Goal: Task Accomplishment & Management: Complete application form

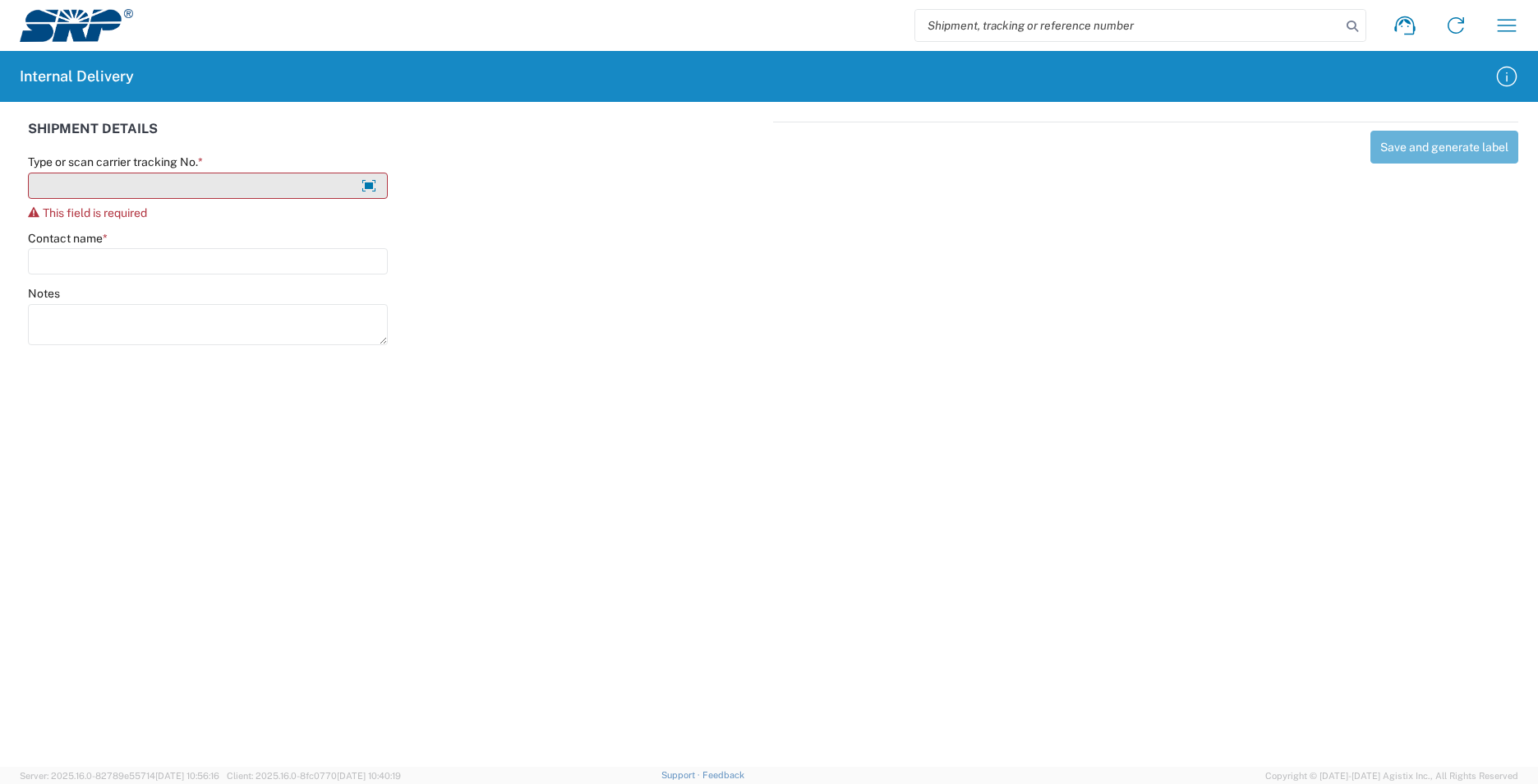
click at [180, 189] on input "Type or scan carrier tracking No. *" at bounding box center [208, 186] width 360 height 26
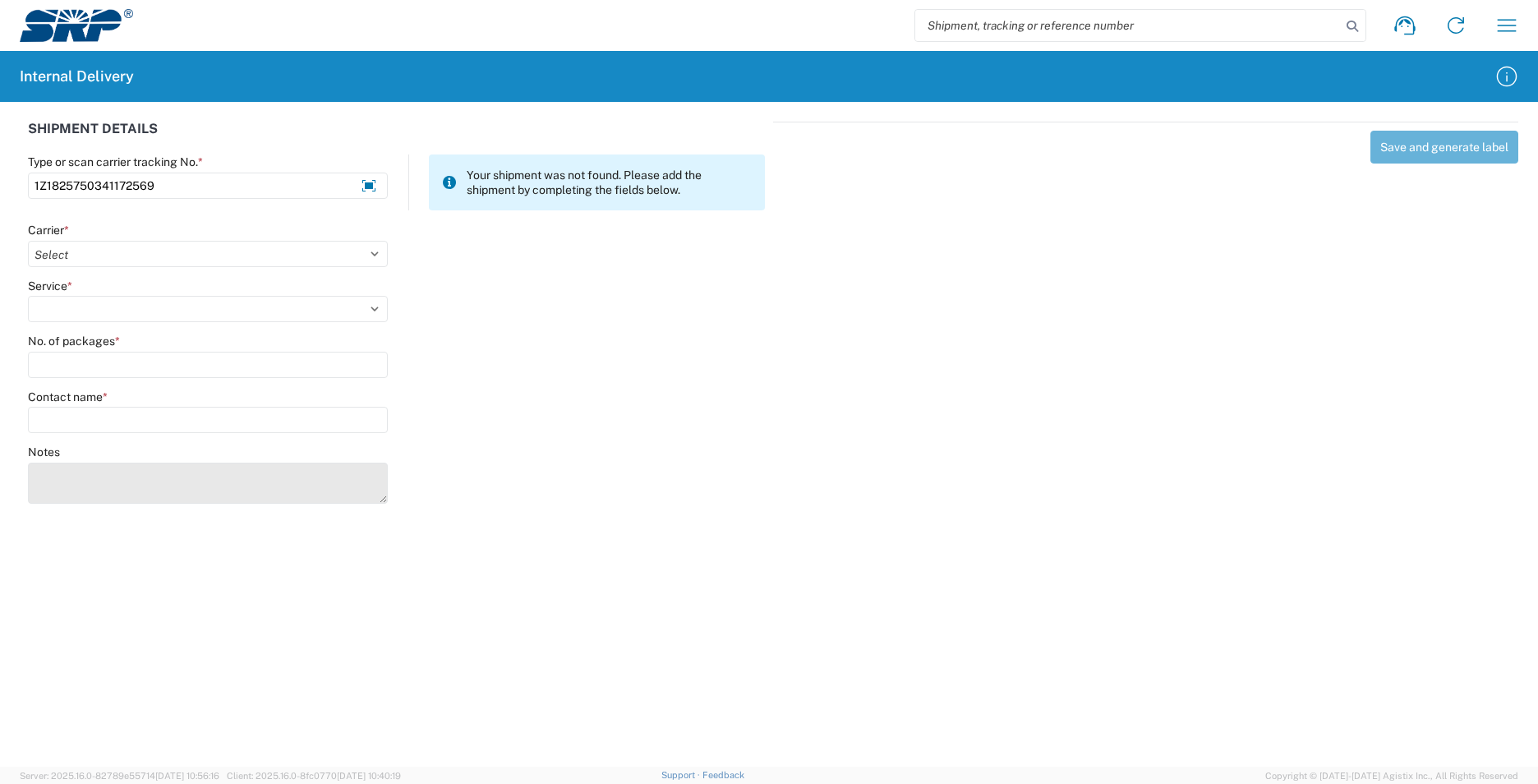
type input "1Z1825750341172569"
click at [66, 489] on textarea "Notes" at bounding box center [208, 483] width 360 height 41
click at [156, 472] on textarea "1Z78247303398197221Z79255W0370158722" at bounding box center [208, 483] width 360 height 41
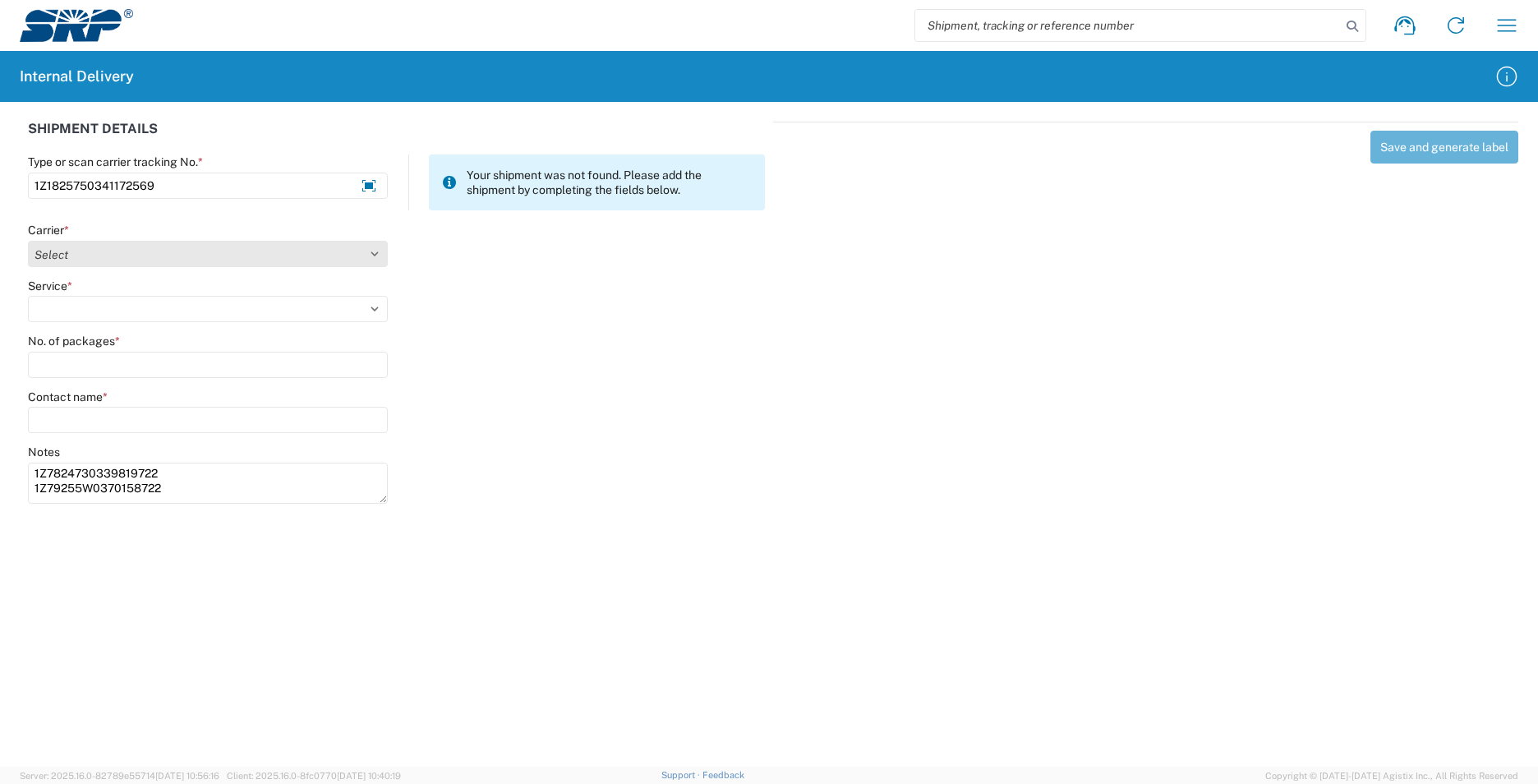
type textarea "1Z7824730339819722 1Z79255W0370158722"
click at [80, 252] on select "Select AcctPay Amazon Logistics ATI Trucking BC Dimerco Logistics Empire Southw…" at bounding box center [208, 254] width 360 height 26
select select "12"
click at [28, 241] on select "Select AcctPay Amazon Logistics ATI Trucking BC Dimerco Logistics Empire Southw…" at bounding box center [208, 254] width 360 height 26
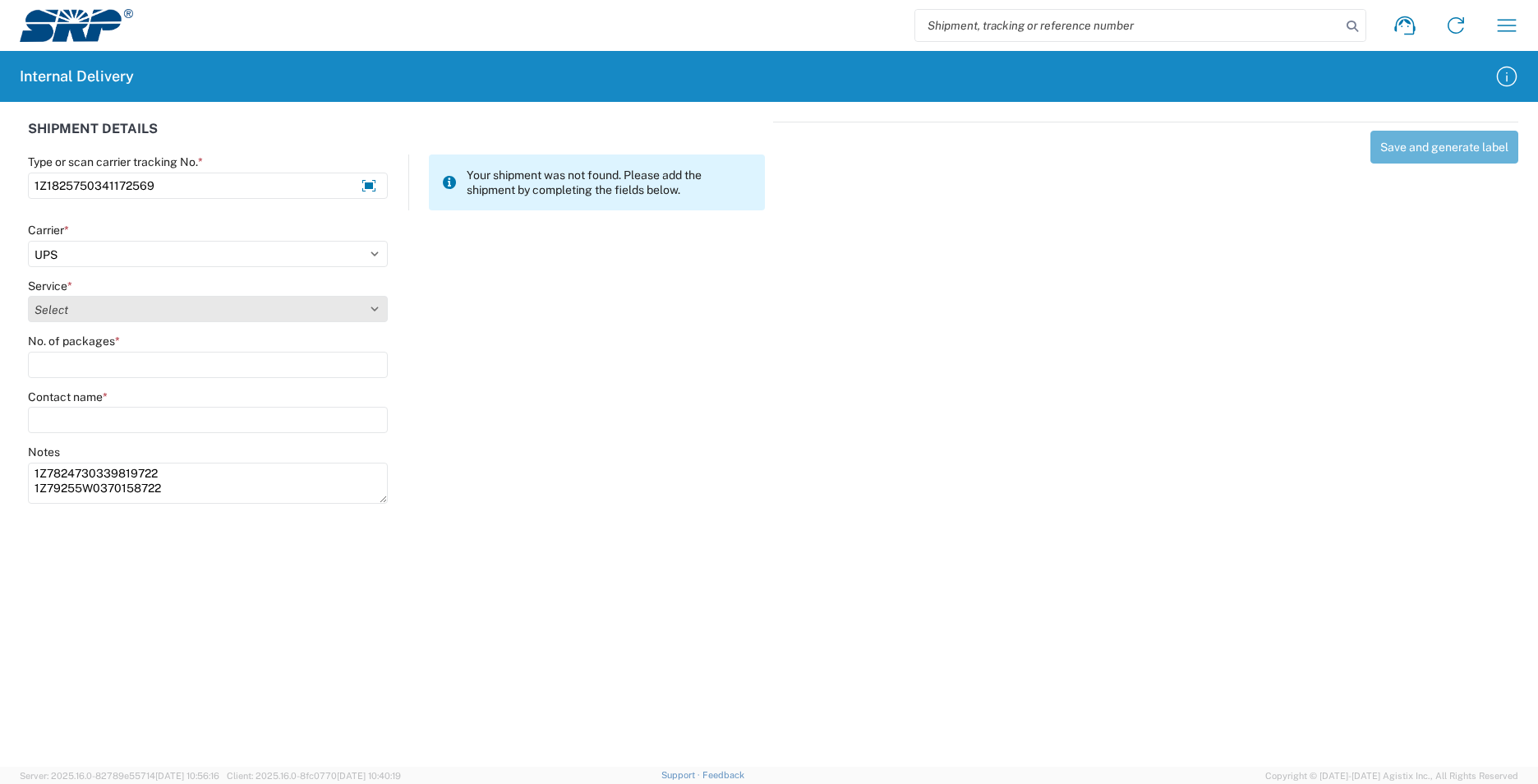
click at [47, 299] on select "Select 2nd Day Air 2nd Day Air A.M. 3 Day Select Basic BOUND PRINTED MATTER, UP…" at bounding box center [208, 309] width 360 height 26
select select "43"
click at [49, 302] on select "Select 2nd Day Air 2nd Day Air A.M. 3 Day Select Basic BOUND PRINTED MATTER, UP…" at bounding box center [208, 309] width 360 height 26
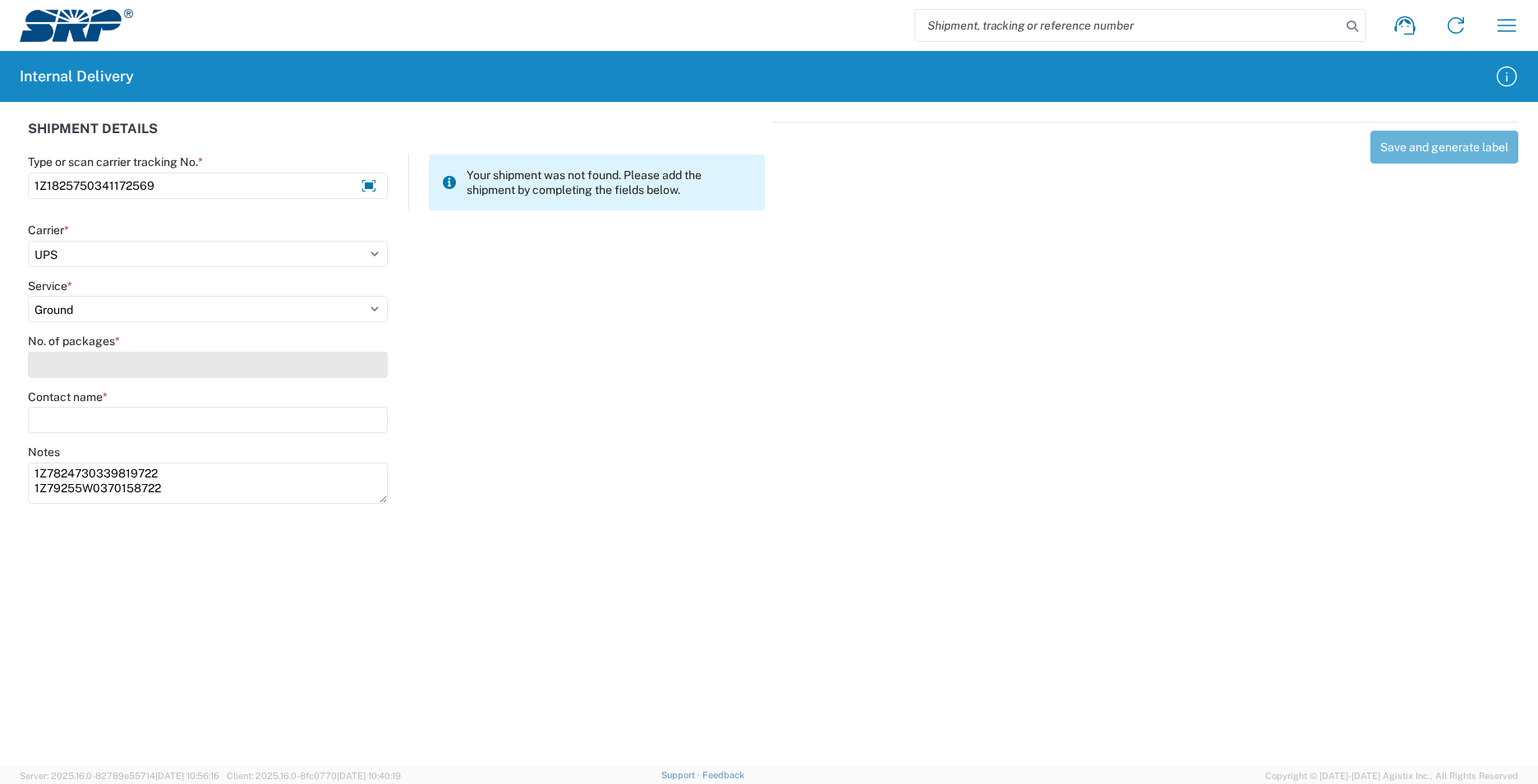
click at [62, 369] on input "No. of packages *" at bounding box center [208, 365] width 360 height 26
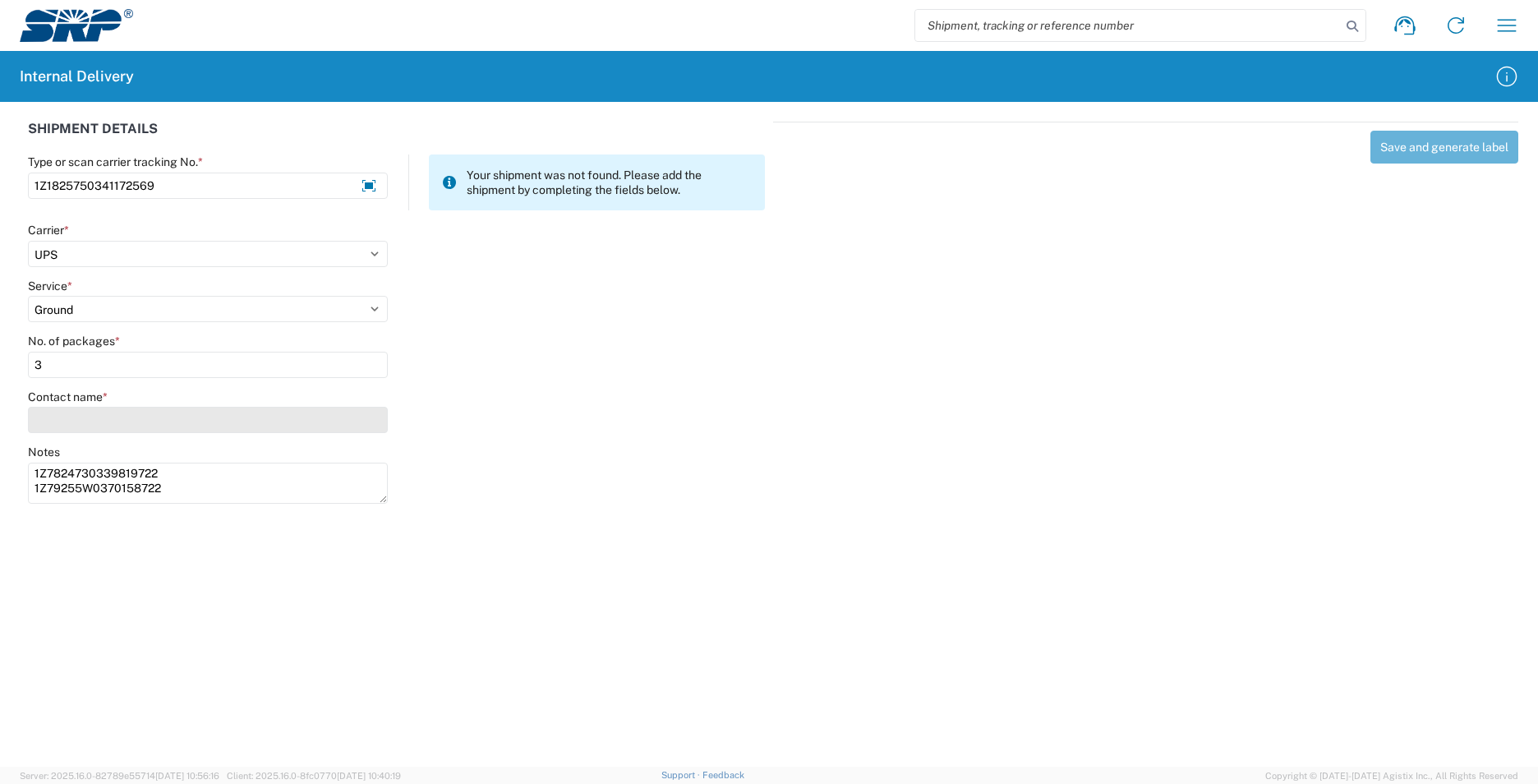
type input "3"
click at [76, 423] on input "Contact name *" at bounding box center [208, 420] width 360 height 26
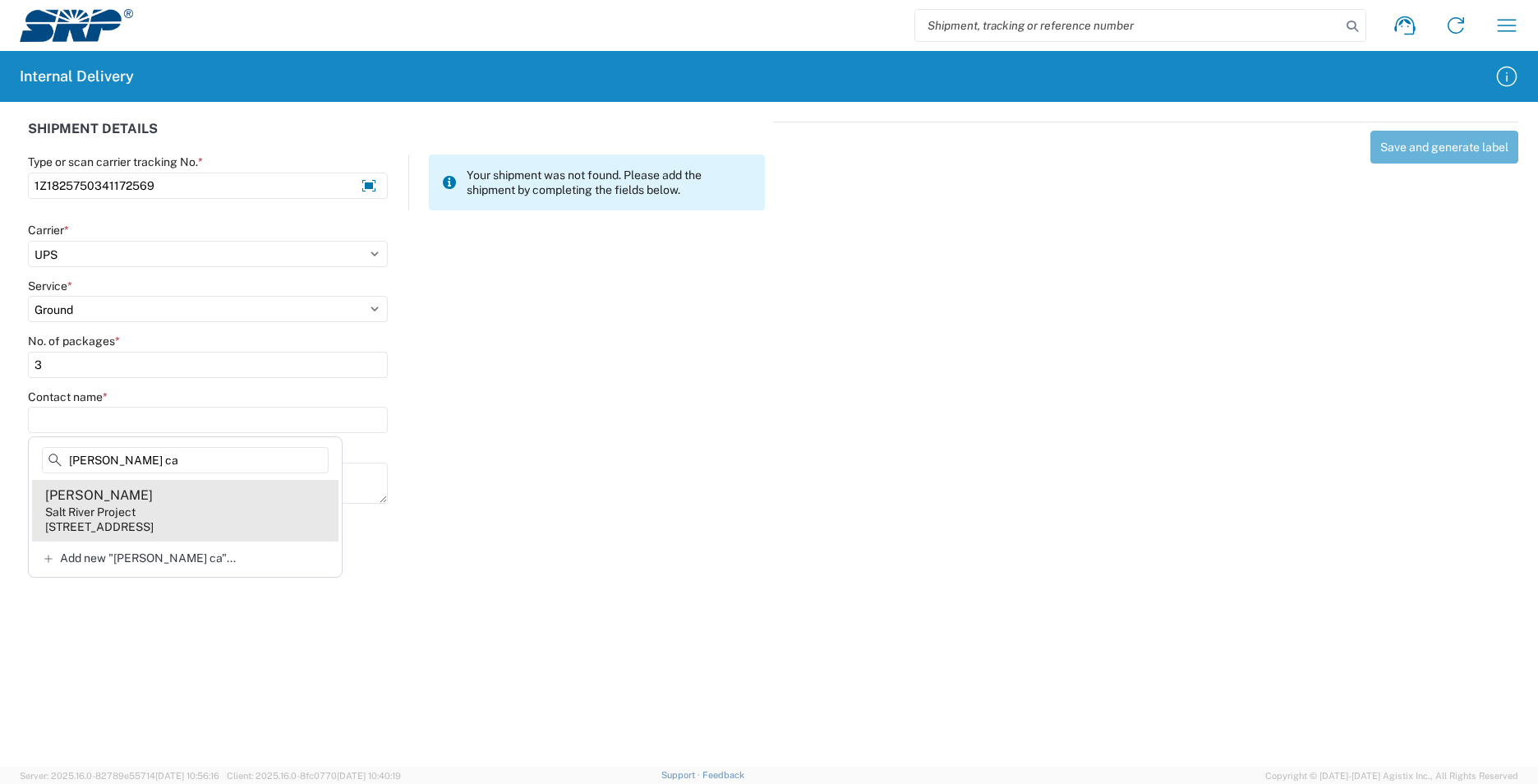
type input "[PERSON_NAME] ca"
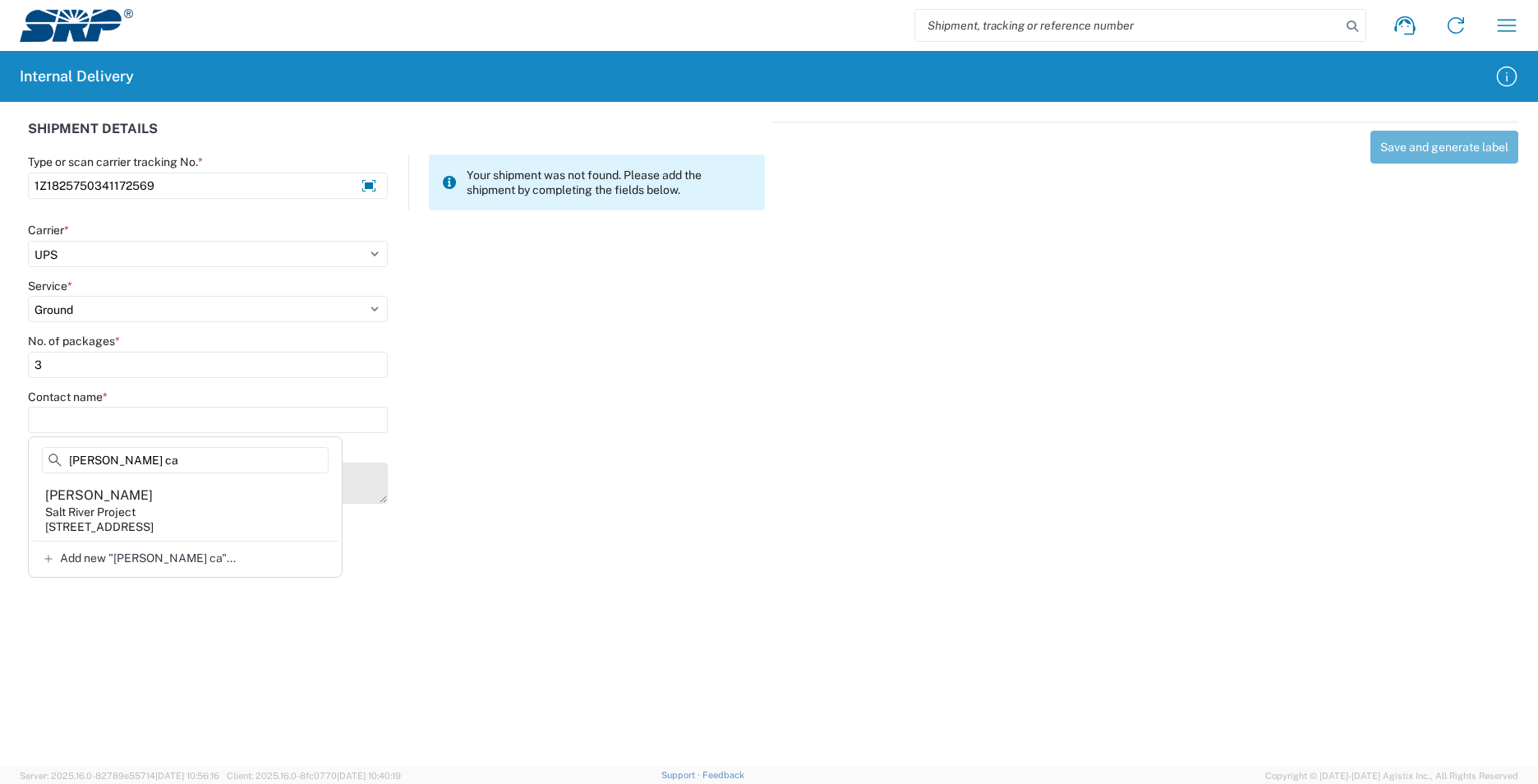
click at [270, 503] on agx-address-suggestion-item "[PERSON_NAME] Salt River Project [STREET_ADDRESS]" at bounding box center [185, 510] width 306 height 61
type input "[PERSON_NAME]"
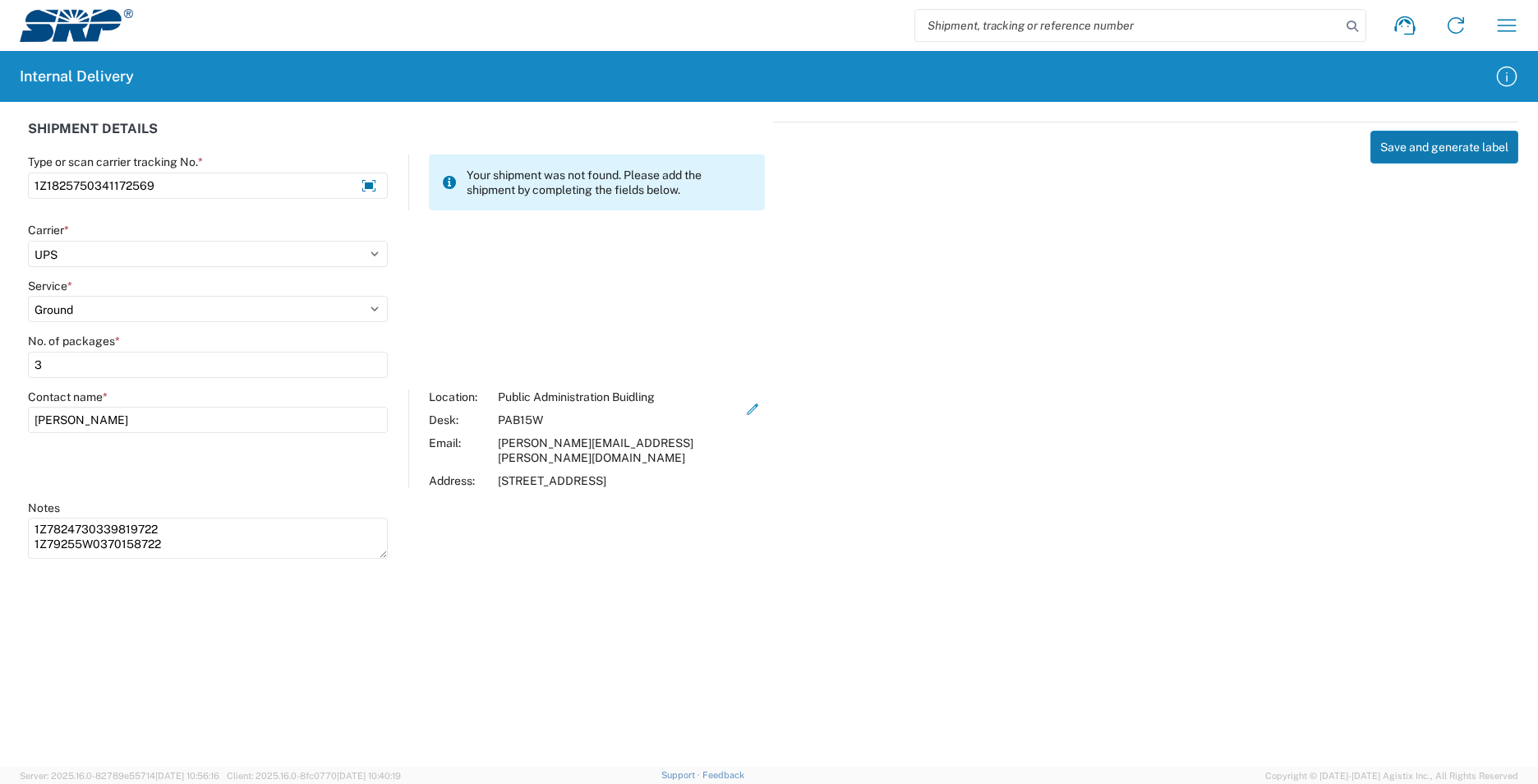
click at [1465, 152] on button "Save and generate label" at bounding box center [1444, 147] width 148 height 33
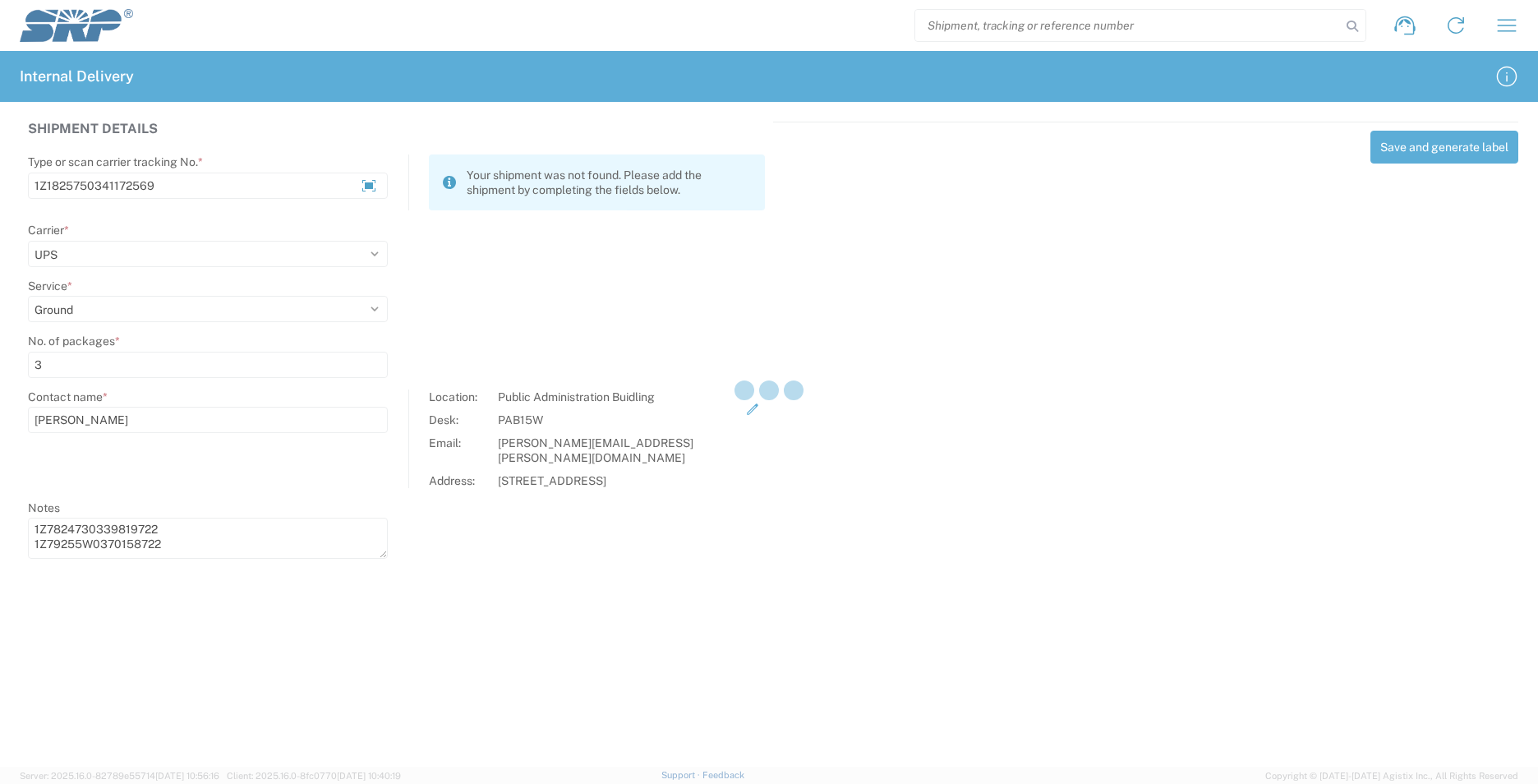
select select
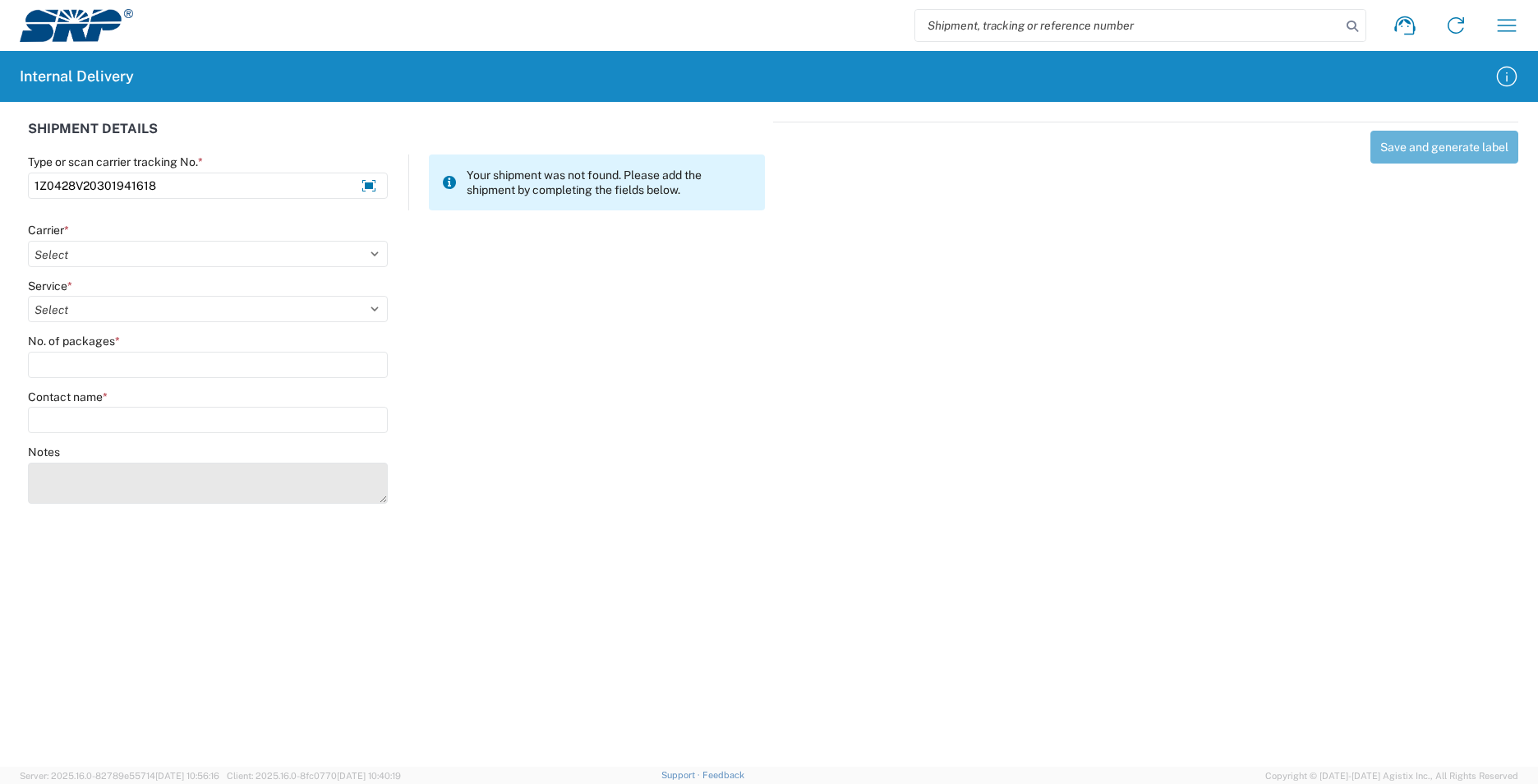
type input "1Z0428V20301941618"
drag, startPoint x: 119, startPoint y: 486, endPoint x: 117, endPoint y: 476, distance: 10.2
click at [120, 484] on textarea "Notes" at bounding box center [208, 483] width 360 height 41
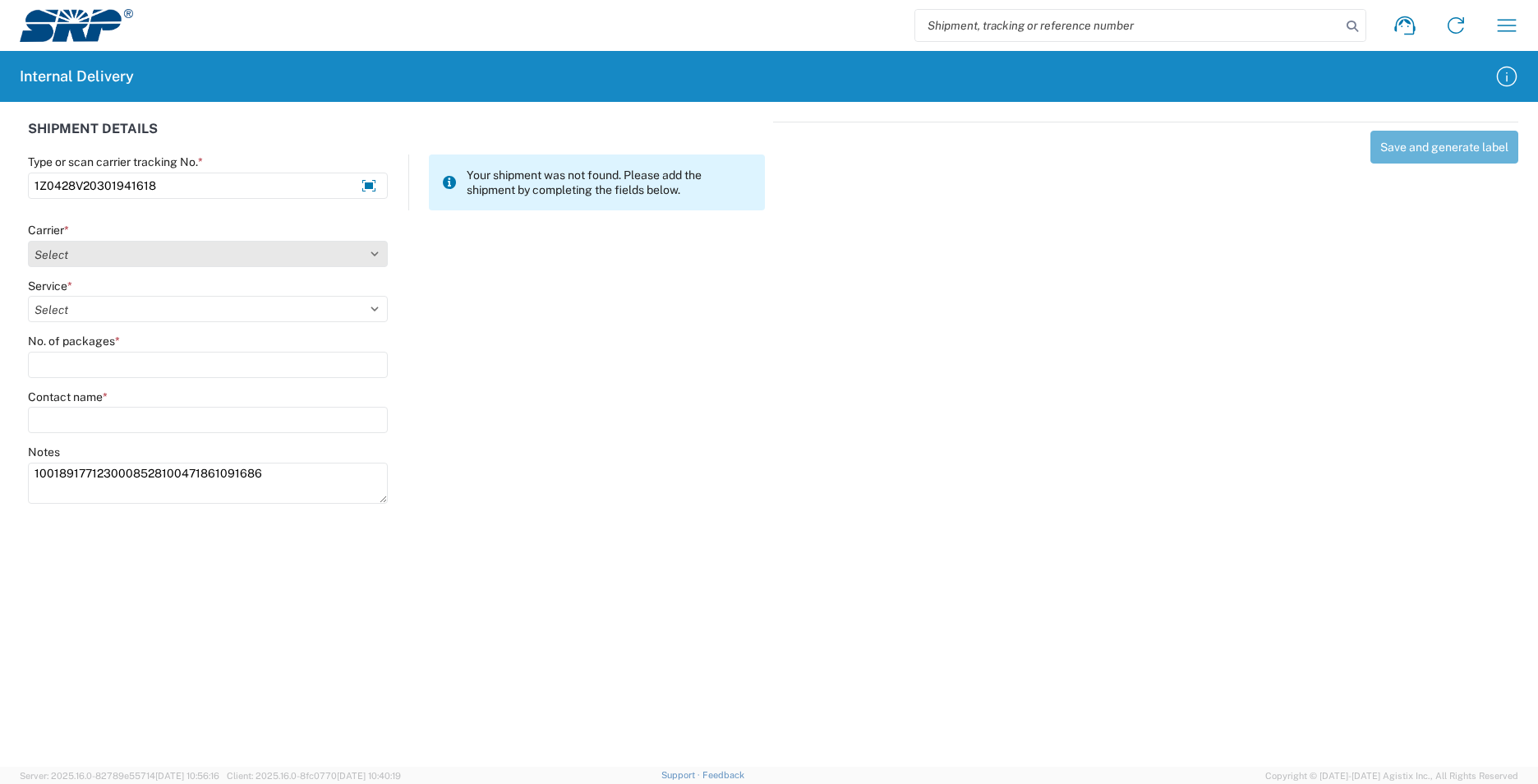
type textarea "1001891771230008528100471861091686"
click at [99, 258] on select "Select AcctPay Amazon Logistics ATI Trucking BC Dimerco Logistics Empire Southw…" at bounding box center [208, 254] width 360 height 26
select select "12"
click at [28, 241] on select "Select AcctPay Amazon Logistics ATI Trucking BC Dimerco Logistics Empire Southw…" at bounding box center [208, 254] width 360 height 26
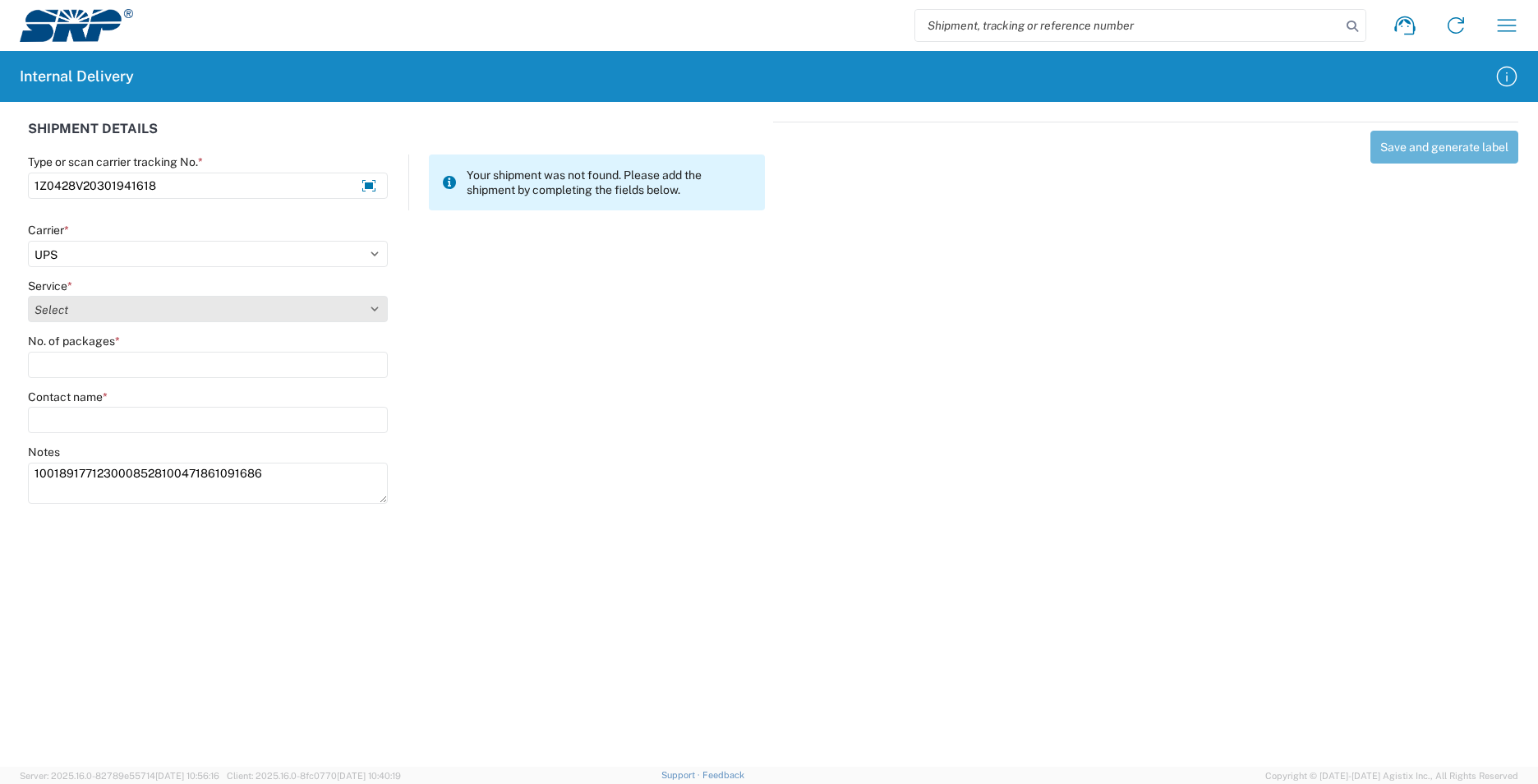
click at [65, 304] on select "Select 2nd Day Air 2nd Day Air A.M. 3 Day Select Basic BOUND PRINTED MATTER, UP…" at bounding box center [208, 309] width 360 height 26
select select "43"
click at [65, 304] on select "Select 2nd Day Air 2nd Day Air A.M. 3 Day Select Basic BOUND PRINTED MATTER, UP…" at bounding box center [208, 309] width 360 height 26
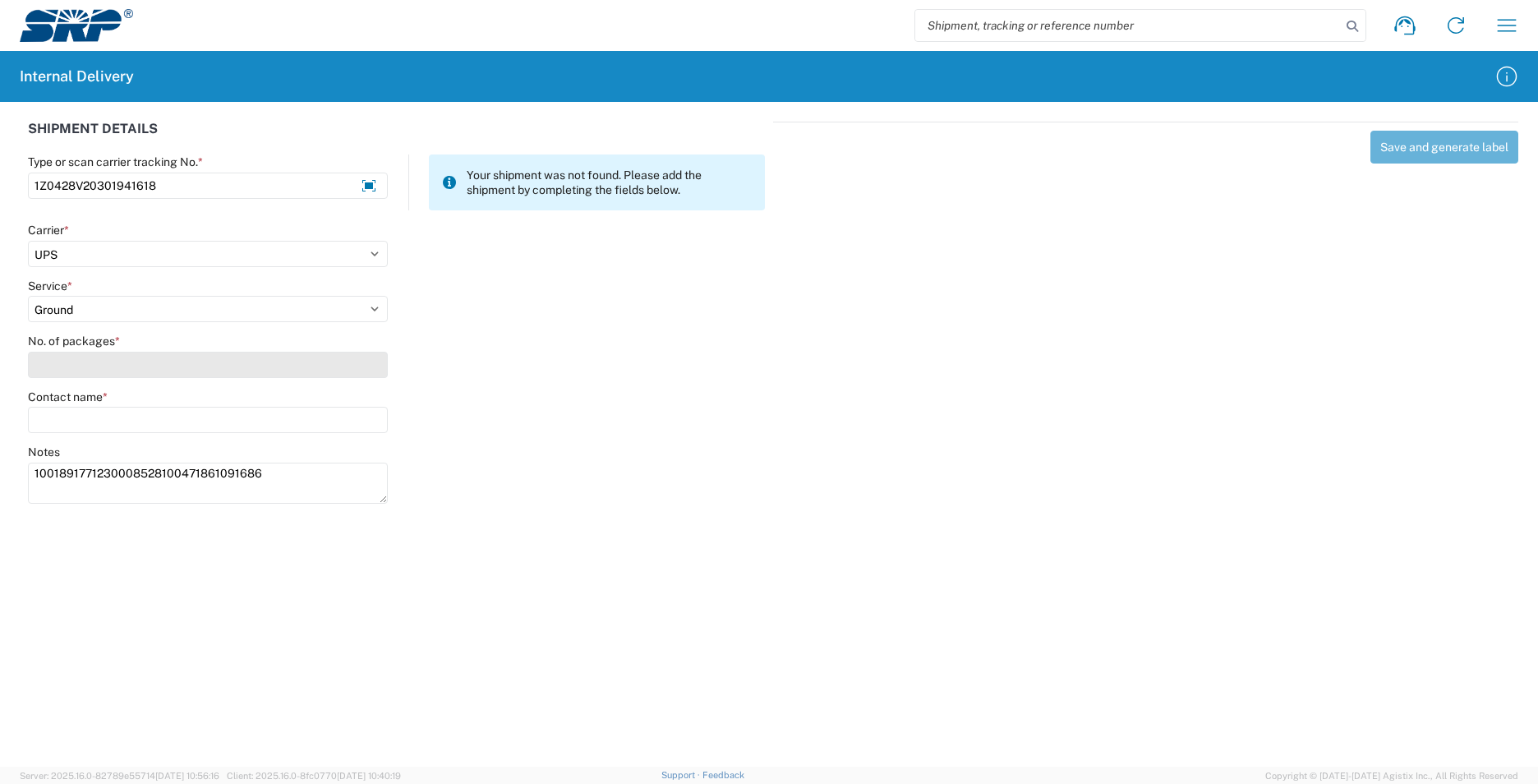
click at [74, 364] on input "No. of packages *" at bounding box center [208, 365] width 360 height 26
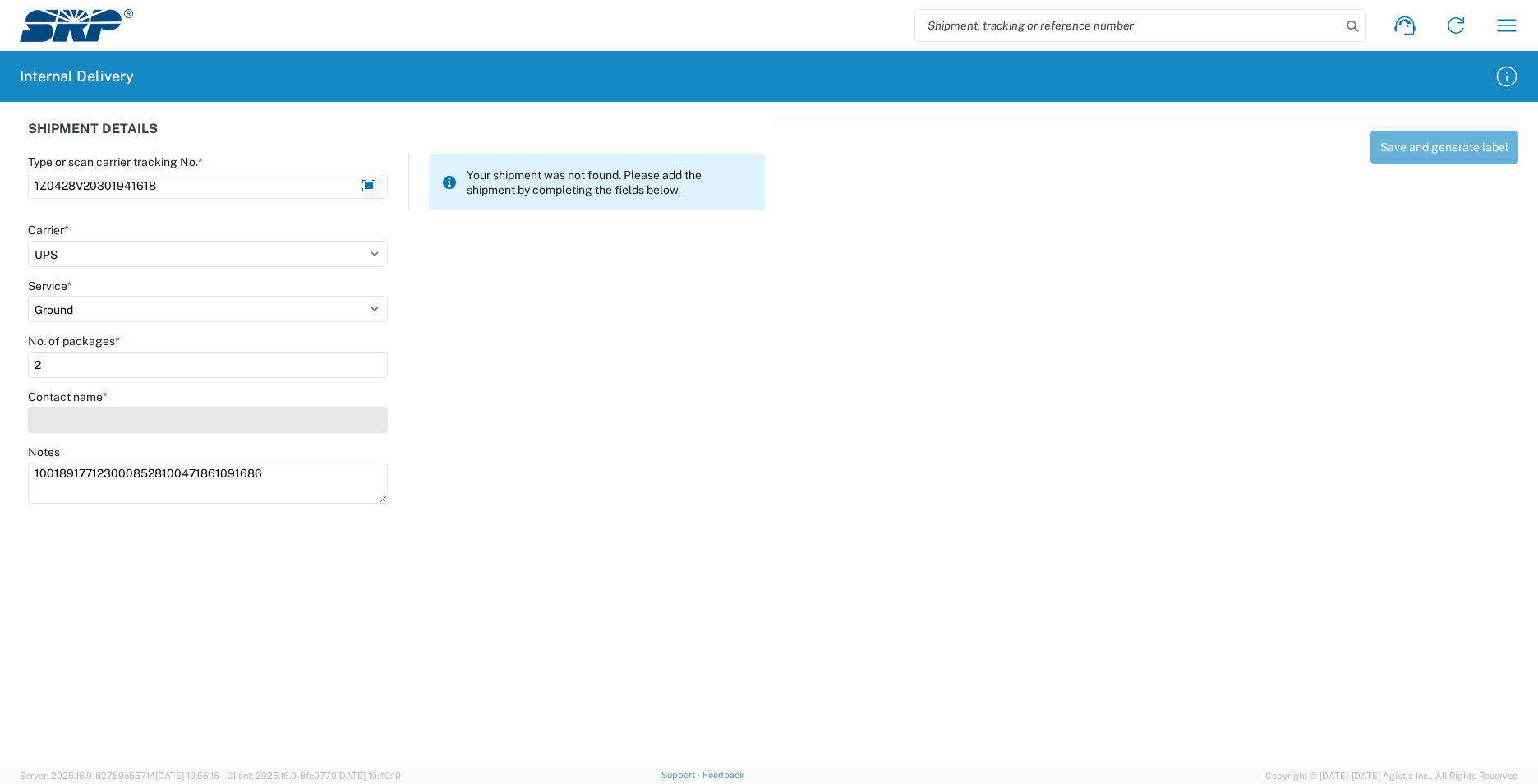
type input "2"
click at [77, 423] on input "Contact name *" at bounding box center [208, 420] width 360 height 26
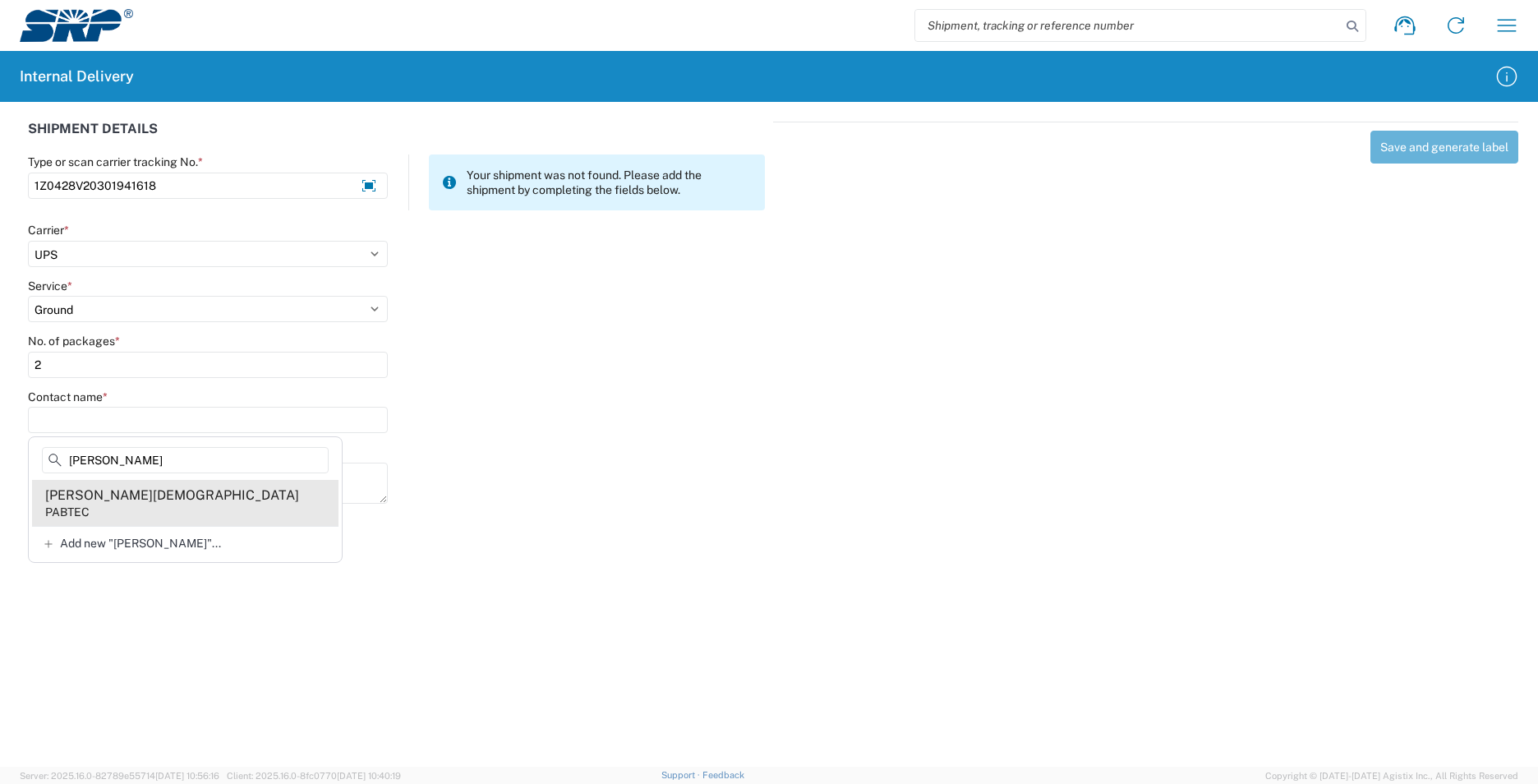
type input "[PERSON_NAME]"
click at [231, 517] on agx-address-suggestion-item "[PERSON_NAME]" at bounding box center [185, 502] width 306 height 46
type input "[PERSON_NAME][DEMOGRAPHIC_DATA]"
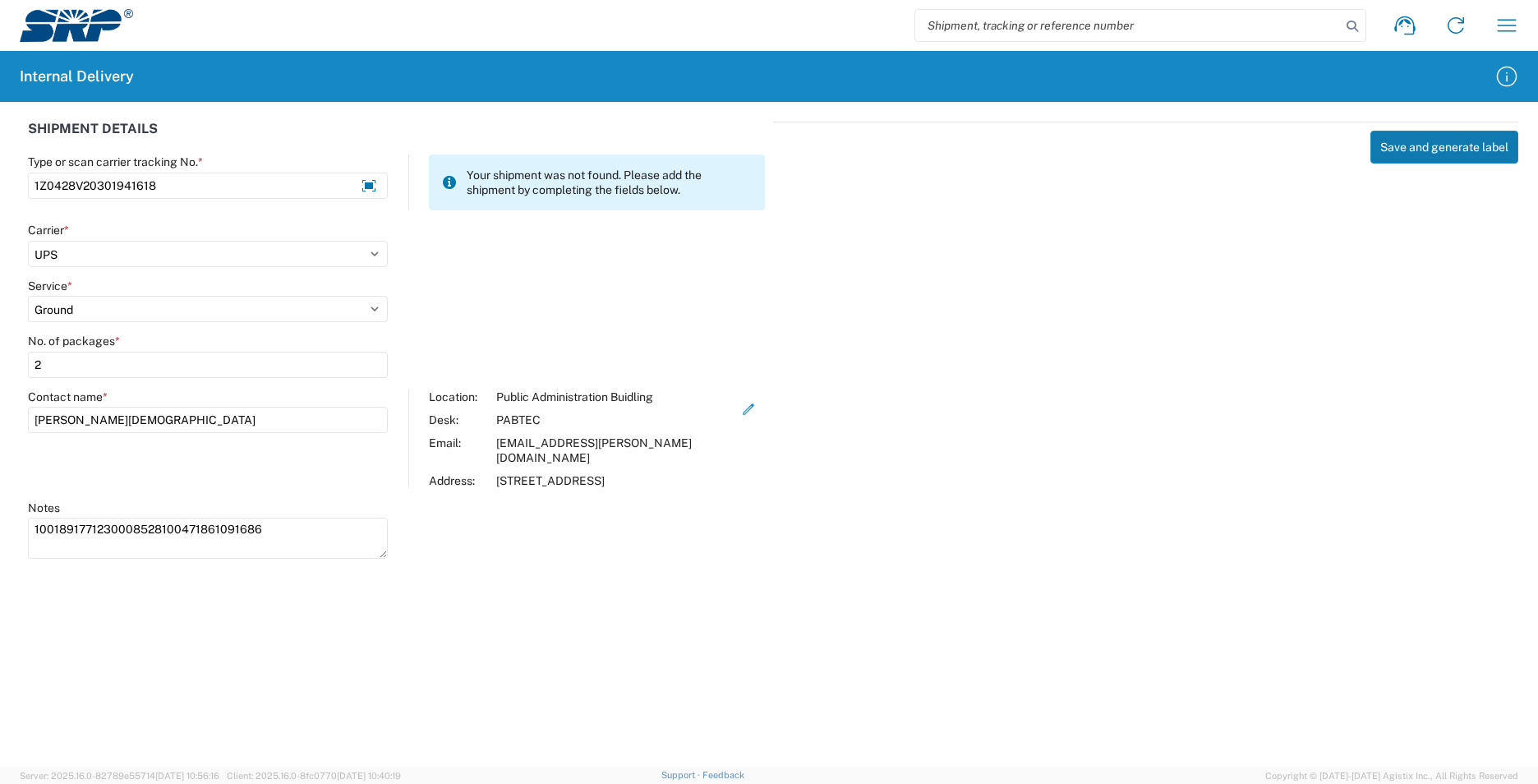
click at [1422, 149] on button "Save and generate label" at bounding box center [1444, 147] width 148 height 33
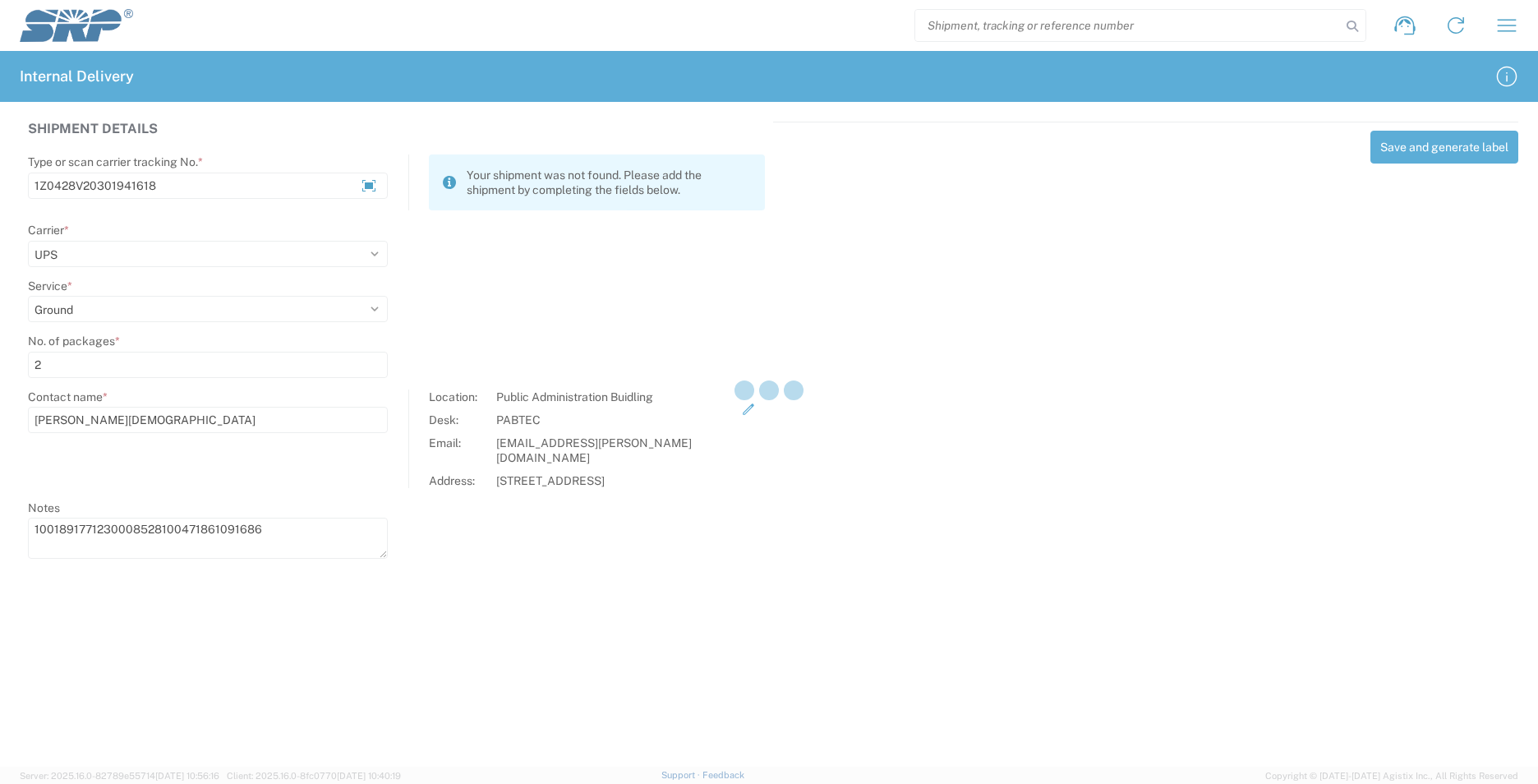
select select
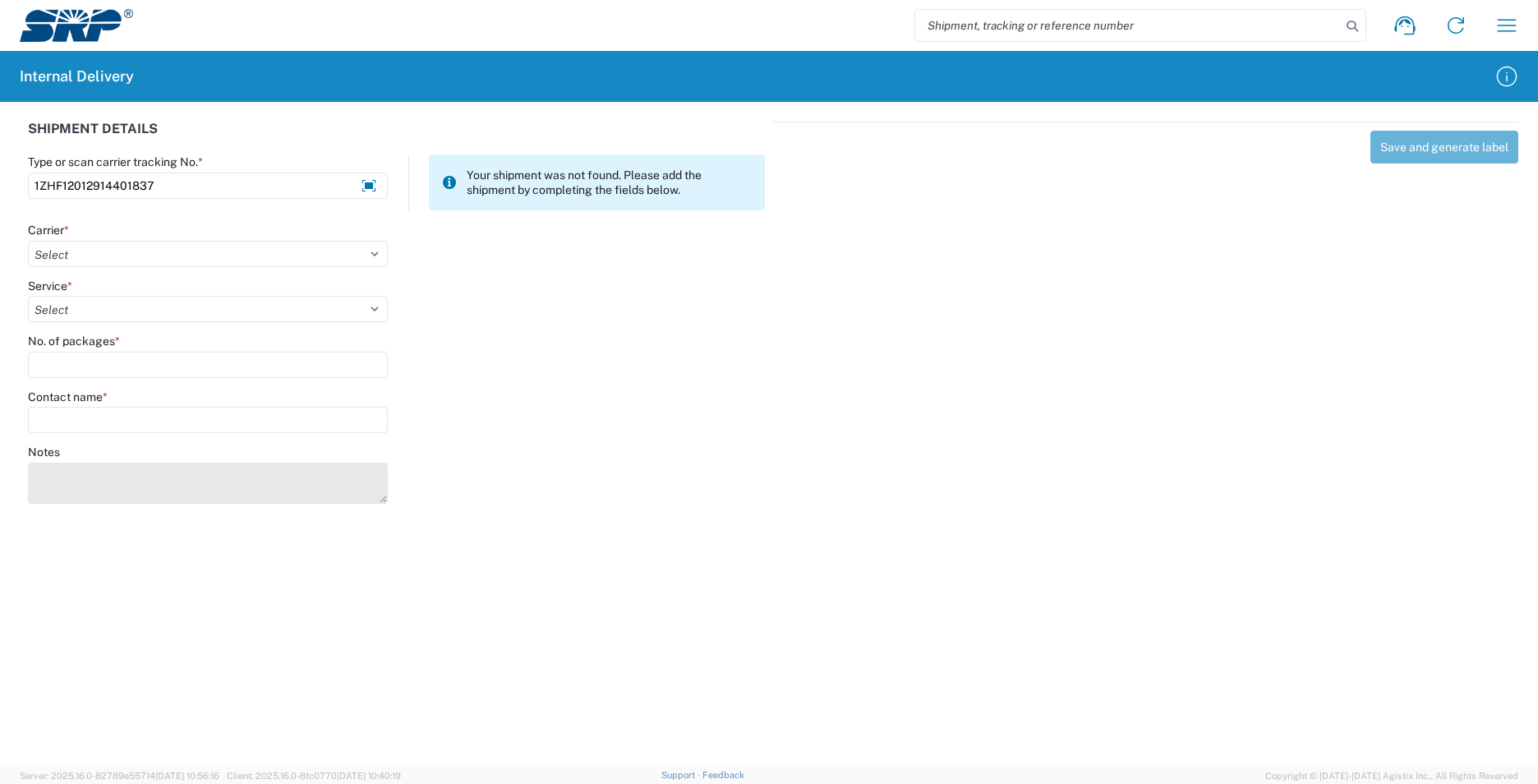
type input "1ZHF12012914401837"
click at [131, 475] on textarea "Notes" at bounding box center [208, 483] width 360 height 41
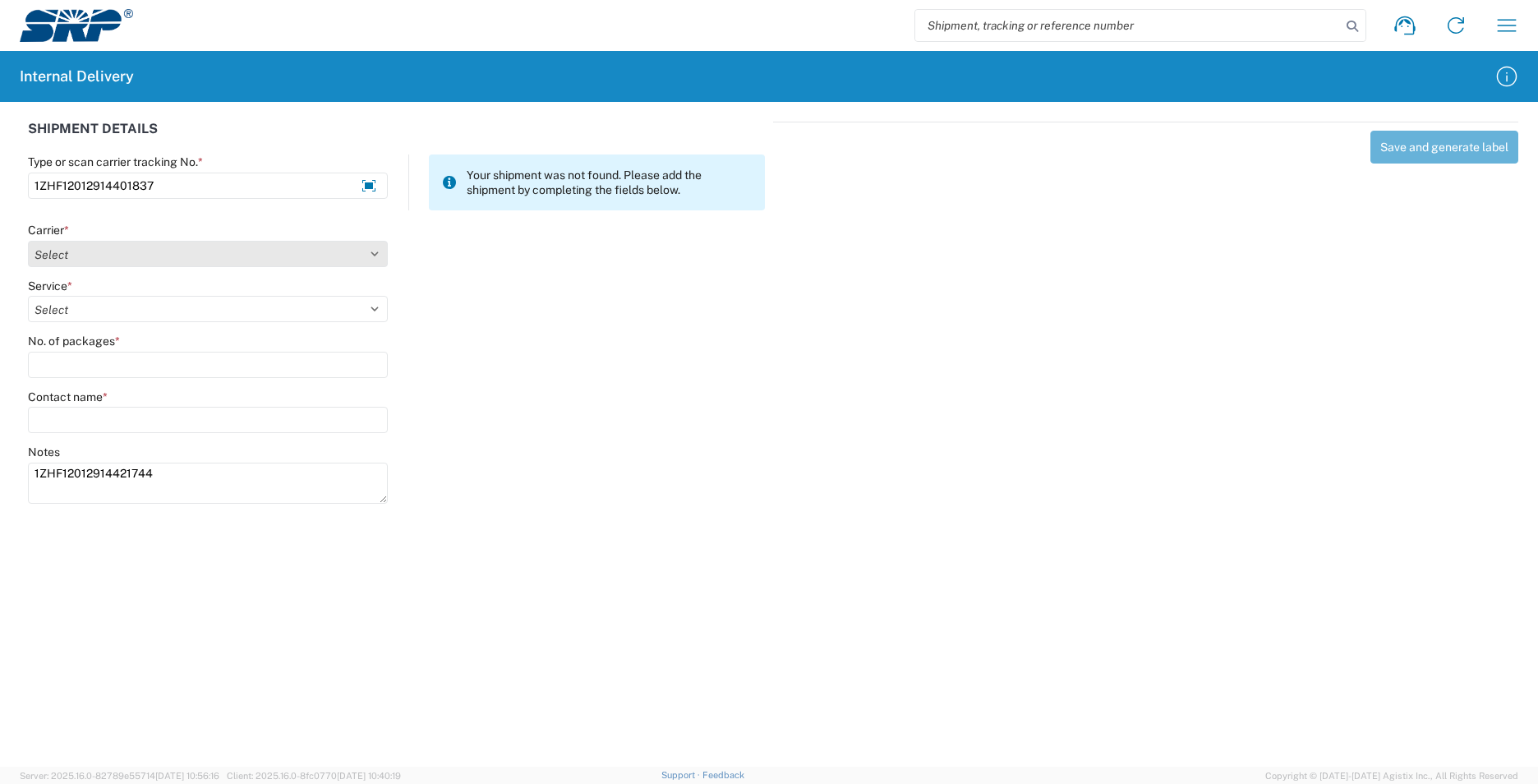
type textarea "1ZHF12012914421744"
click at [93, 257] on select "Select AcctPay Amazon Logistics ATI Trucking BC Dimerco Logistics Empire Southw…" at bounding box center [208, 254] width 360 height 26
select select "12"
click at [28, 241] on select "Select AcctPay Amazon Logistics ATI Trucking BC Dimerco Logistics Empire Southw…" at bounding box center [208, 254] width 360 height 26
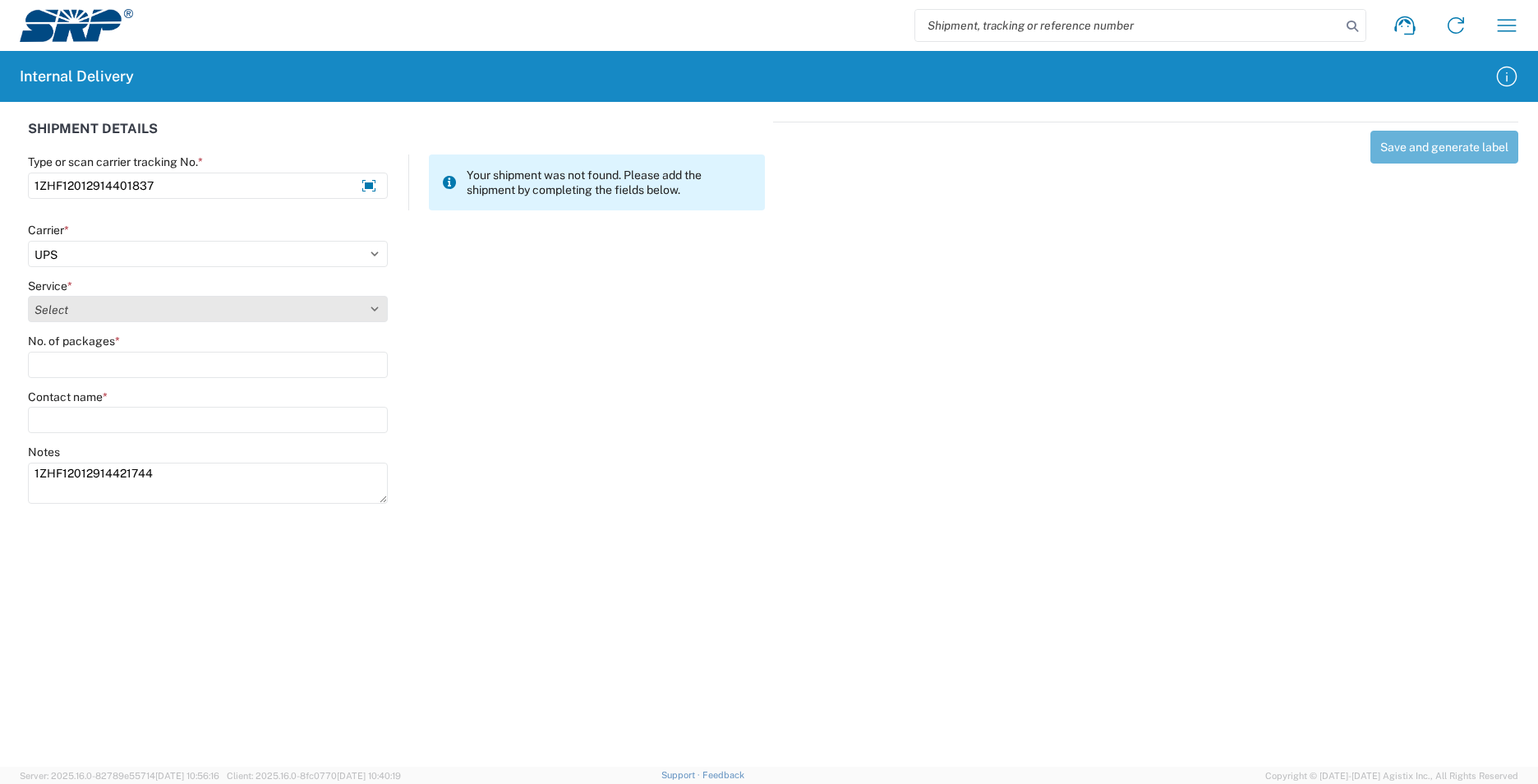
click at [81, 314] on select "Select 2nd Day Air 2nd Day Air A.M. 3 Day Select Basic BOUND PRINTED MATTER, UP…" at bounding box center [208, 309] width 360 height 26
select select "43"
click at [81, 314] on select "Select 2nd Day Air 2nd Day Air A.M. 3 Day Select Basic BOUND PRINTED MATTER, UP…" at bounding box center [208, 309] width 360 height 26
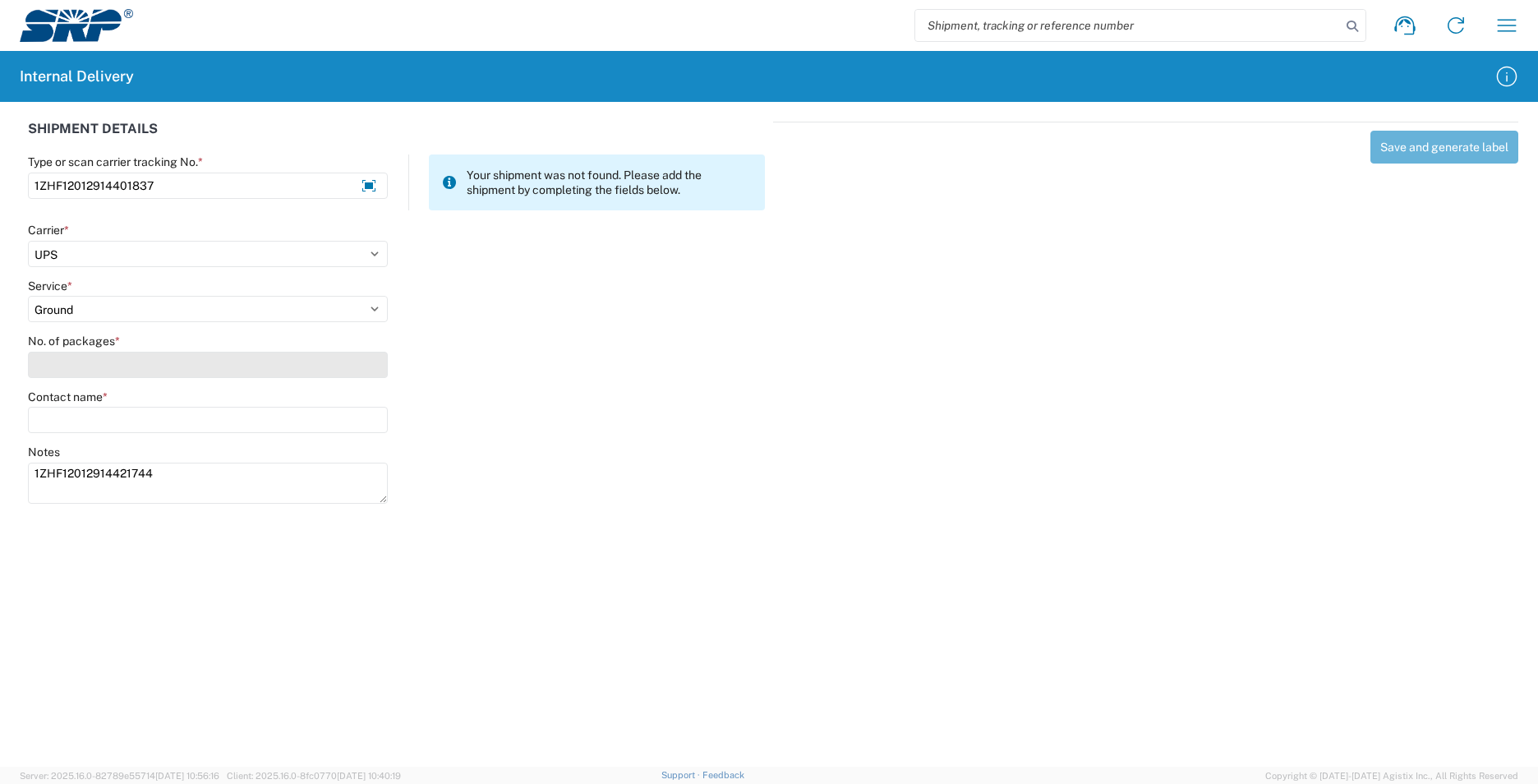
click at [82, 362] on input "No. of packages *" at bounding box center [208, 365] width 360 height 26
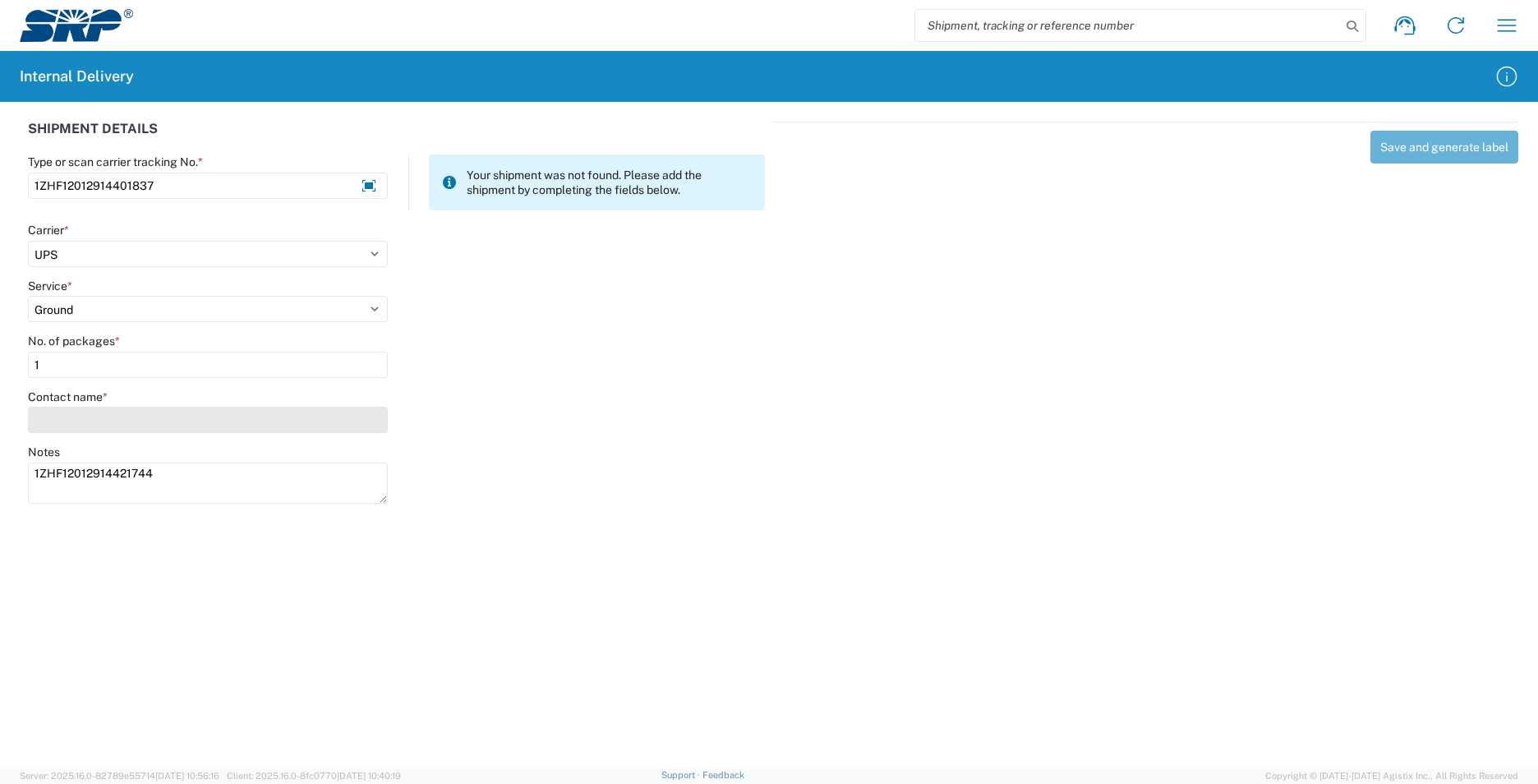
type input "1"
click at [102, 421] on input "Contact name *" at bounding box center [208, 420] width 360 height 26
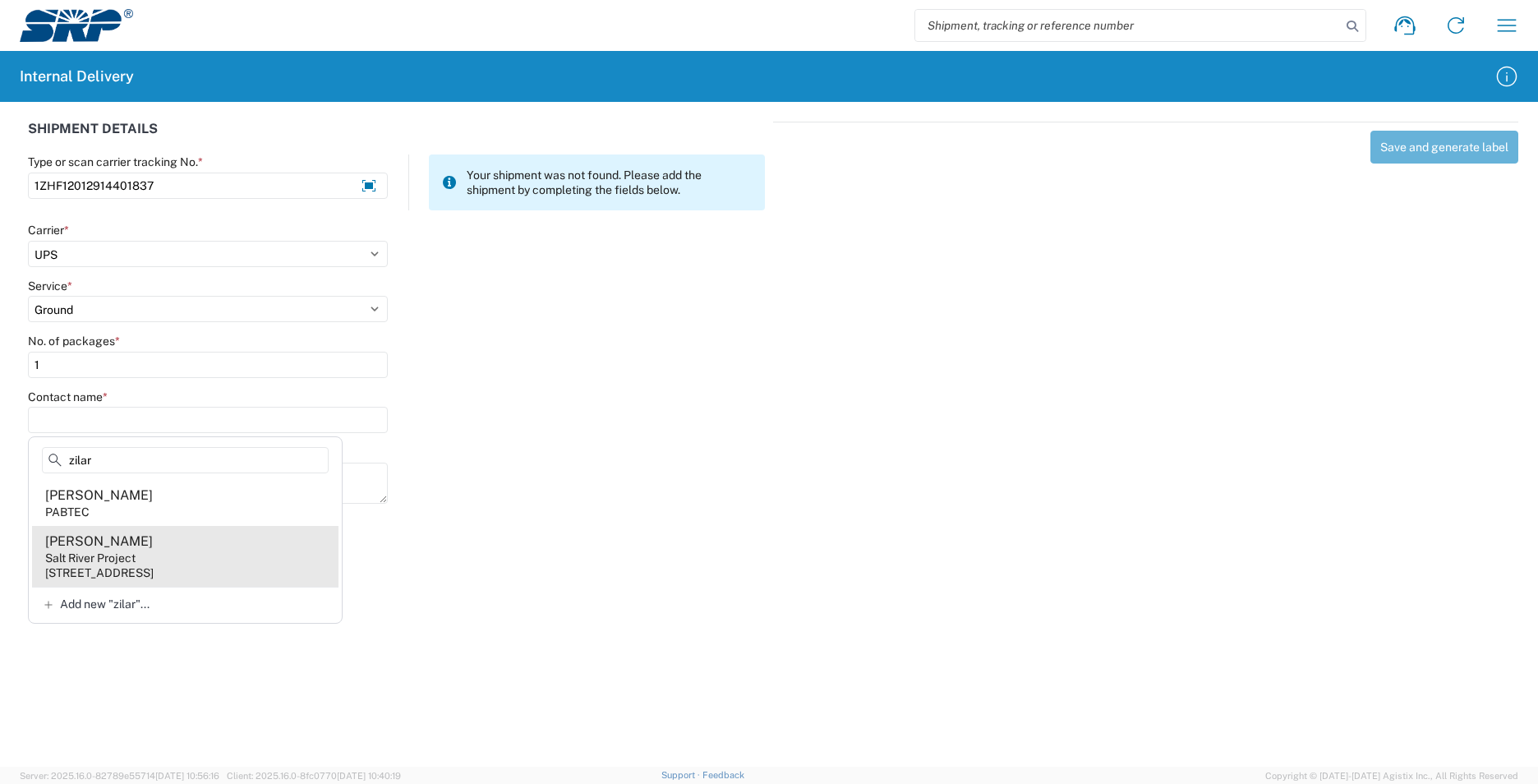
type input "zilar"
click at [153, 568] on div "[STREET_ADDRESS]" at bounding box center [99, 572] width 108 height 15
type input "[PERSON_NAME]"
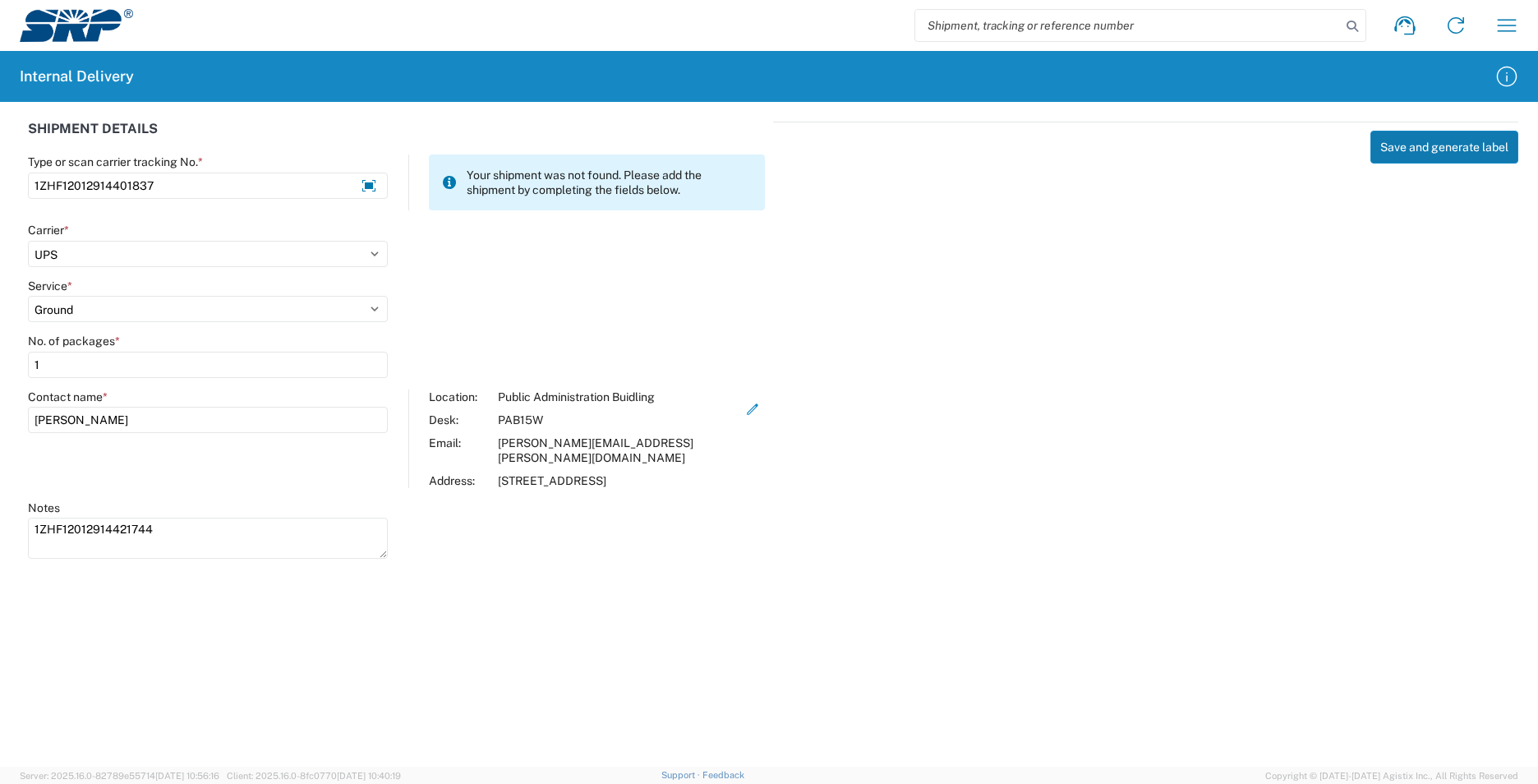
click at [1447, 150] on button "Save and generate label" at bounding box center [1444, 147] width 148 height 33
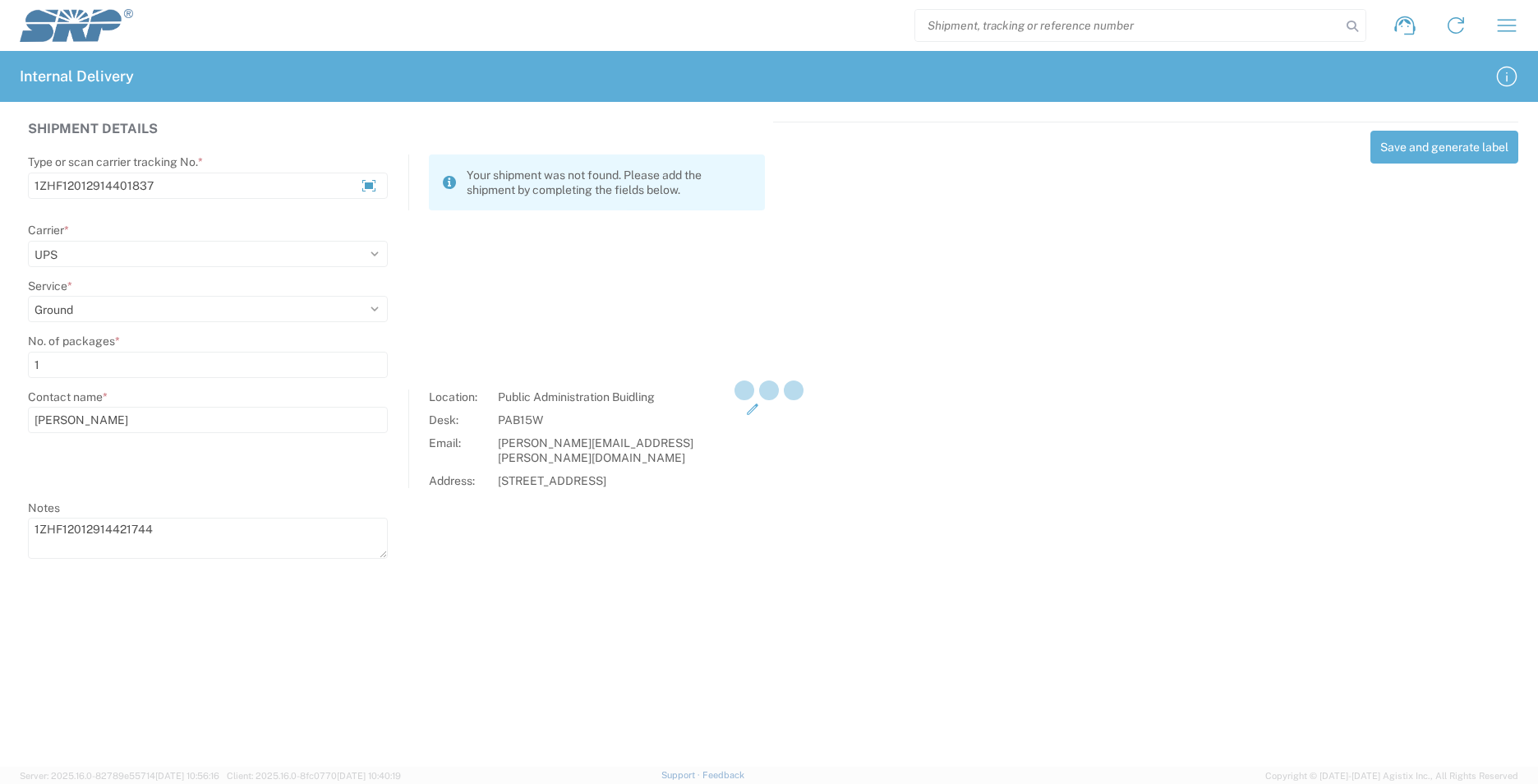
select select
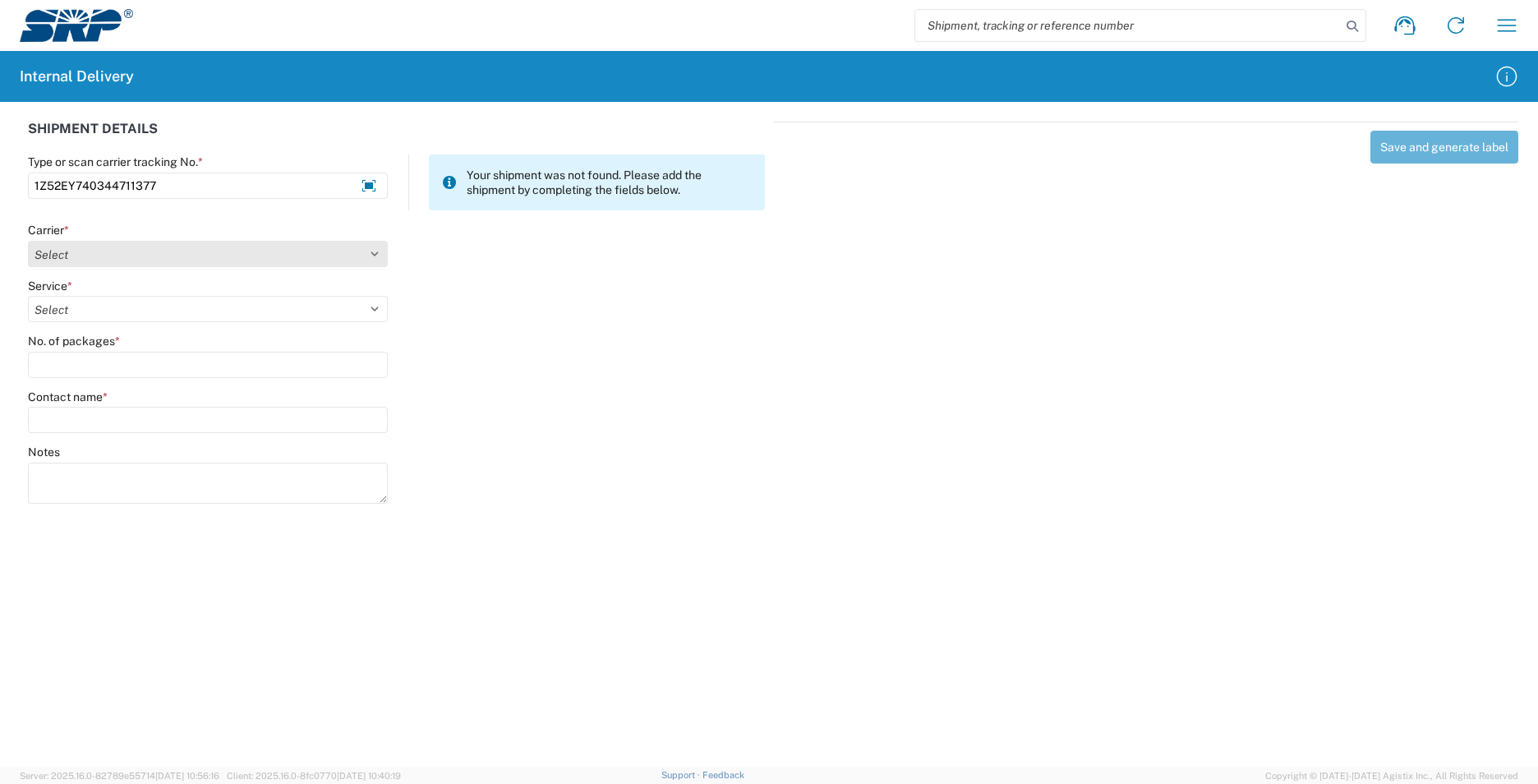
type input "1Z52EY740344711377"
click at [141, 255] on select "Select AcctPay Amazon Logistics ATI Trucking BC Dimerco Logistics Empire Southw…" at bounding box center [208, 254] width 360 height 26
select select "12"
click at [28, 241] on select "Select AcctPay Amazon Logistics ATI Trucking BC Dimerco Logistics Empire Southw…" at bounding box center [208, 254] width 360 height 26
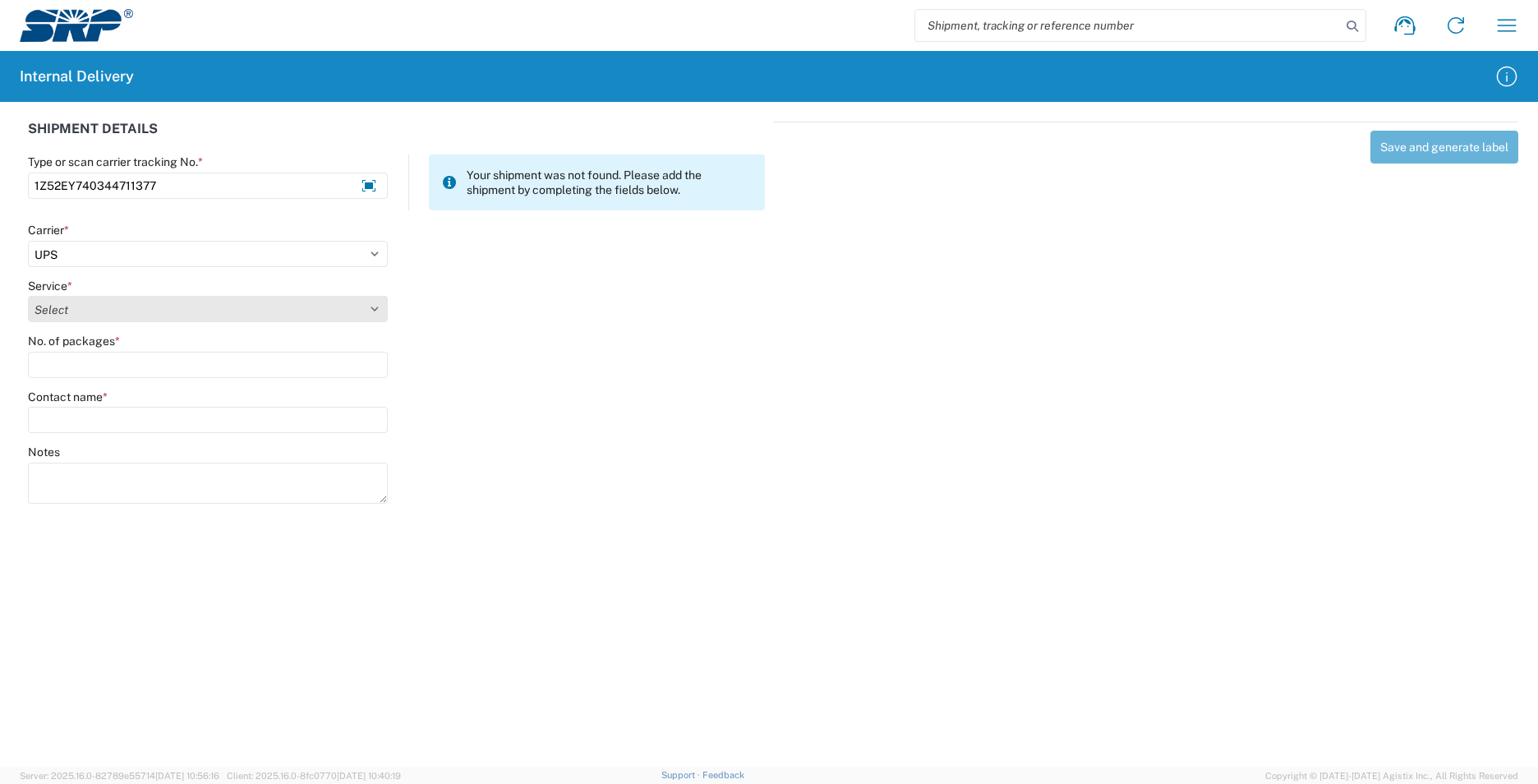
click at [84, 305] on select "Select 2nd Day Air 2nd Day Air A.M. 3 Day Select Basic BOUND PRINTED MATTER, UP…" at bounding box center [208, 309] width 360 height 26
select select "43"
click at [83, 305] on select "Select 2nd Day Air 2nd Day Air A.M. 3 Day Select Basic BOUND PRINTED MATTER, UP…" at bounding box center [208, 309] width 360 height 26
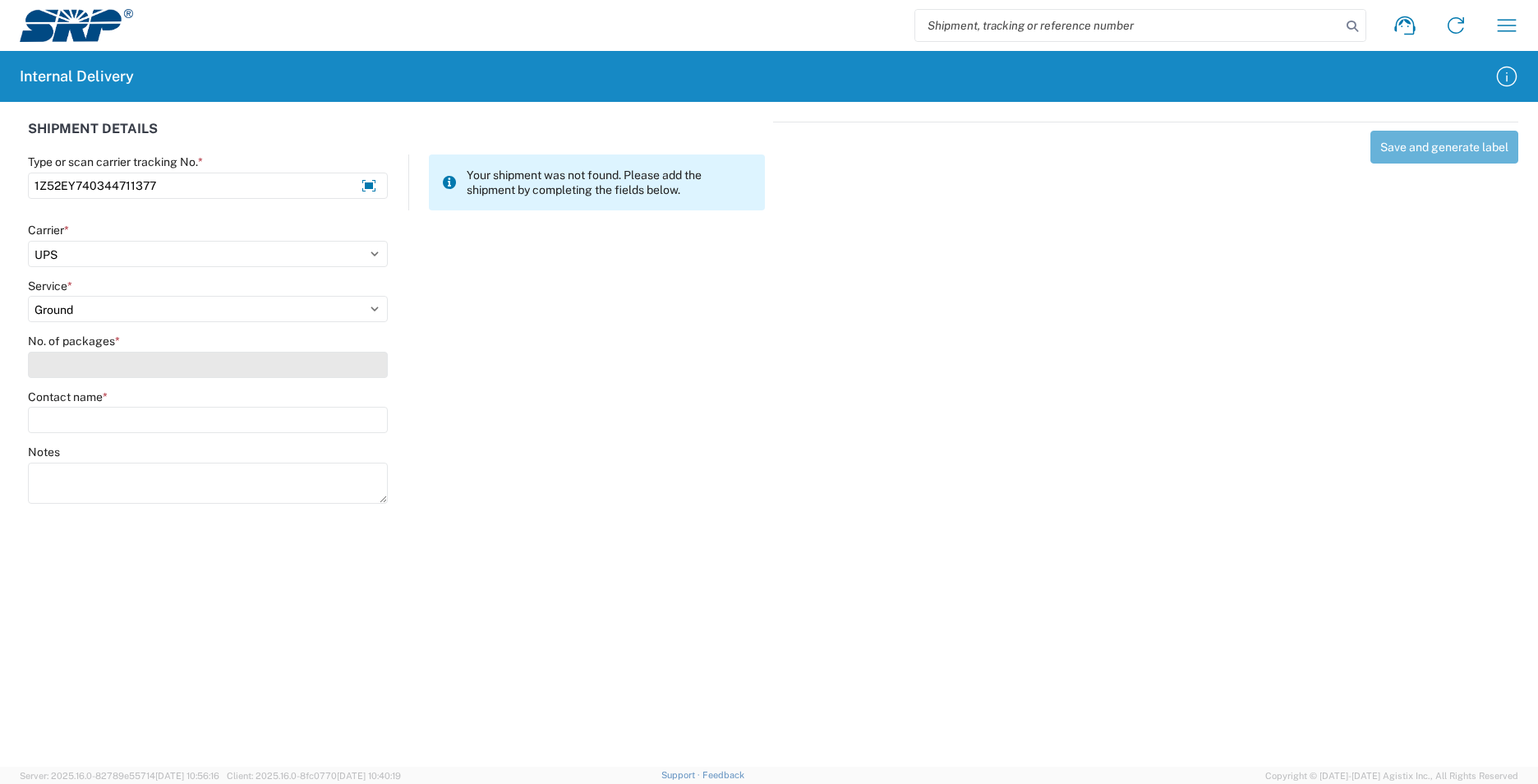
click at [70, 362] on input "No. of packages *" at bounding box center [208, 365] width 360 height 26
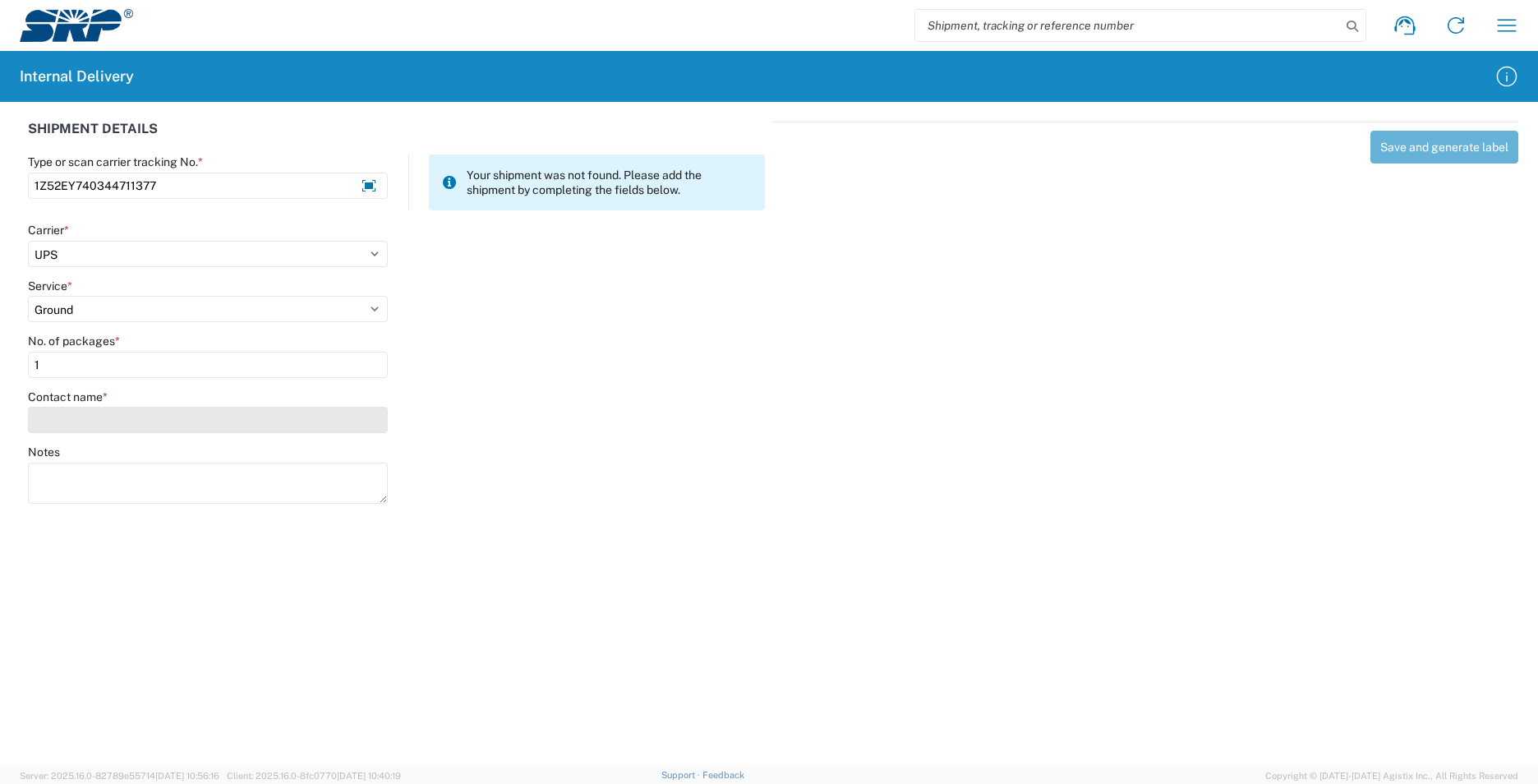
type input "1"
click at [66, 418] on input "Contact name *" at bounding box center [208, 420] width 360 height 26
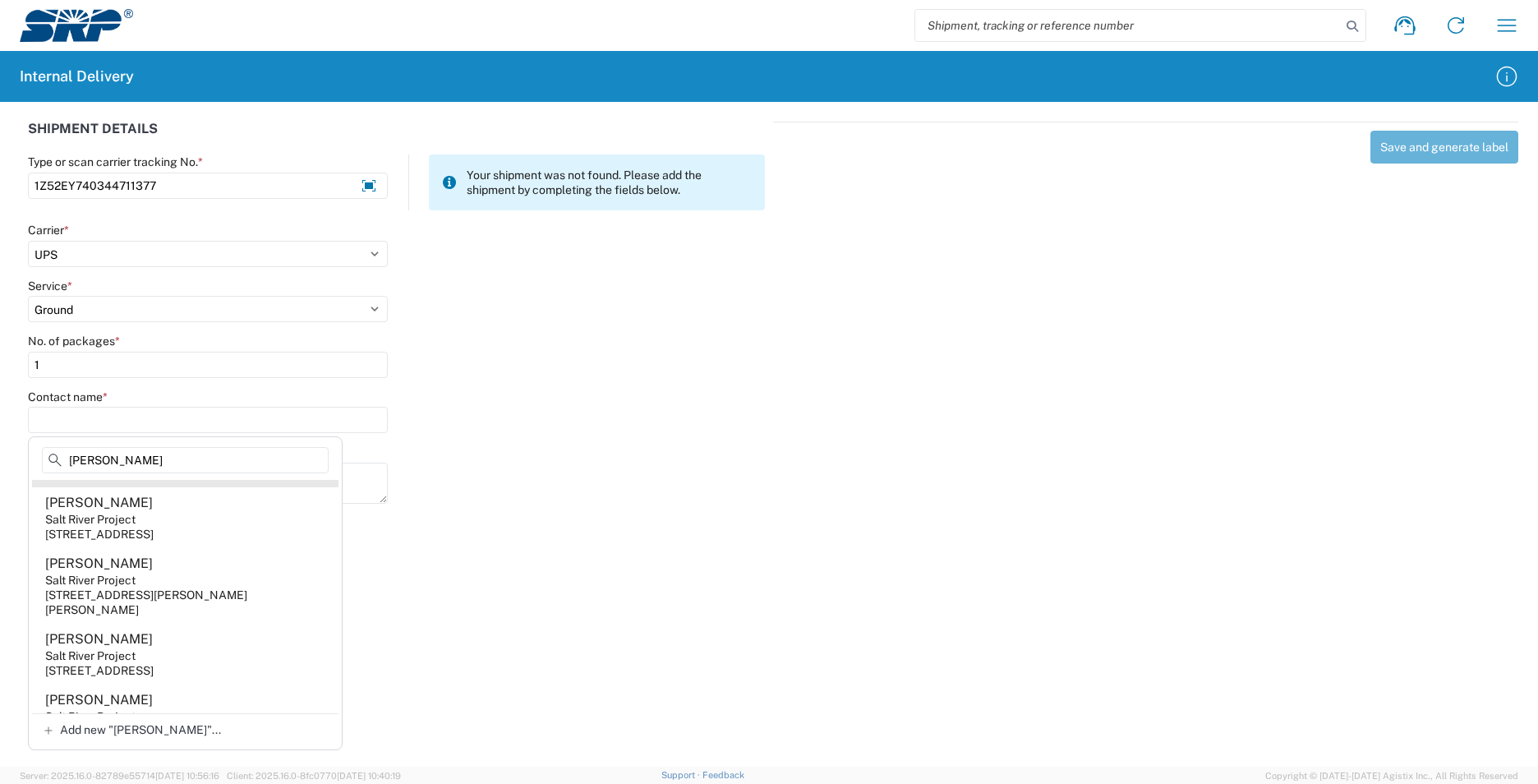
scroll to position [163, 0]
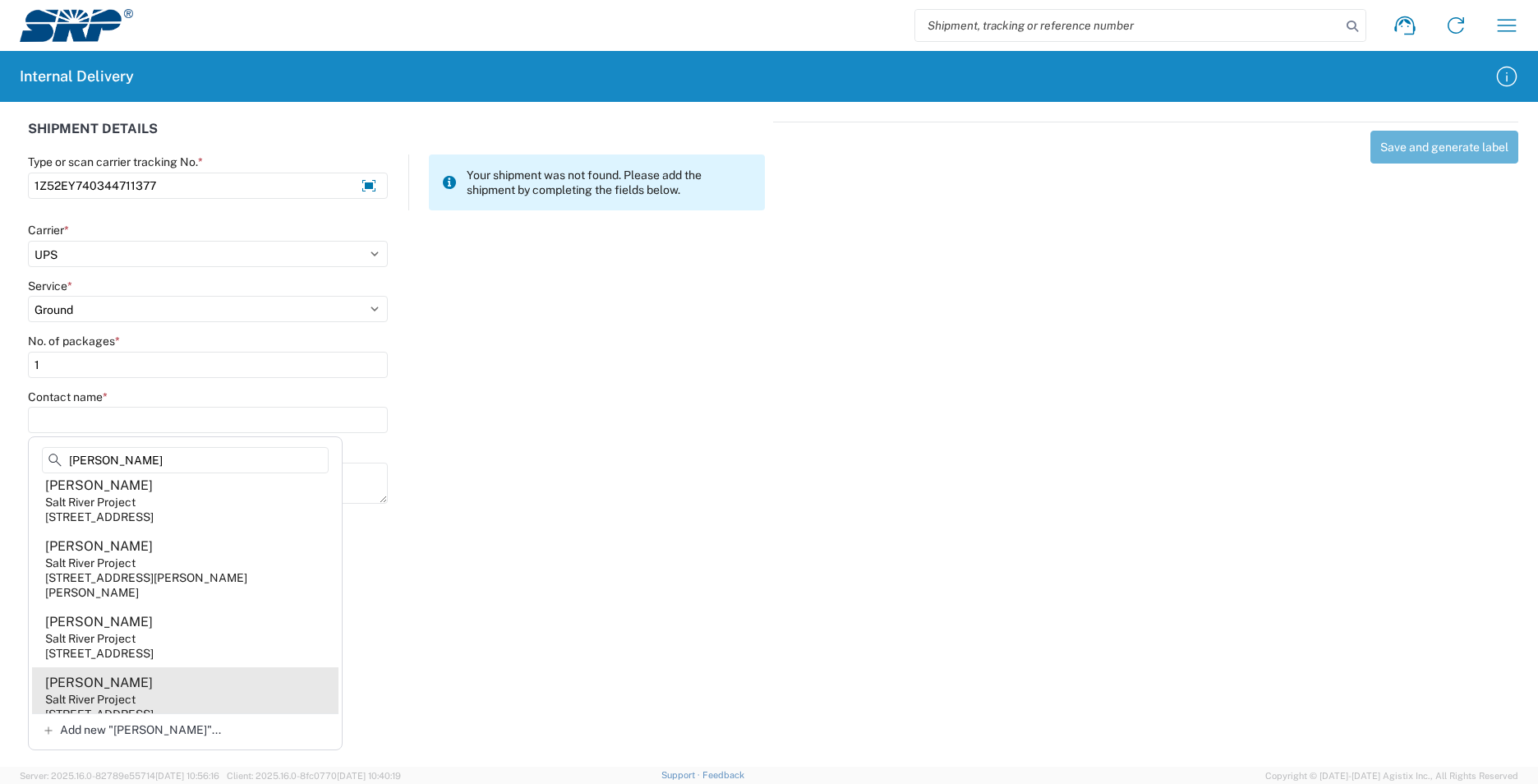
type input "[PERSON_NAME]"
drag, startPoint x: 200, startPoint y: 683, endPoint x: 208, endPoint y: 674, distance: 12.0
click at [200, 684] on agx-address-suggestion-item "[PERSON_NAME] Salt River Project [STREET_ADDRESS]" at bounding box center [185, 698] width 306 height 61
type input "[PERSON_NAME]"
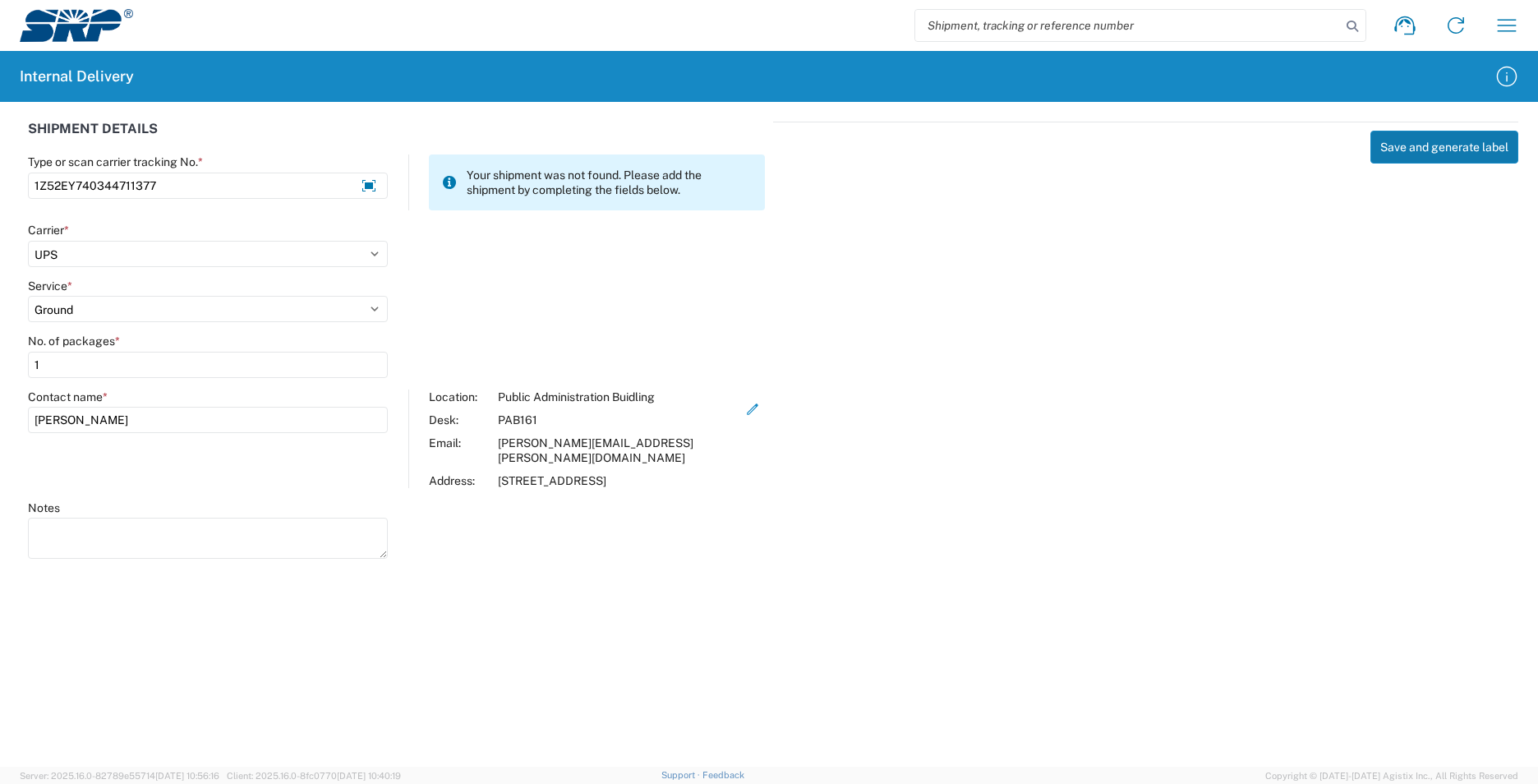
click at [1454, 147] on button "Save and generate label" at bounding box center [1444, 147] width 148 height 33
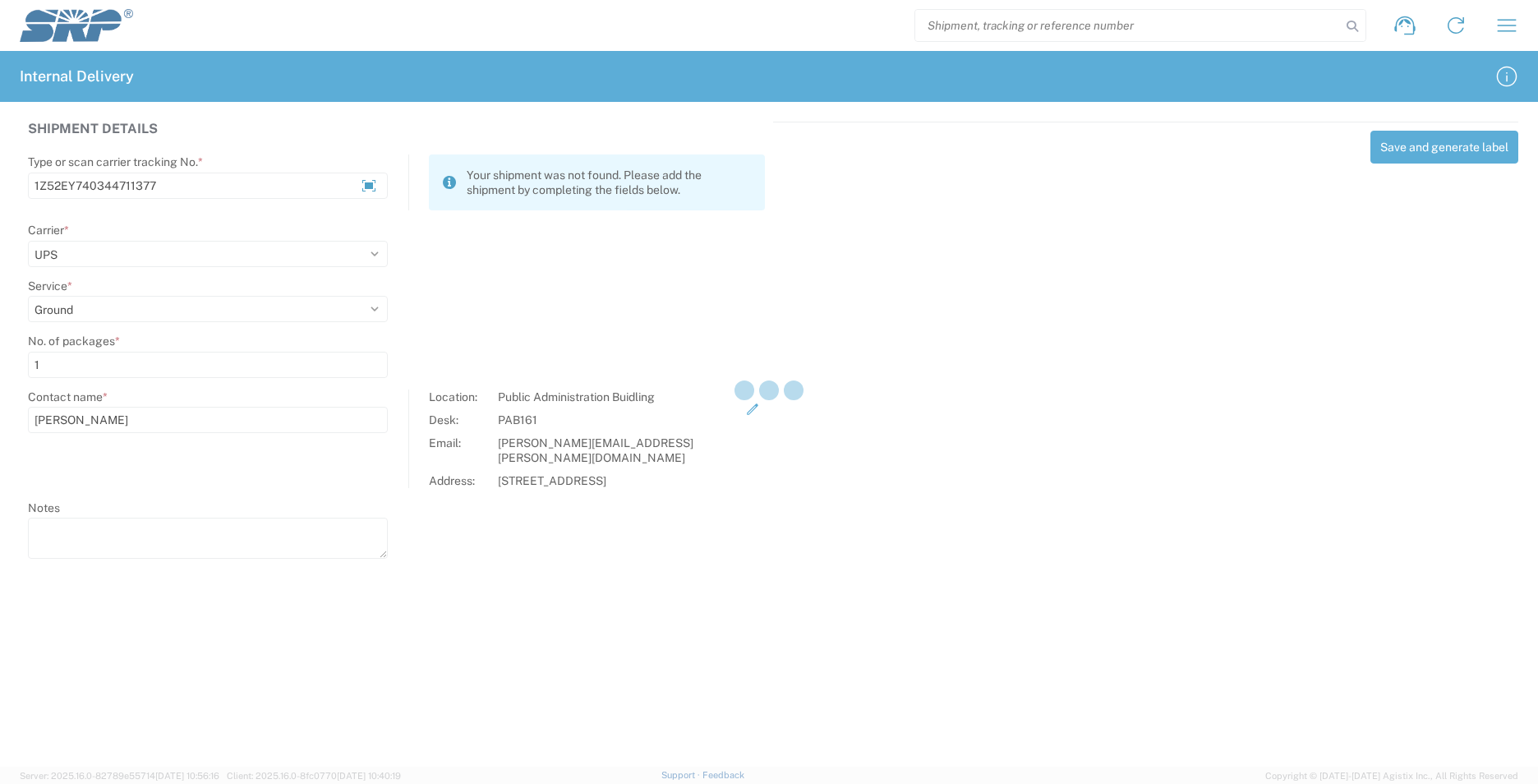
select select
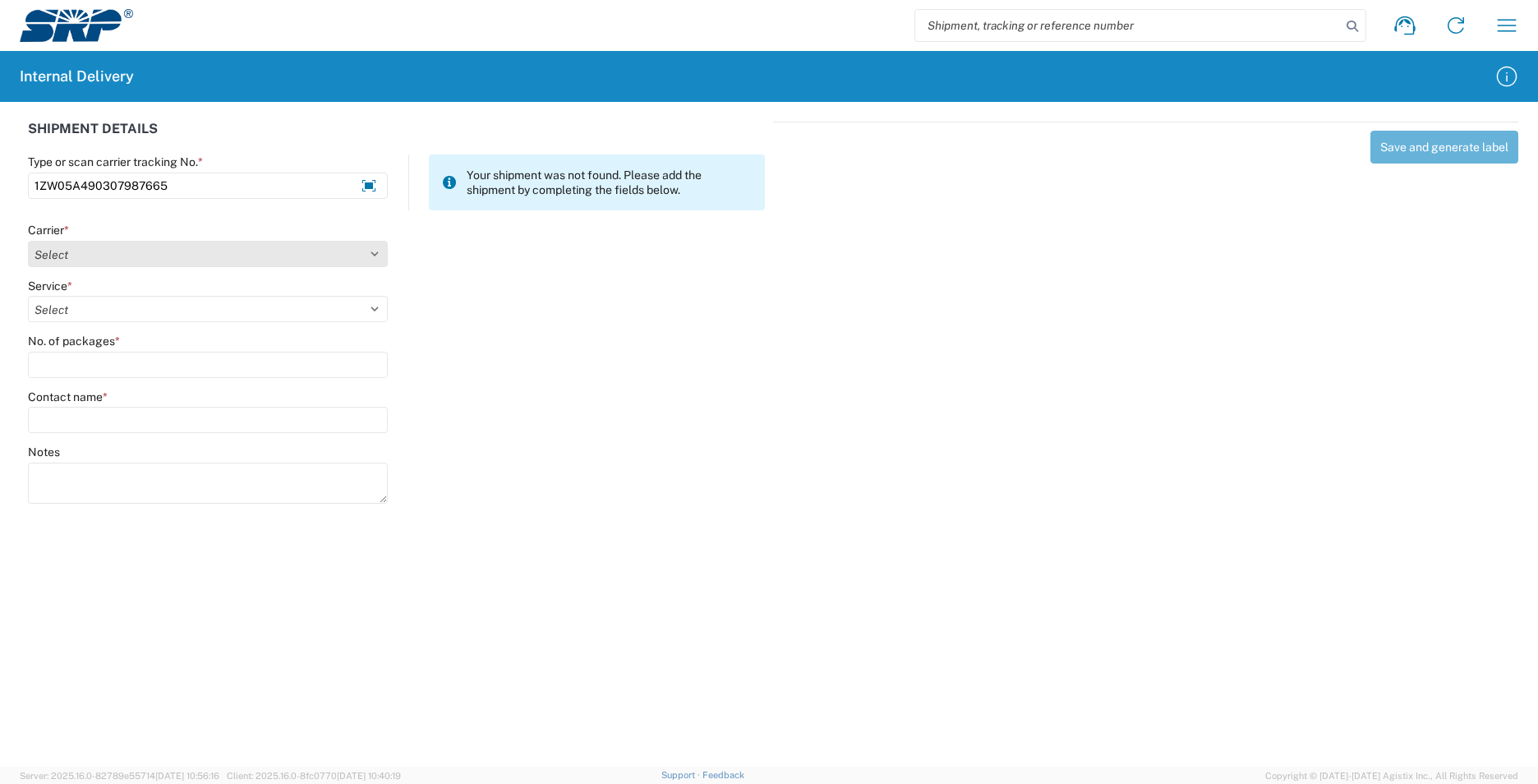
type input "1ZW05A490307987665"
click at [89, 257] on select "Select AcctPay Amazon Logistics ATI Trucking BC Dimerco Logistics Empire Southw…" at bounding box center [208, 254] width 360 height 26
select select "12"
click at [28, 241] on select "Select AcctPay Amazon Logistics ATI Trucking BC Dimerco Logistics Empire Southw…" at bounding box center [208, 254] width 360 height 26
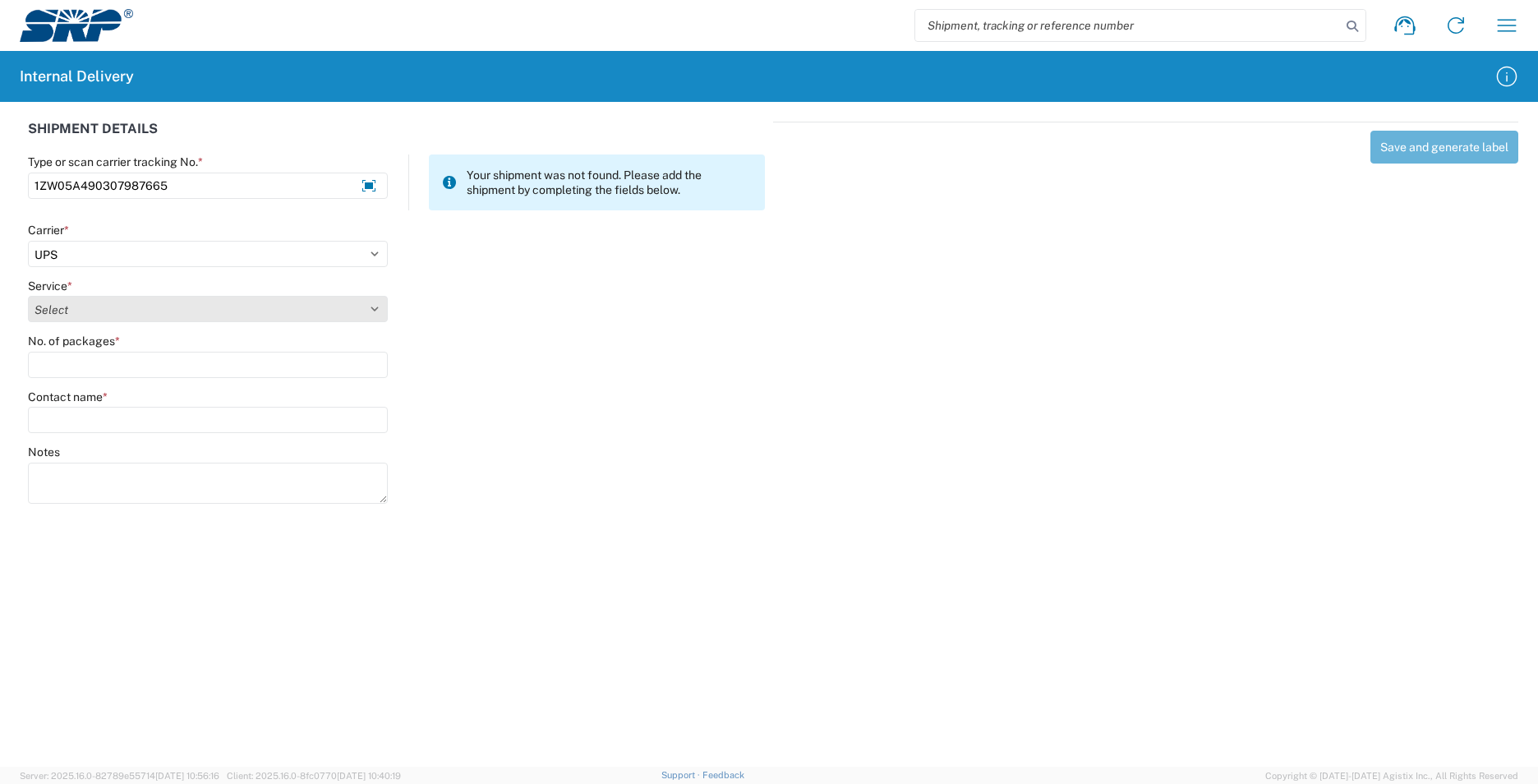
click at [83, 315] on select "Select 2nd Day Air 2nd Day Air A.M. 3 Day Select Basic BOUND PRINTED MATTER, UP…" at bounding box center [208, 309] width 360 height 26
select select "43"
click at [83, 316] on select "Select 2nd Day Air 2nd Day Air A.M. 3 Day Select Basic BOUND PRINTED MATTER, UP…" at bounding box center [208, 309] width 360 height 26
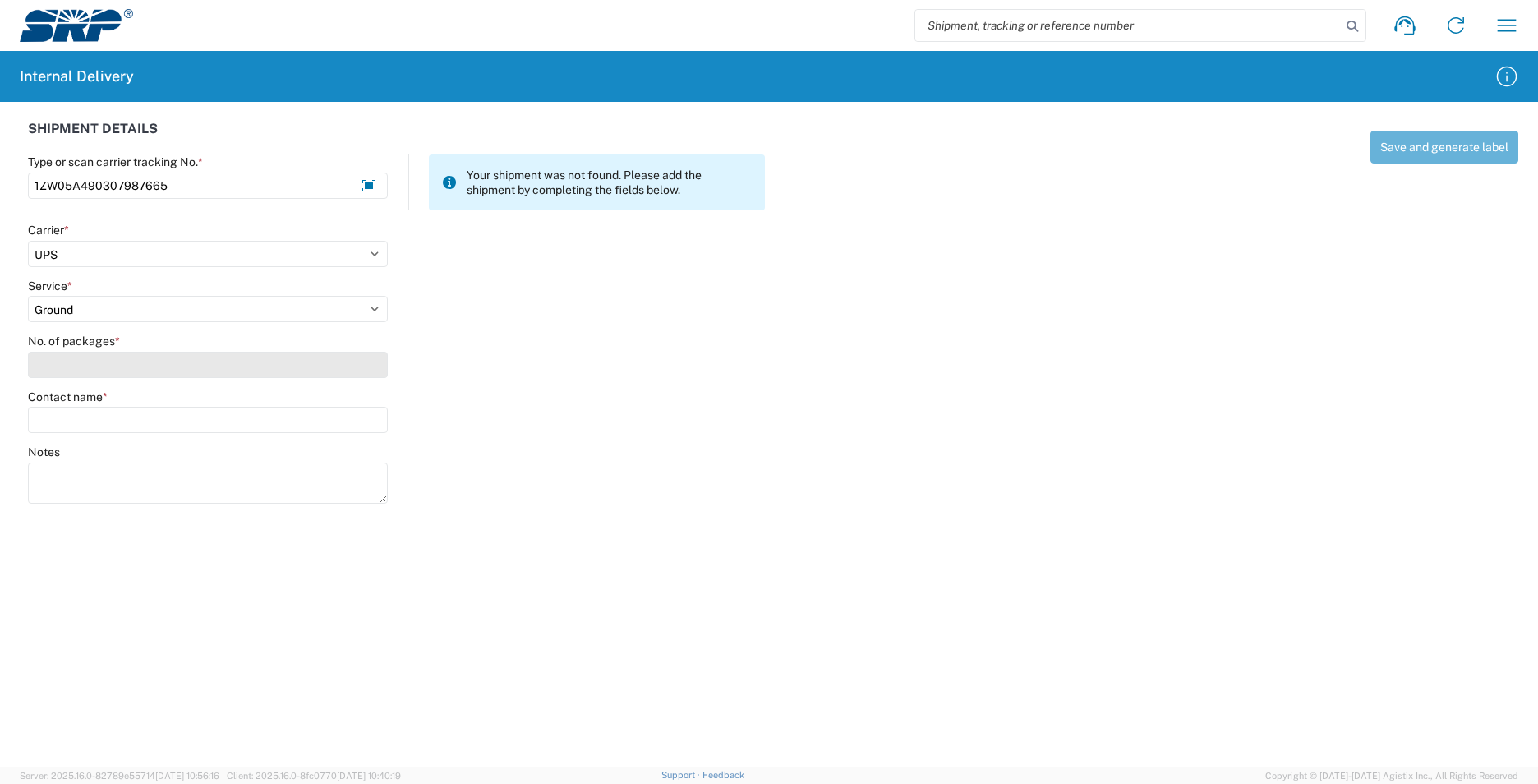
click at [75, 362] on input "No. of packages *" at bounding box center [208, 365] width 360 height 26
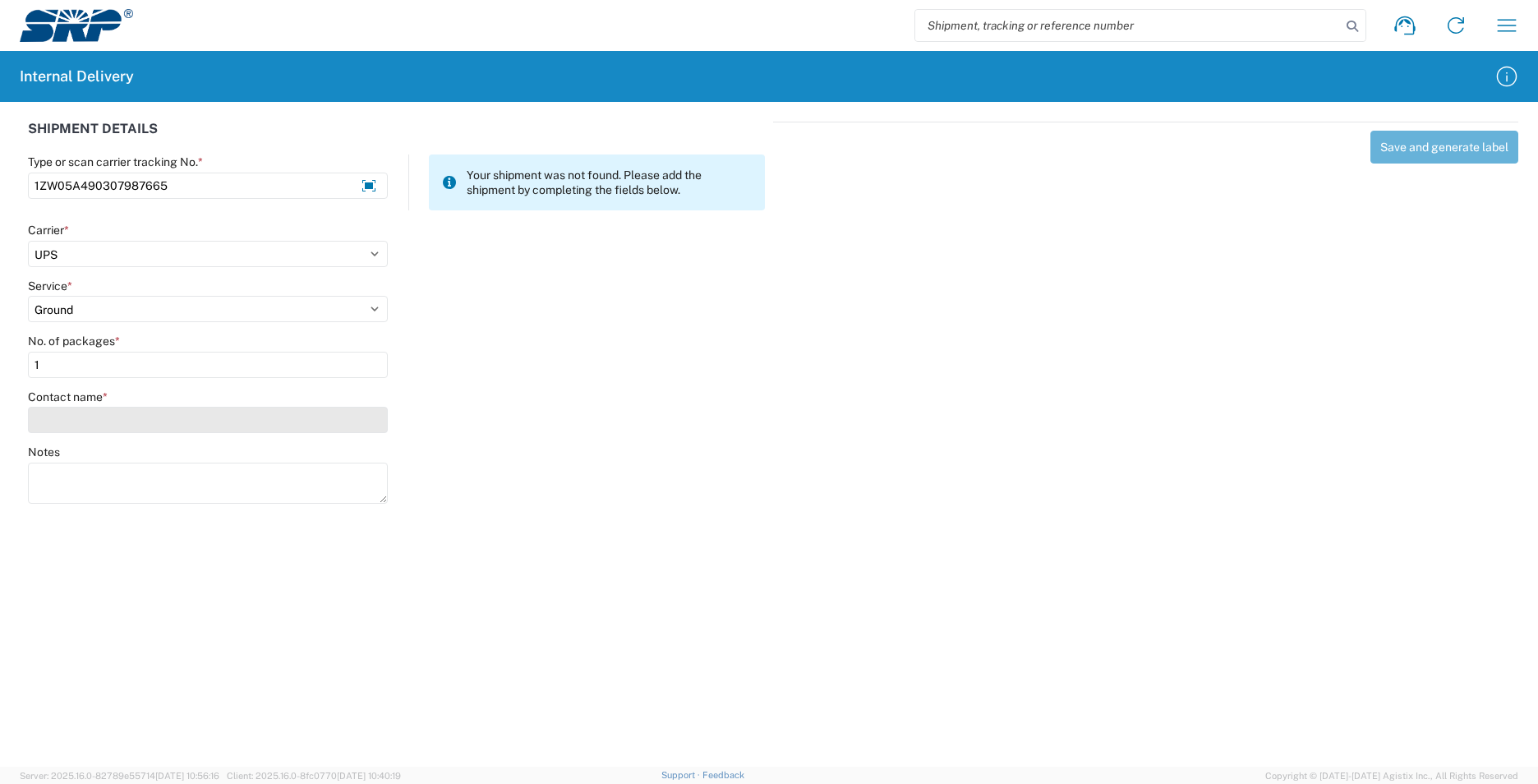
type input "1"
click at [72, 419] on input "Contact name *" at bounding box center [208, 420] width 360 height 26
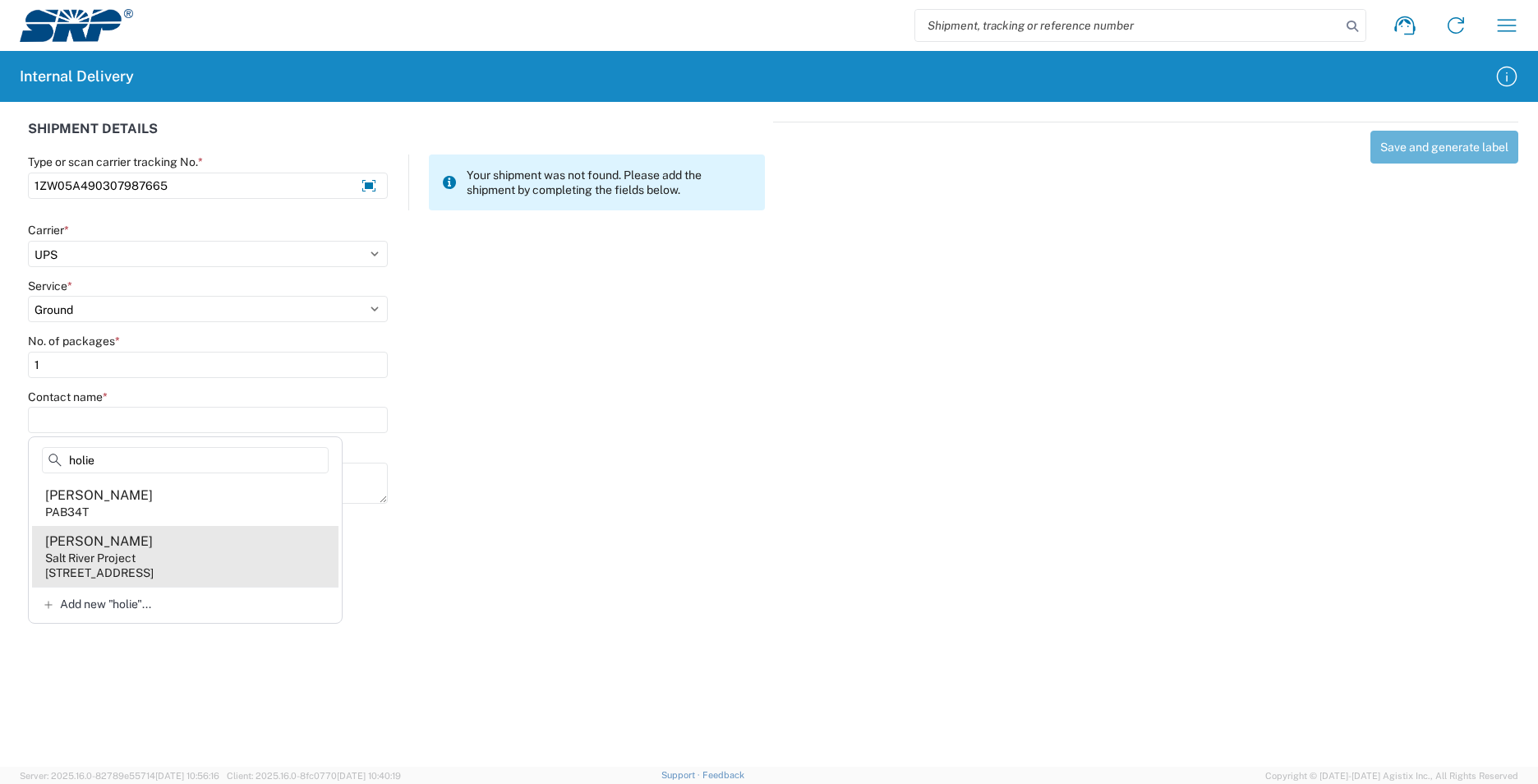
type input "holie"
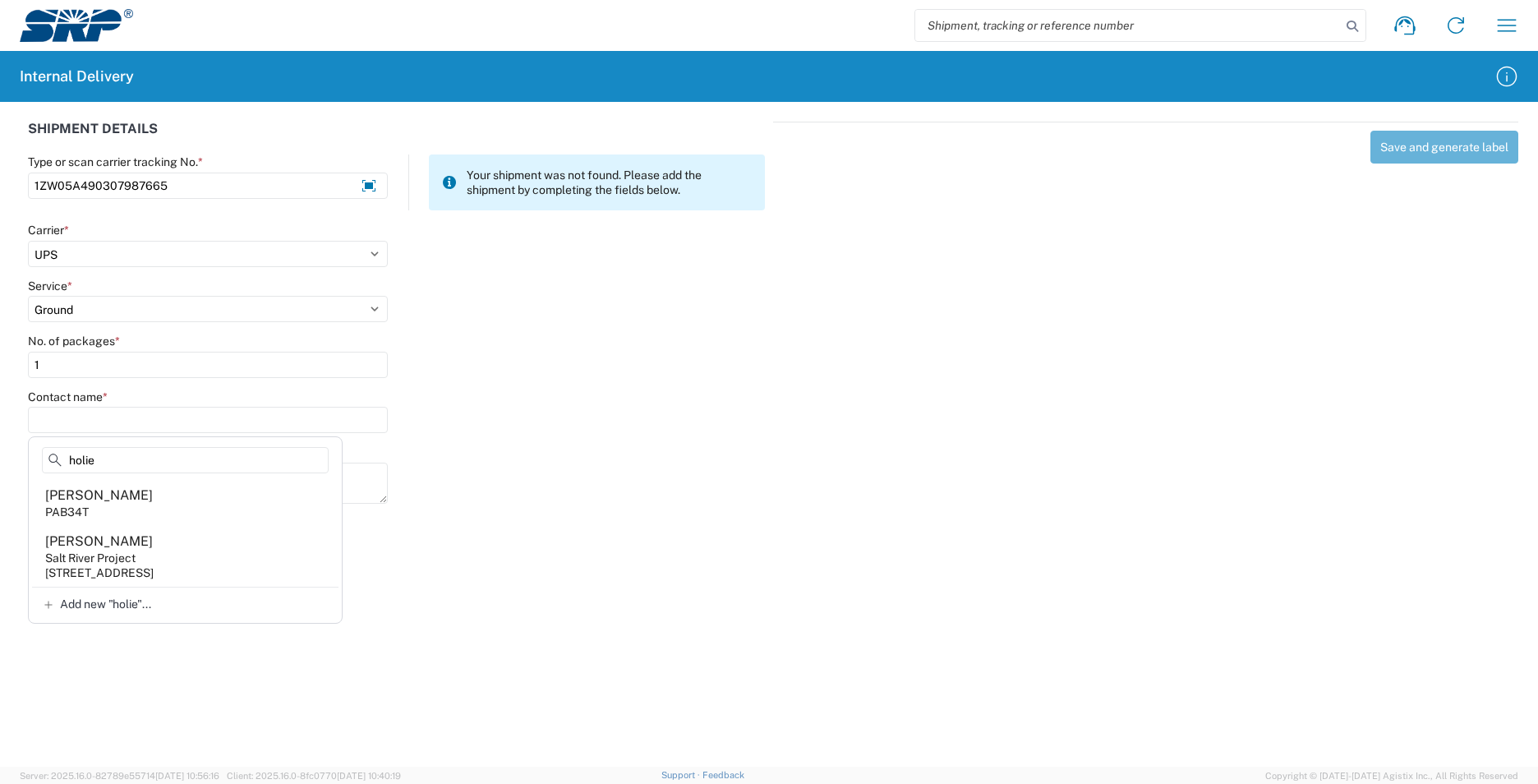
click at [203, 557] on agx-address-suggestion-item "[PERSON_NAME] Salt River Project [STREET_ADDRESS]" at bounding box center [185, 556] width 306 height 61
type input "[PERSON_NAME]"
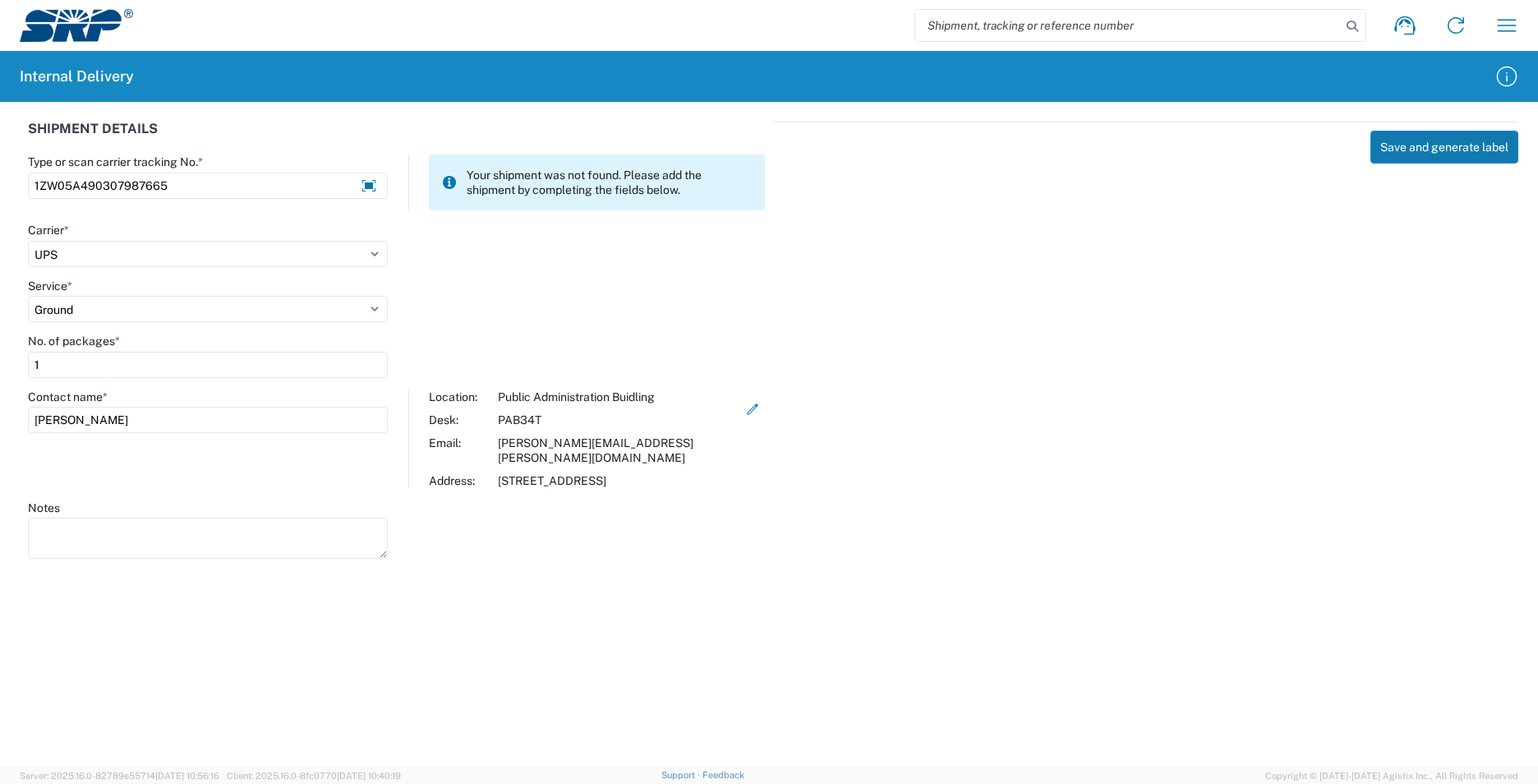
click at [1428, 143] on button "Save and generate label" at bounding box center [1444, 147] width 148 height 33
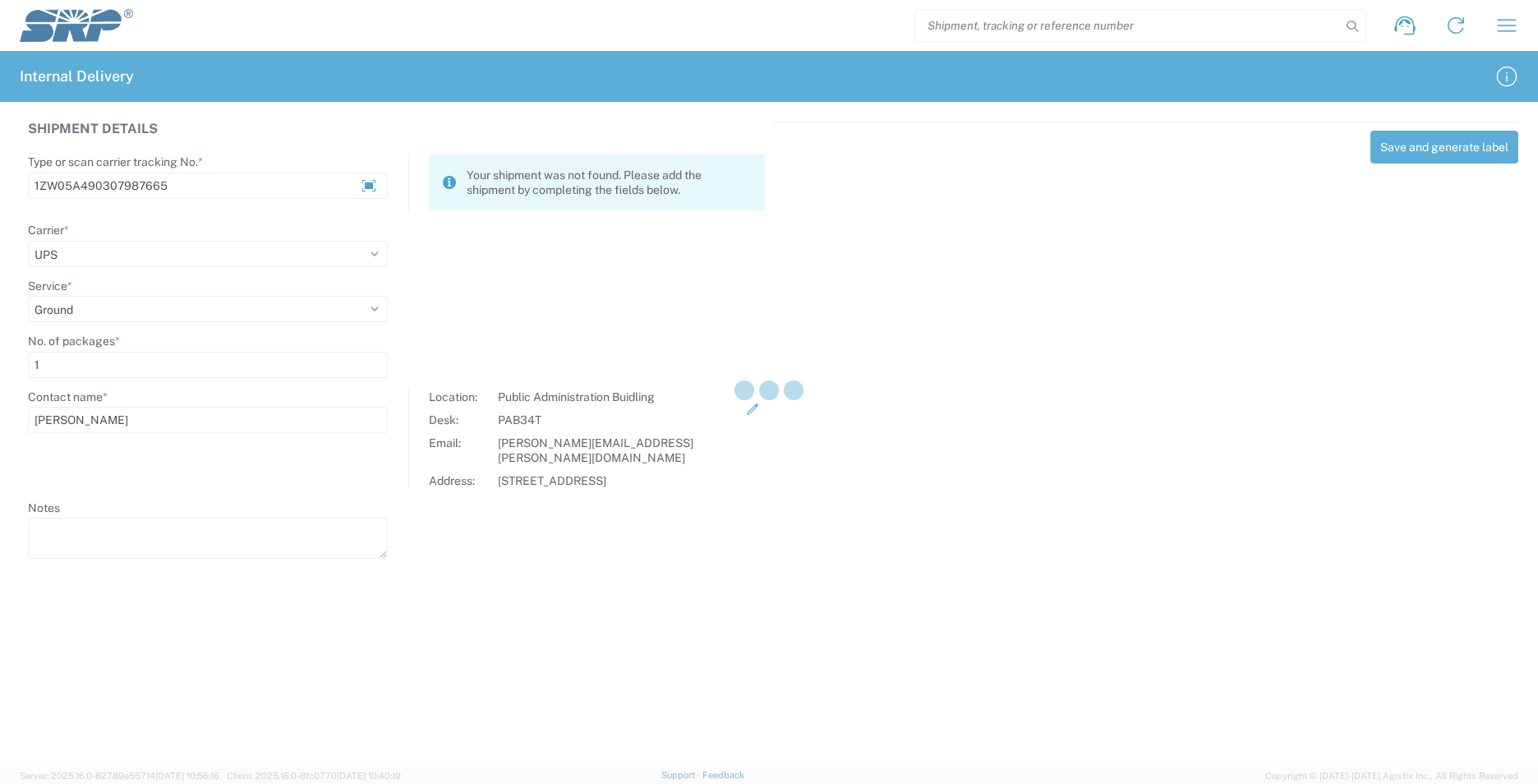
select select
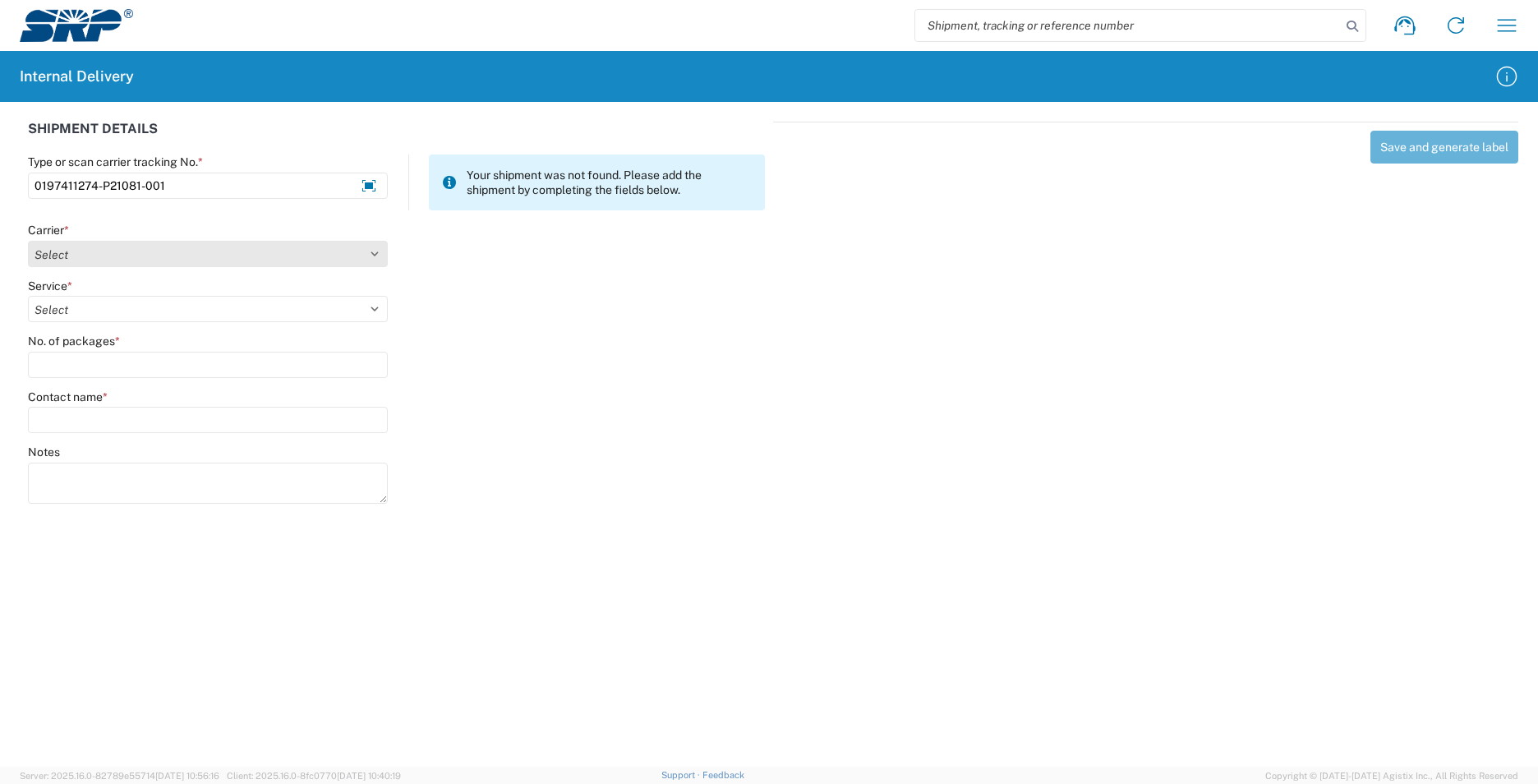
type input "0197411274-P21081-001"
click at [88, 255] on select "Select AcctPay Amazon Logistics ATI Trucking BC Dimerco Logistics Empire Southw…" at bounding box center [208, 254] width 360 height 26
select select "74"
click at [28, 241] on select "Select AcctPay Amazon Logistics ATI Trucking BC Dimerco Logistics Empire Southw…" at bounding box center [208, 254] width 360 height 26
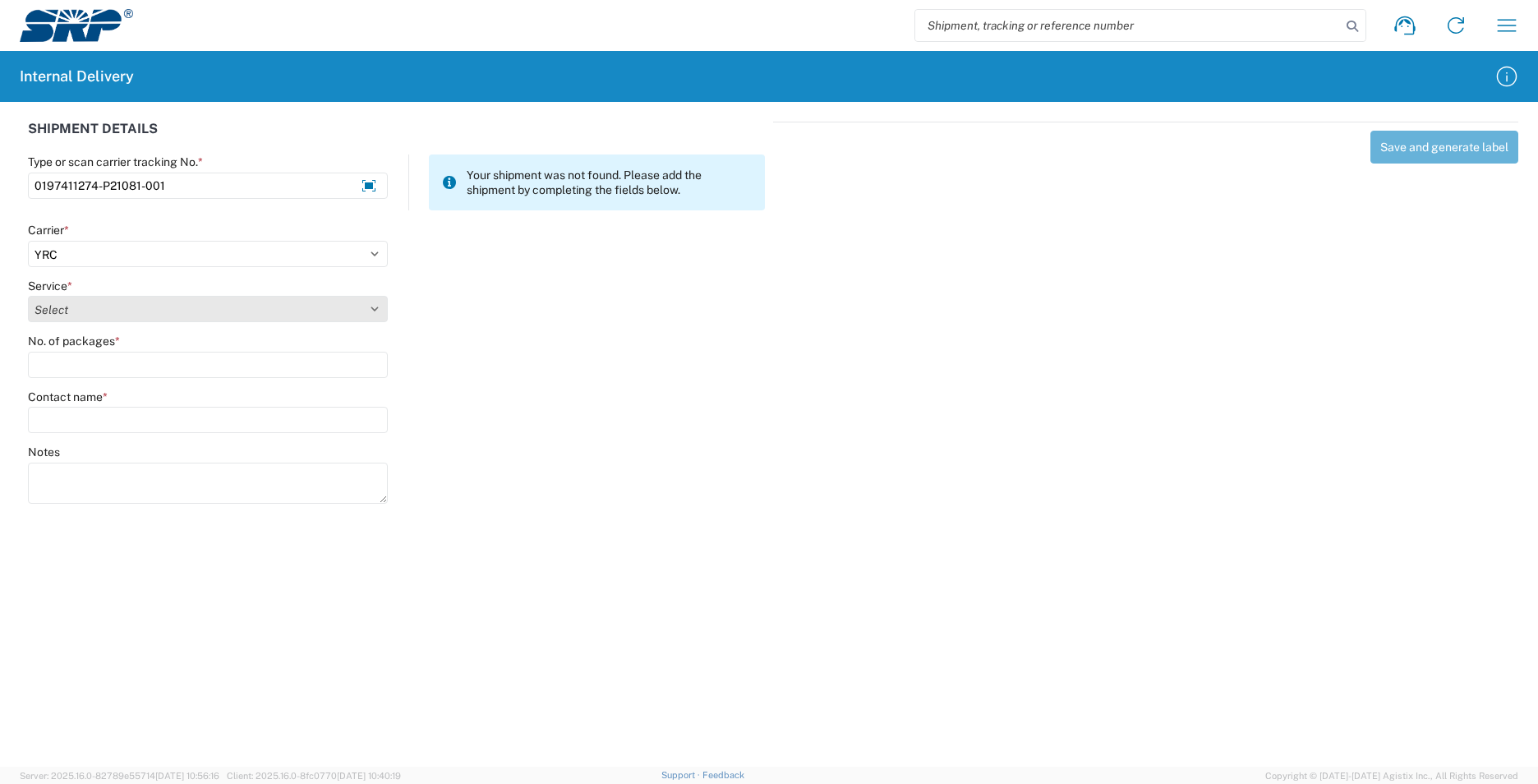
click at [91, 307] on select "Select Guaranteed Day (by 5pm) Guaranteed Day (by noon) Less than Truckload LTL…" at bounding box center [208, 309] width 360 height 26
select select "1290"
click at [28, 296] on select "Select Guaranteed Day (by 5pm) Guaranteed Day (by noon) Less than Truckload LTL…" at bounding box center [208, 309] width 360 height 26
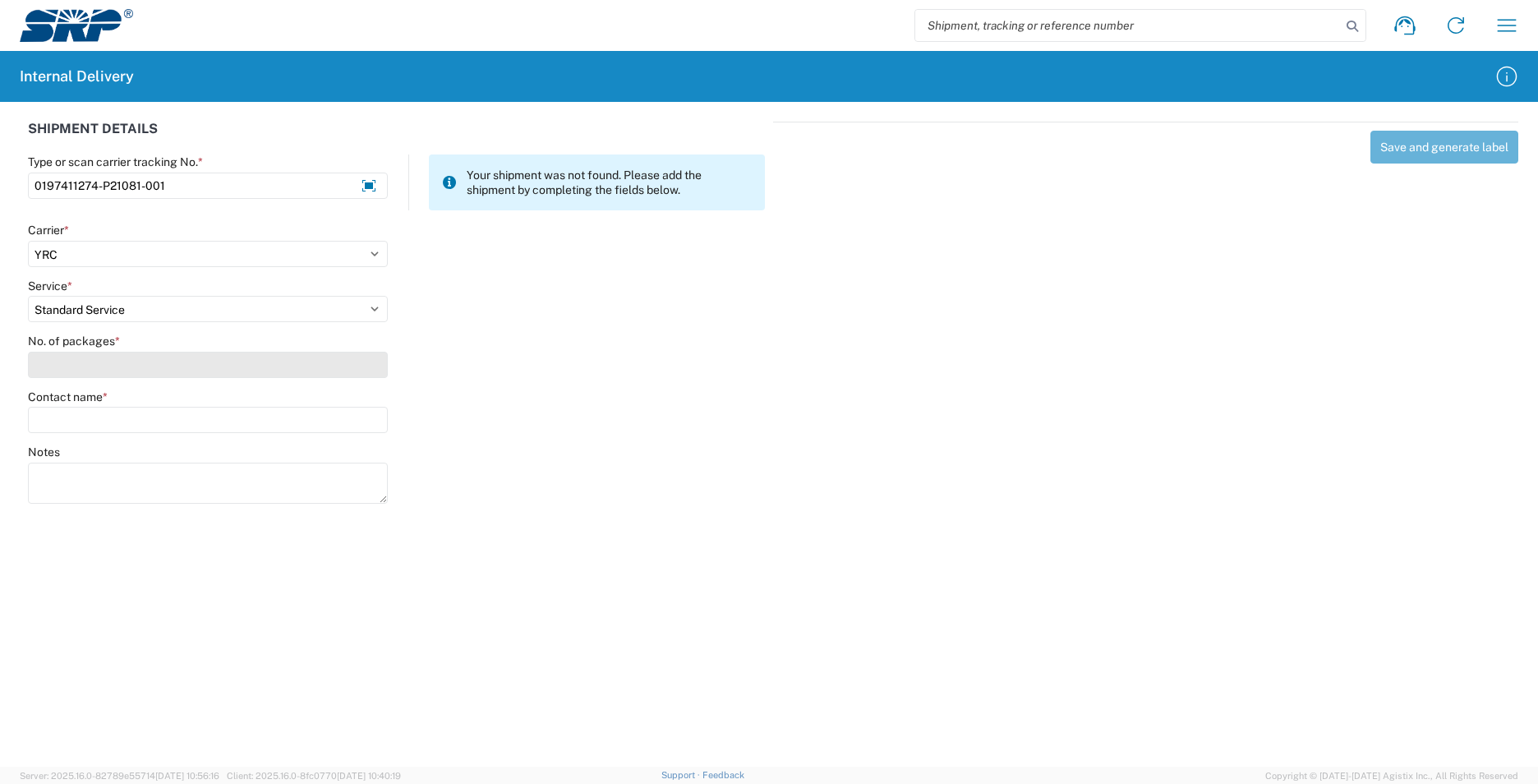
click at [59, 357] on input "No. of packages *" at bounding box center [208, 365] width 360 height 26
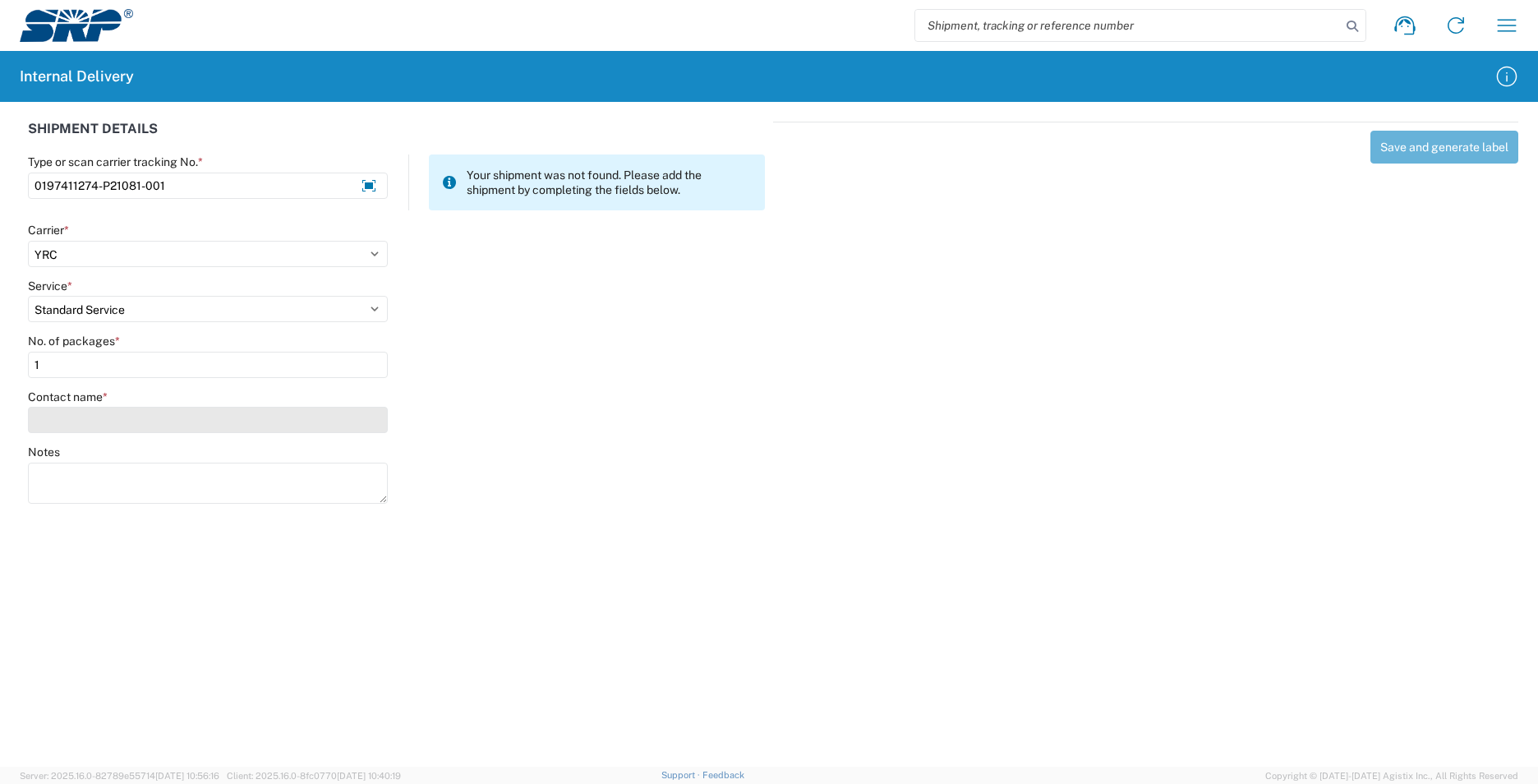
type input "1"
click at [89, 423] on input "Contact name *" at bounding box center [208, 420] width 360 height 26
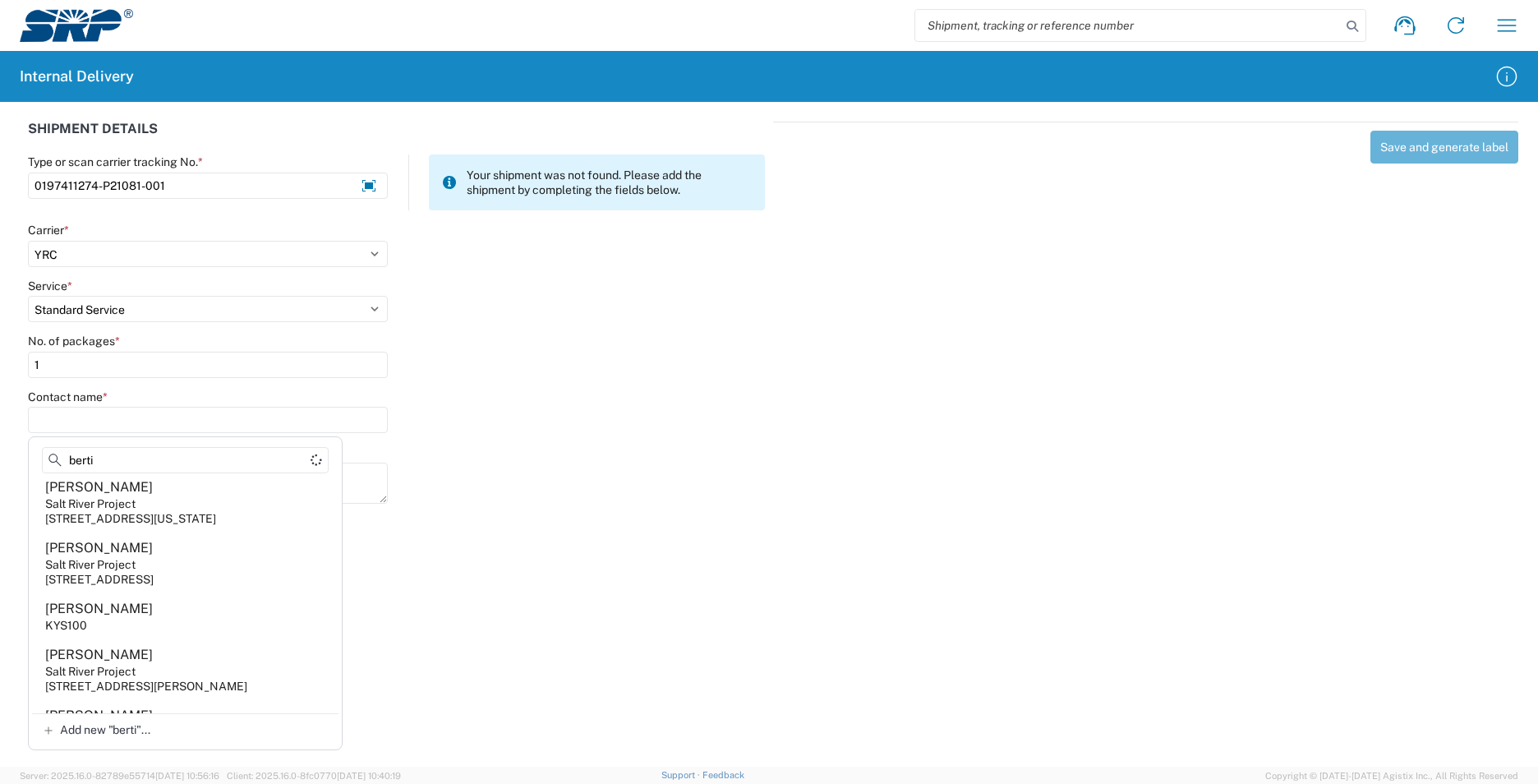
scroll to position [0, 0]
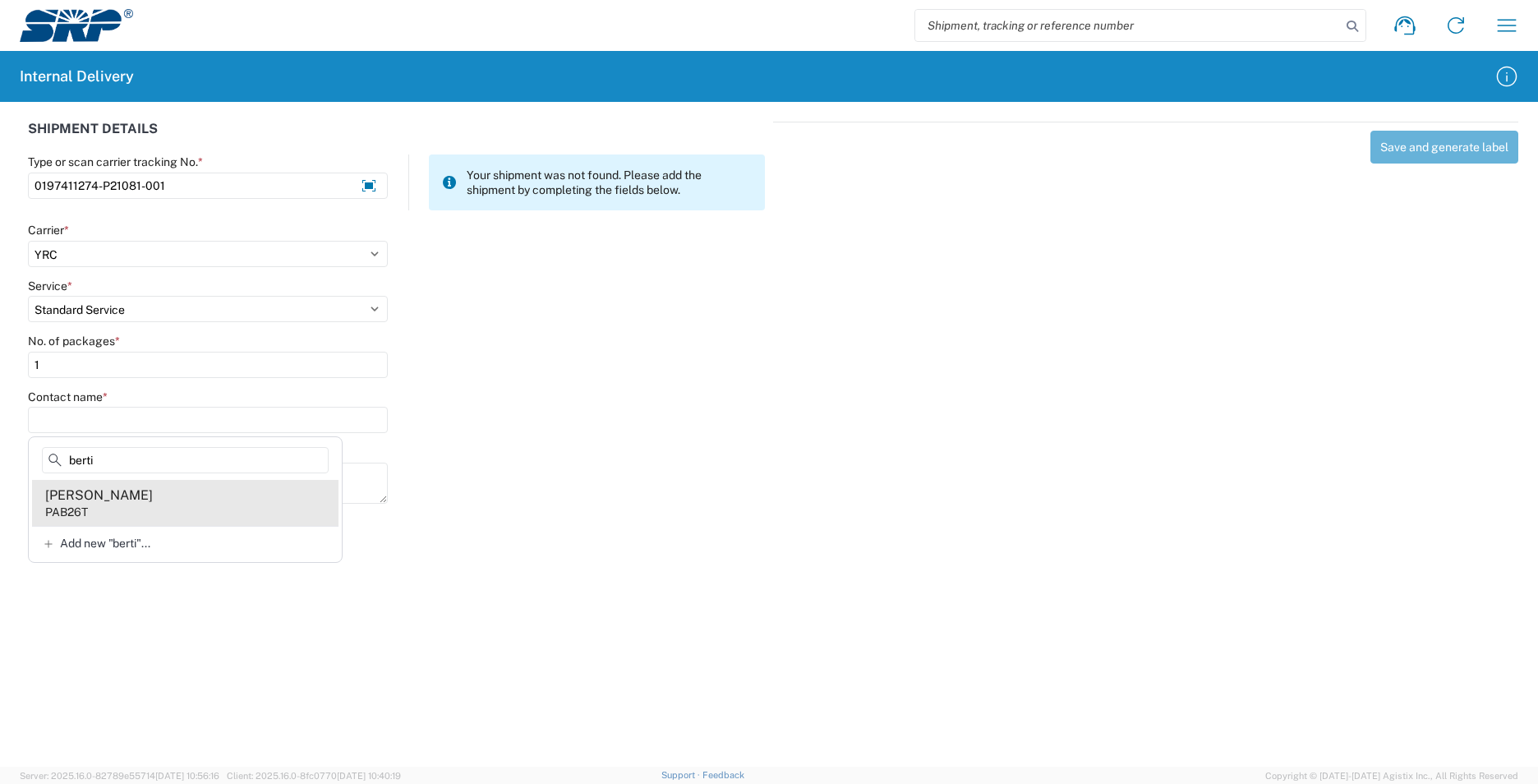
type input "berti"
click at [193, 512] on agx-address-suggestion-item "[PERSON_NAME] PAB26T" at bounding box center [185, 502] width 306 height 46
type input "[PERSON_NAME]"
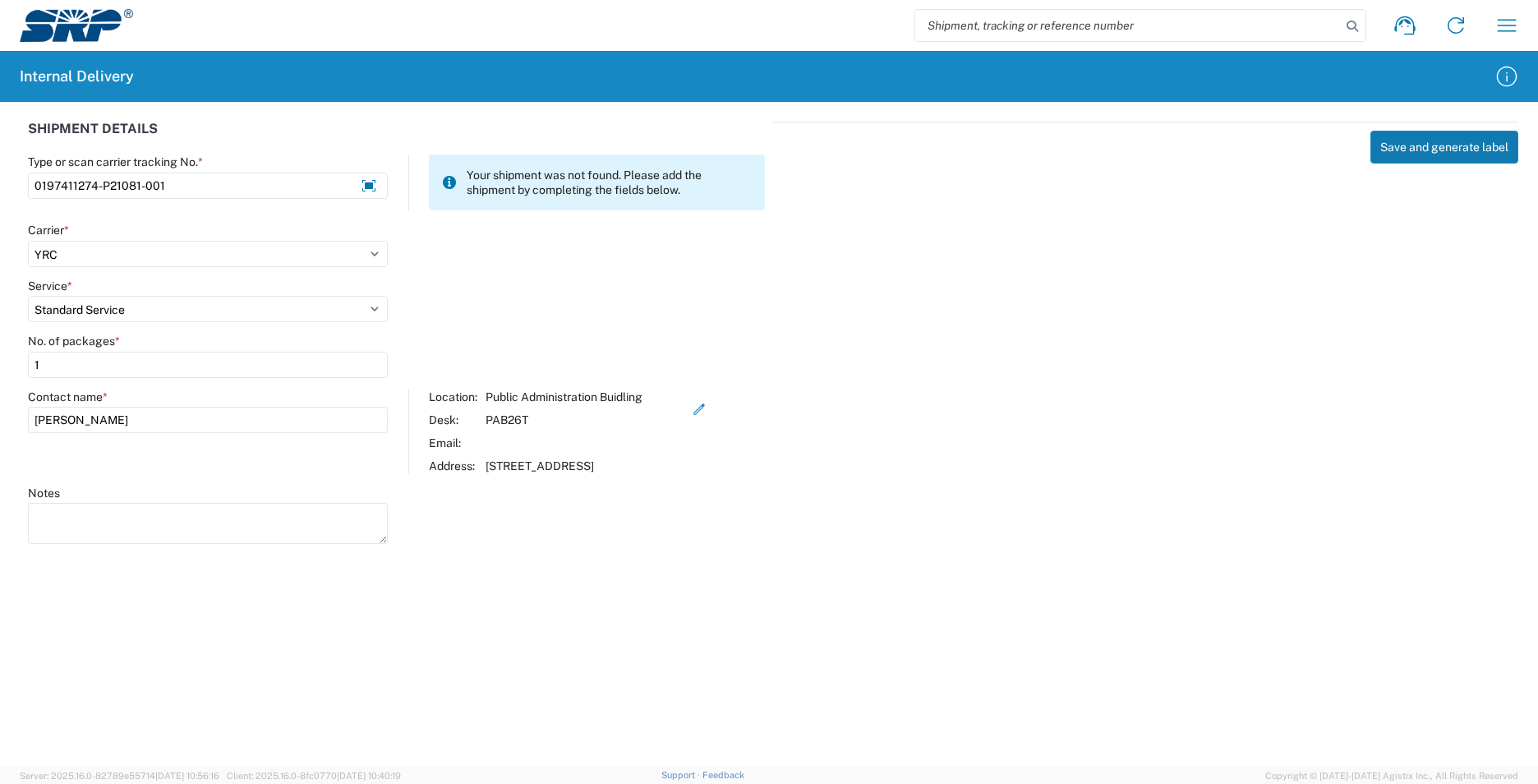
click at [1456, 145] on button "Save and generate label" at bounding box center [1444, 147] width 148 height 33
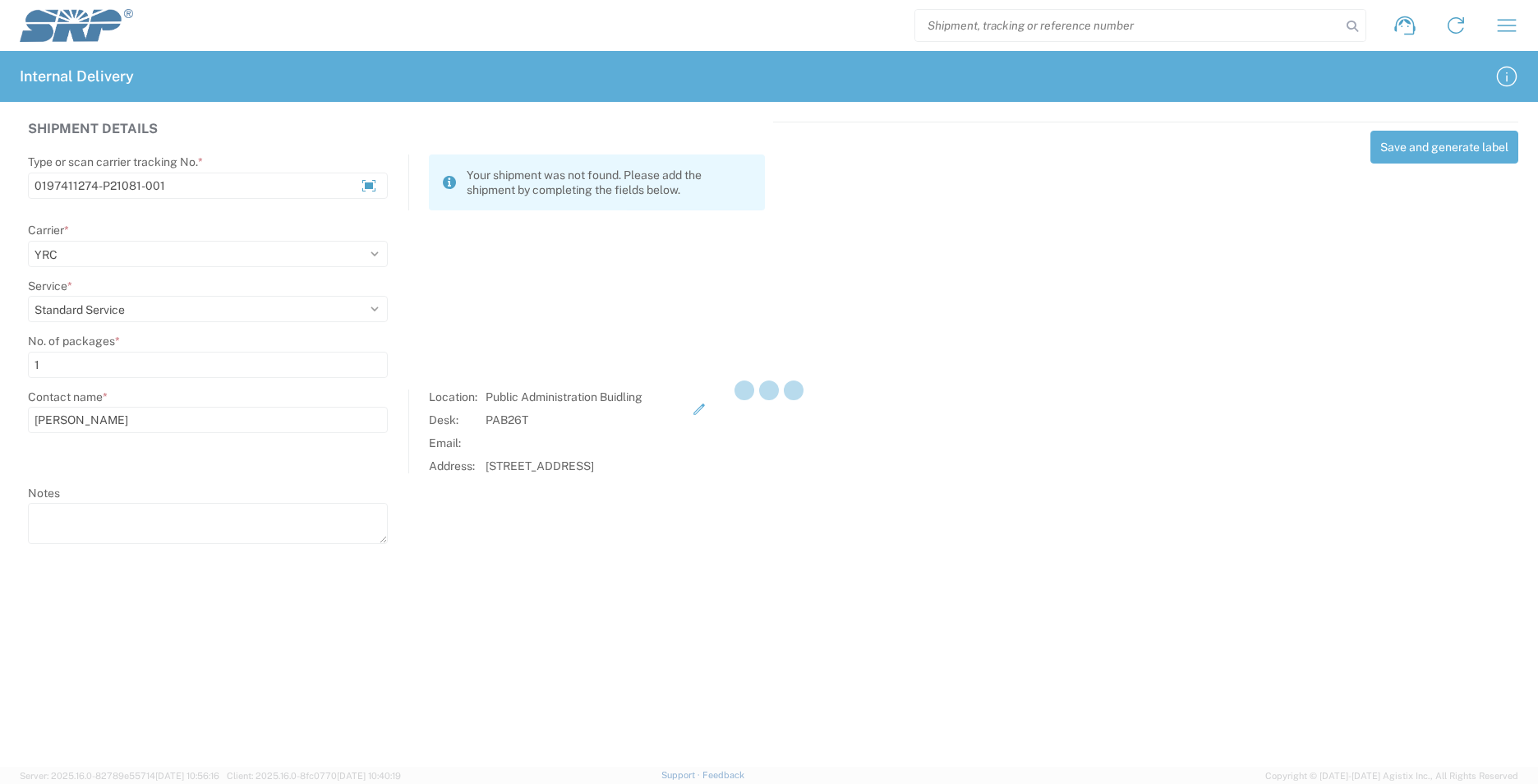
select select
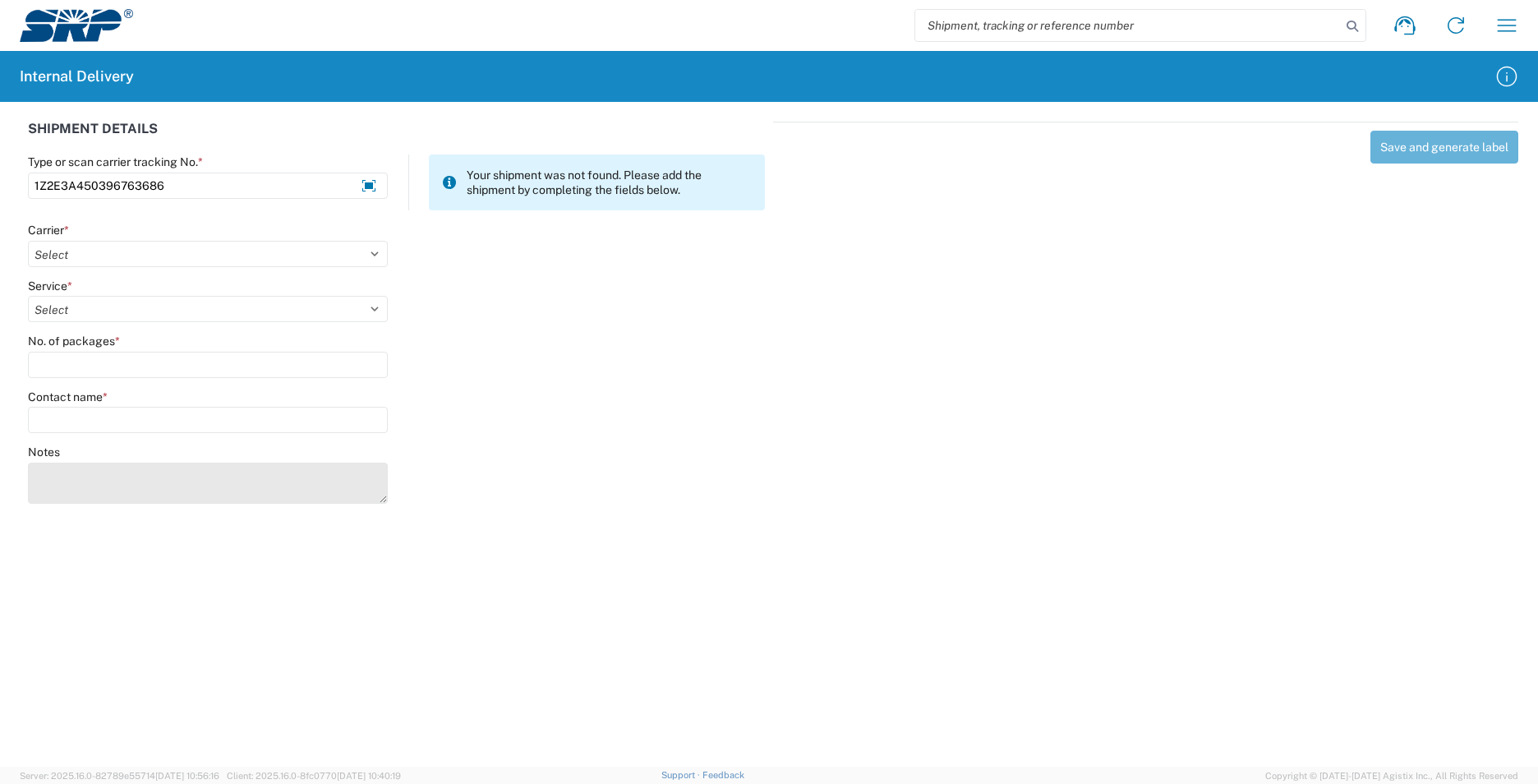
type input "1Z2E3A450396763686"
click at [74, 485] on textarea "Notes" at bounding box center [208, 483] width 360 height 41
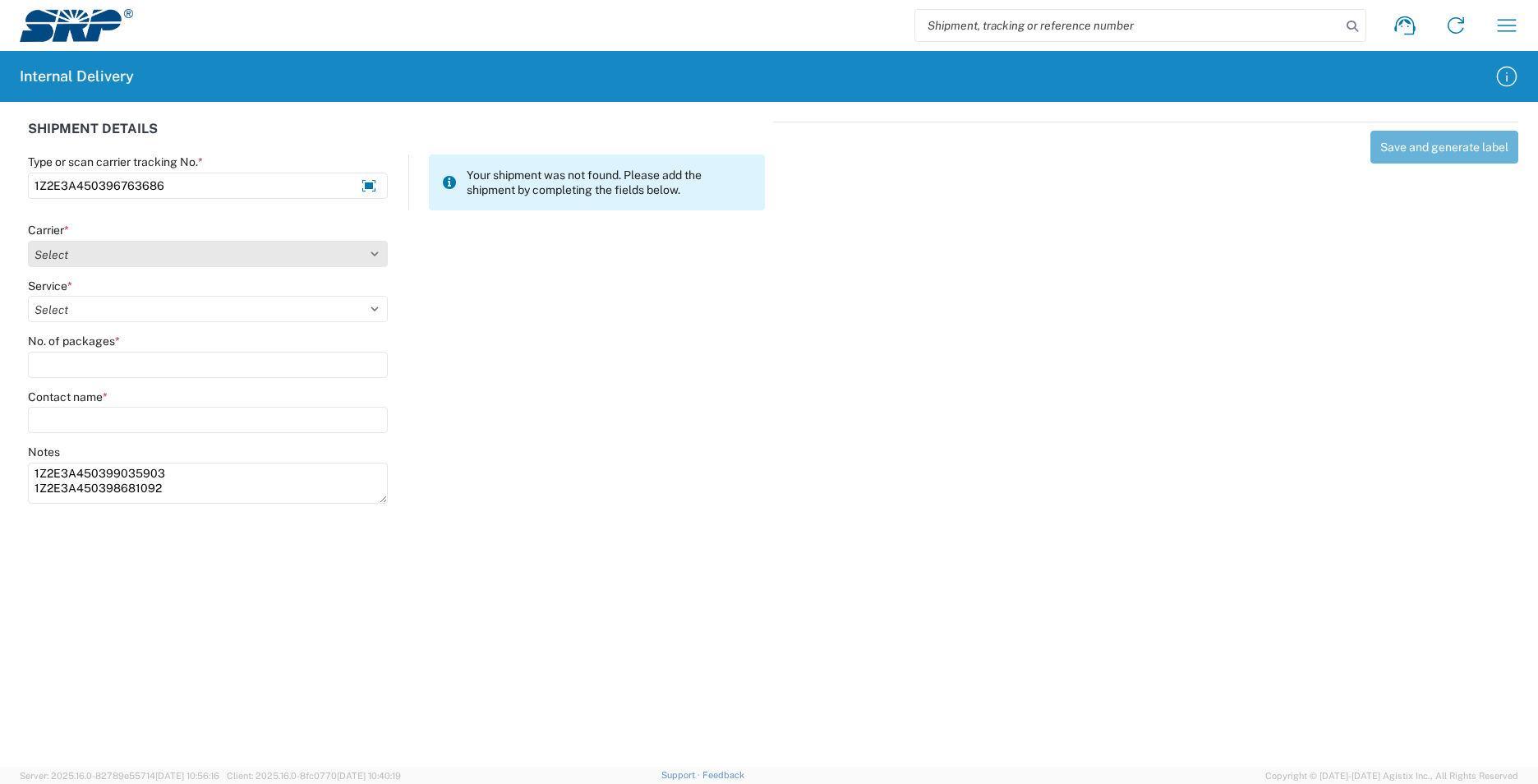
type textarea "1Z2E3A450399035903 1Z2E3A450398681092"
click at [80, 258] on select "Select AcctPay Amazon Logistics ATI Trucking BC Dimerco Logistics Empire Southw…" at bounding box center [208, 254] width 360 height 26
select select "12"
click at [28, 241] on select "Select AcctPay Amazon Logistics ATI Trucking BC Dimerco Logistics Empire Southw…" at bounding box center [208, 254] width 360 height 26
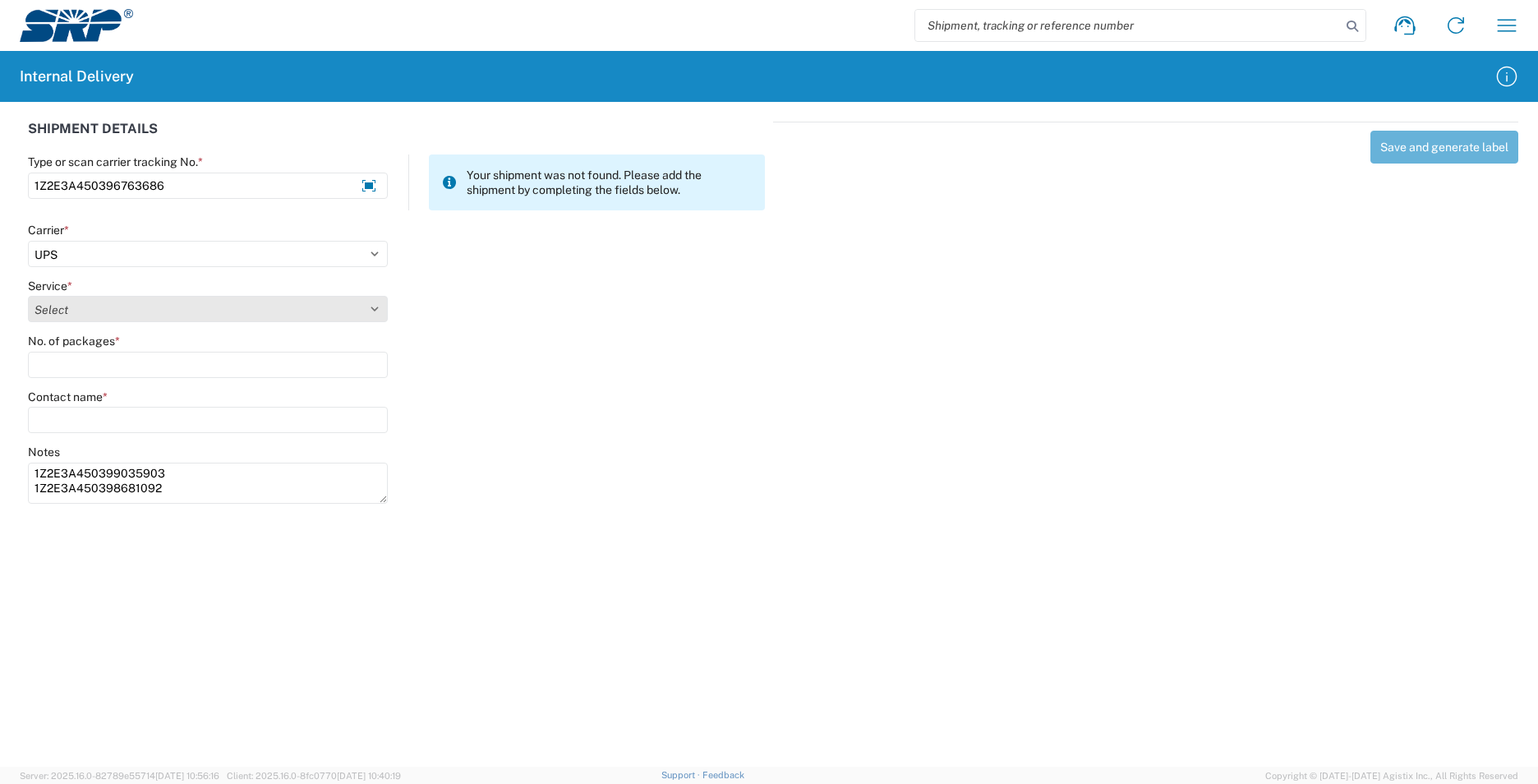
click at [68, 318] on select "Select 2nd Day Air 2nd Day Air A.M. 3 Day Select Basic BOUND PRINTED MATTER, UP…" at bounding box center [208, 309] width 360 height 26
select select "43"
click at [76, 316] on select "Select 2nd Day Air 2nd Day Air A.M. 3 Day Select Basic BOUND PRINTED MATTER, UP…" at bounding box center [208, 309] width 360 height 26
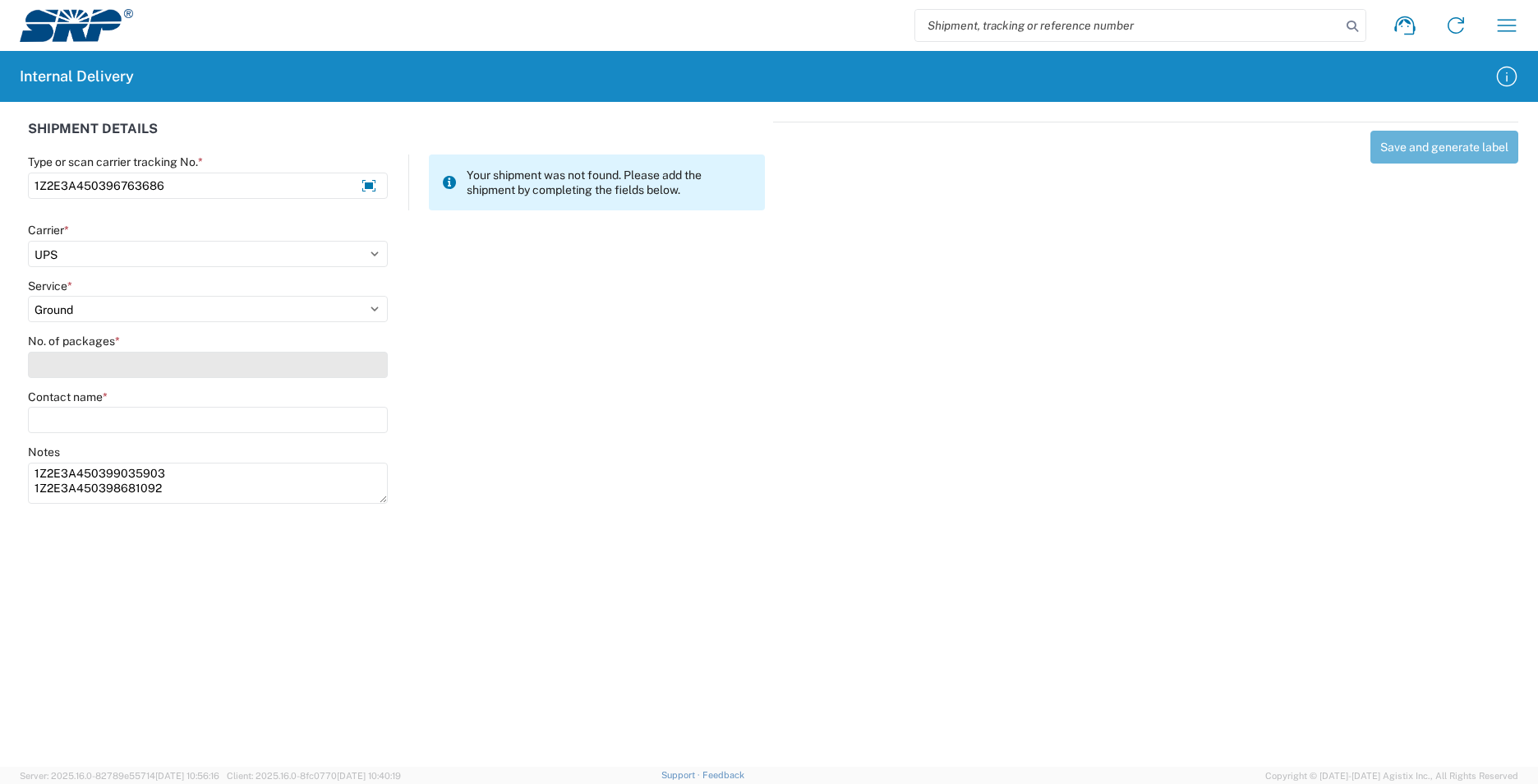
click at [70, 362] on input "No. of packages *" at bounding box center [208, 365] width 360 height 26
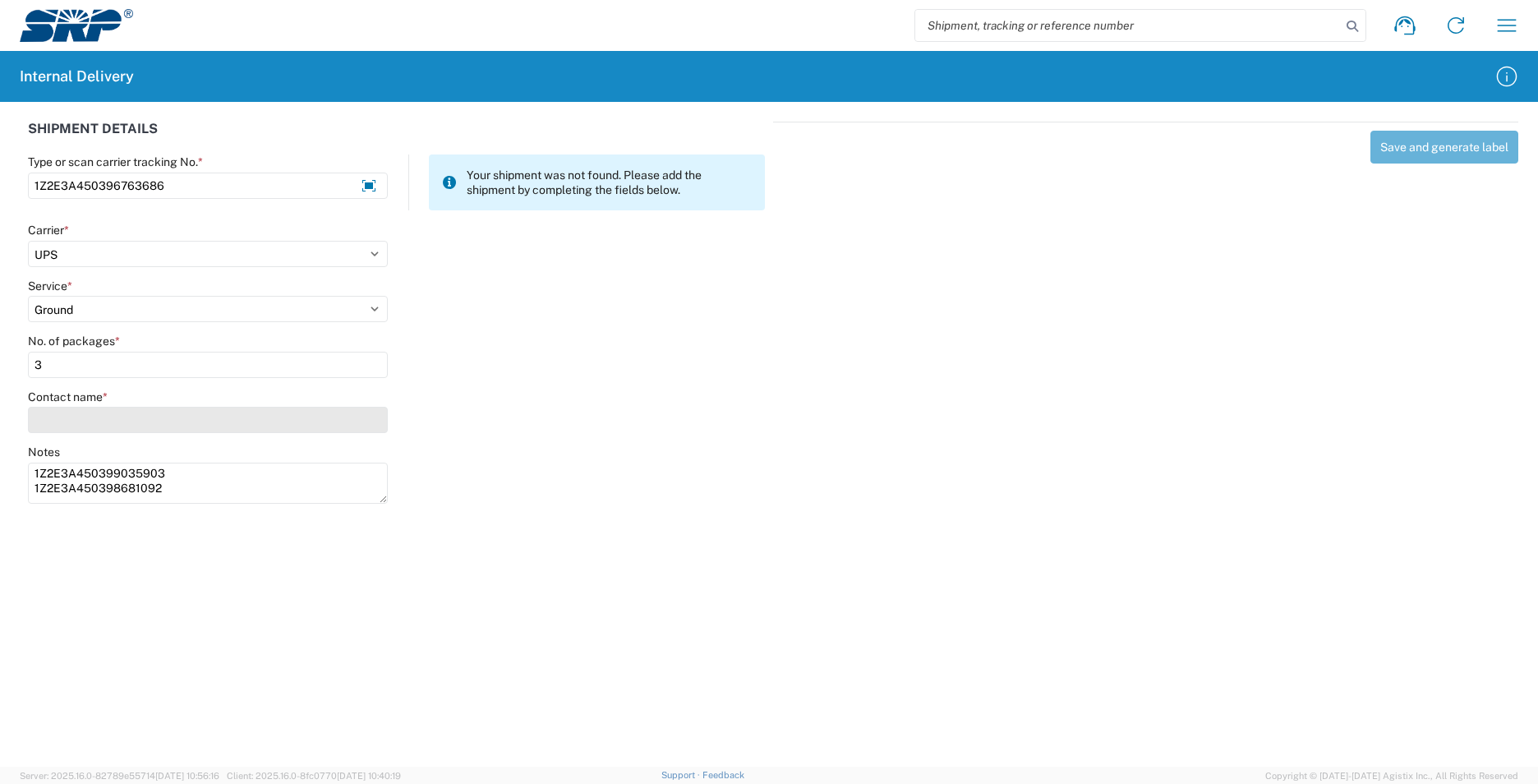
type input "3"
click at [94, 418] on input "Contact name *" at bounding box center [208, 420] width 360 height 26
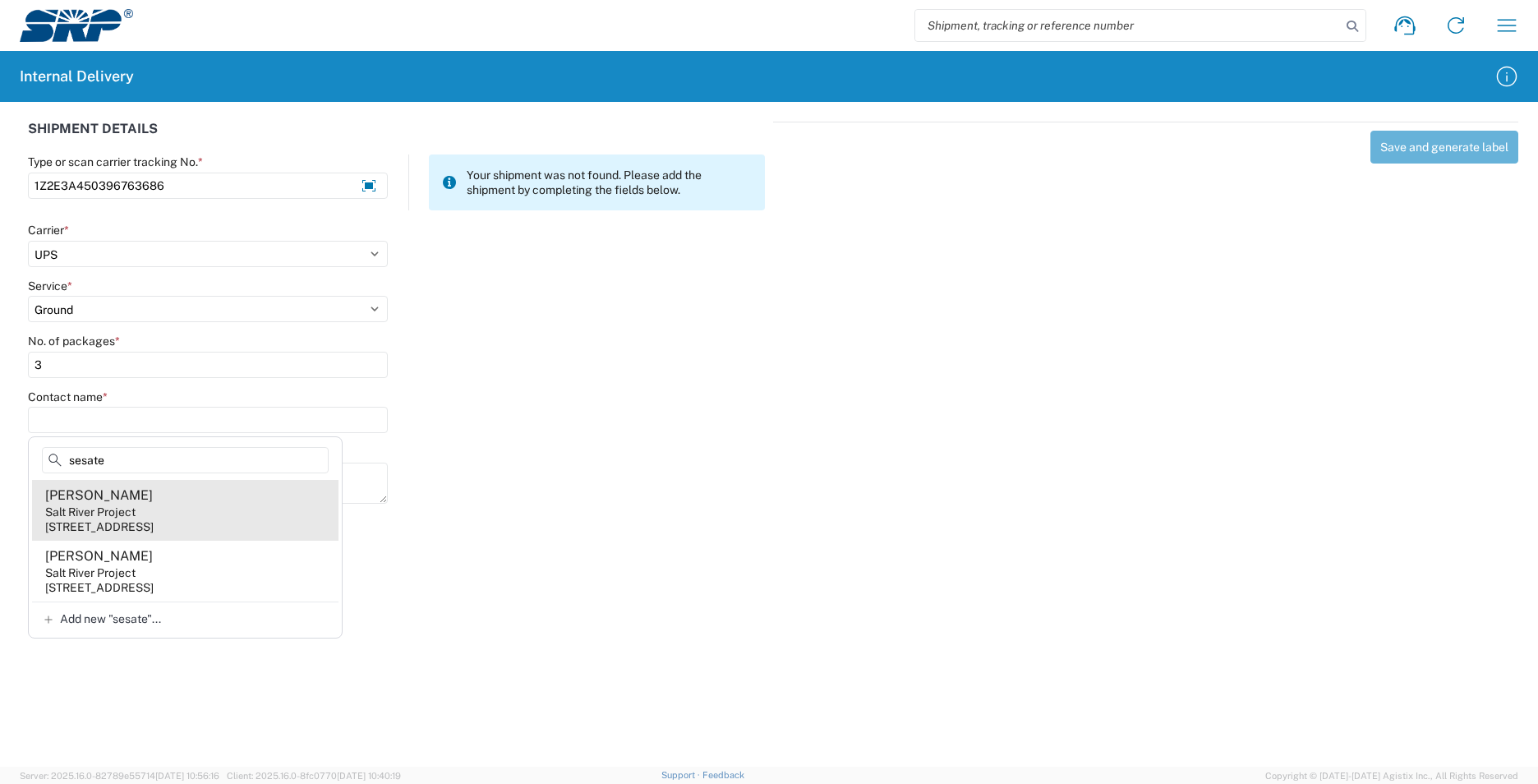
type input "sesate"
click at [238, 499] on agx-address-suggestion-item "[PERSON_NAME] Salt River Project [STREET_ADDRESS]" at bounding box center [185, 510] width 306 height 61
type input "[PERSON_NAME]"
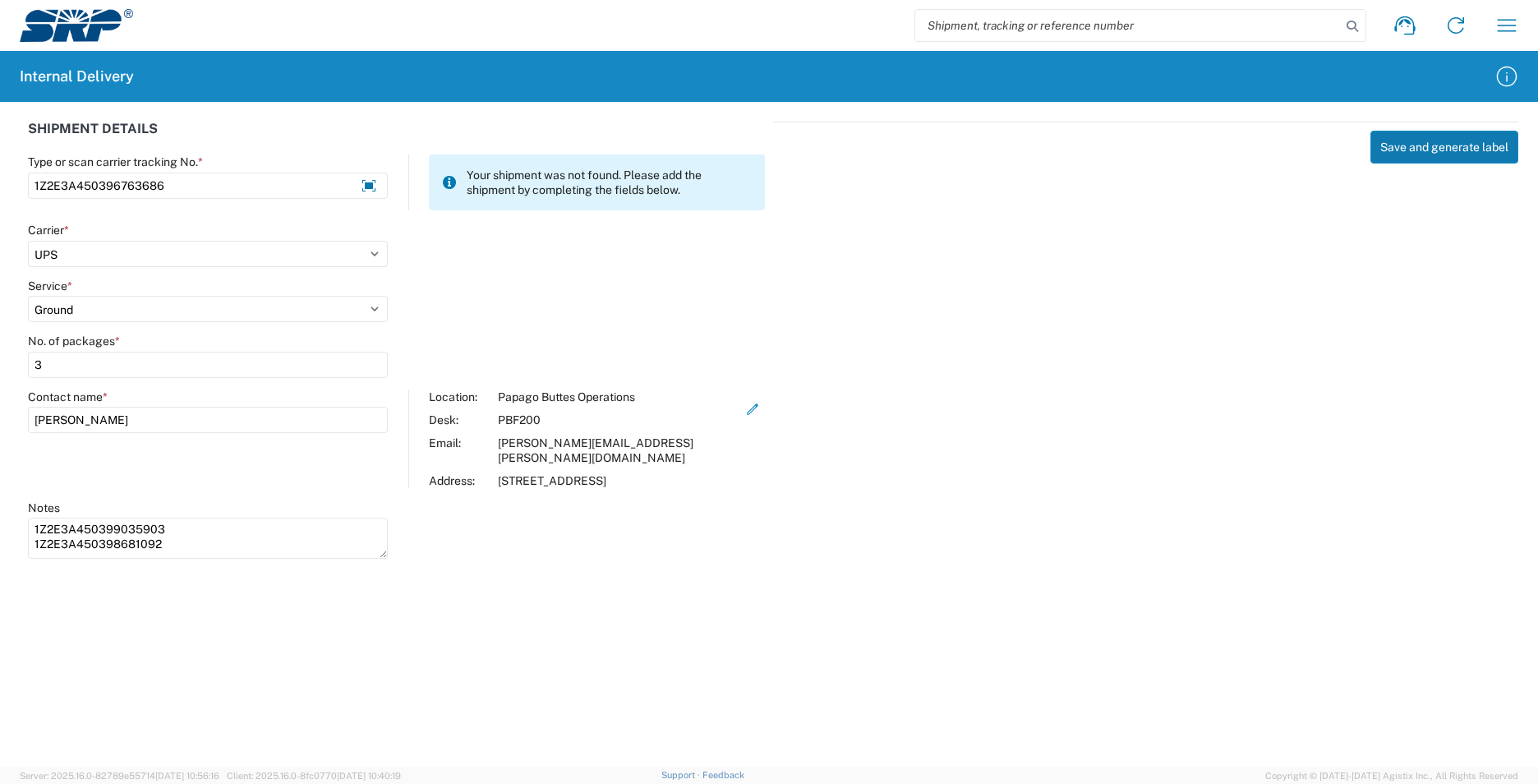
click at [1449, 149] on button "Save and generate label" at bounding box center [1444, 147] width 148 height 33
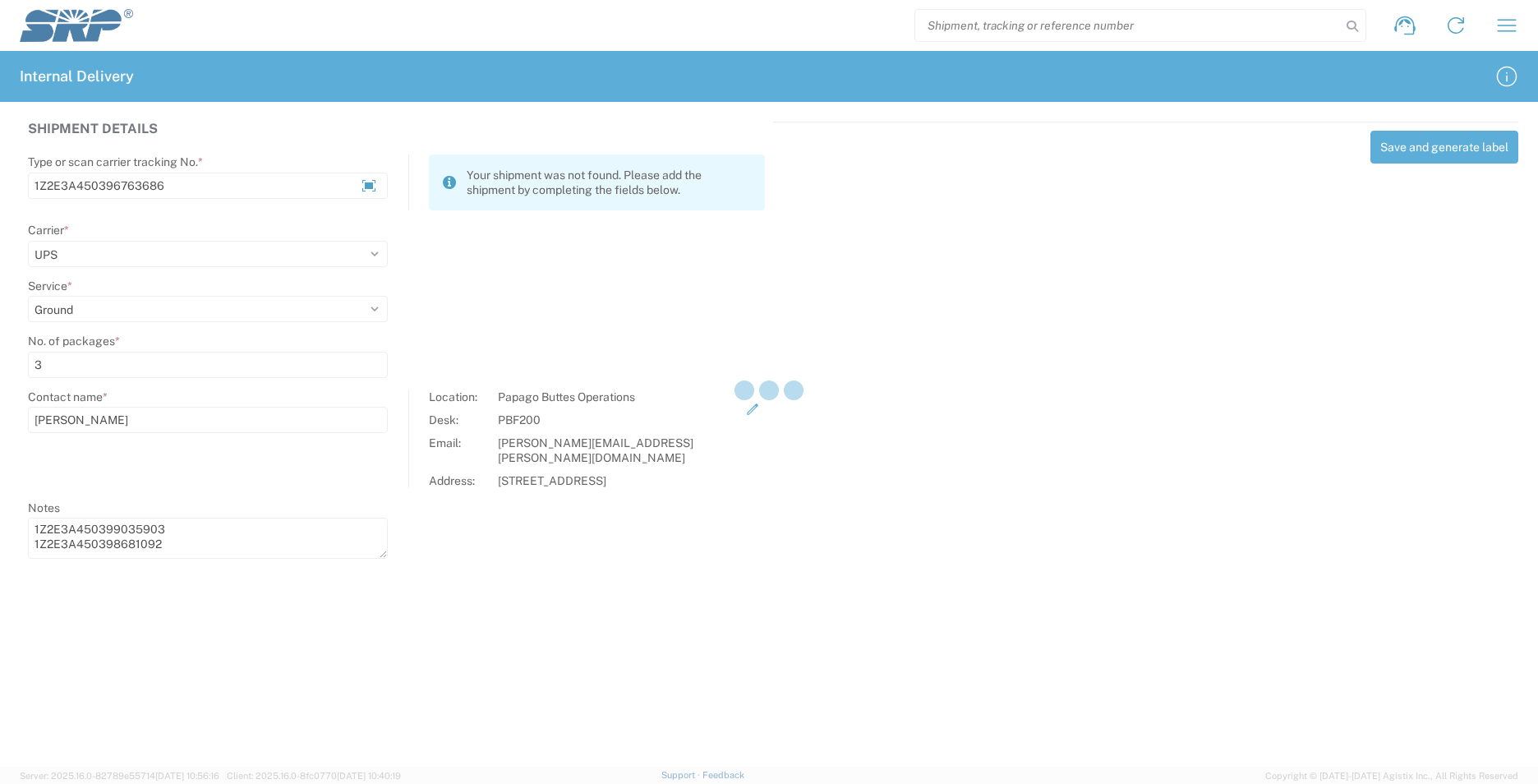
select select
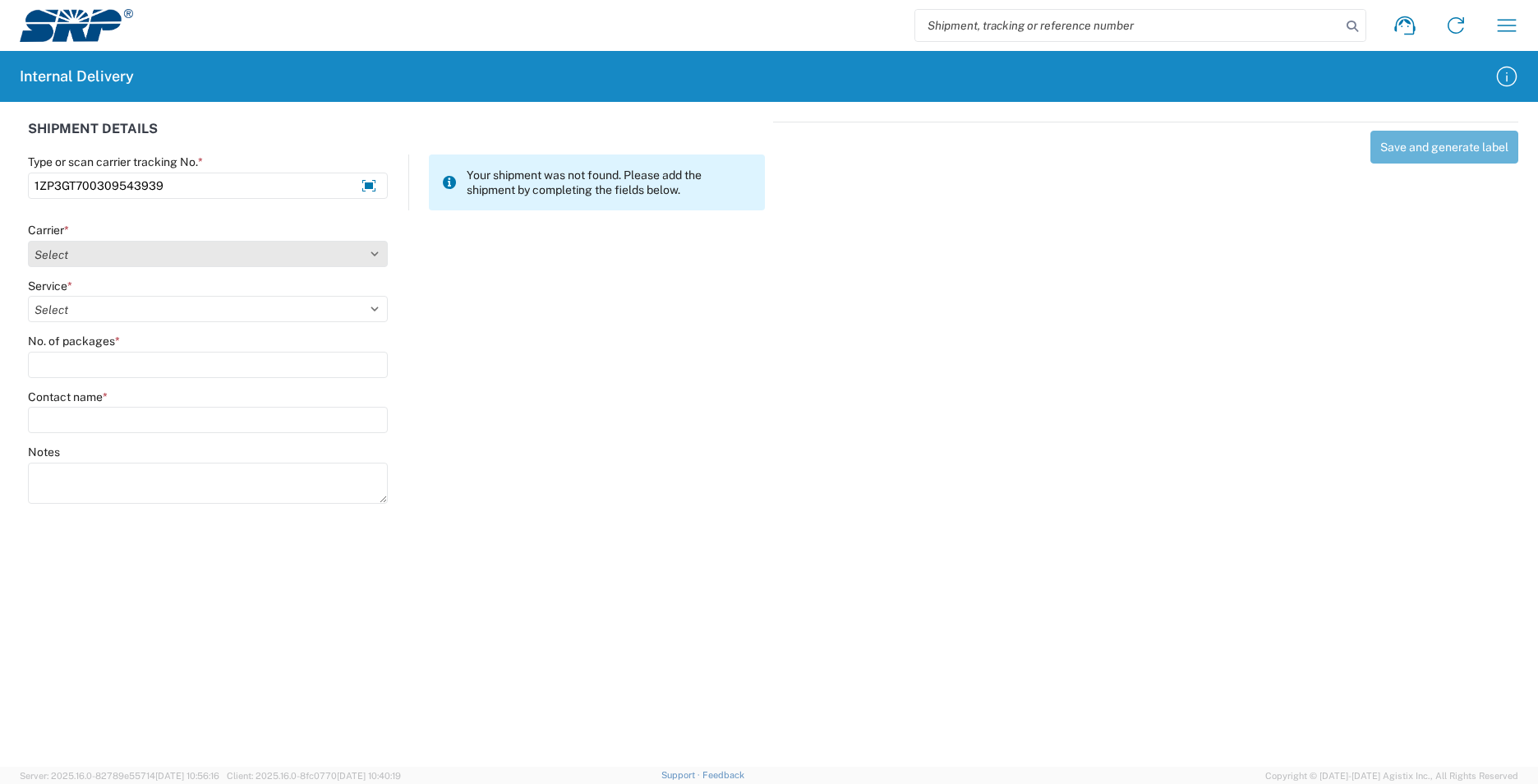
type input "1ZP3GT700309543939"
click at [83, 257] on select "Select AcctPay Amazon Logistics ATI Trucking BC Dimerco Logistics Empire Southw…" at bounding box center [208, 254] width 360 height 26
select select "12"
click at [28, 241] on select "Select AcctPay Amazon Logistics ATI Trucking BC Dimerco Logistics Empire Southw…" at bounding box center [208, 254] width 360 height 26
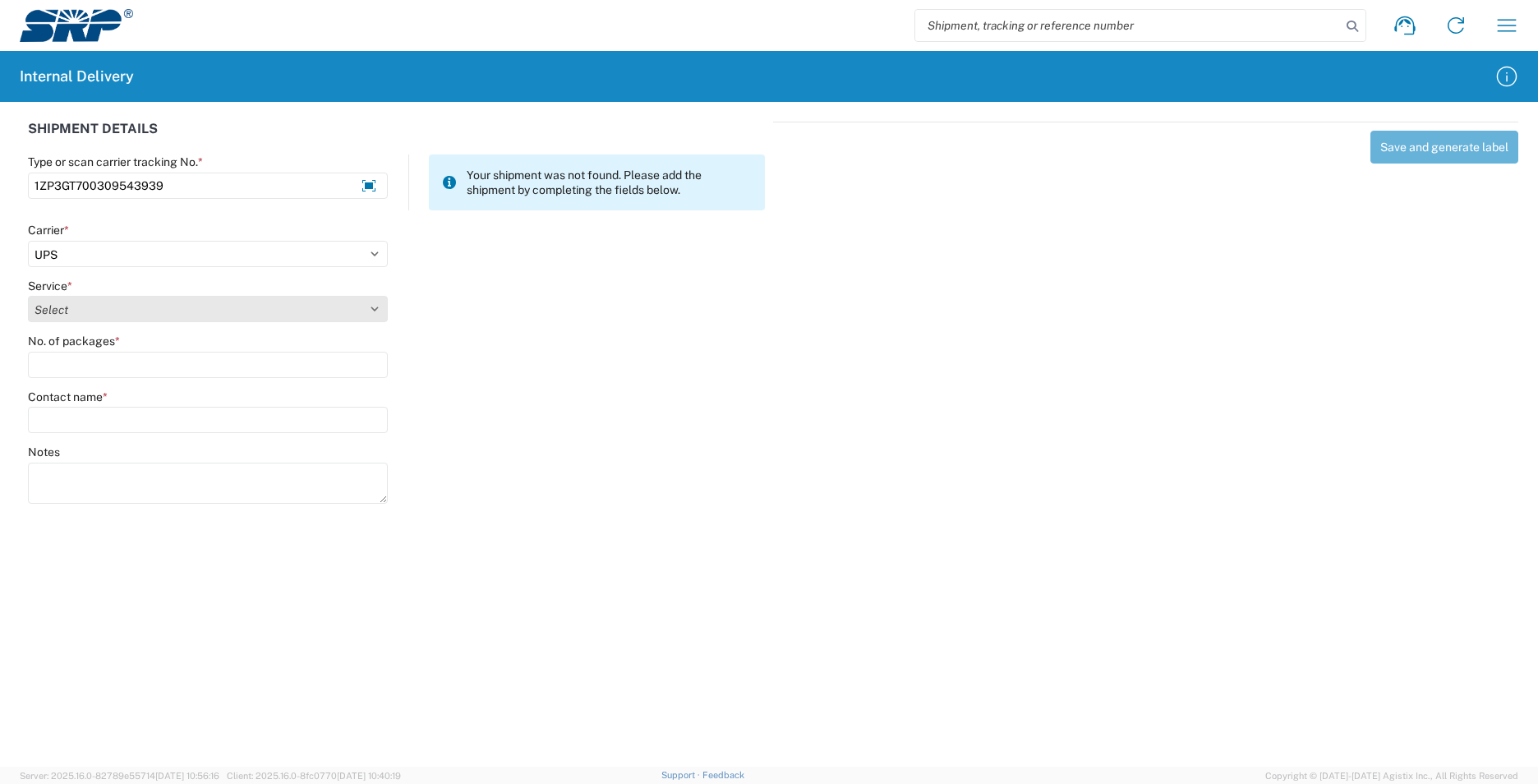
select select "43"
click at [69, 313] on select "Select 2nd Day Air 2nd Day Air A.M. 3 Day Select Basic BOUND PRINTED MATTER, UP…" at bounding box center [208, 309] width 360 height 26
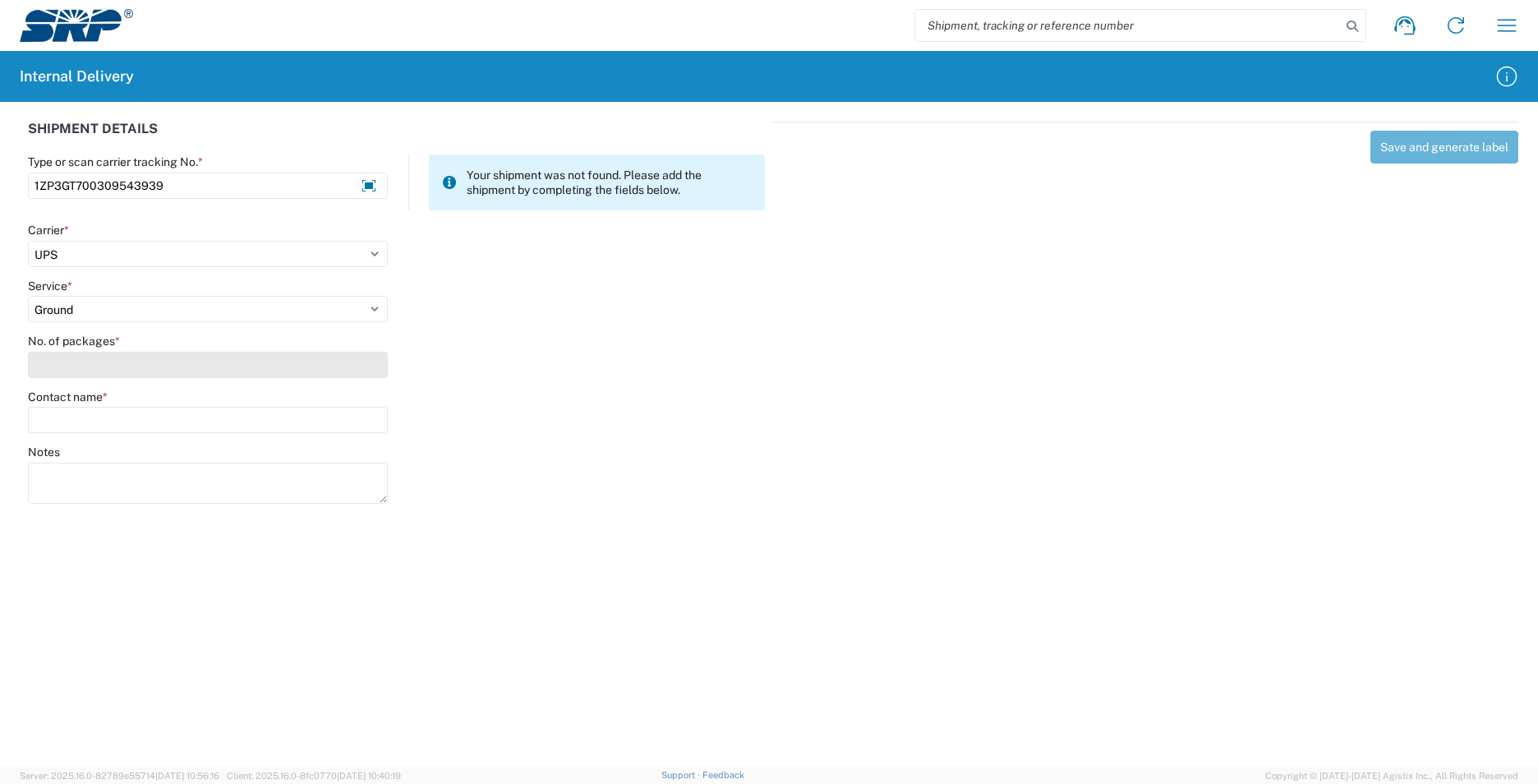
click at [71, 363] on input "No. of packages *" at bounding box center [208, 365] width 360 height 26
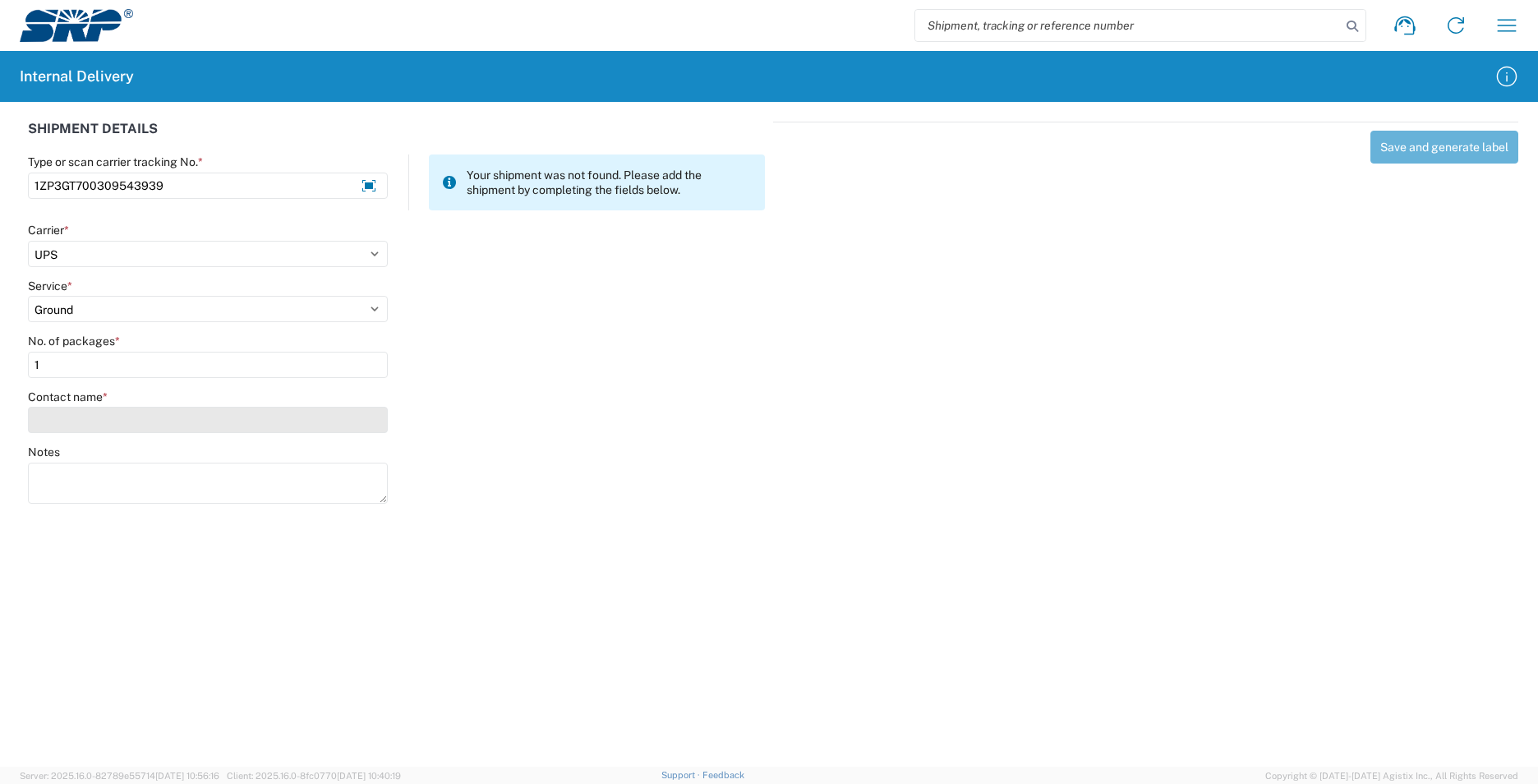
type input "1"
click at [80, 413] on input "Contact name *" at bounding box center [208, 420] width 360 height 26
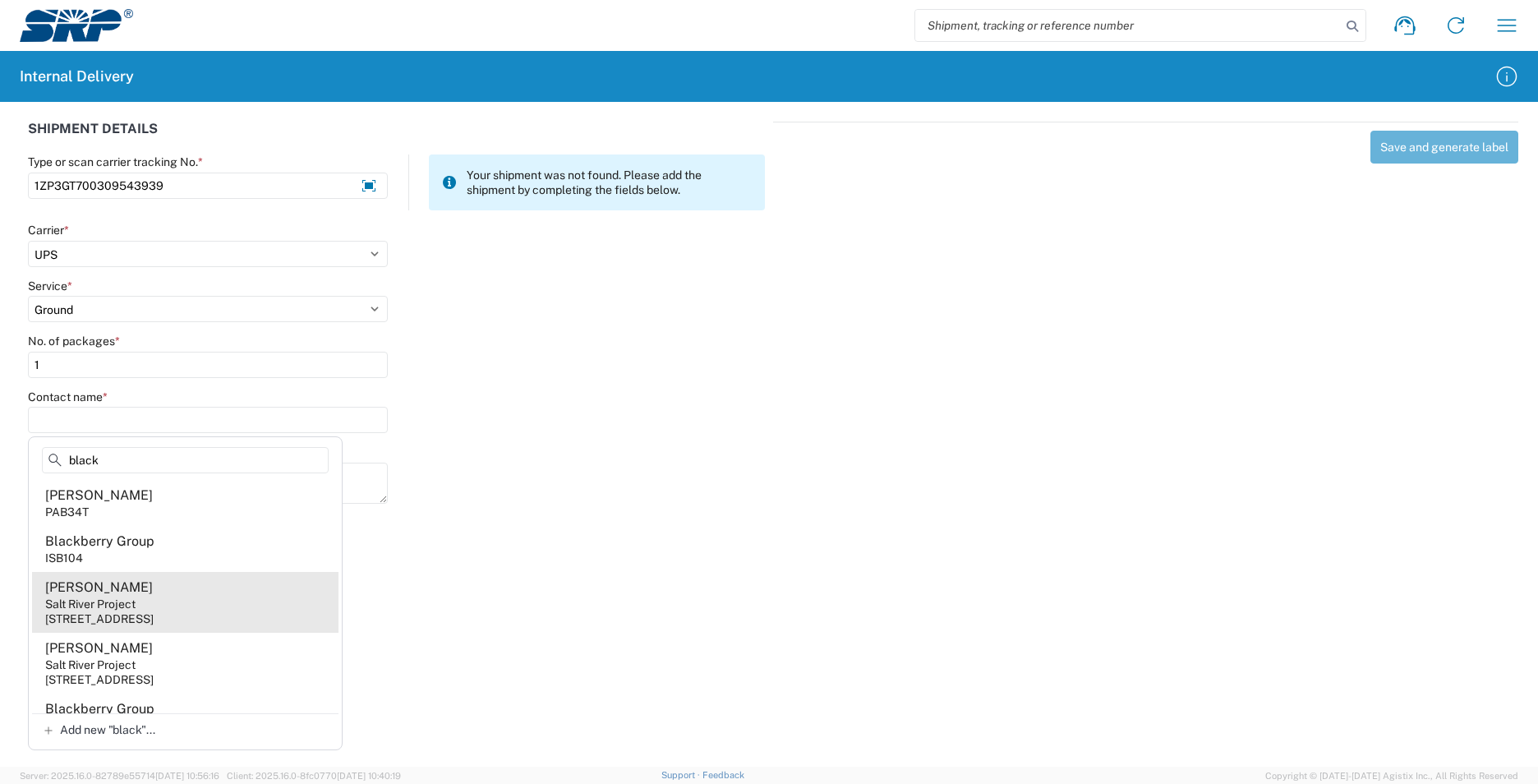
type input "black"
click at [180, 588] on agx-address-suggestion-item "[PERSON_NAME] Salt River Project [STREET_ADDRESS]" at bounding box center [185, 602] width 306 height 61
type input "[PERSON_NAME]"
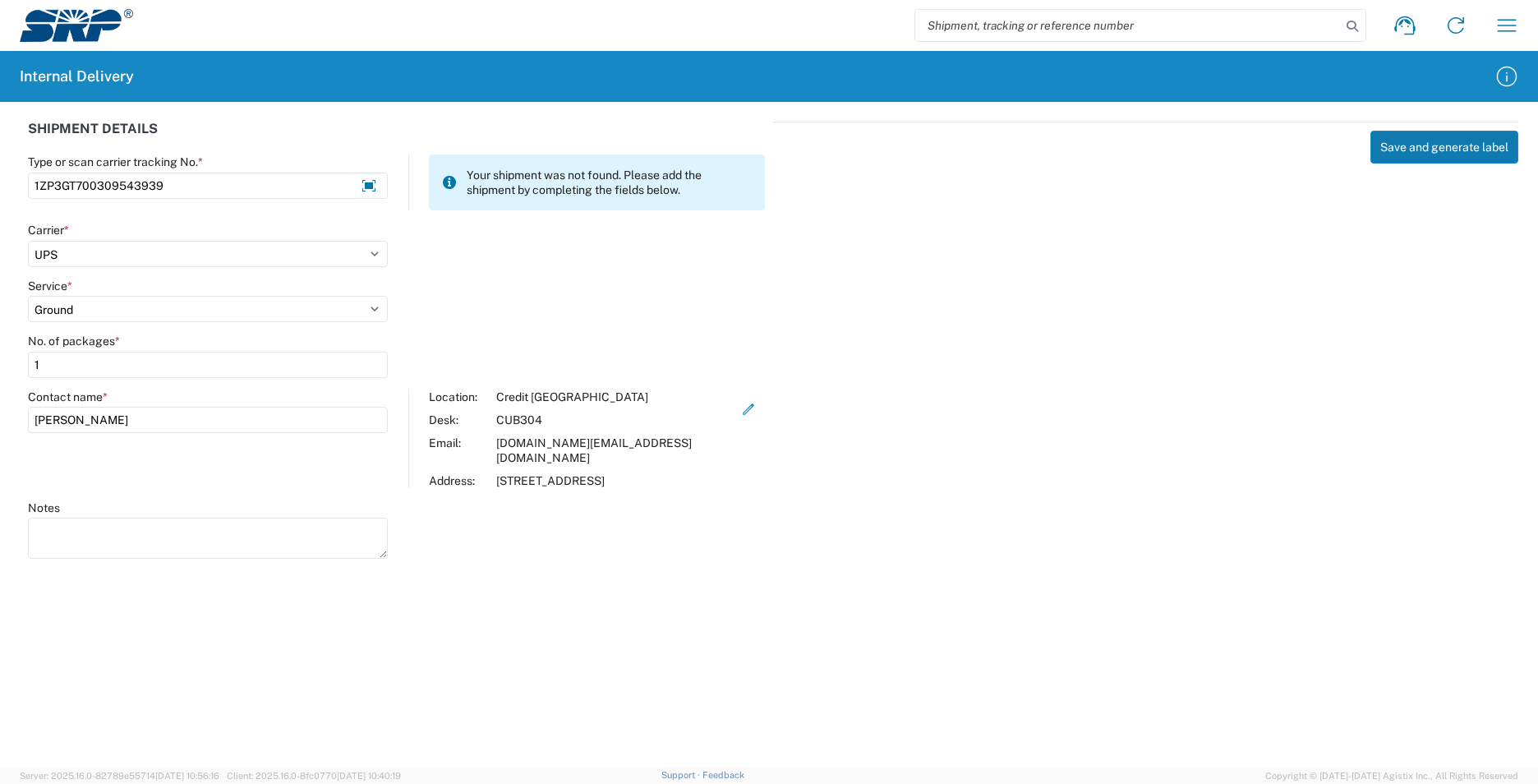
click at [1441, 148] on button "Save and generate label" at bounding box center [1444, 147] width 148 height 33
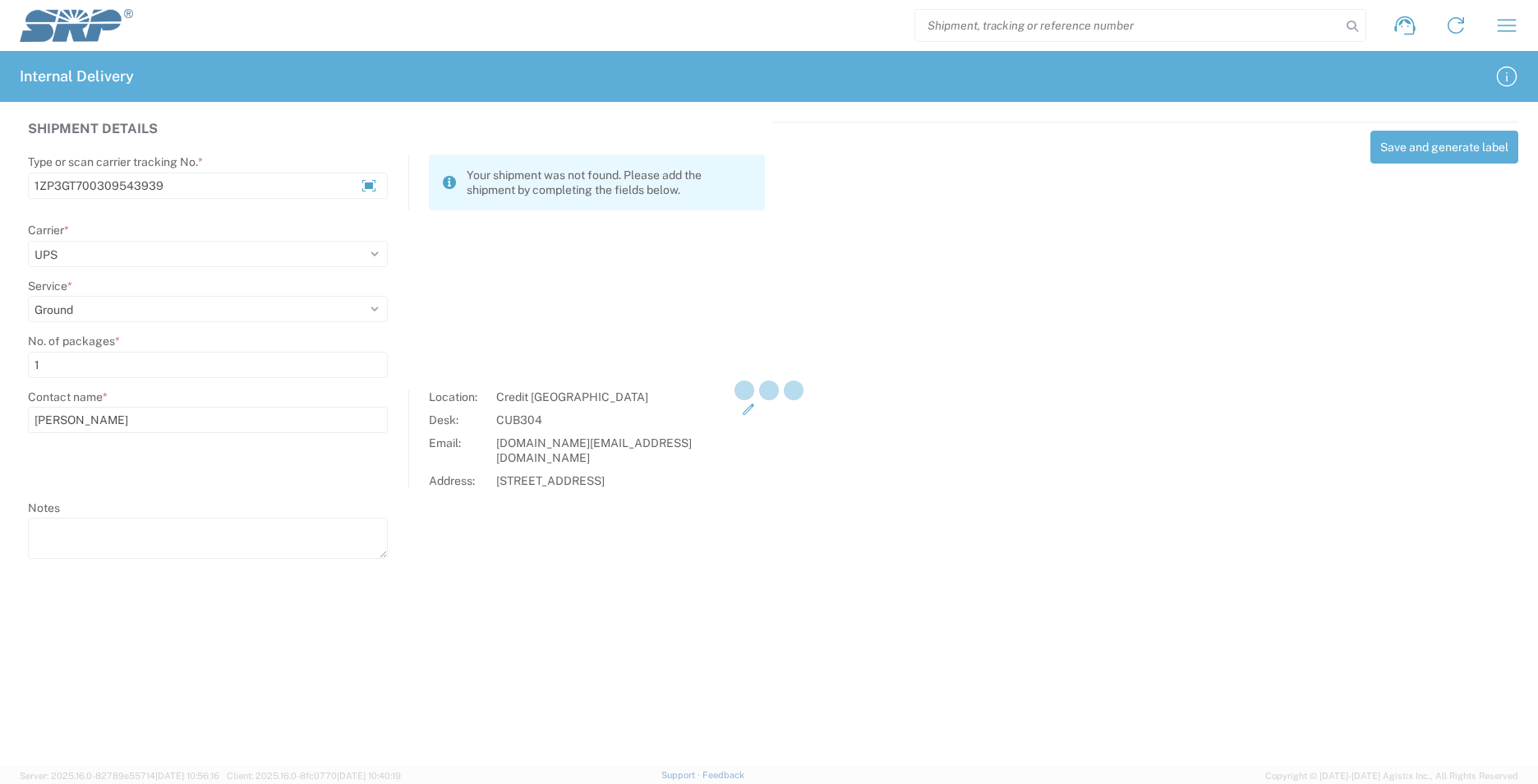
select select
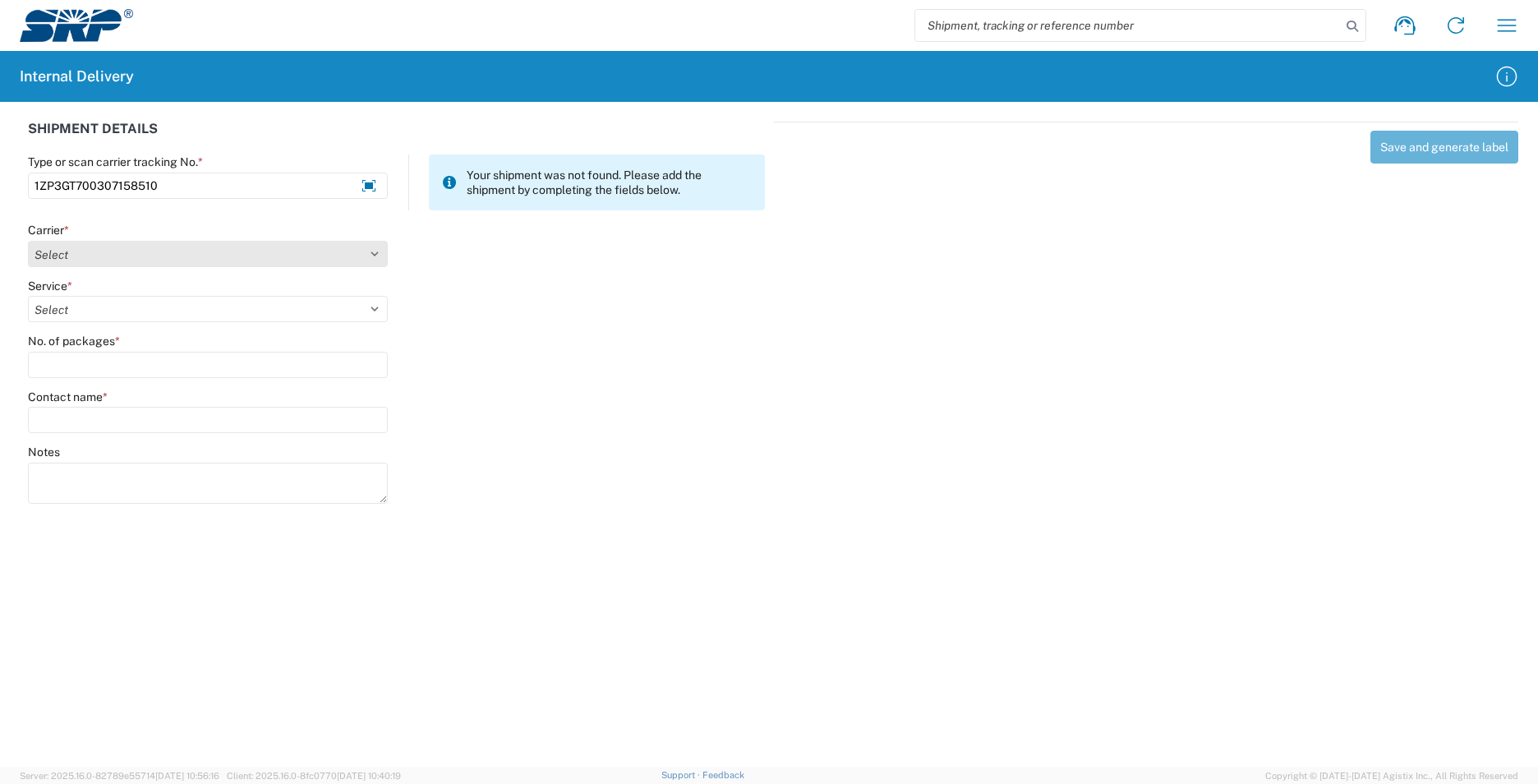
type input "1ZP3GT700307158510"
click at [77, 259] on select "Select AcctPay Amazon Logistics ATI Trucking BC Dimerco Logistics Empire Southw…" at bounding box center [208, 254] width 360 height 26
select select "12"
click at [28, 241] on select "Select AcctPay Amazon Logistics ATI Trucking BC Dimerco Logistics Empire Southw…" at bounding box center [208, 254] width 360 height 26
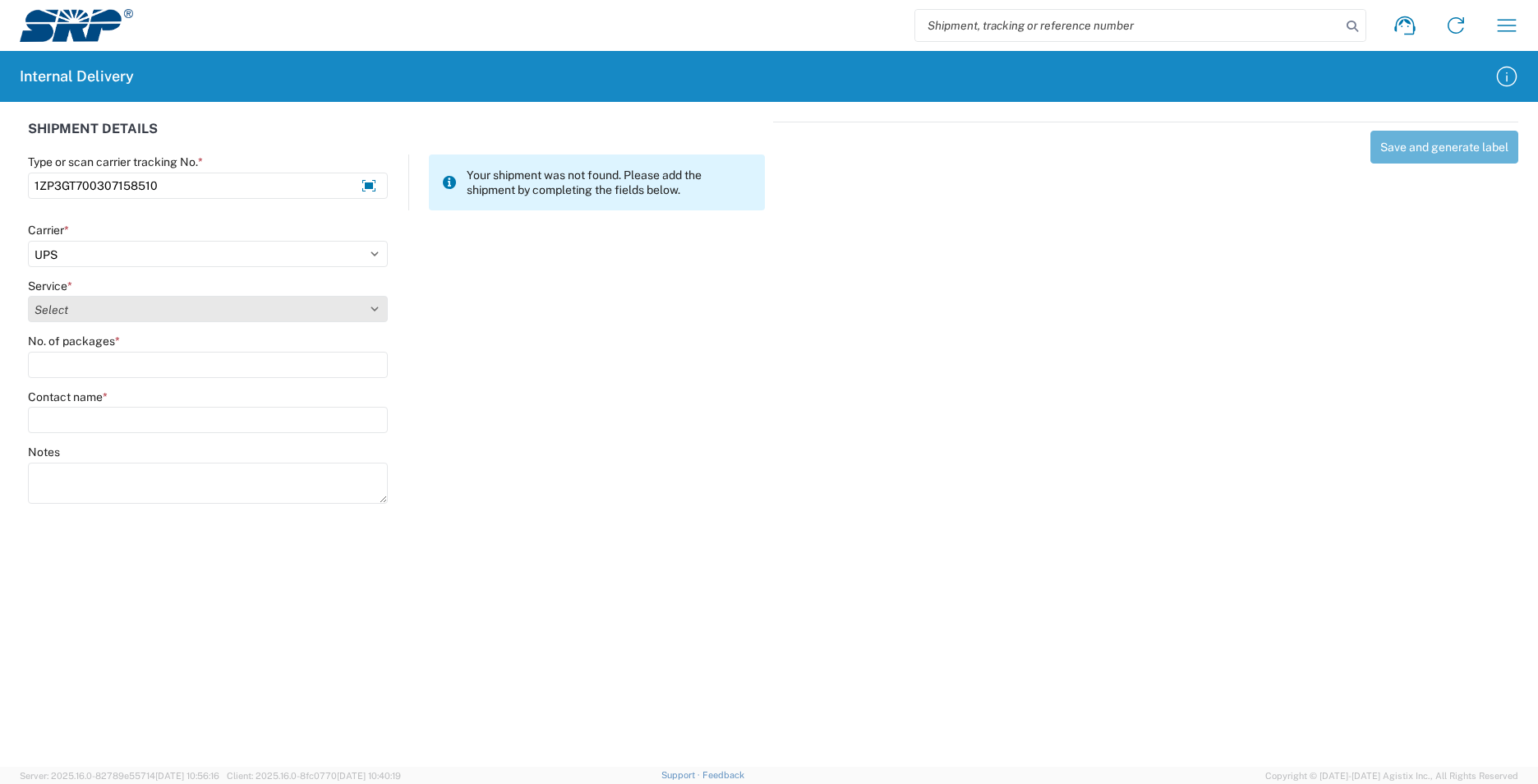
click at [73, 310] on select "Select 2nd Day Air 2nd Day Air A.M. 3 Day Select Basic BOUND PRINTED MATTER, UP…" at bounding box center [208, 309] width 360 height 26
select select "43"
click at [73, 310] on select "Select 2nd Day Air 2nd Day Air A.M. 3 Day Select Basic BOUND PRINTED MATTER, UP…" at bounding box center [208, 309] width 360 height 26
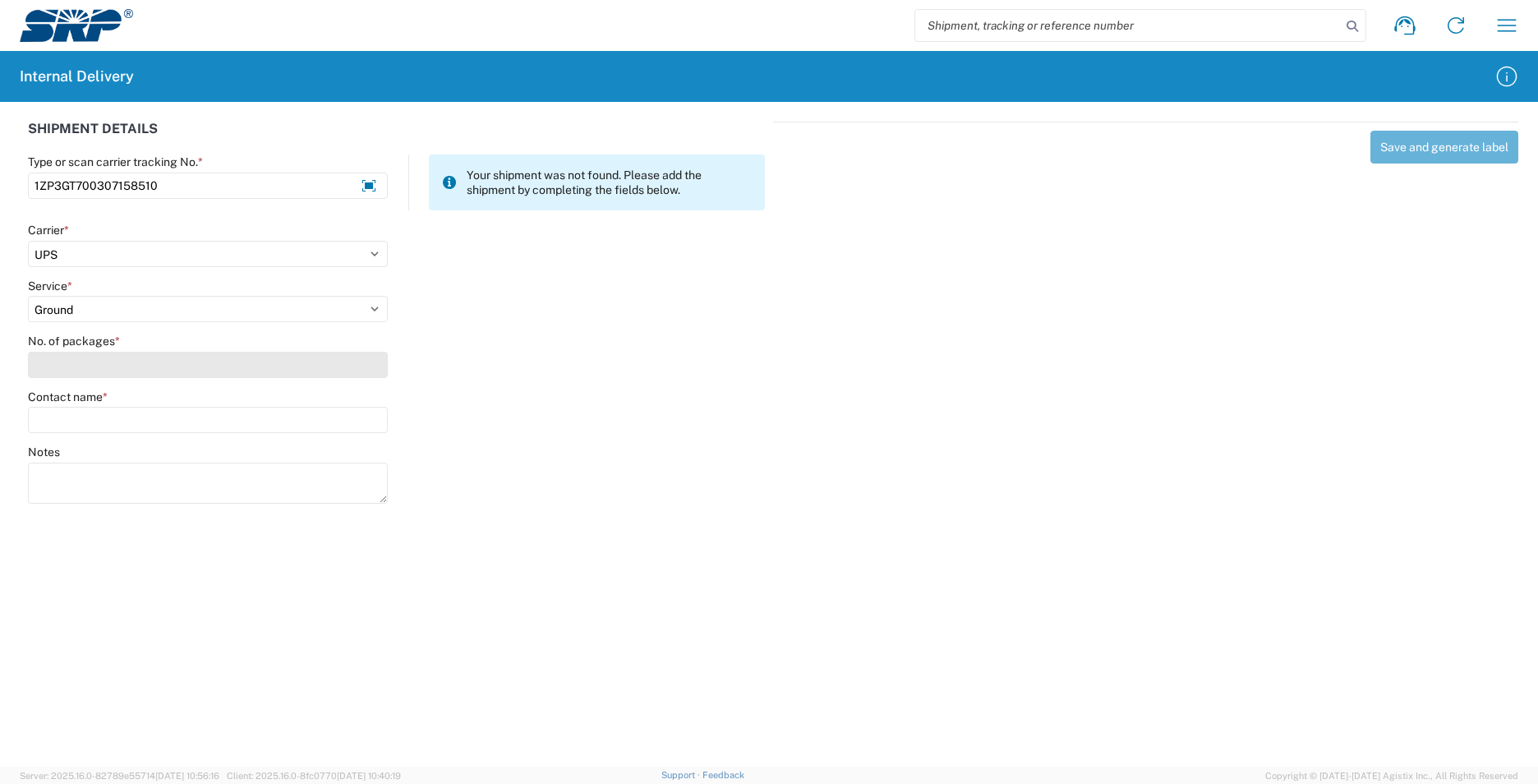
click at [77, 368] on input "No. of packages *" at bounding box center [208, 365] width 360 height 26
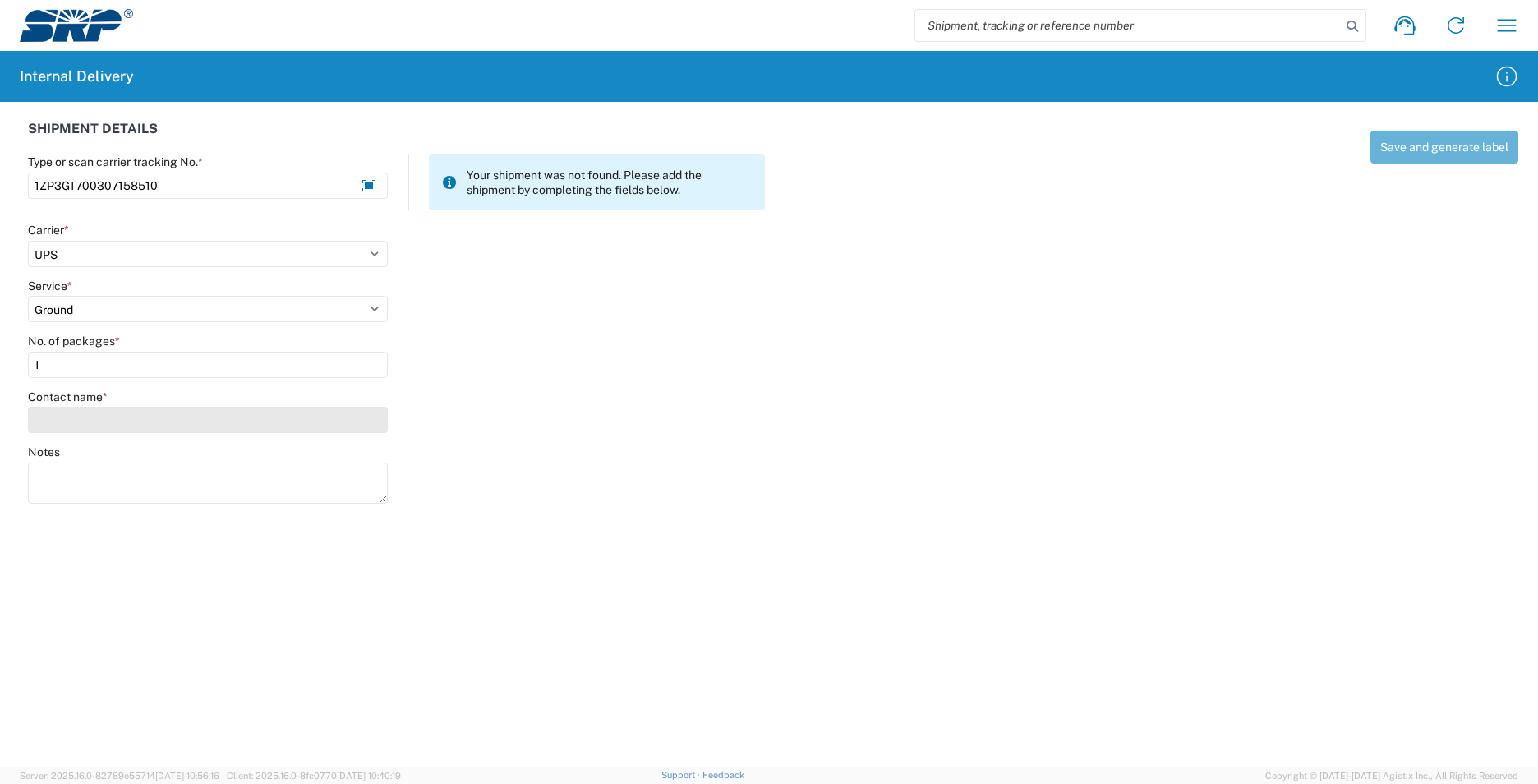
type input "1"
click at [81, 421] on input "Contact name *" at bounding box center [208, 420] width 360 height 26
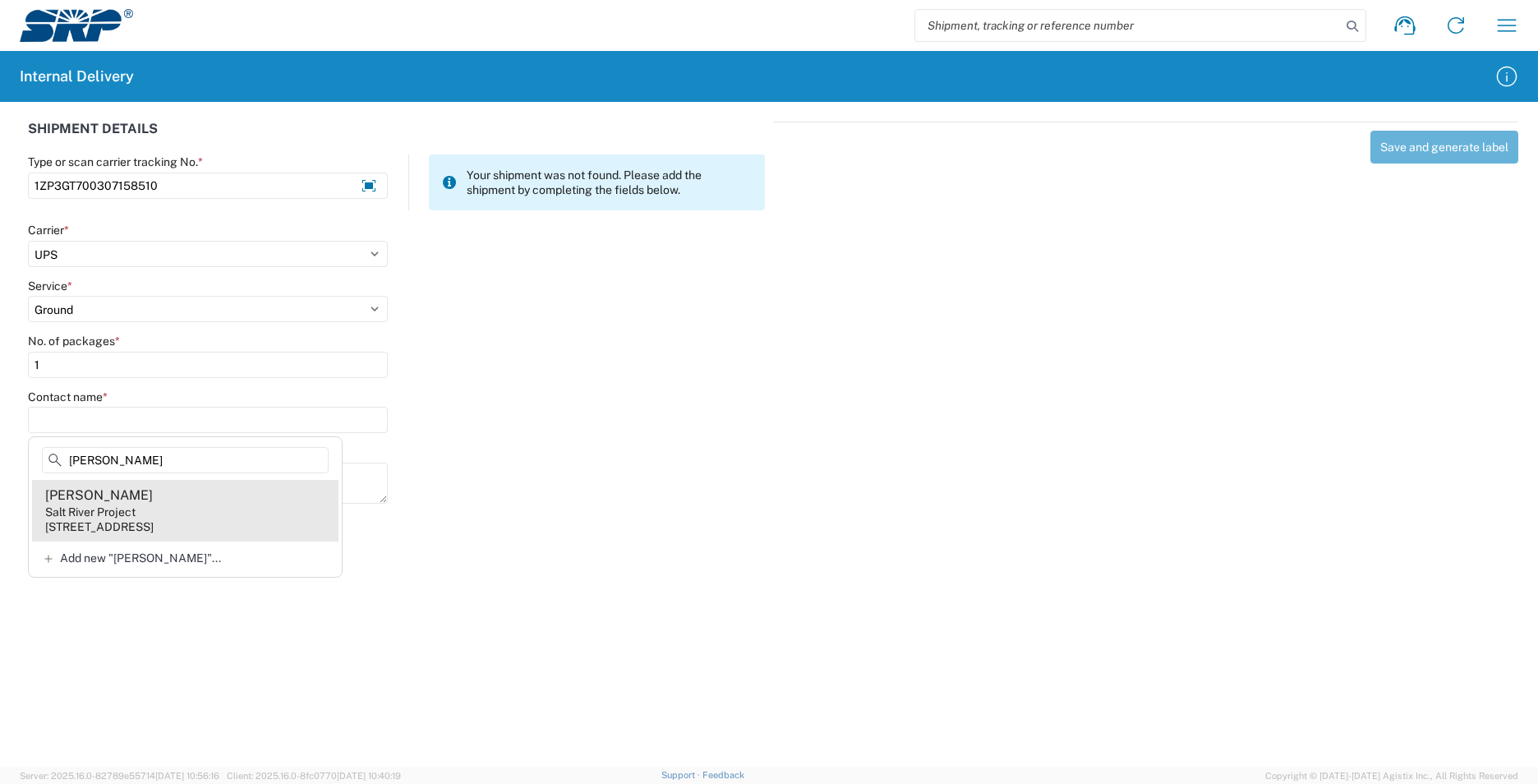
type input "[PERSON_NAME]"
click at [248, 517] on agx-address-suggestion-item "[PERSON_NAME] Salt River Project [STREET_ADDRESS]" at bounding box center [185, 510] width 306 height 61
type input "[PERSON_NAME]"
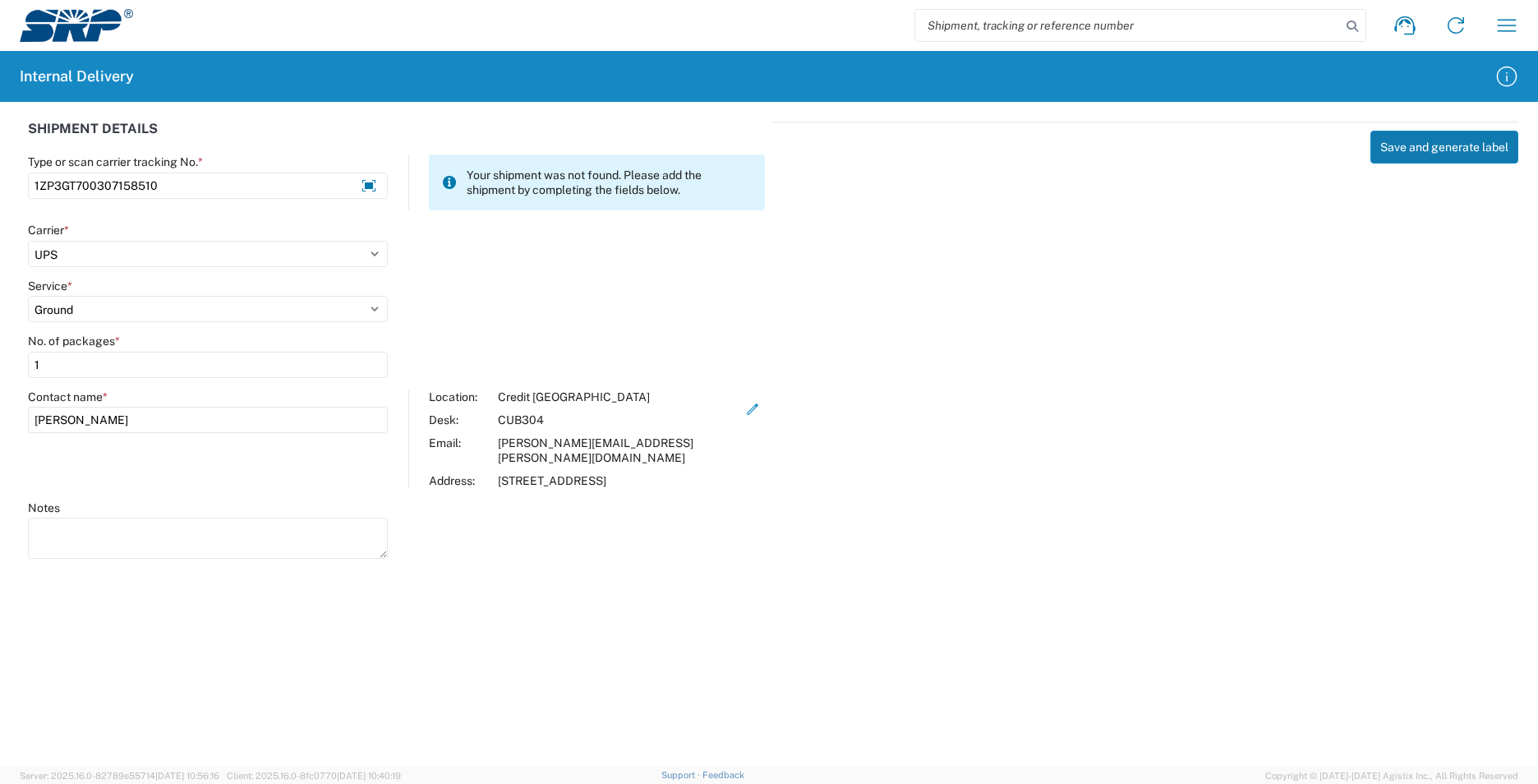
click at [1431, 146] on button "Save and generate label" at bounding box center [1444, 147] width 148 height 33
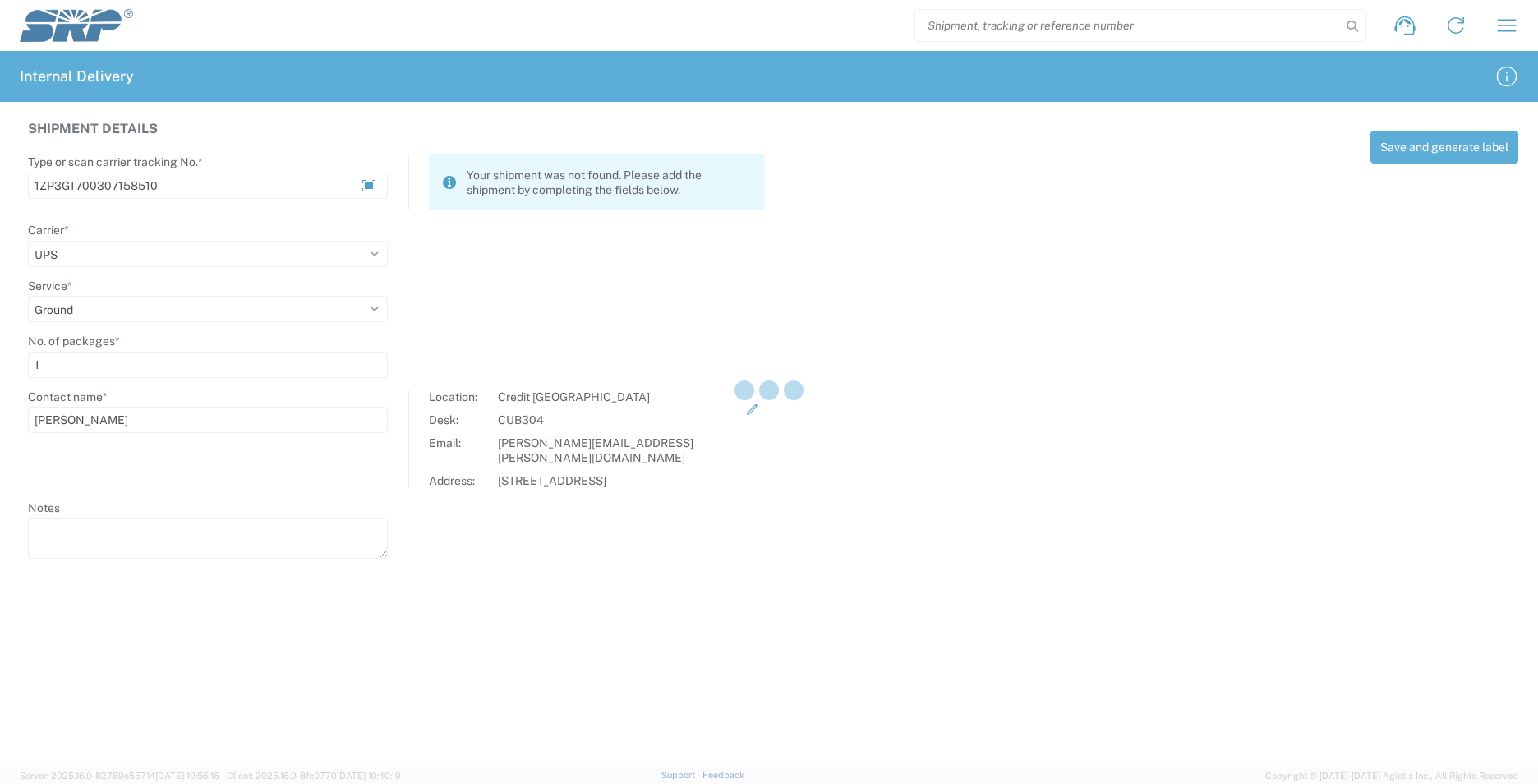
select select
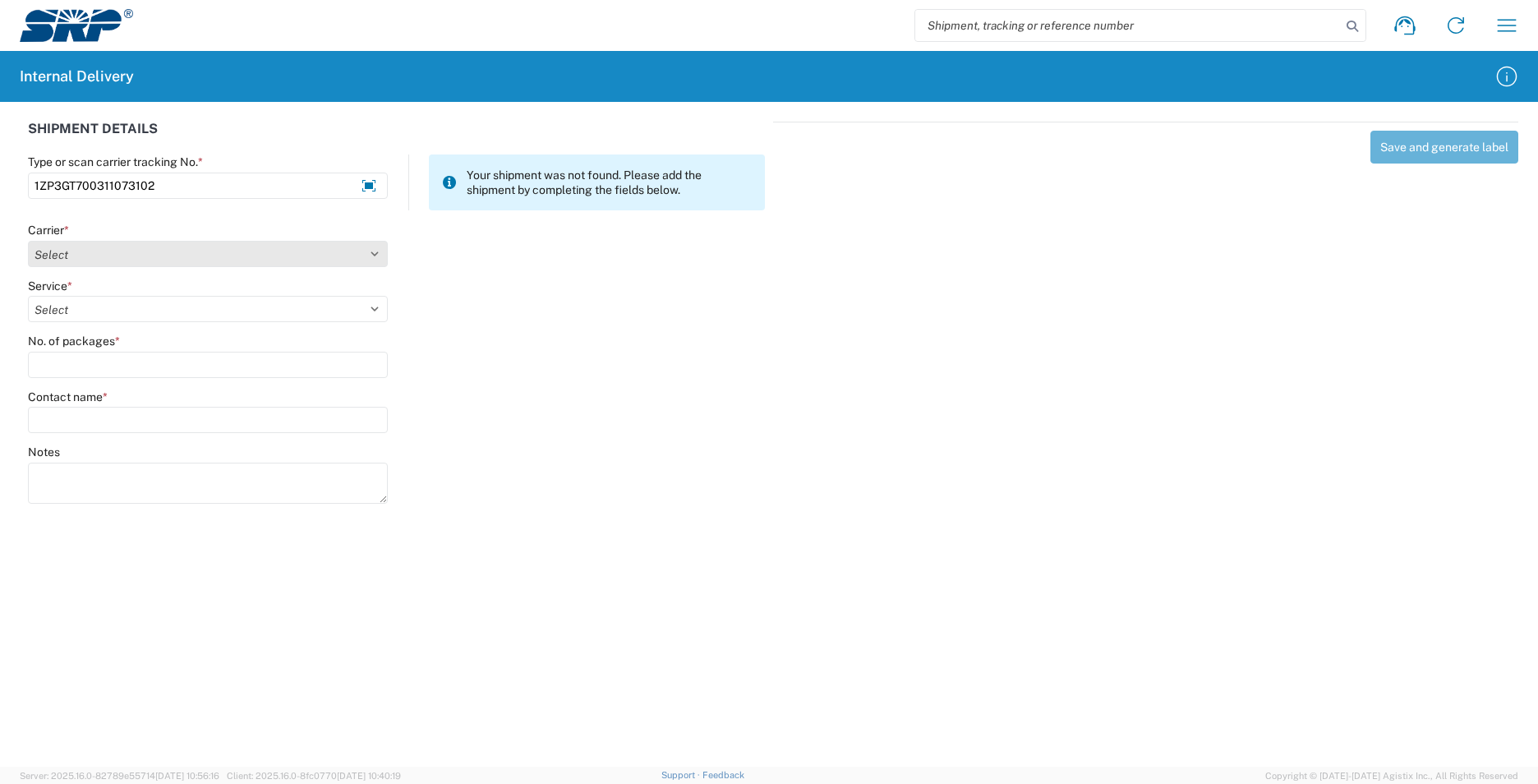
type input "1ZP3GT700311073102"
click at [54, 259] on select "Select AcctPay Amazon Logistics ATI Trucking BC Dimerco Logistics Empire Southw…" at bounding box center [208, 254] width 360 height 26
select select "12"
click at [28, 241] on select "Select AcctPay Amazon Logistics ATI Trucking BC Dimerco Logistics Empire Southw…" at bounding box center [208, 254] width 360 height 26
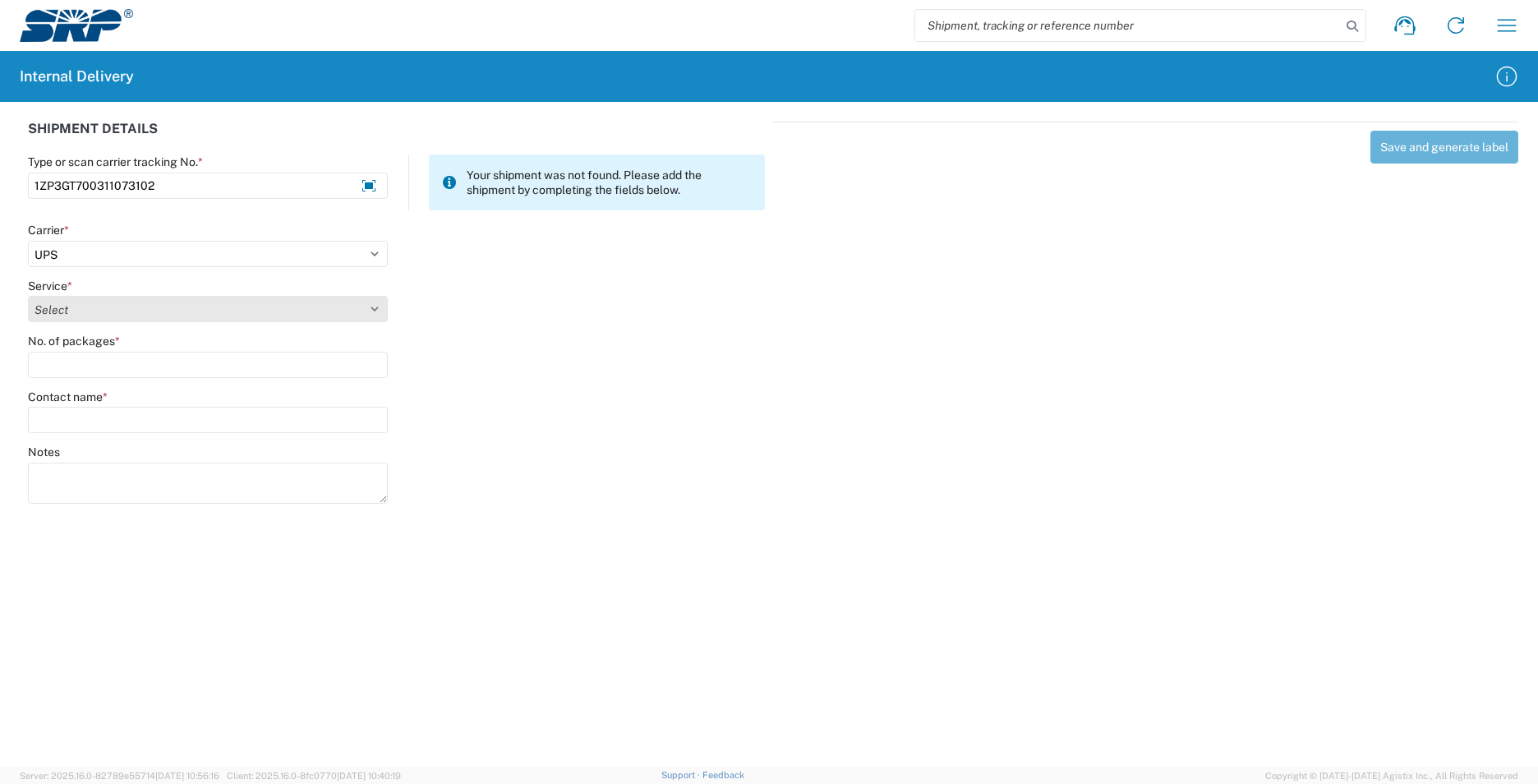
click at [61, 303] on select "Select 2nd Day Air 2nd Day Air A.M. 3 Day Select Basic BOUND PRINTED MATTER, UP…" at bounding box center [208, 309] width 360 height 26
select select "43"
click at [61, 303] on select "Select 2nd Day Air 2nd Day Air A.M. 3 Day Select Basic BOUND PRINTED MATTER, UP…" at bounding box center [208, 309] width 360 height 26
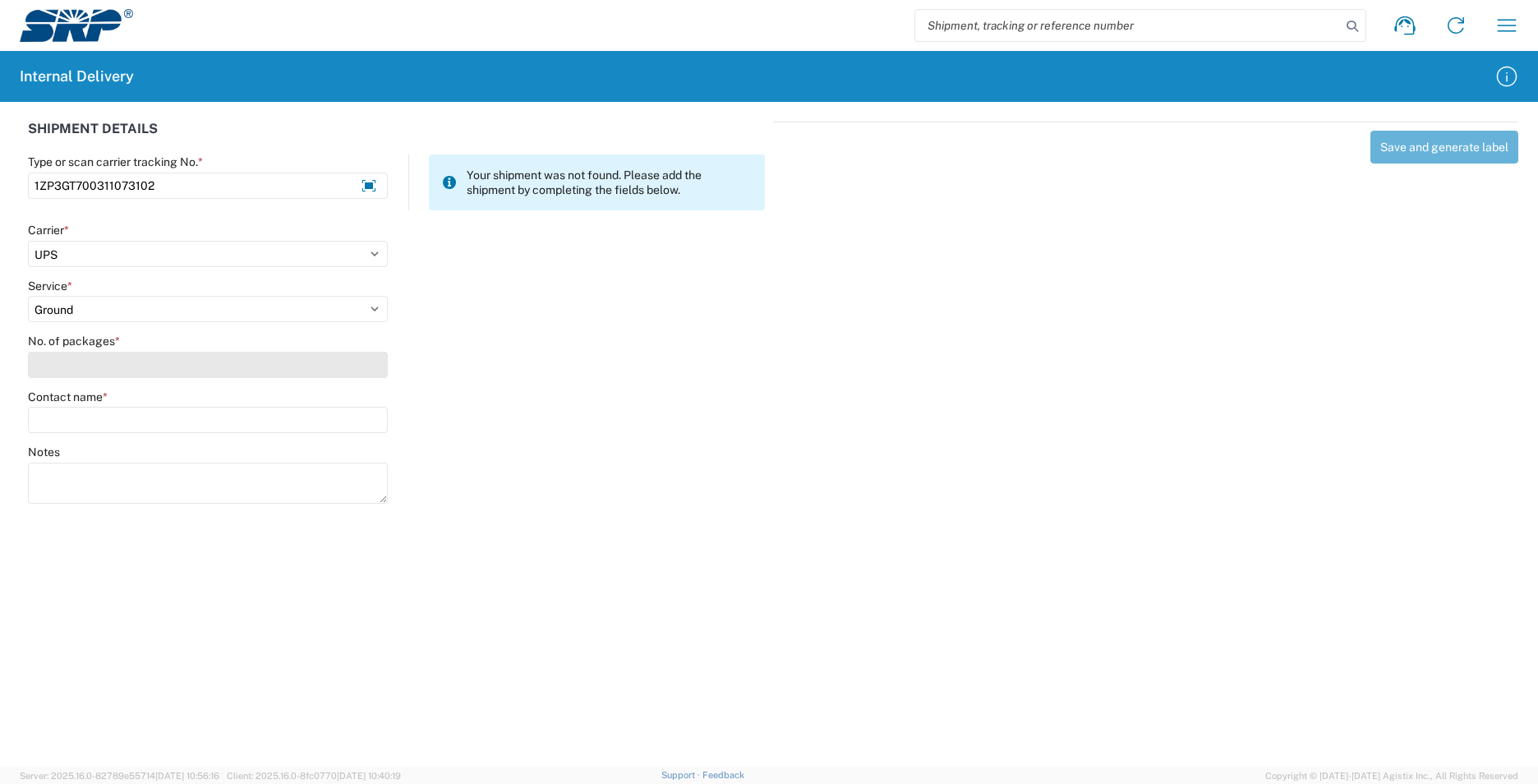
click at [72, 368] on input "No. of packages *" at bounding box center [208, 365] width 360 height 26
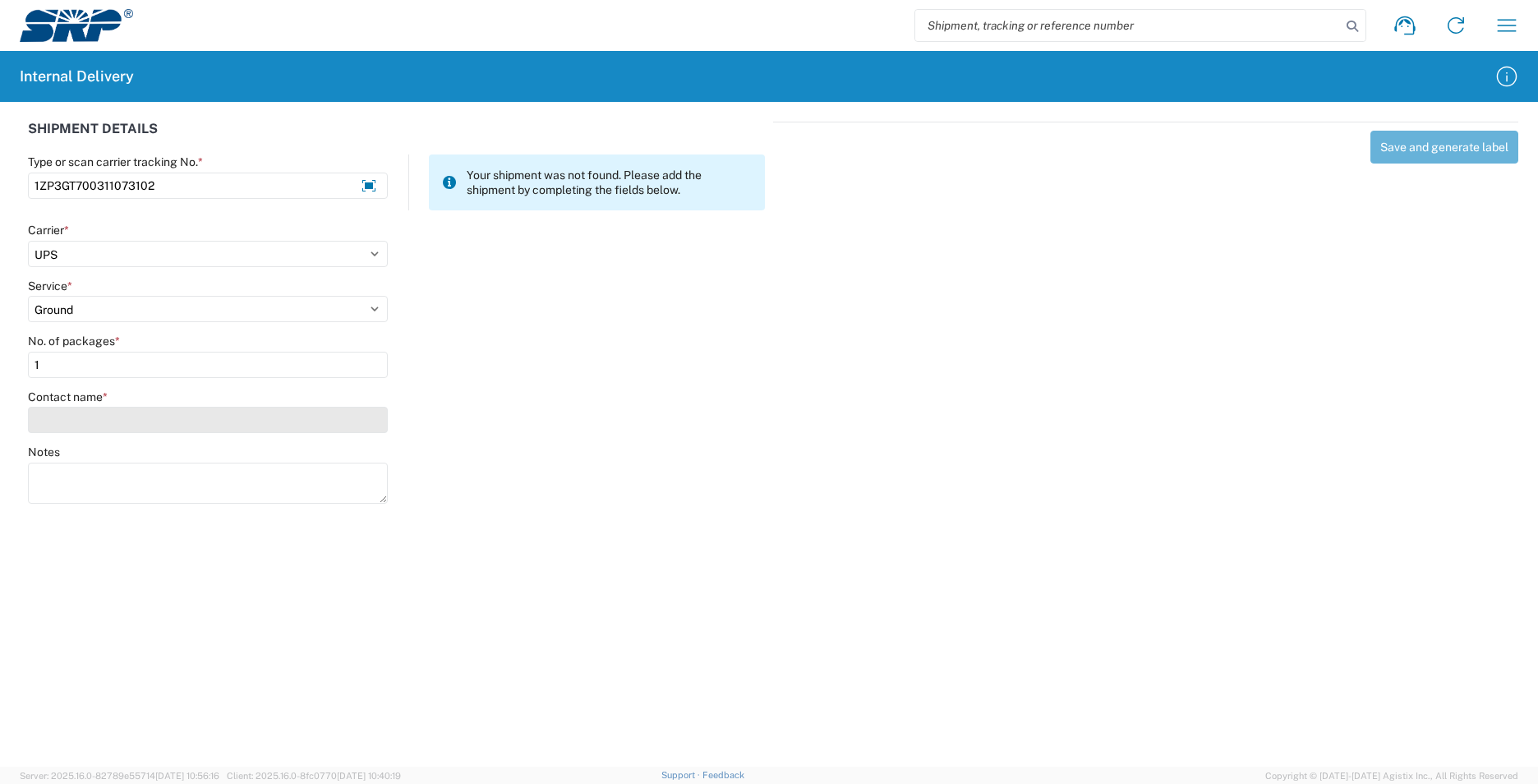
type input "1"
click at [85, 425] on input "Contact name *" at bounding box center [208, 420] width 360 height 26
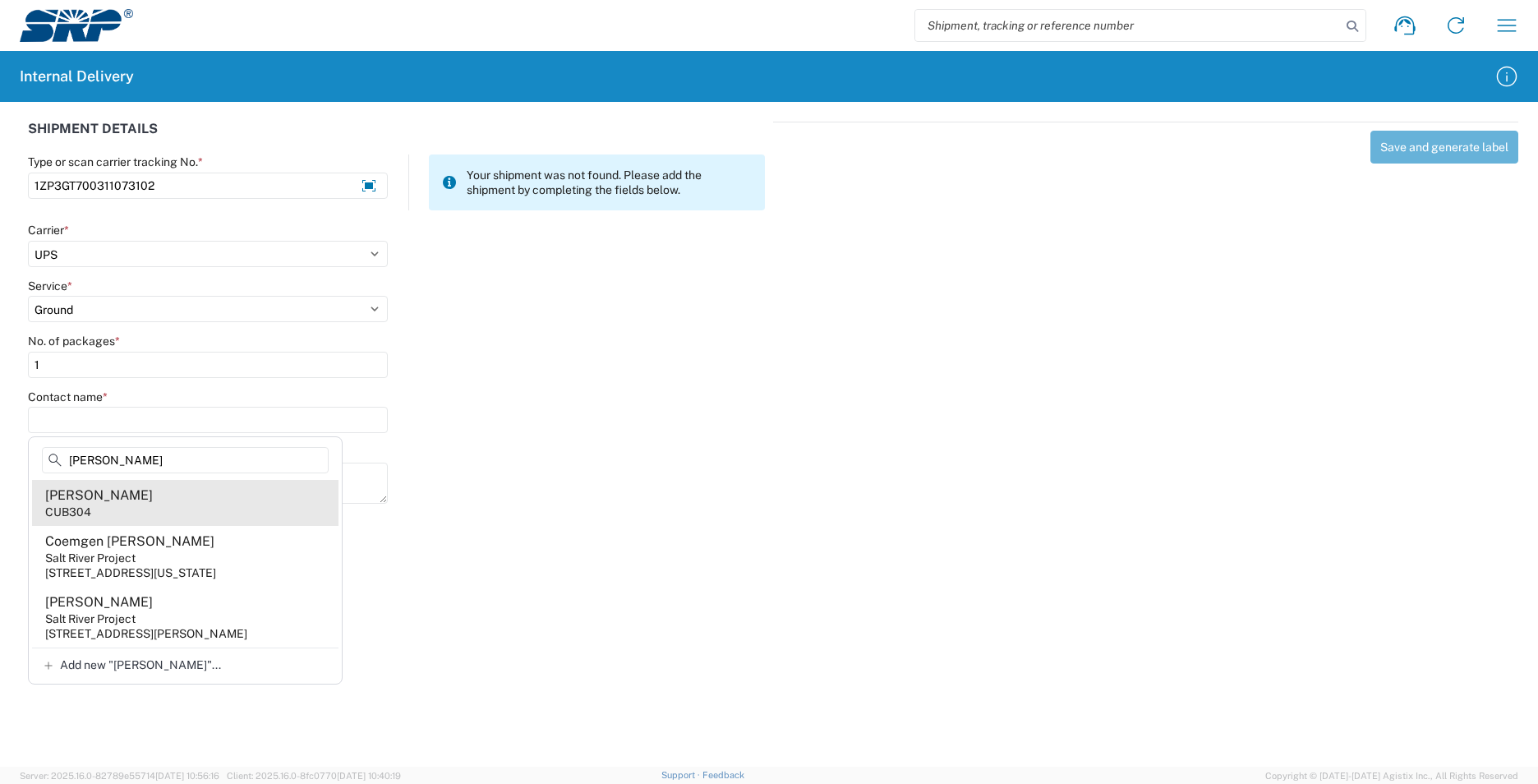
type input "[PERSON_NAME]"
click at [203, 511] on agx-address-suggestion-item "[PERSON_NAME] CUB304" at bounding box center [185, 502] width 306 height 46
type input "[PERSON_NAME]"
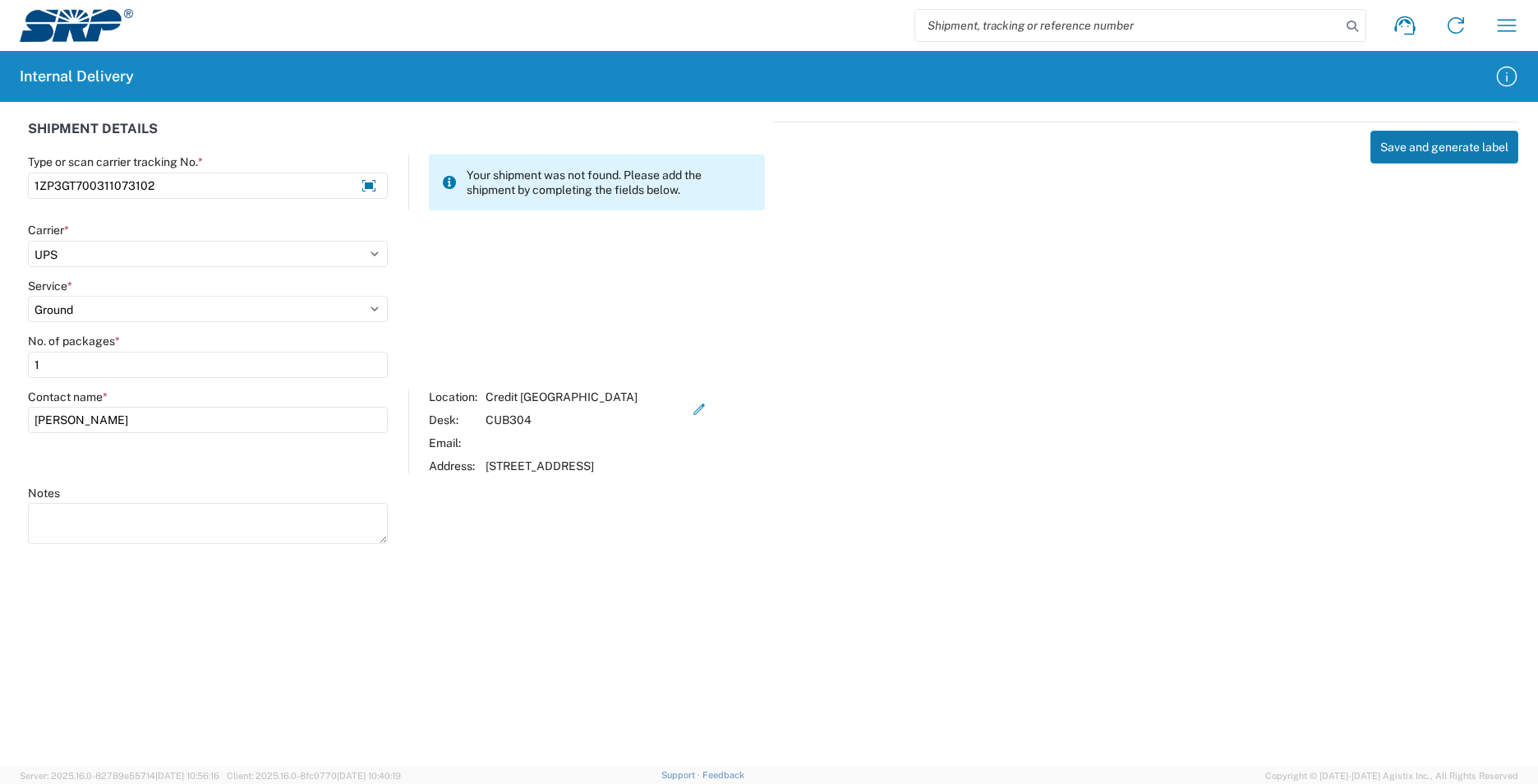
click at [1425, 143] on button "Save and generate label" at bounding box center [1444, 147] width 148 height 33
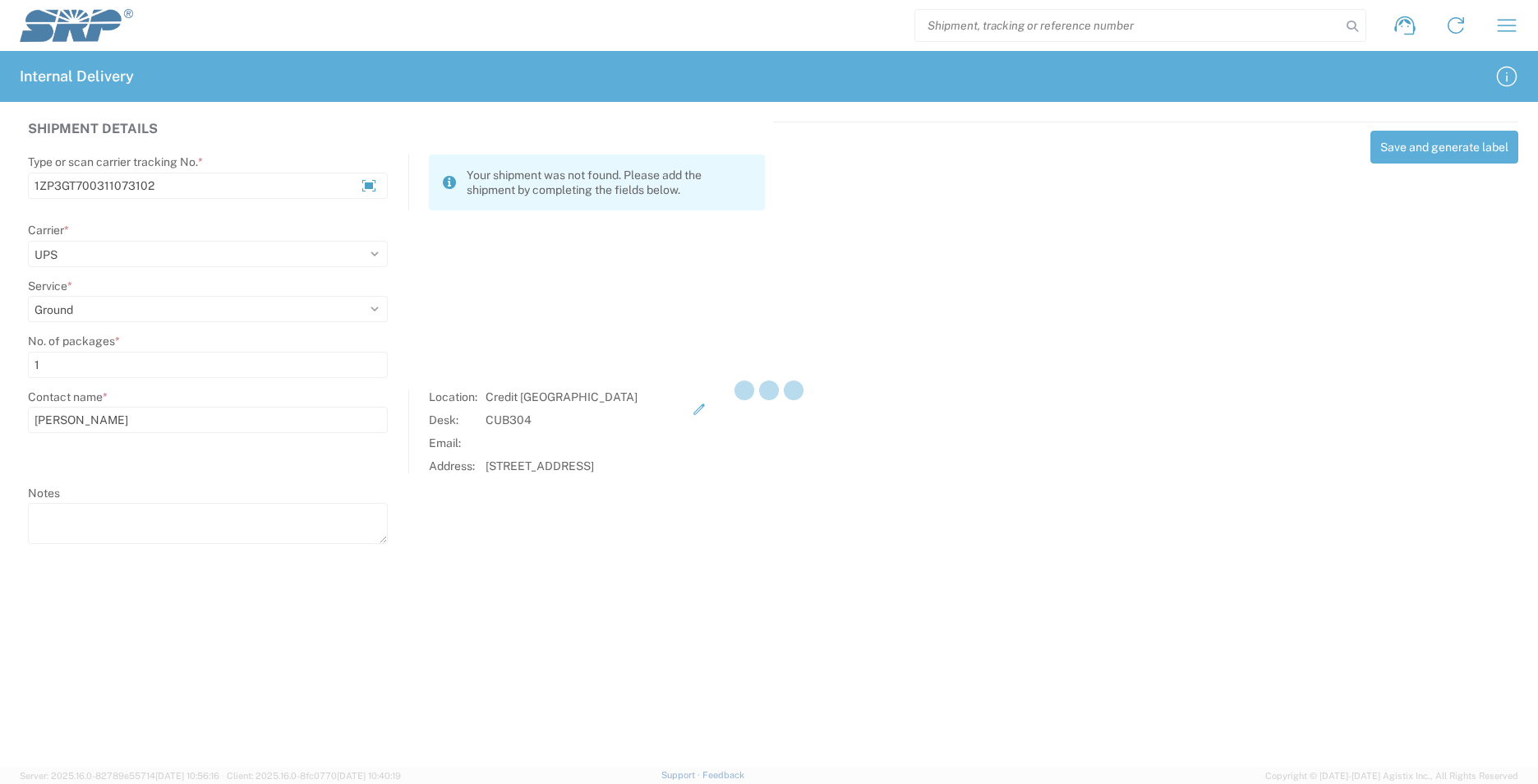
select select
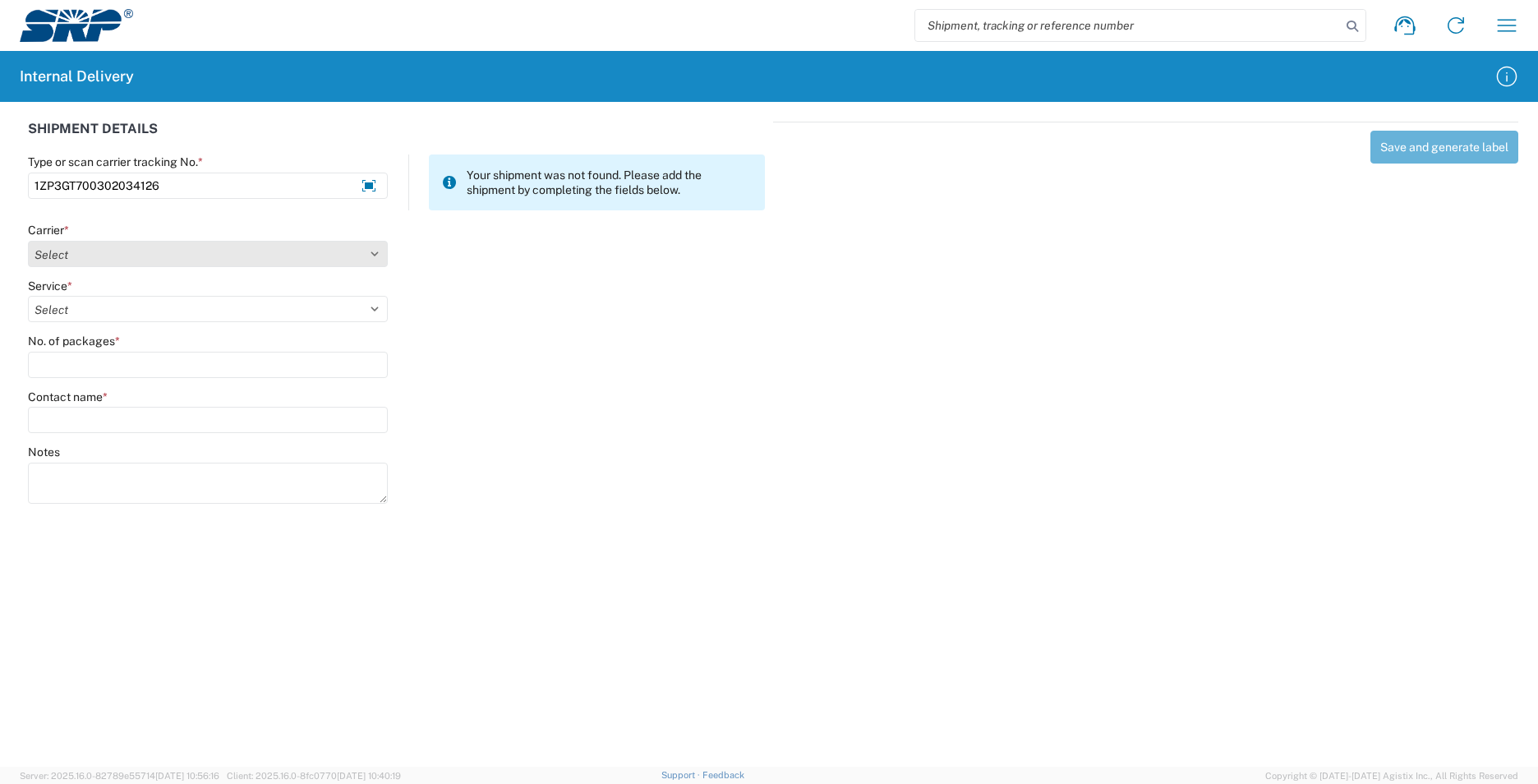
type input "1ZP3GT700302034126"
click at [62, 255] on select "Select AcctPay Amazon Logistics ATI Trucking BC Dimerco Logistics Empire Southw…" at bounding box center [208, 254] width 360 height 26
select select "12"
click at [28, 241] on select "Select AcctPay Amazon Logistics ATI Trucking BC Dimerco Logistics Empire Southw…" at bounding box center [208, 254] width 360 height 26
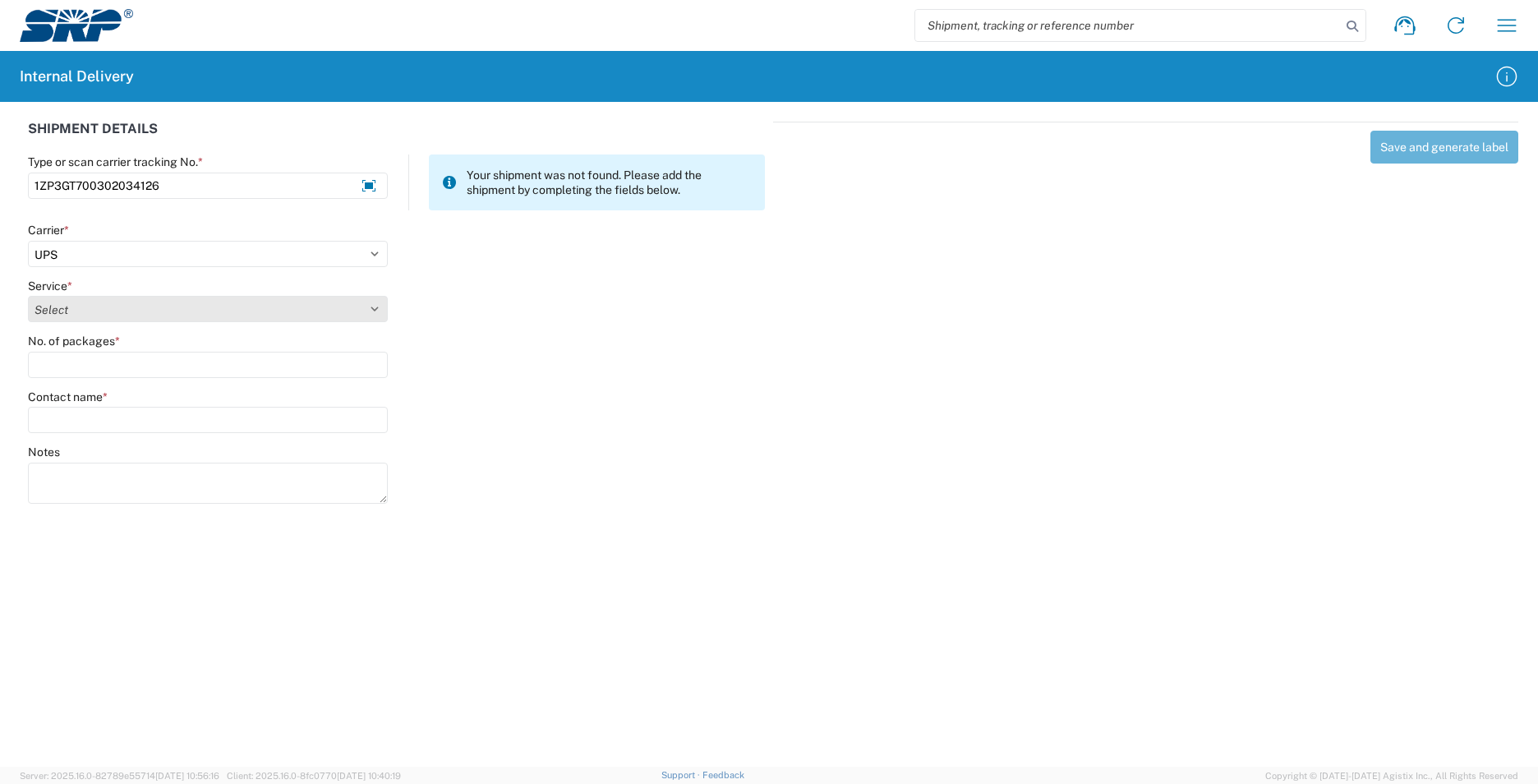
click at [66, 303] on select "Select 2nd Day Air 2nd Day Air A.M. 3 Day Select Basic BOUND PRINTED MATTER, UP…" at bounding box center [208, 309] width 360 height 26
select select "43"
click at [60, 303] on select "Select 2nd Day Air 2nd Day Air A.M. 3 Day Select Basic BOUND PRINTED MATTER, UP…" at bounding box center [208, 309] width 360 height 26
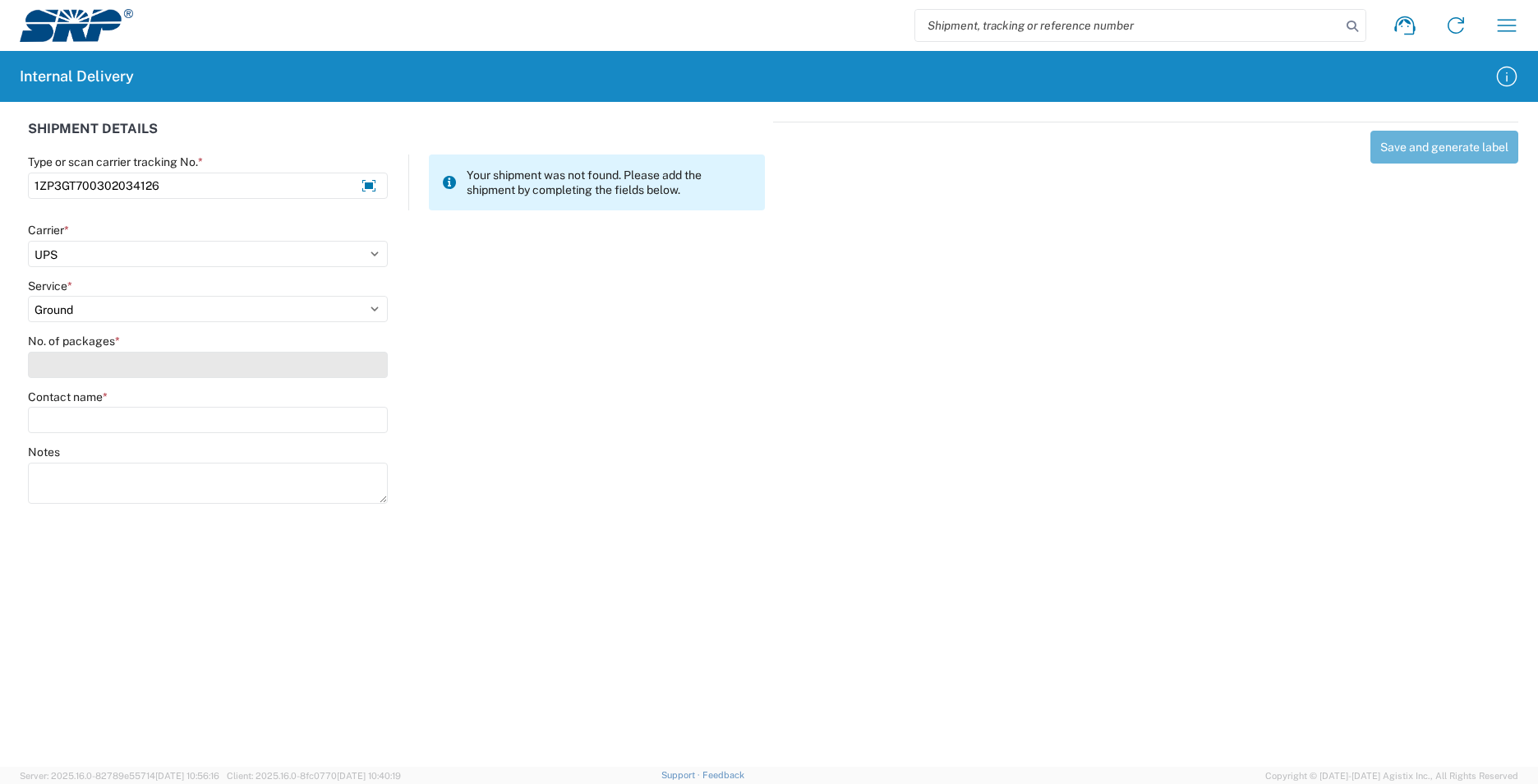
click at [71, 368] on input "No. of packages *" at bounding box center [208, 365] width 360 height 26
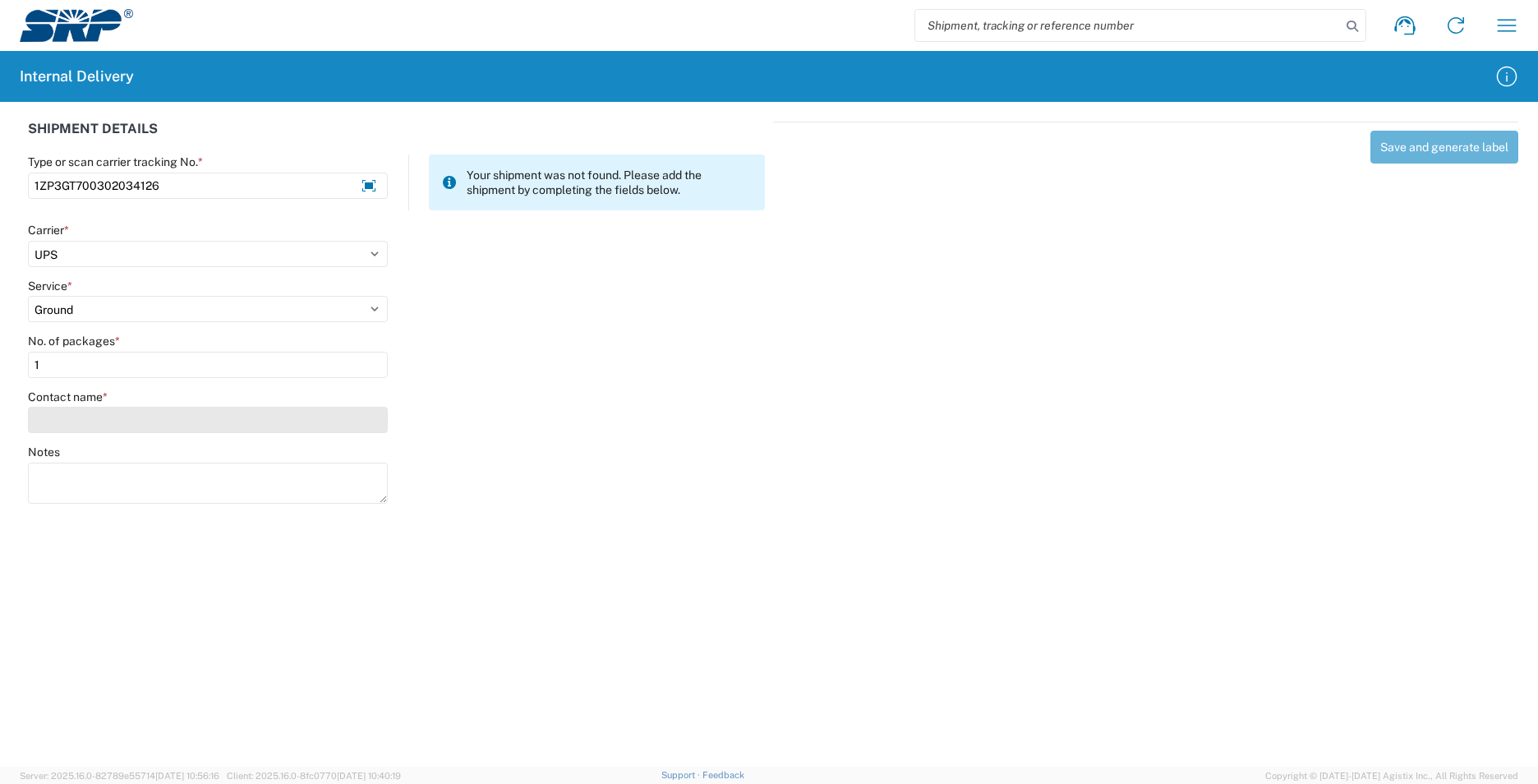
type input "1"
click at [74, 427] on input "Contact name *" at bounding box center [208, 420] width 360 height 26
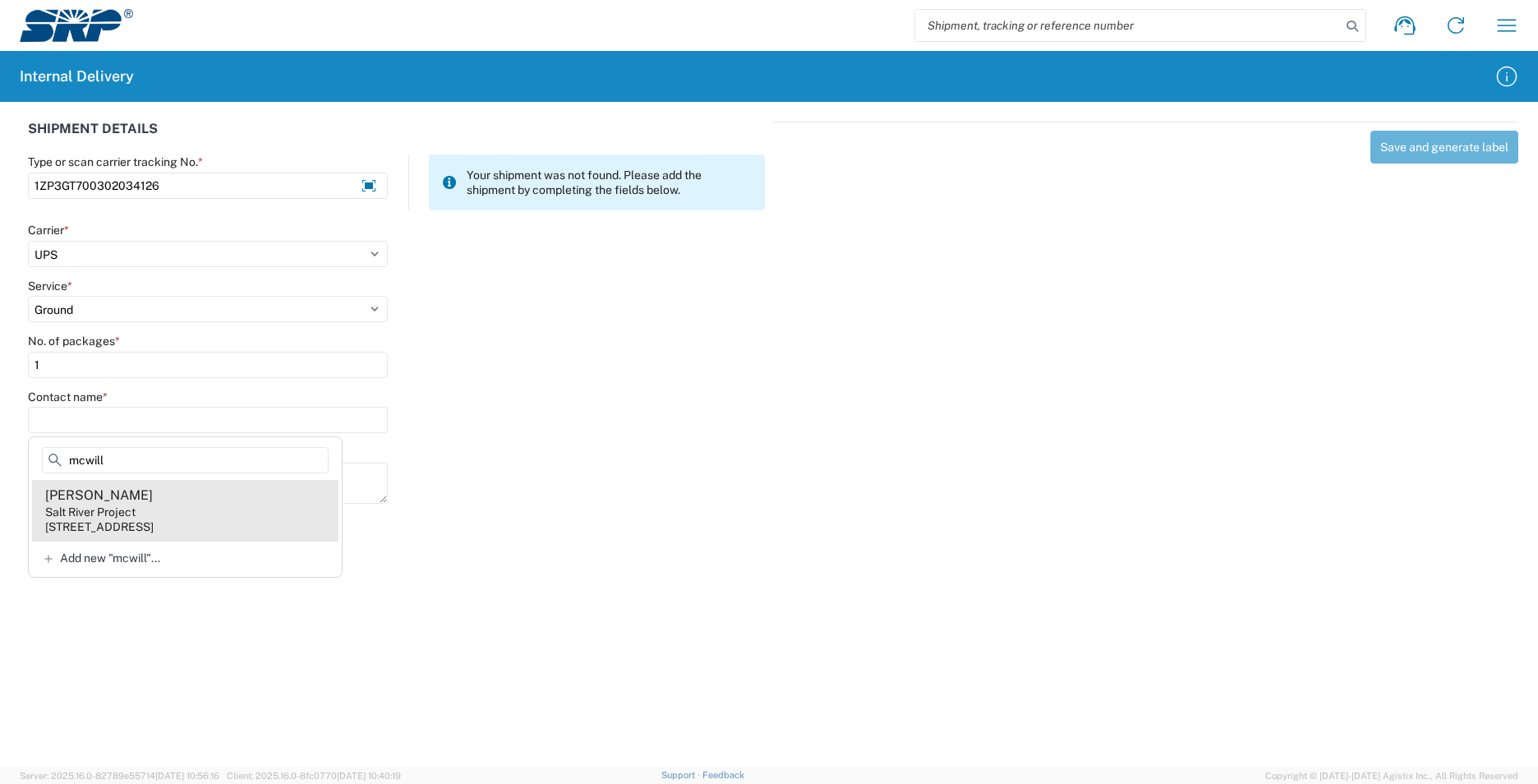
type input "mcwill"
click at [230, 506] on agx-address-suggestion-item "[PERSON_NAME] Salt River Project [STREET_ADDRESS]" at bounding box center [185, 510] width 306 height 61
type input "[PERSON_NAME]"
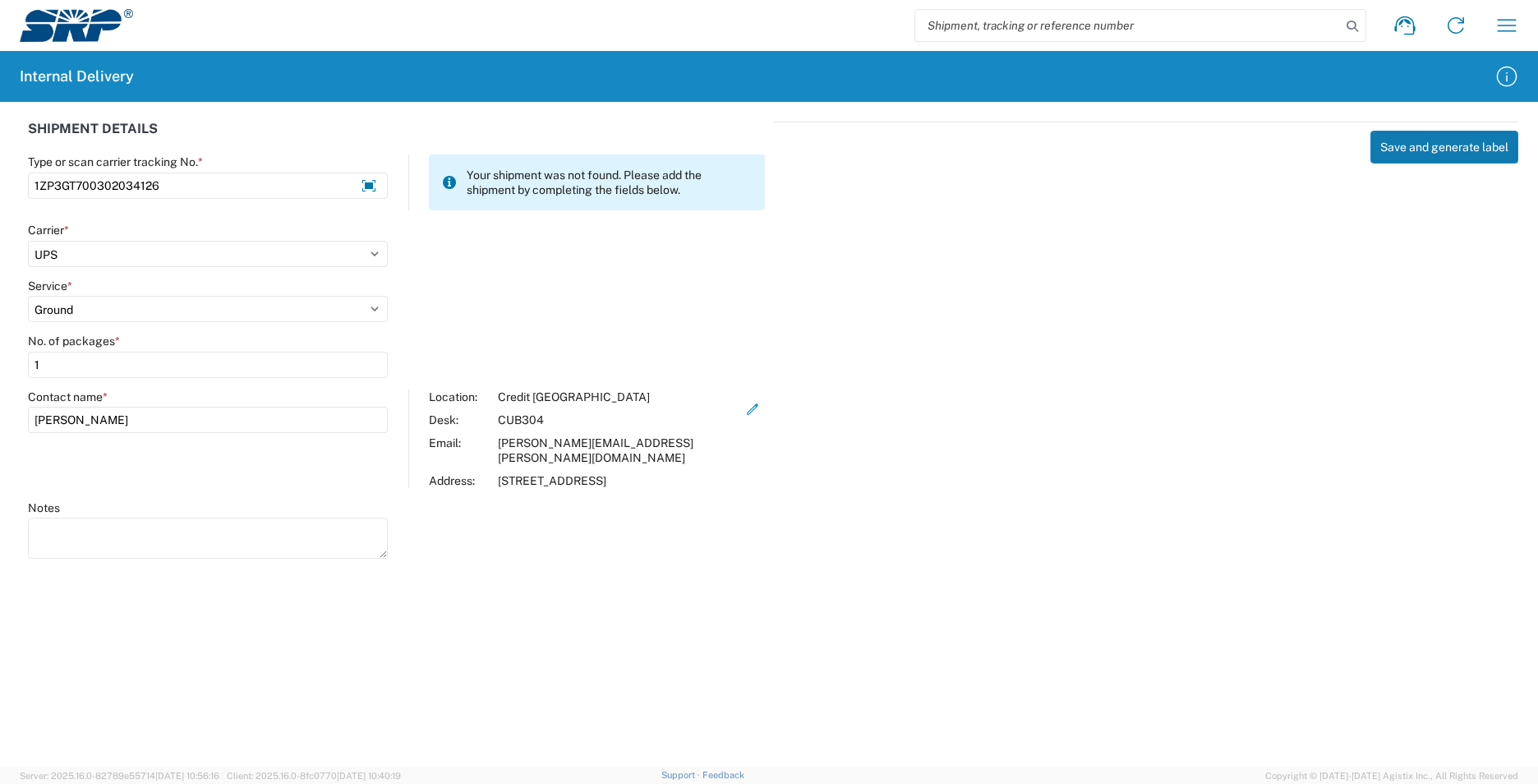
click at [1465, 146] on button "Save and generate label" at bounding box center [1444, 147] width 148 height 33
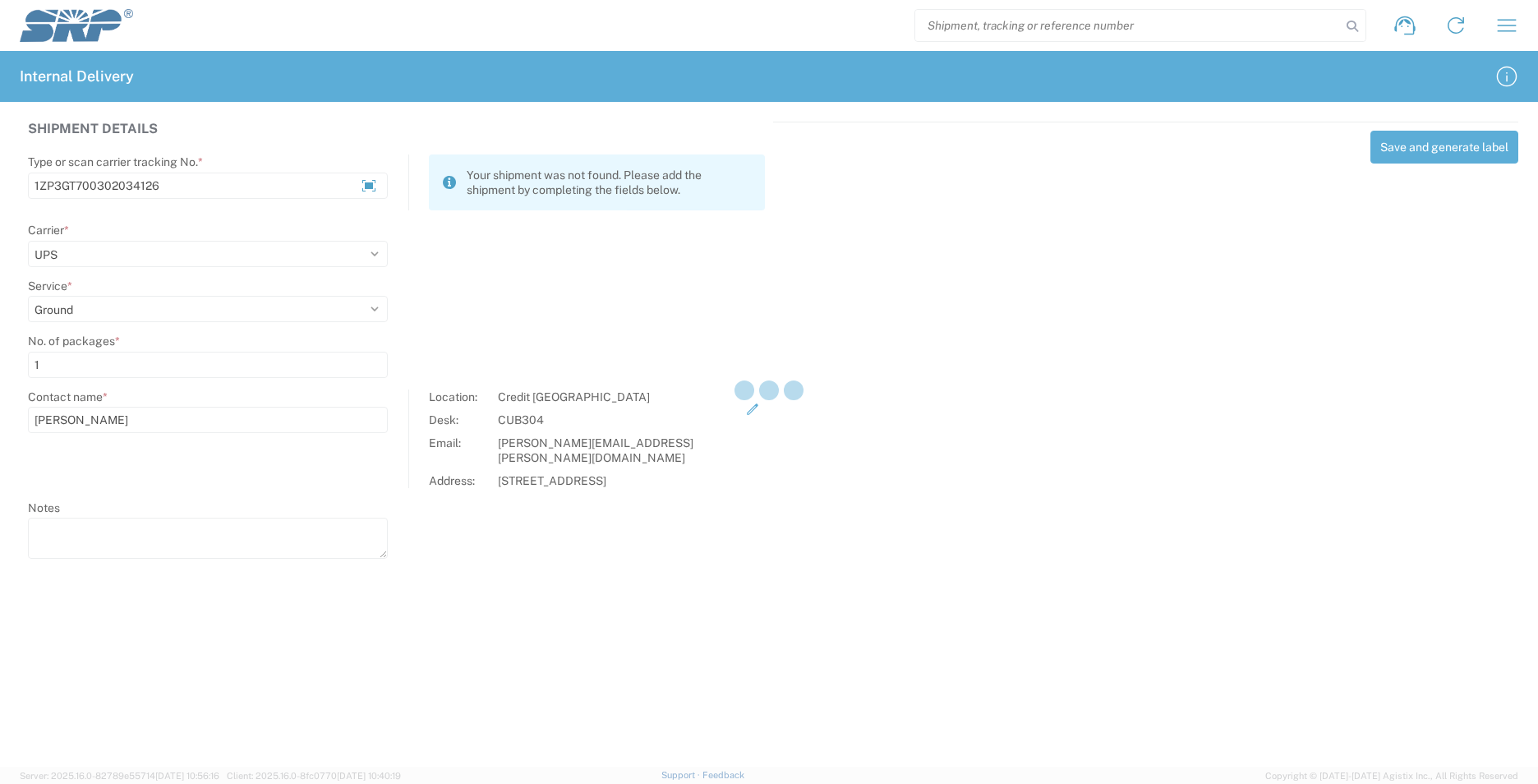
select select
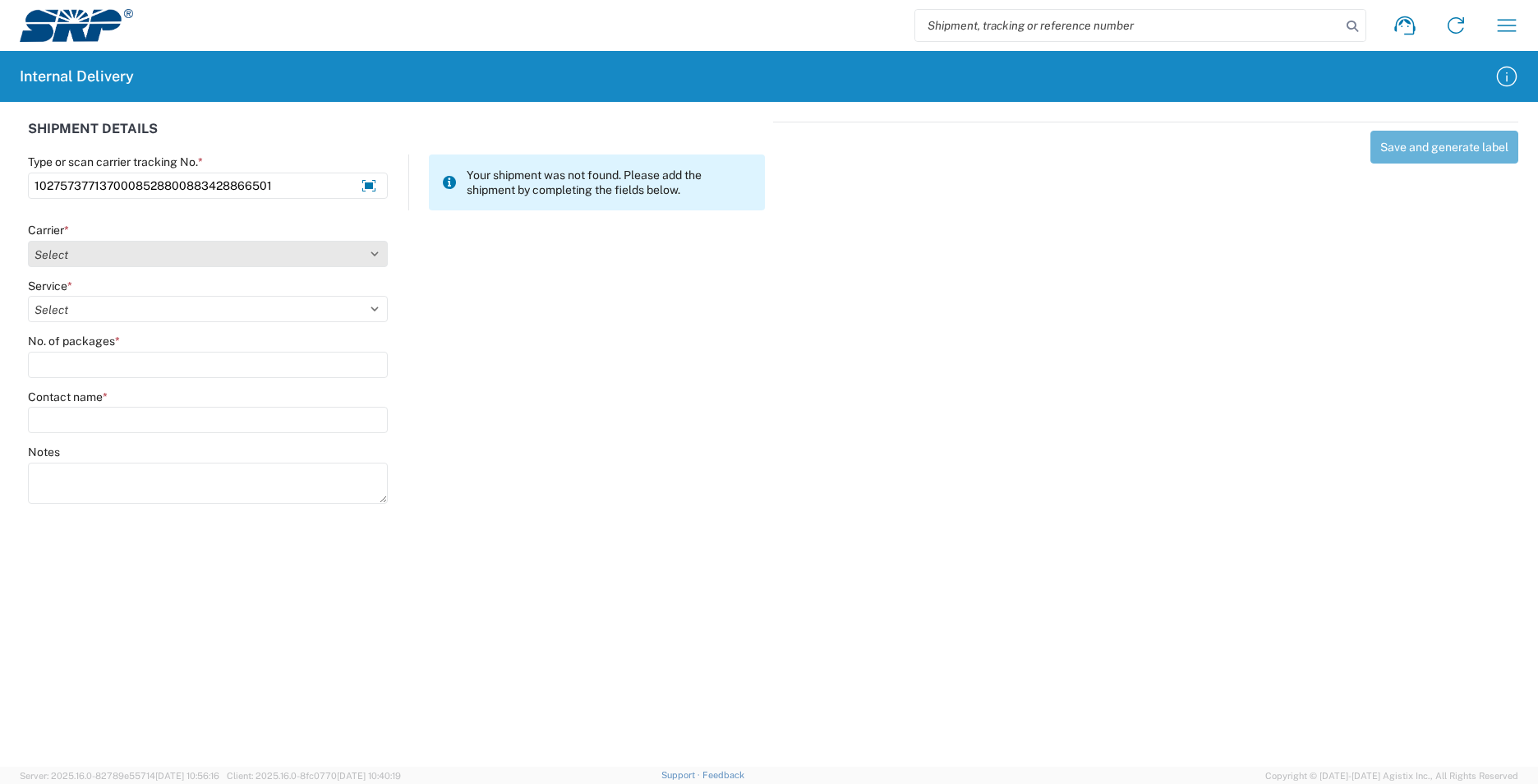
type input "1027573771370008528800883428866501"
click at [63, 255] on select "Select AcctPay Amazon Logistics ATI Trucking BC Dimerco Logistics Empire Southw…" at bounding box center [208, 254] width 360 height 26
select select "5"
click at [28, 241] on select "Select AcctPay Amazon Logistics ATI Trucking BC Dimerco Logistics Empire Southw…" at bounding box center [208, 254] width 360 height 26
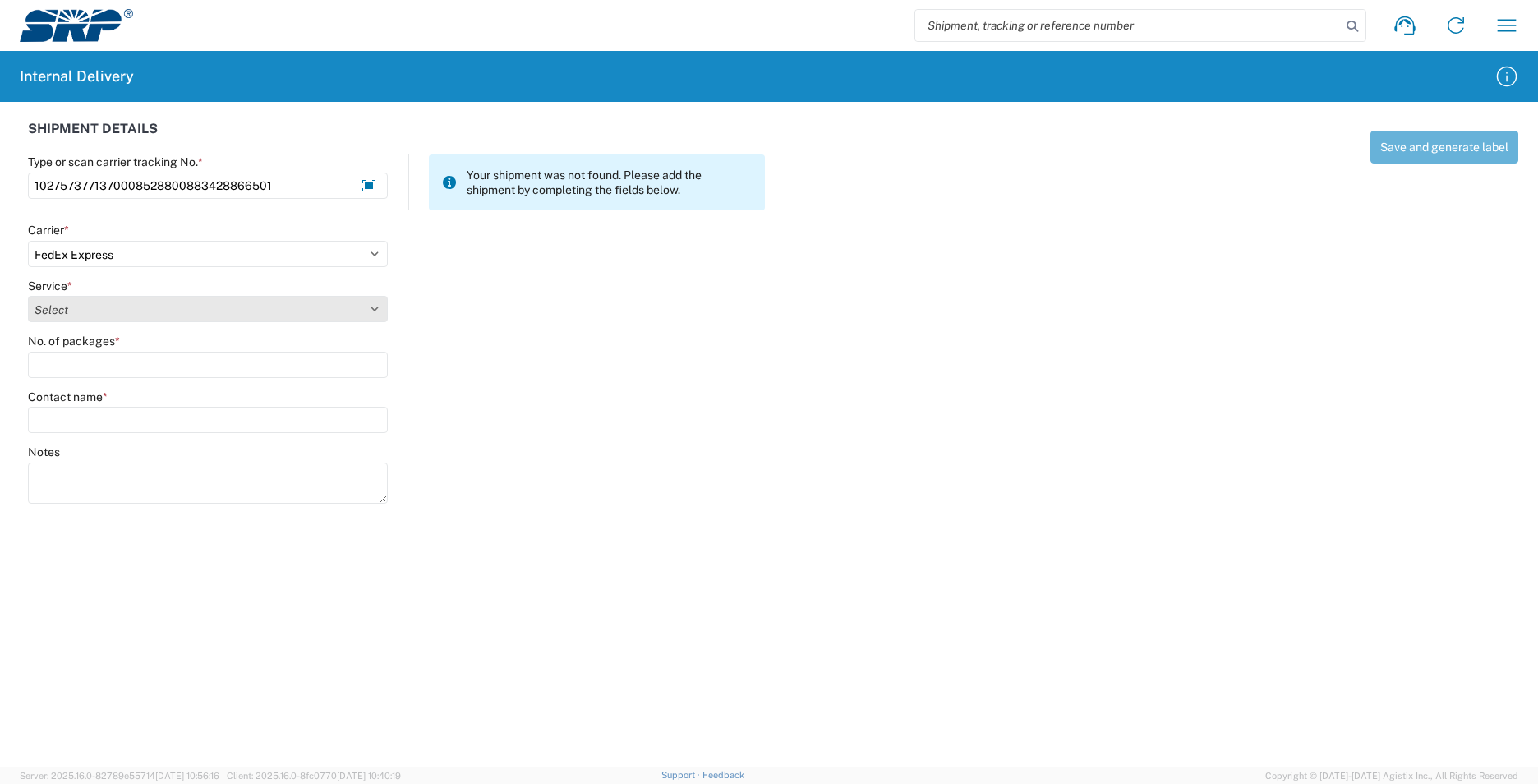
click at [63, 309] on select "Select 1Day Freight 2Day 2Day AM 2Day AM One Rate 2Day Freight 2Day One Rate 3 …" at bounding box center [208, 309] width 360 height 26
select select "8"
click at [62, 306] on select "Select 1Day Freight 2Day 2Day AM 2Day AM One Rate 2Day Freight 2Day One Rate 3 …" at bounding box center [208, 309] width 360 height 26
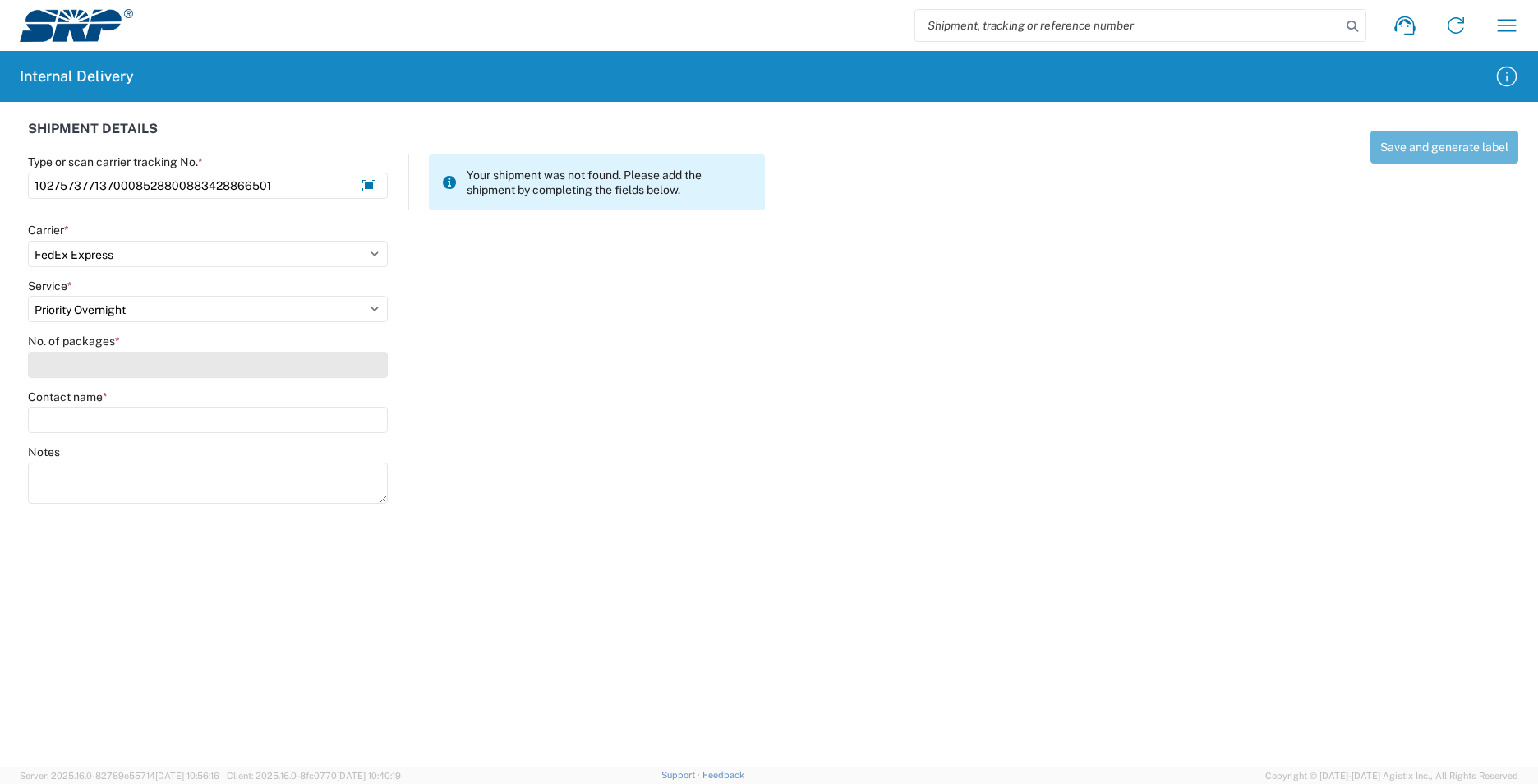
click at [54, 357] on input "No. of packages *" at bounding box center [208, 365] width 360 height 26
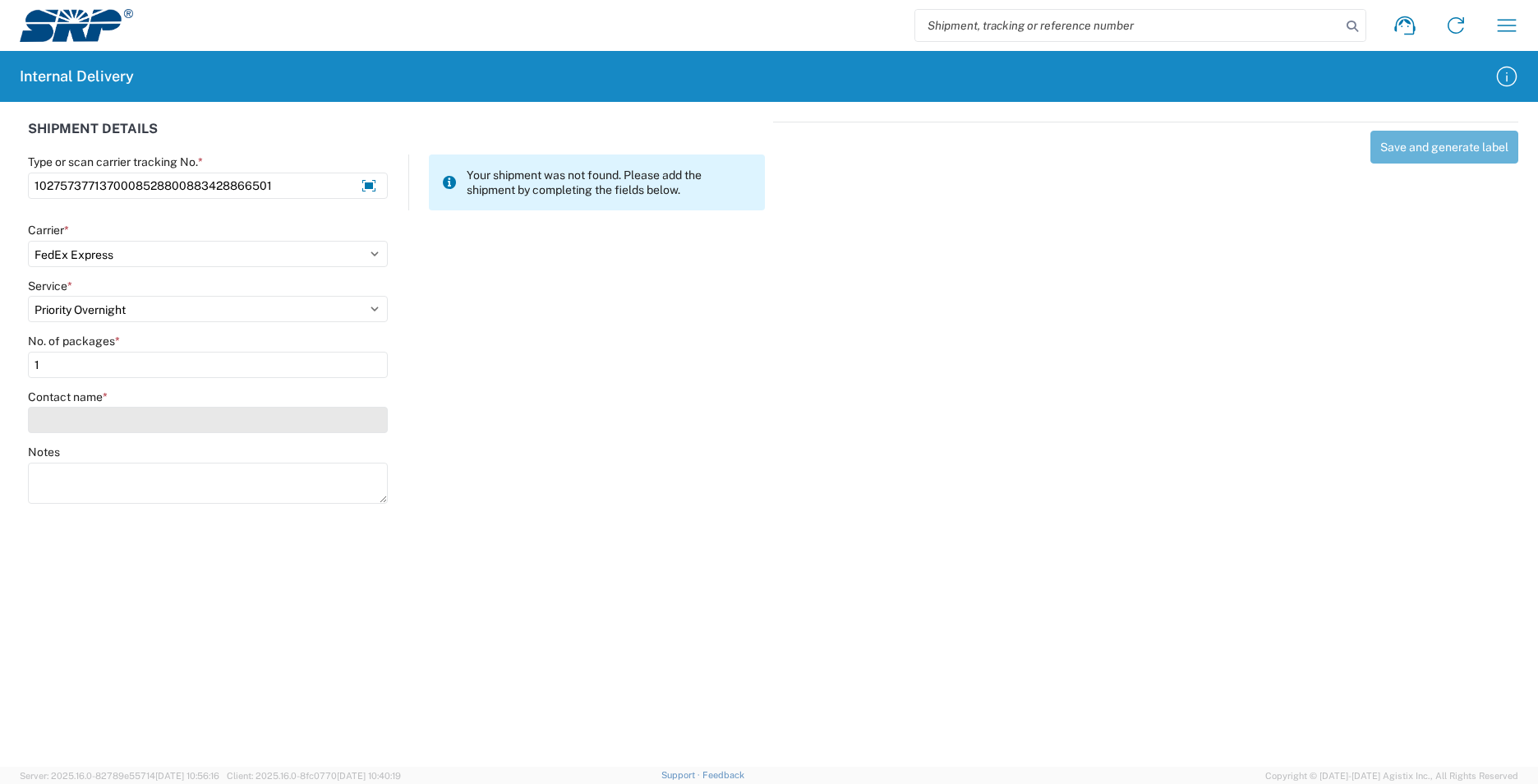
type input "1"
click at [102, 427] on input "Contact name *" at bounding box center [208, 420] width 360 height 26
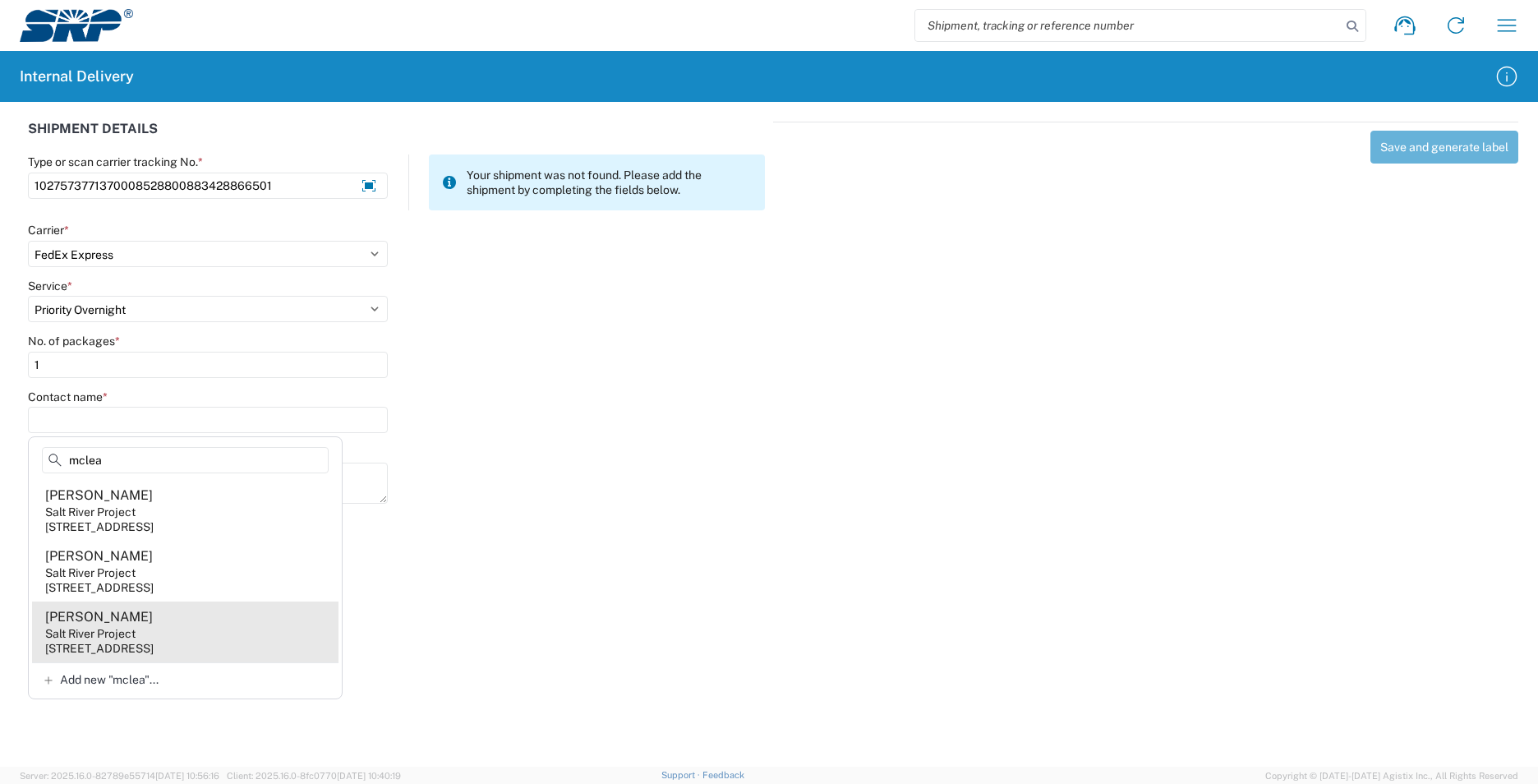
type input "mclea"
click at [208, 635] on agx-address-suggestion-item "[PERSON_NAME] Salt River Project [STREET_ADDRESS]" at bounding box center [185, 632] width 306 height 61
type input "[PERSON_NAME]"
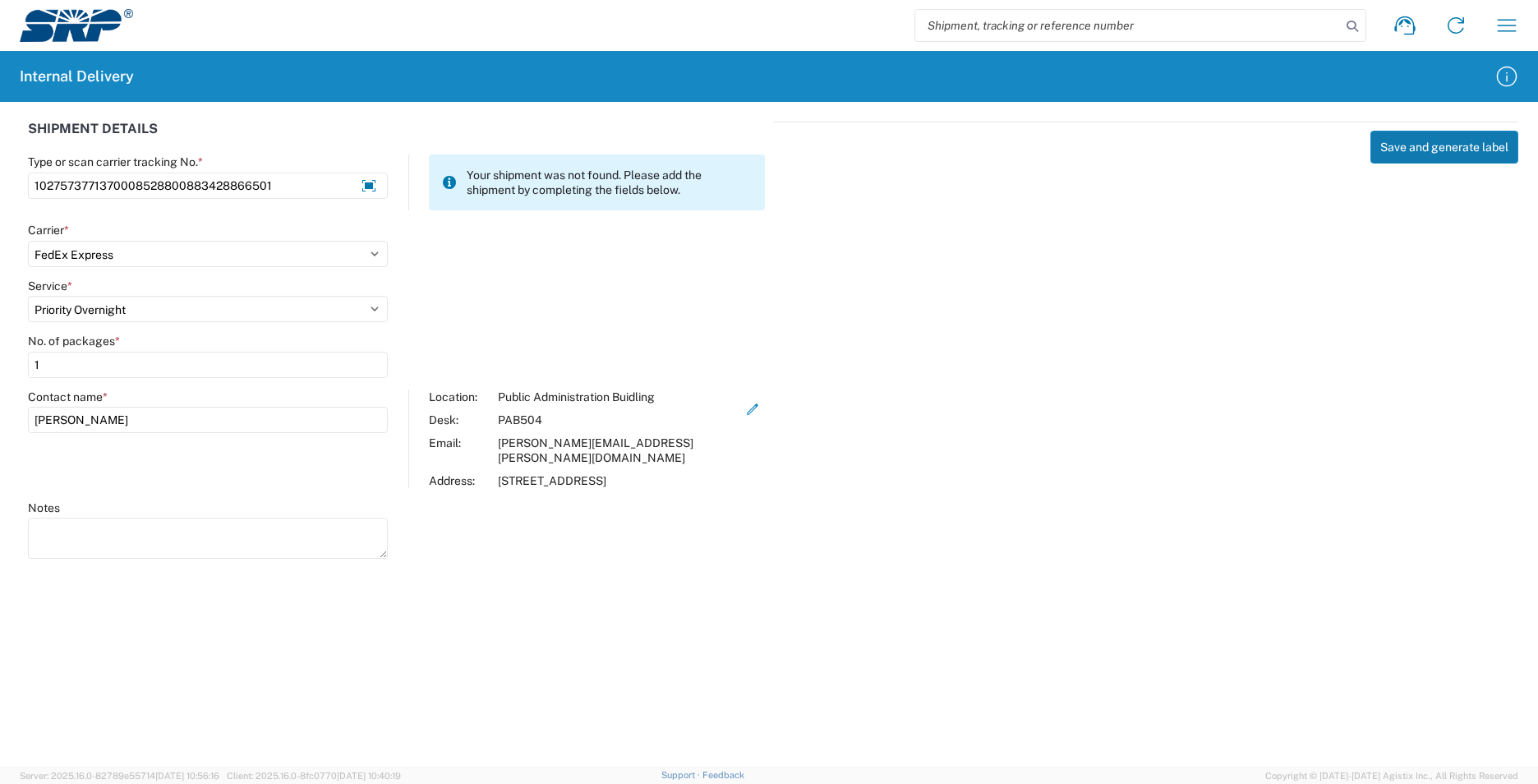
click at [1414, 152] on button "Save and generate label" at bounding box center [1444, 147] width 148 height 33
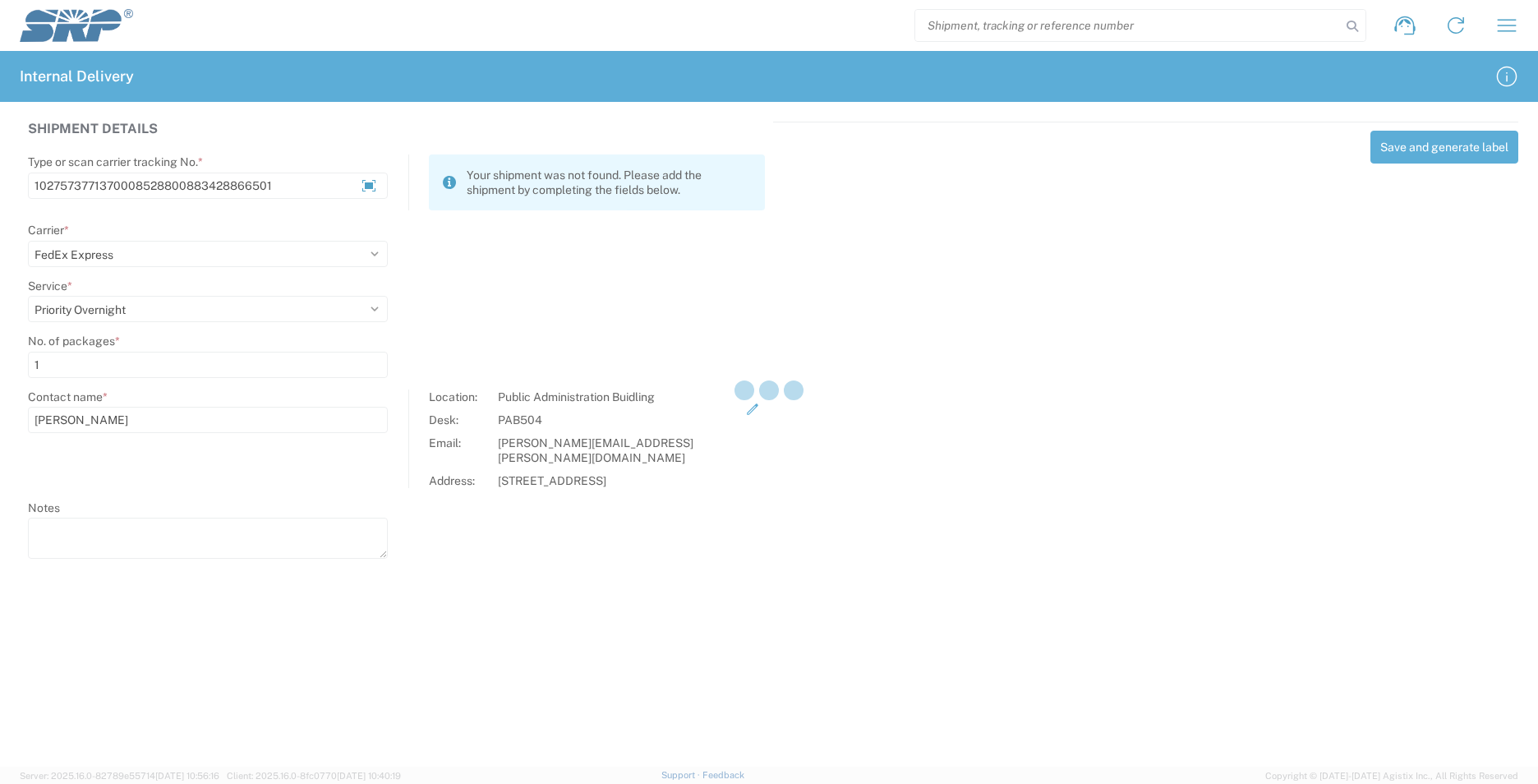
select select
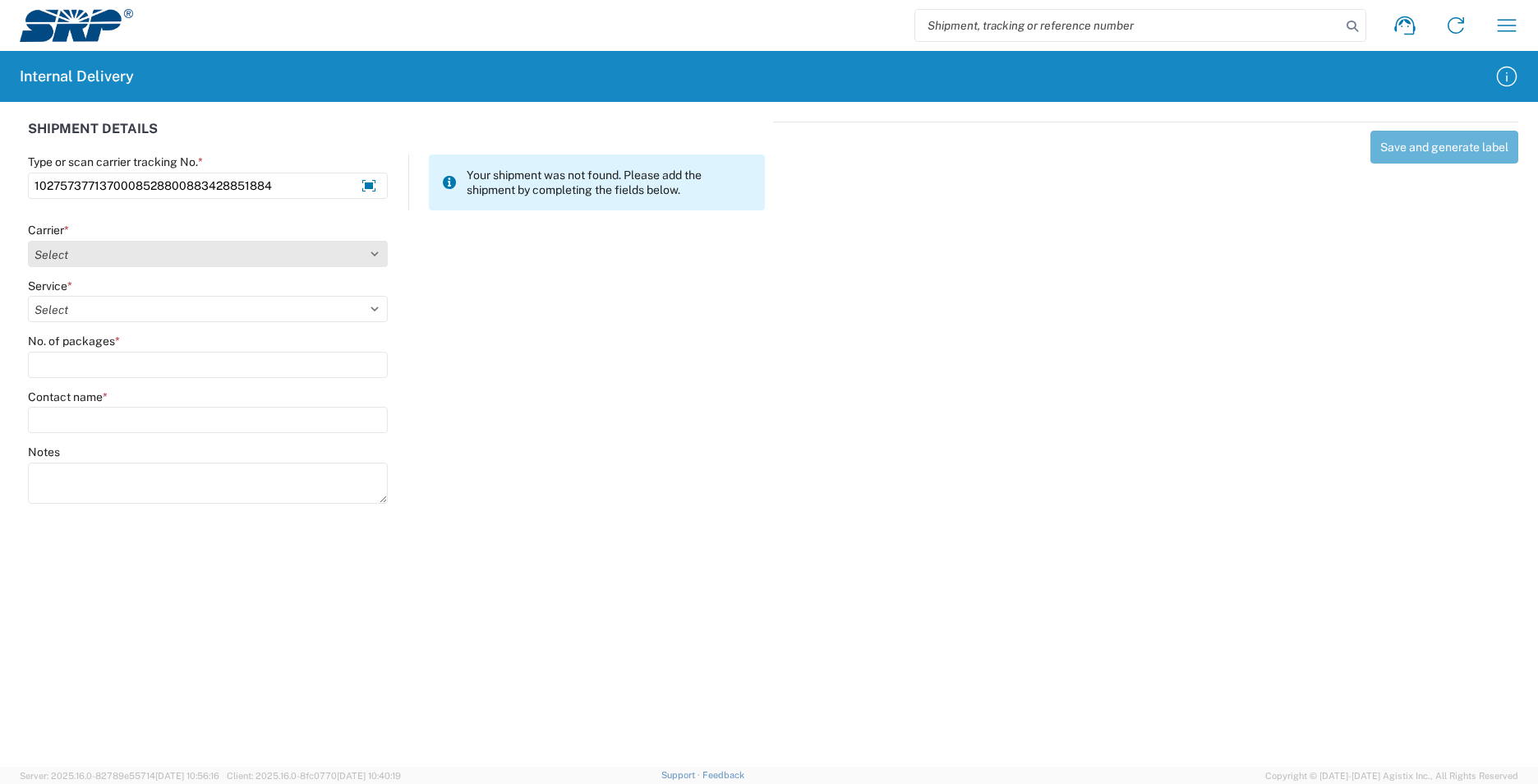
type input "1027573771370008528800883428851884"
click at [88, 258] on select "Select AcctPay Amazon Logistics ATI Trucking BC Dimerco Logistics Empire Southw…" at bounding box center [208, 254] width 360 height 26
select select "5"
click at [28, 241] on select "Select AcctPay Amazon Logistics ATI Trucking BC Dimerco Logistics Empire Southw…" at bounding box center [208, 254] width 360 height 26
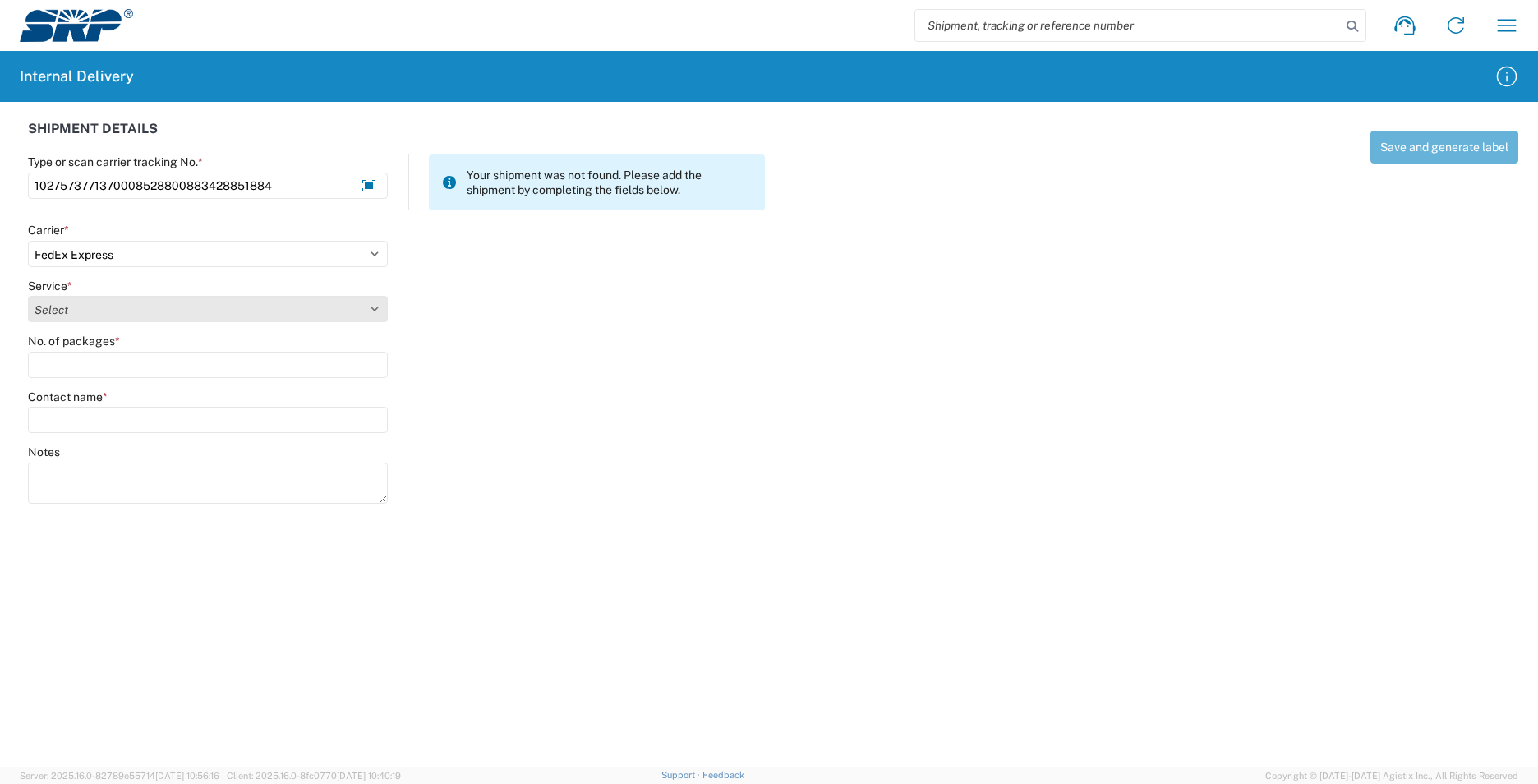
click at [89, 308] on select "Select 1Day Freight 2Day 2Day AM 2Day AM One Rate 2Day Freight 2Day One Rate 3 …" at bounding box center [208, 309] width 360 height 26
select select "8"
click at [89, 308] on select "Select 1Day Freight 2Day 2Day AM 2Day AM One Rate 2Day Freight 2Day One Rate 3 …" at bounding box center [208, 309] width 360 height 26
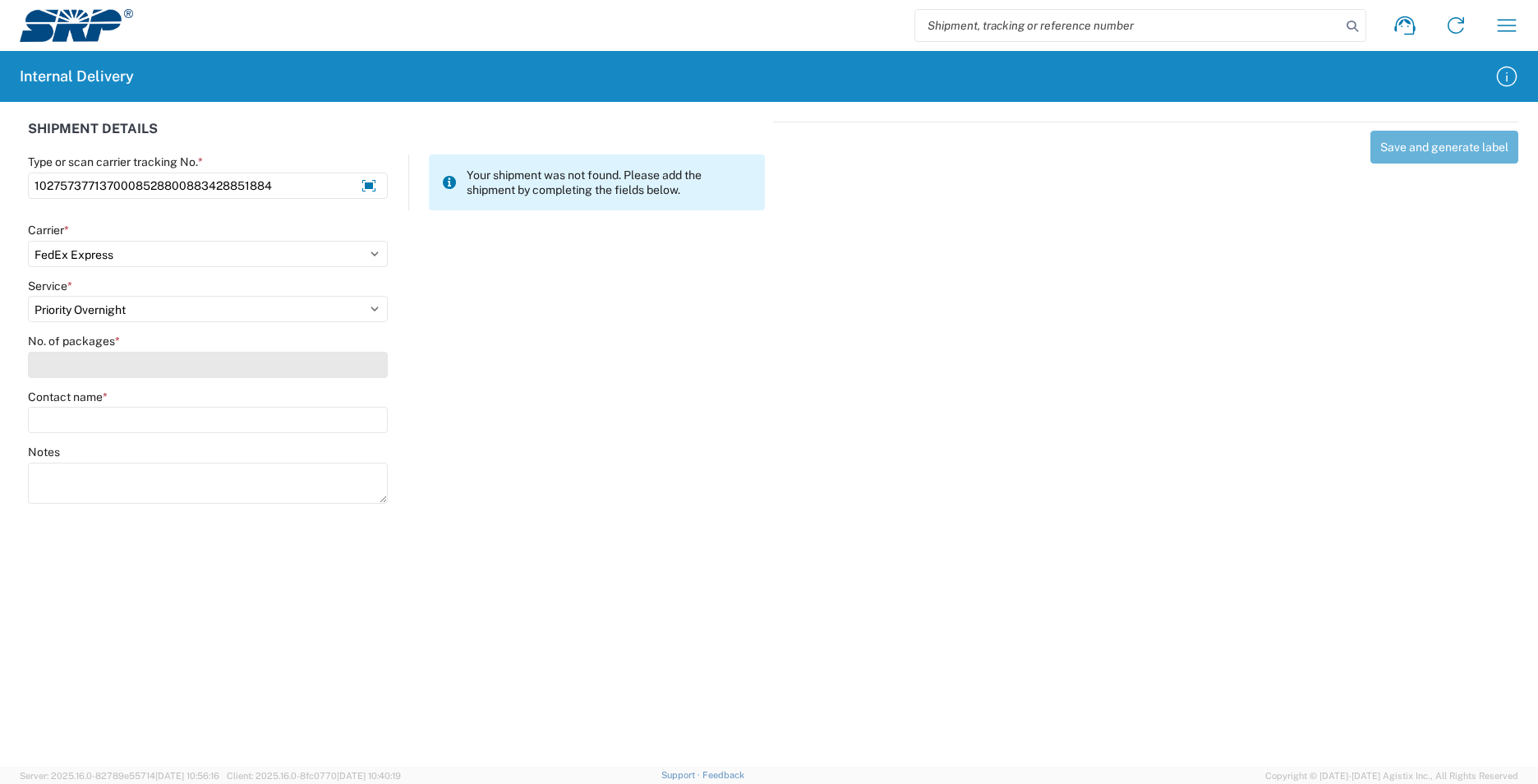
click at [80, 366] on input "No. of packages *" at bounding box center [208, 365] width 360 height 26
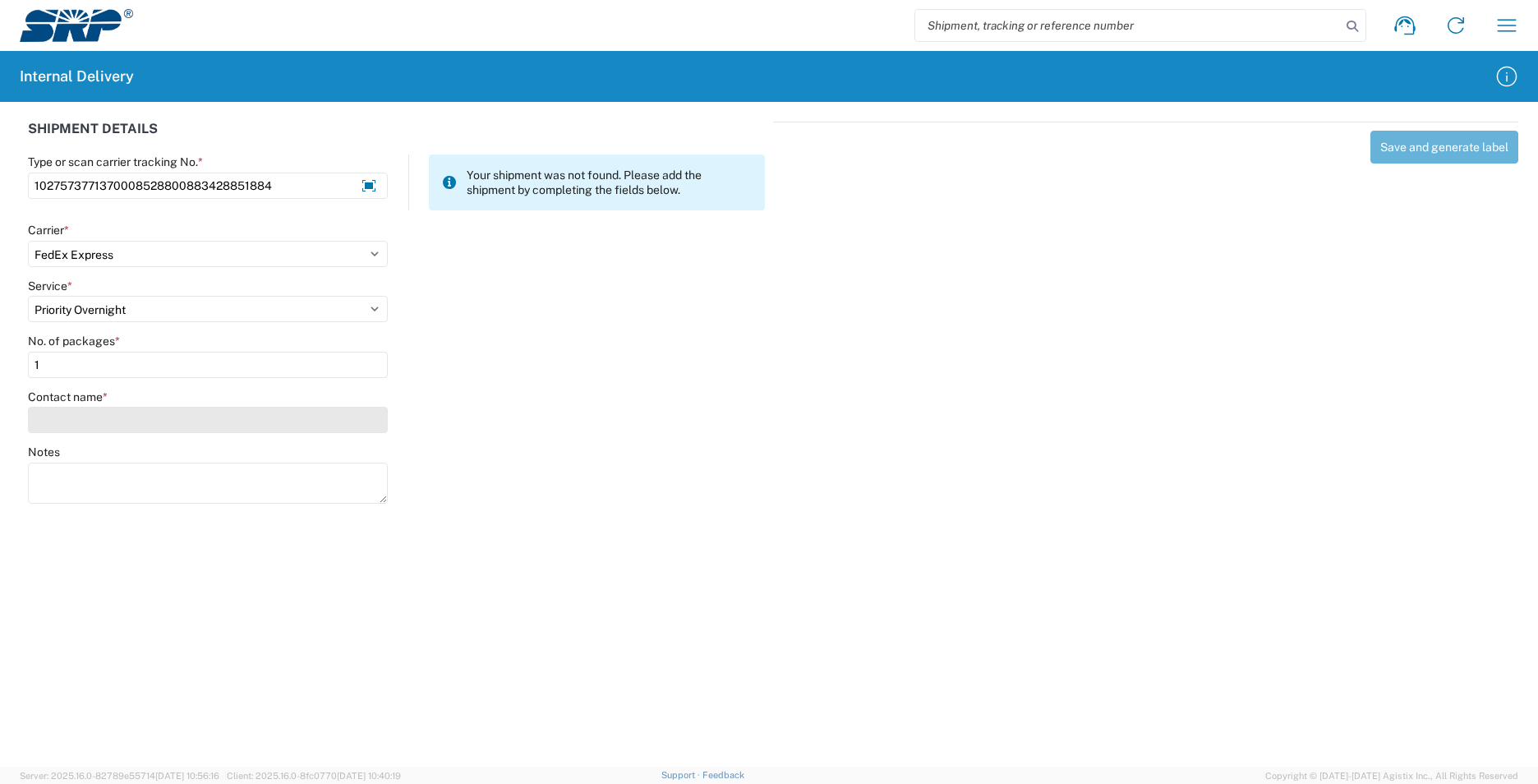
type input "1"
click at [86, 420] on input "Contact name *" at bounding box center [208, 420] width 360 height 26
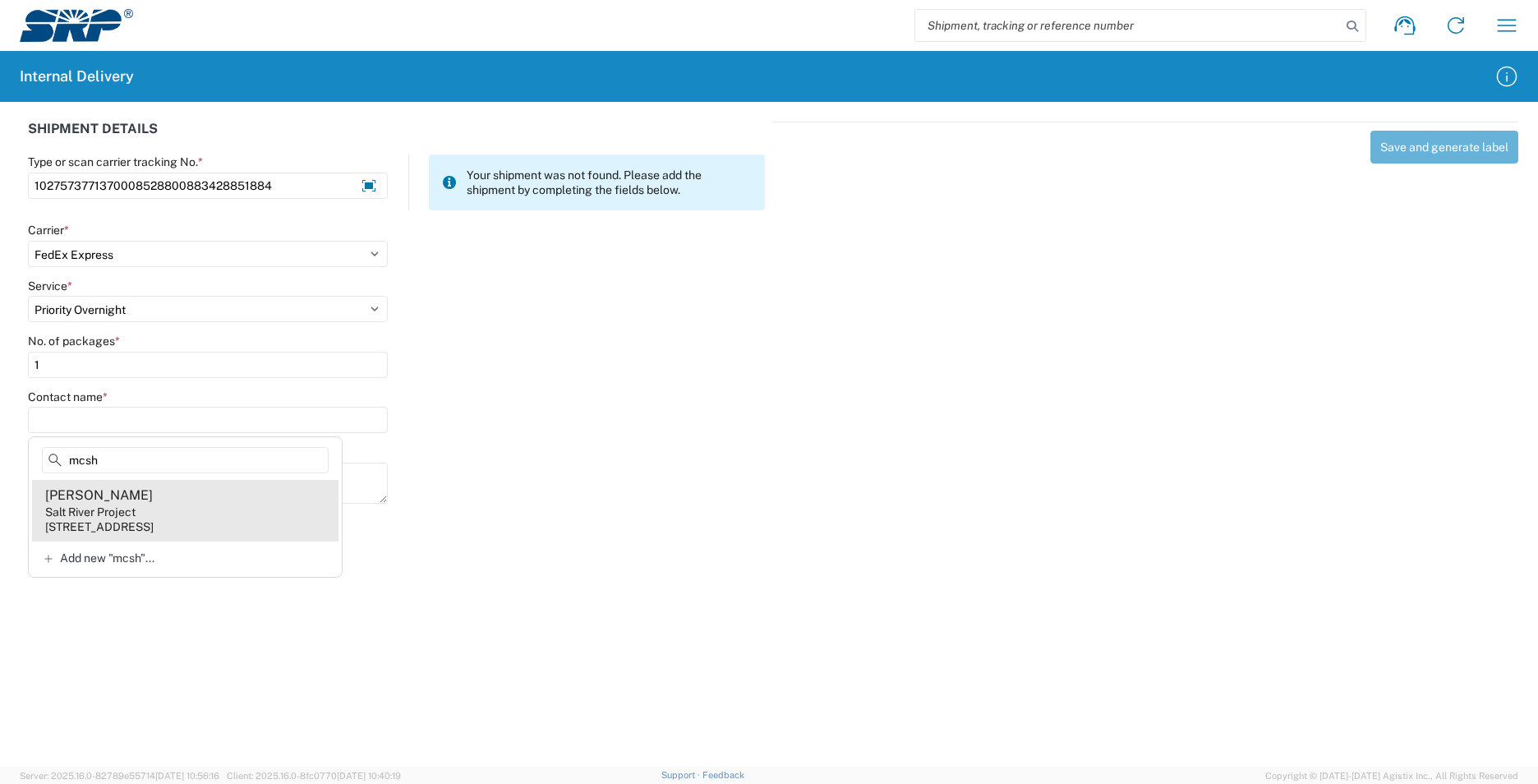
type input "mcsh"
click at [204, 499] on agx-address-suggestion-item "[PERSON_NAME] Salt River Project [STREET_ADDRESS]" at bounding box center [185, 510] width 306 height 61
type input "[PERSON_NAME]"
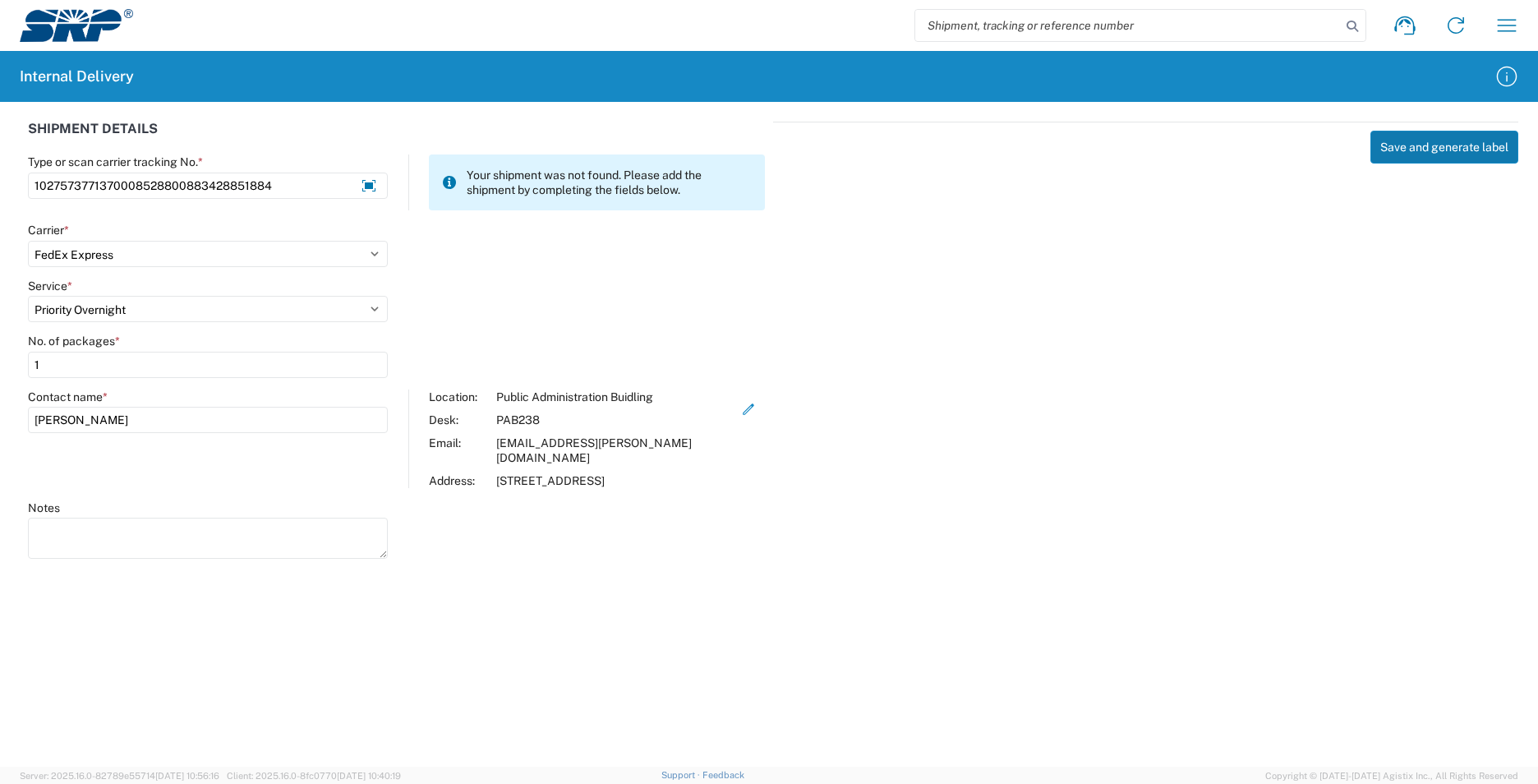
click at [1463, 148] on button "Save and generate label" at bounding box center [1444, 147] width 148 height 33
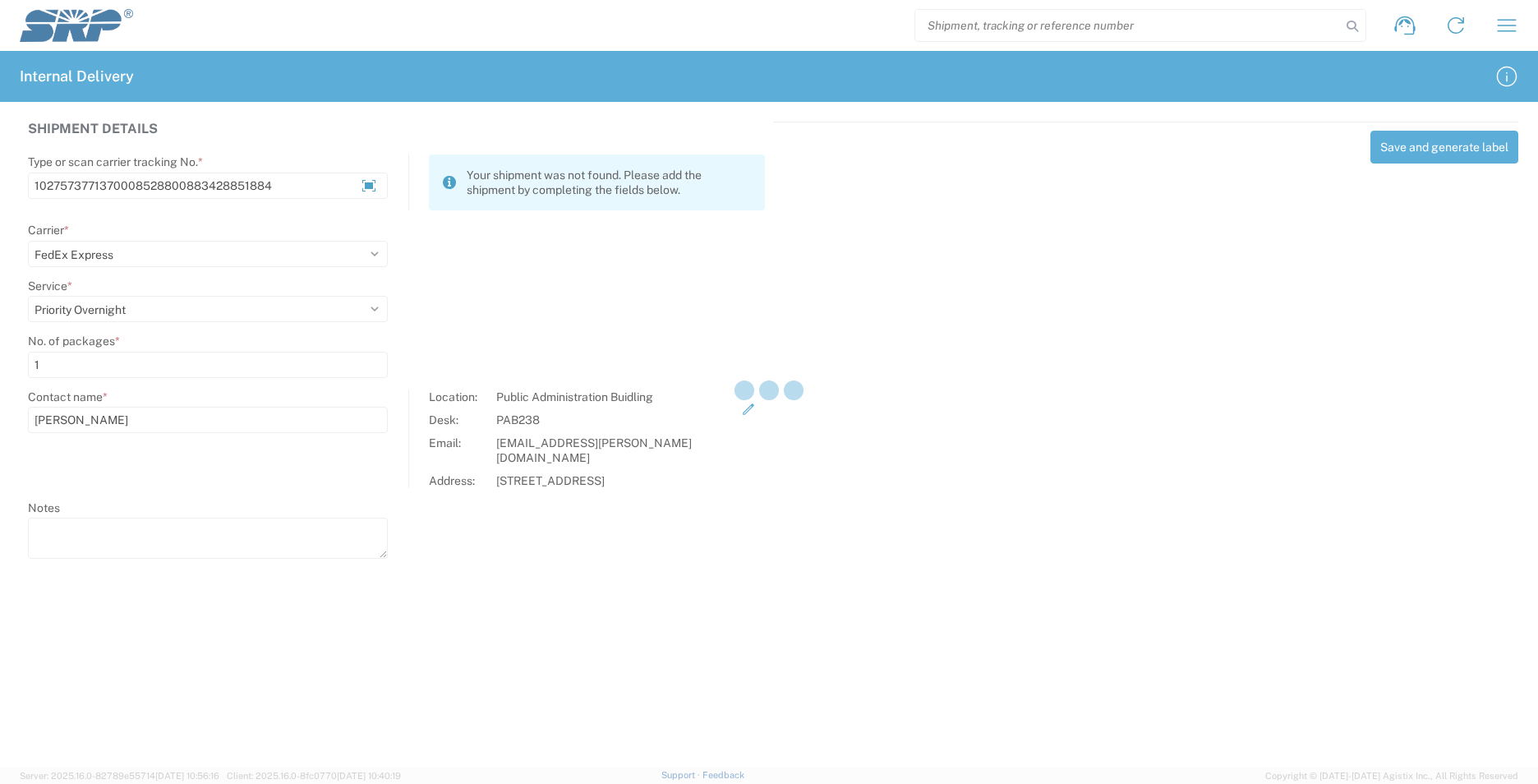
select select
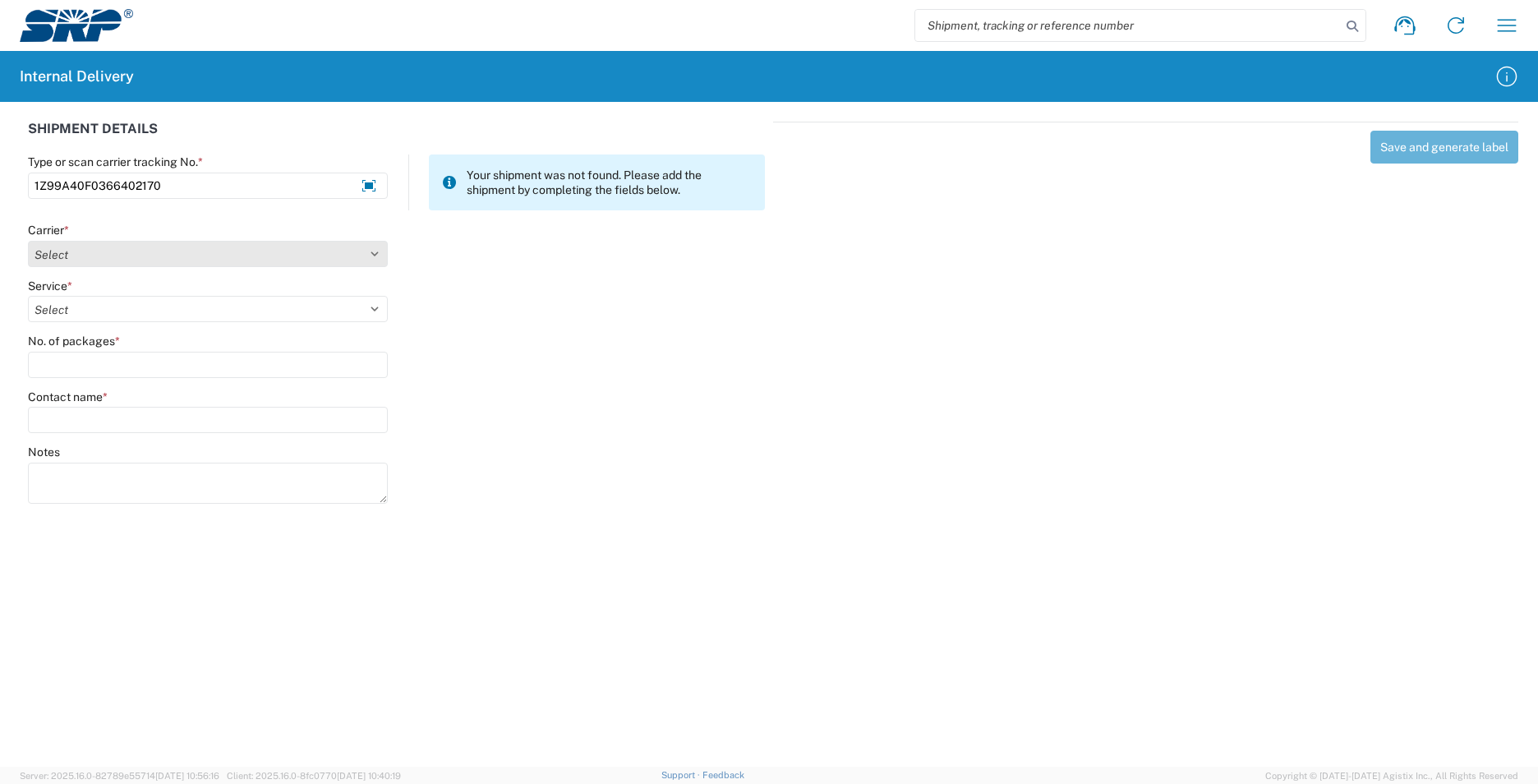
type input "1Z99A40F0366402170"
click at [114, 260] on select "Select AcctPay Amazon Logistics ATI Trucking BC Dimerco Logistics Empire Southw…" at bounding box center [208, 254] width 360 height 26
select select "12"
click at [28, 241] on select "Select AcctPay Amazon Logistics ATI Trucking BC Dimerco Logistics Empire Southw…" at bounding box center [208, 254] width 360 height 26
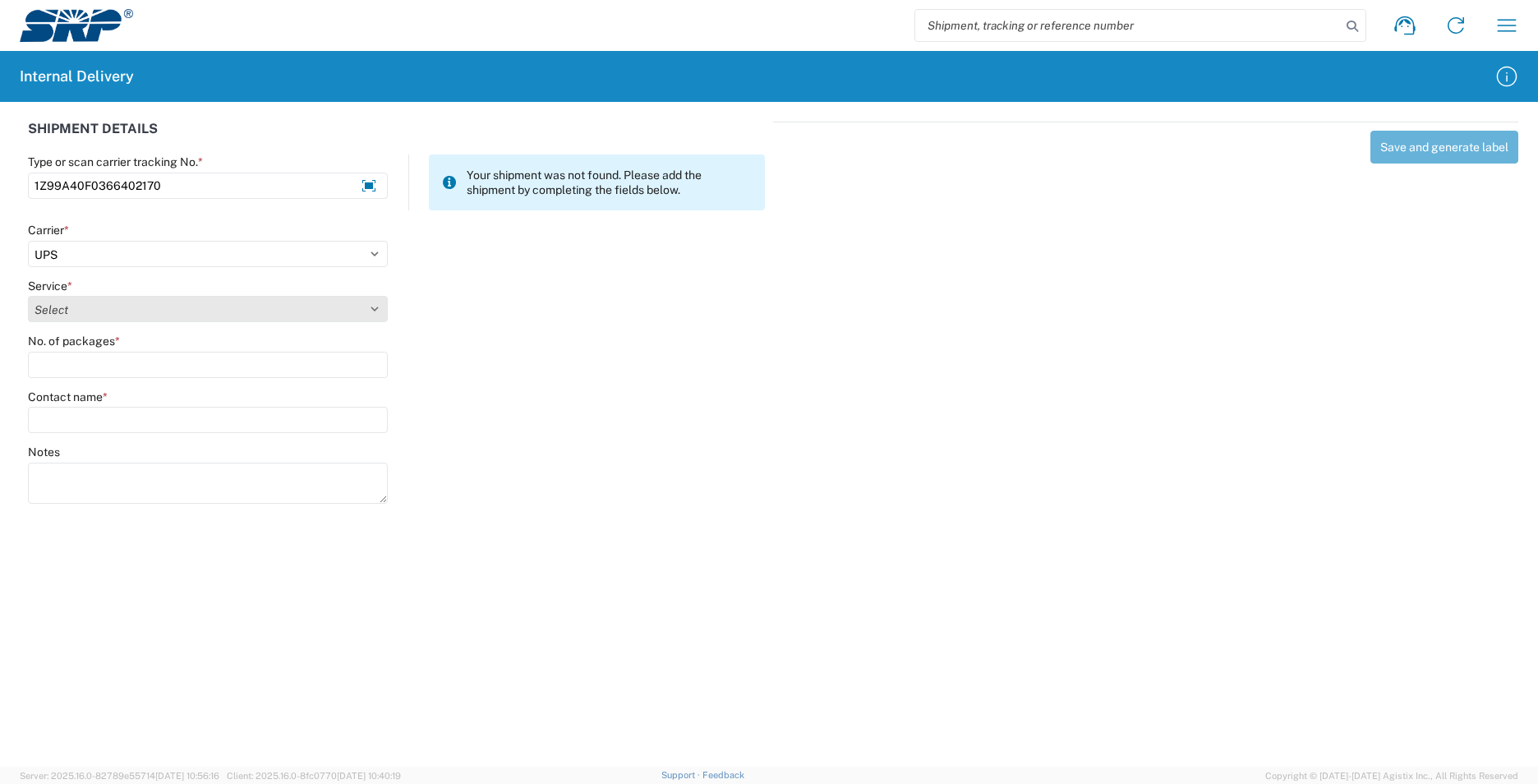
select select "43"
click at [69, 312] on select "Select 2nd Day Air 2nd Day Air A.M. 3 Day Select Basic BOUND PRINTED MATTER, UP…" at bounding box center [208, 309] width 360 height 26
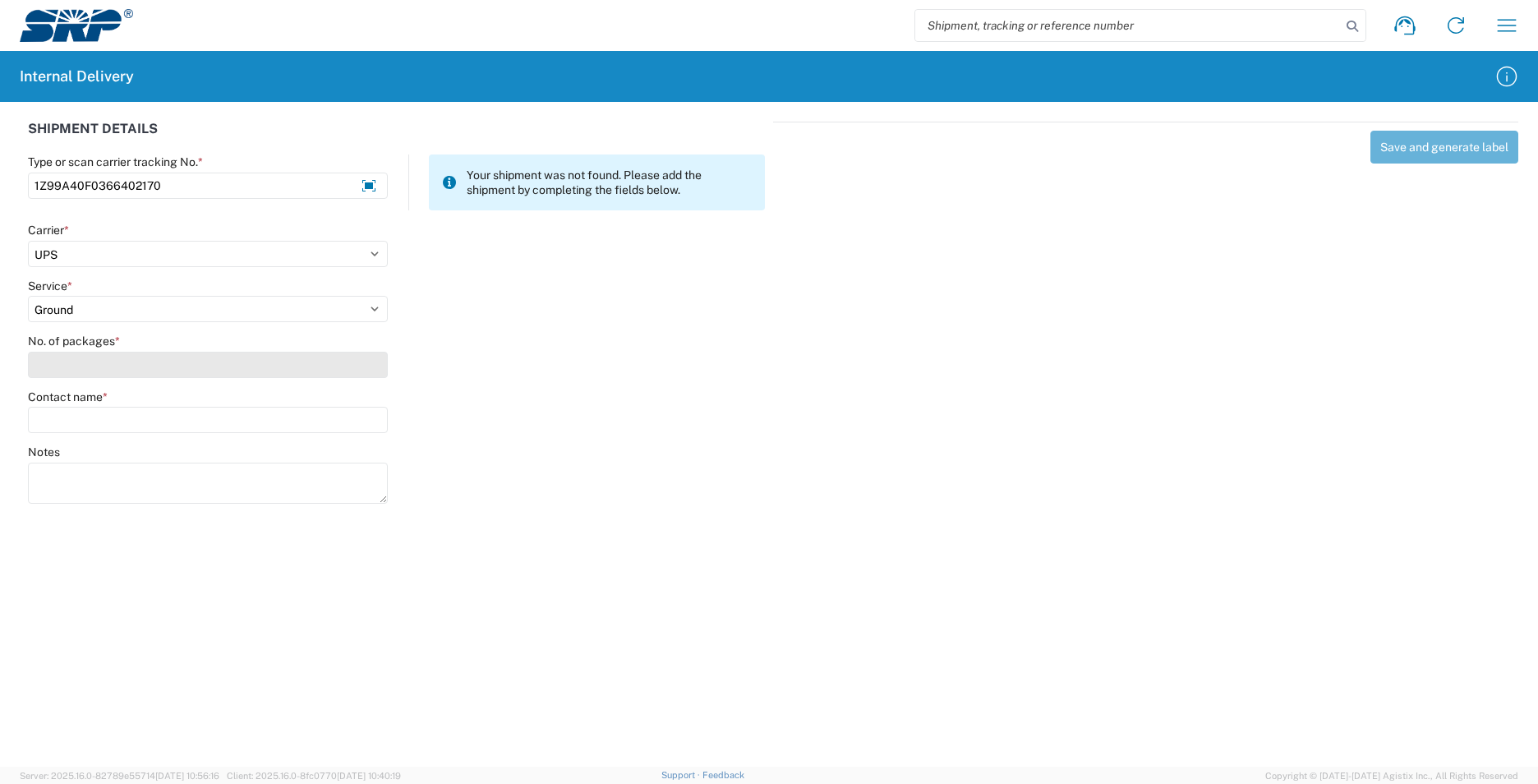
click at [70, 366] on input "No. of packages *" at bounding box center [208, 365] width 360 height 26
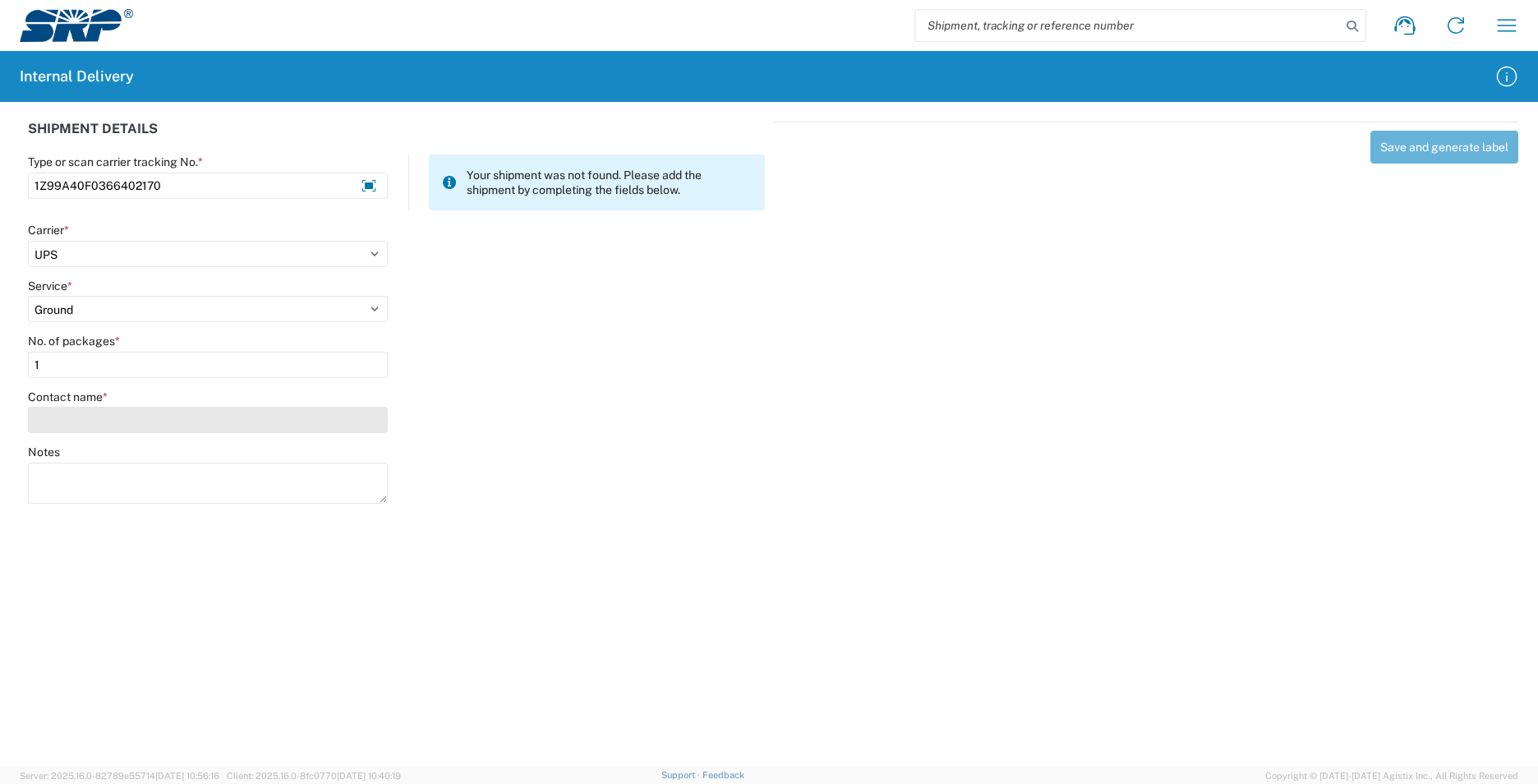
type input "1"
click at [90, 420] on input "Contact name *" at bounding box center [208, 420] width 360 height 26
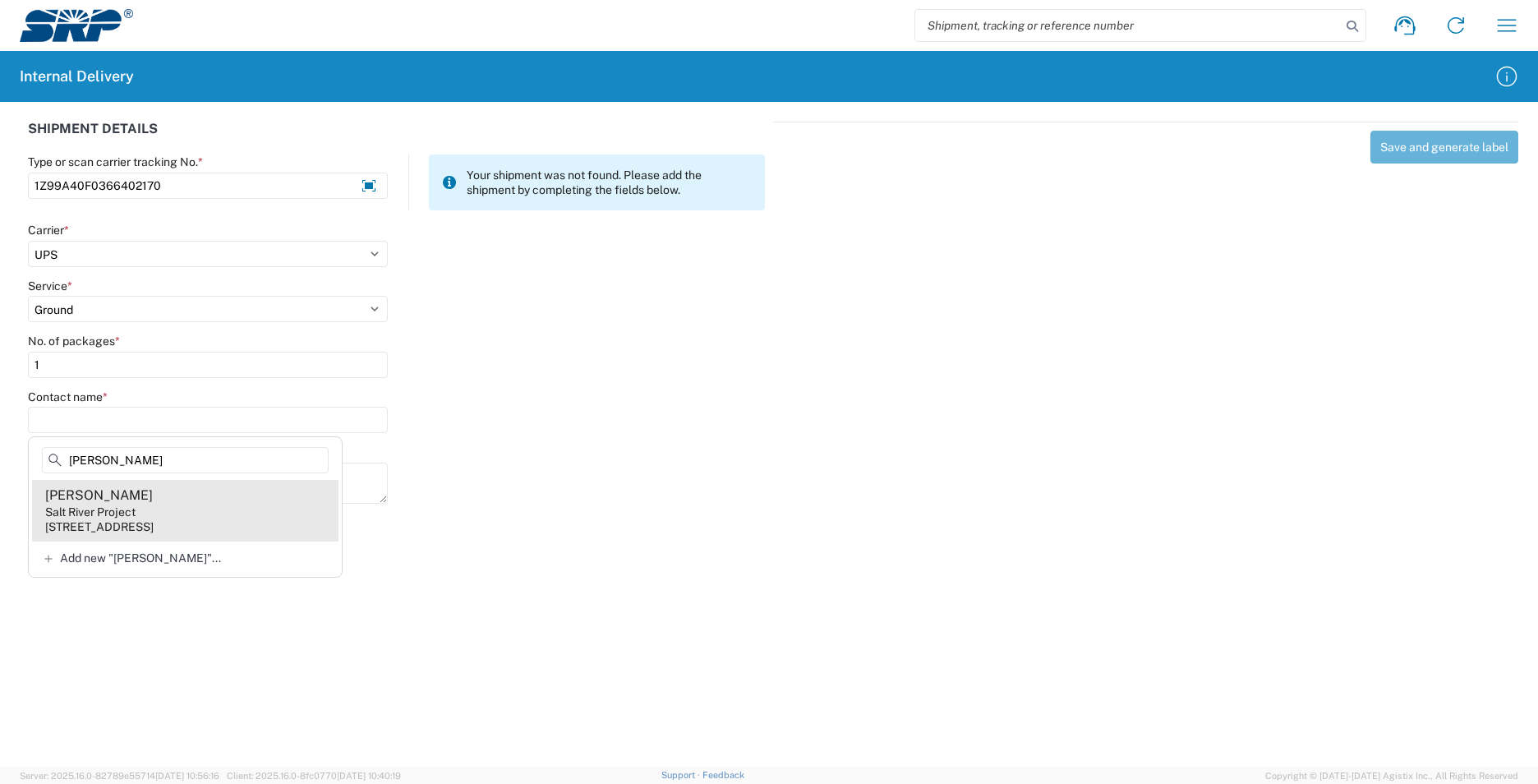
type input "[PERSON_NAME]"
click at [194, 497] on agx-address-suggestion-item "[PERSON_NAME] Salt River Project [STREET_ADDRESS]" at bounding box center [185, 510] width 306 height 61
type input "[PERSON_NAME]"
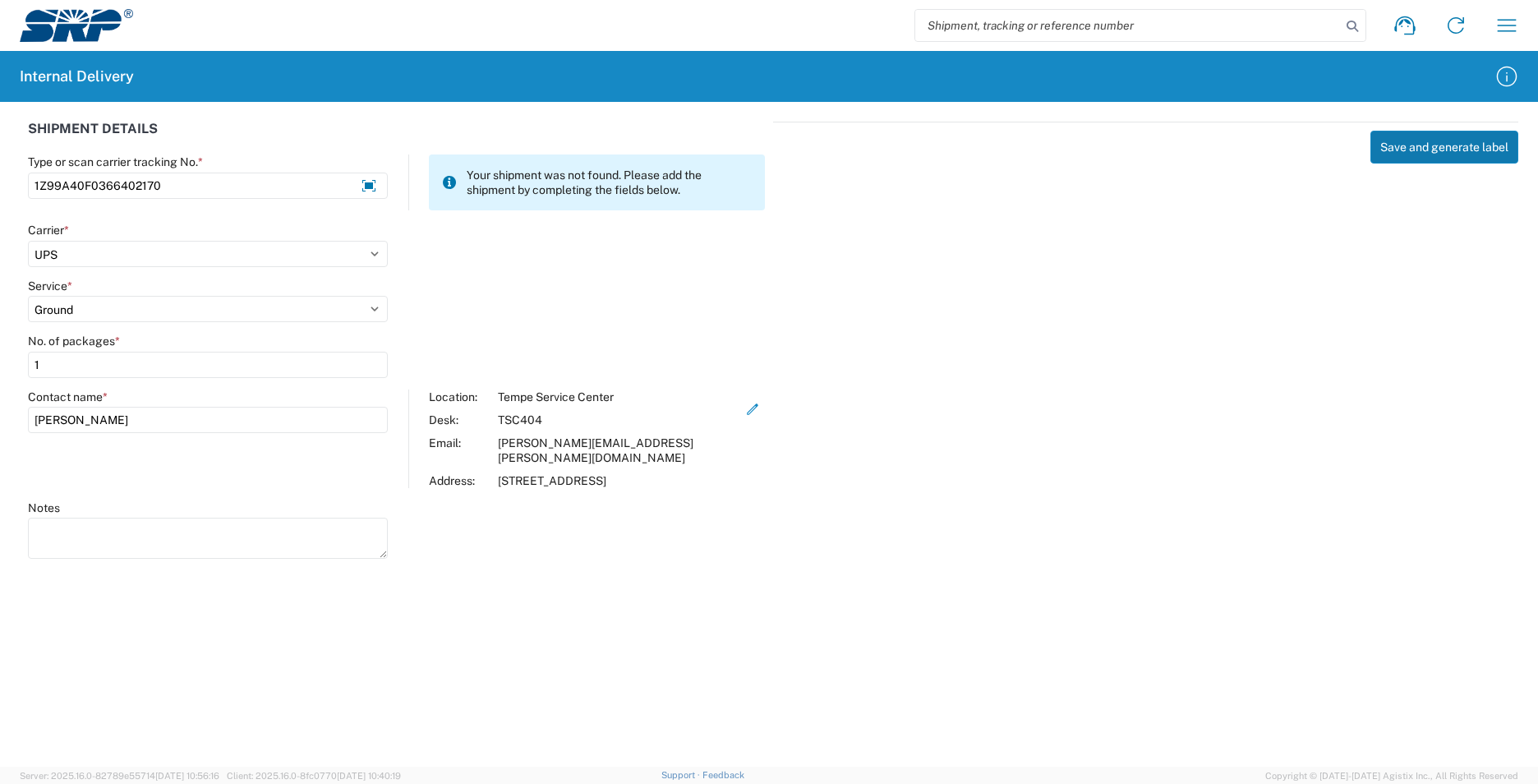
click at [1422, 140] on button "Save and generate label" at bounding box center [1444, 147] width 148 height 33
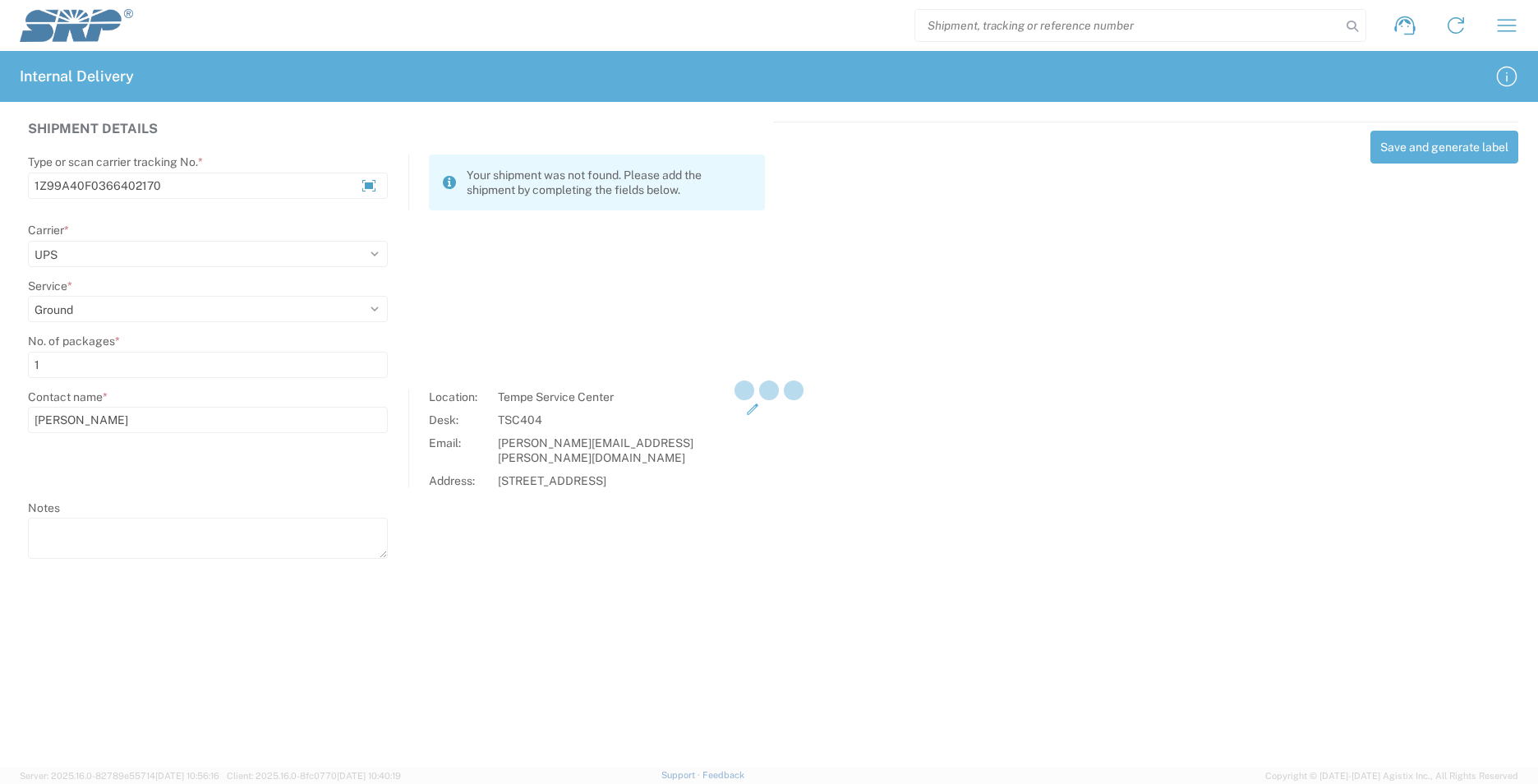
select select
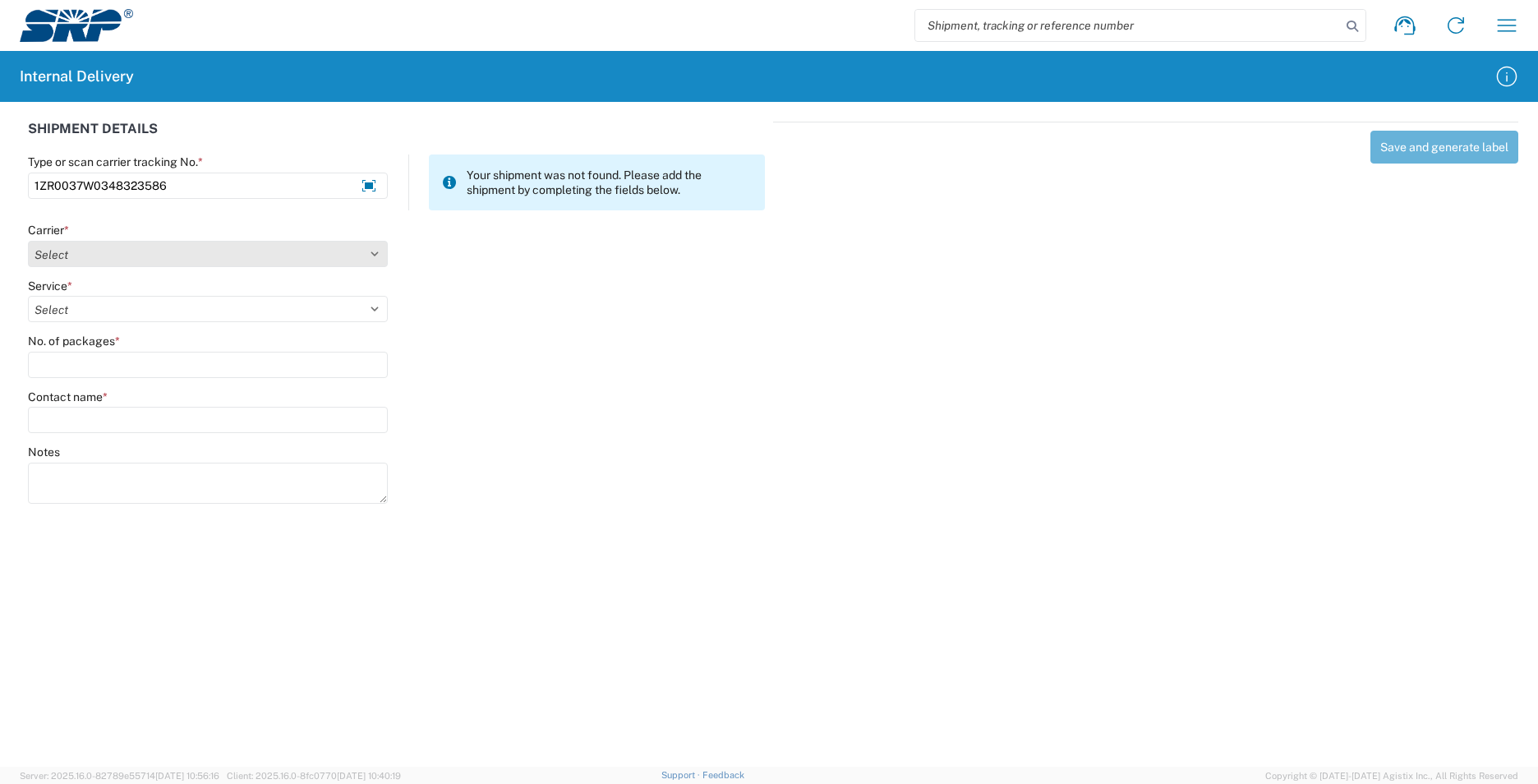
type input "1ZR0037W0348323586"
click at [141, 250] on select "Select AcctPay Amazon Logistics ATI Trucking BC Dimerco Logistics Empire Southw…" at bounding box center [208, 254] width 360 height 26
select select "12"
click at [28, 241] on select "Select AcctPay Amazon Logistics ATI Trucking BC Dimerco Logistics Empire Southw…" at bounding box center [208, 254] width 360 height 26
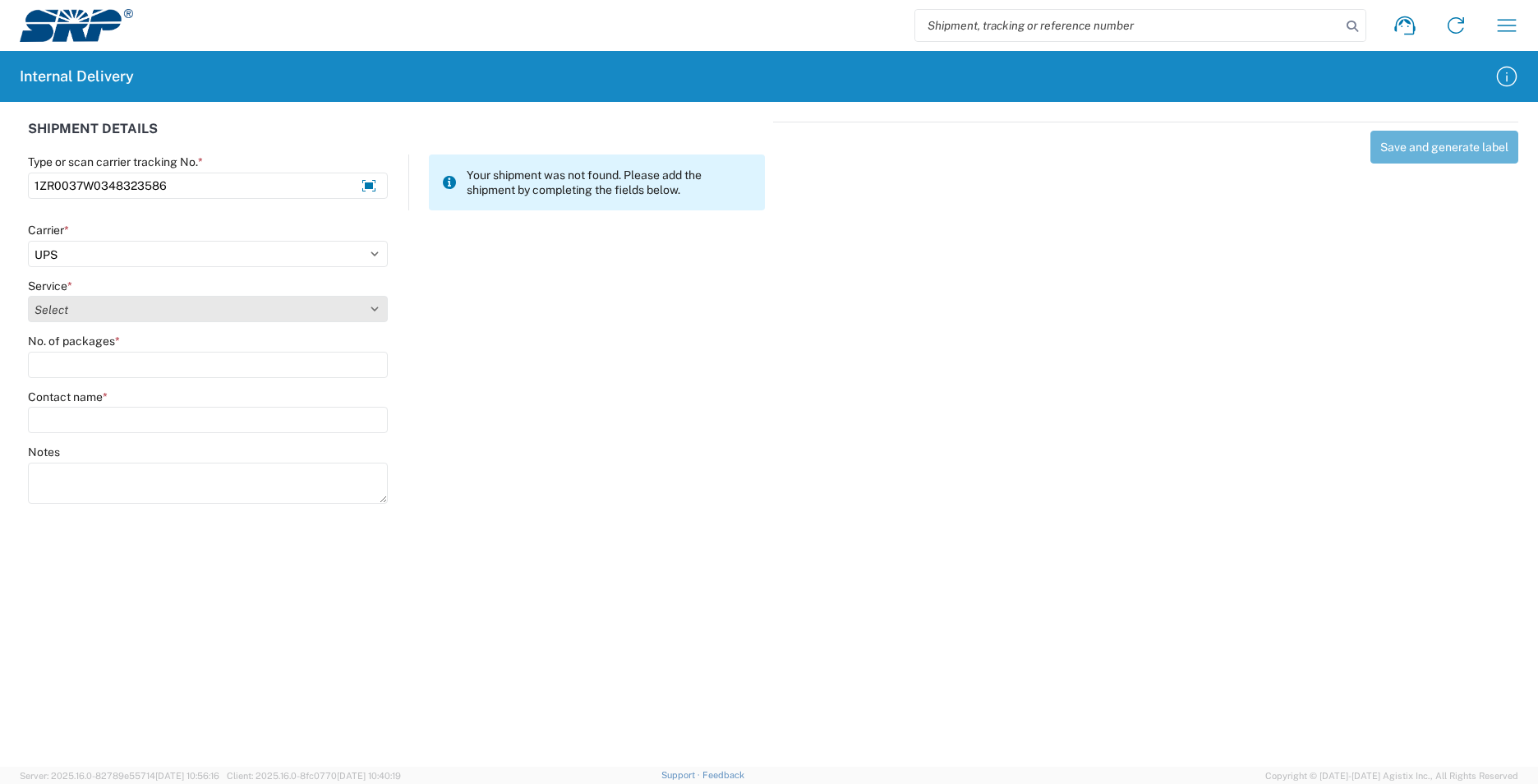
click at [90, 312] on select "Select 2nd Day Air 2nd Day Air A.M. 3 Day Select Basic BOUND PRINTED MATTER, UP…" at bounding box center [208, 309] width 360 height 26
select select "43"
click at [90, 314] on select "Select 2nd Day Air 2nd Day Air A.M. 3 Day Select Basic BOUND PRINTED MATTER, UP…" at bounding box center [208, 309] width 360 height 26
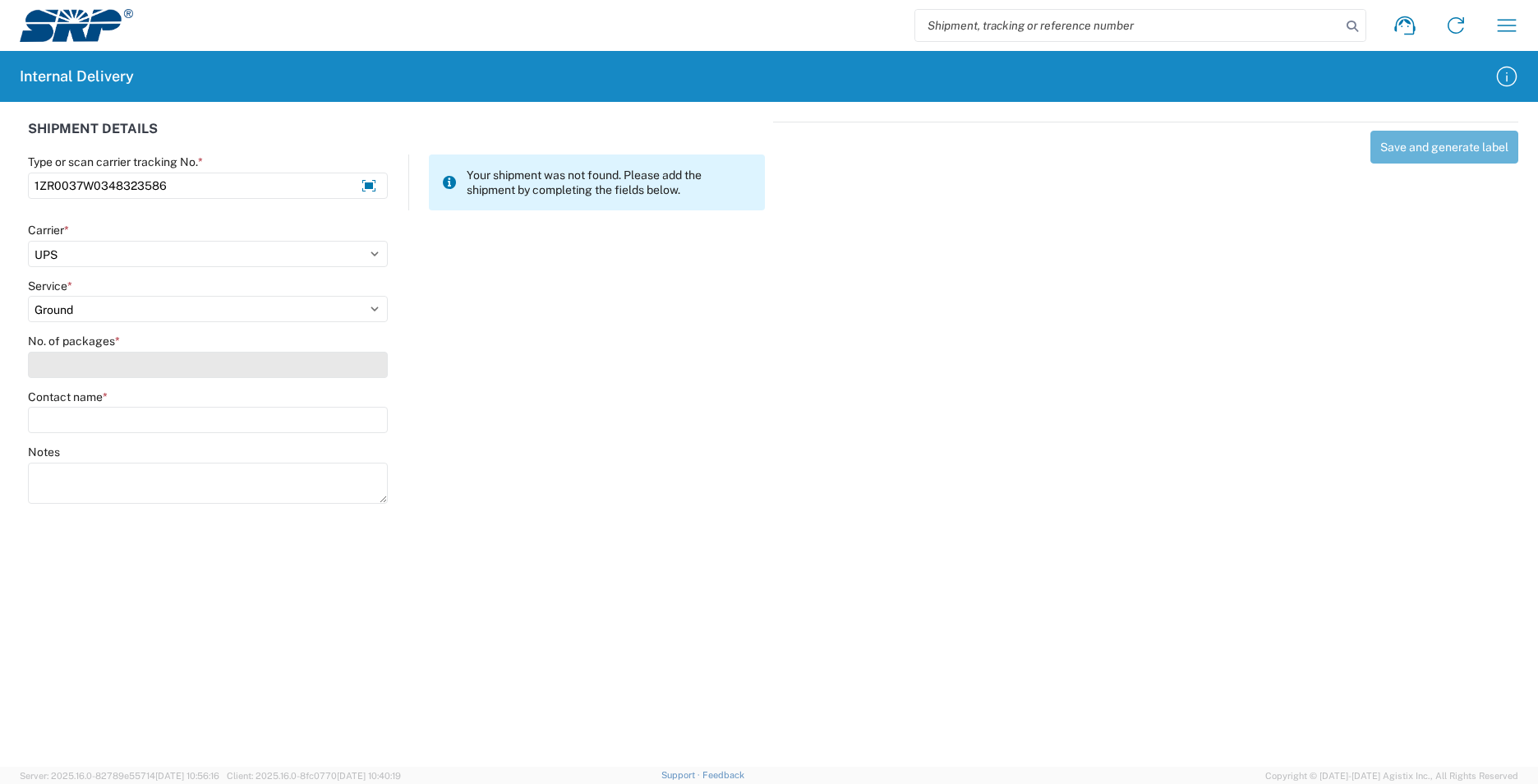
click at [88, 356] on input "No. of packages *" at bounding box center [208, 365] width 360 height 26
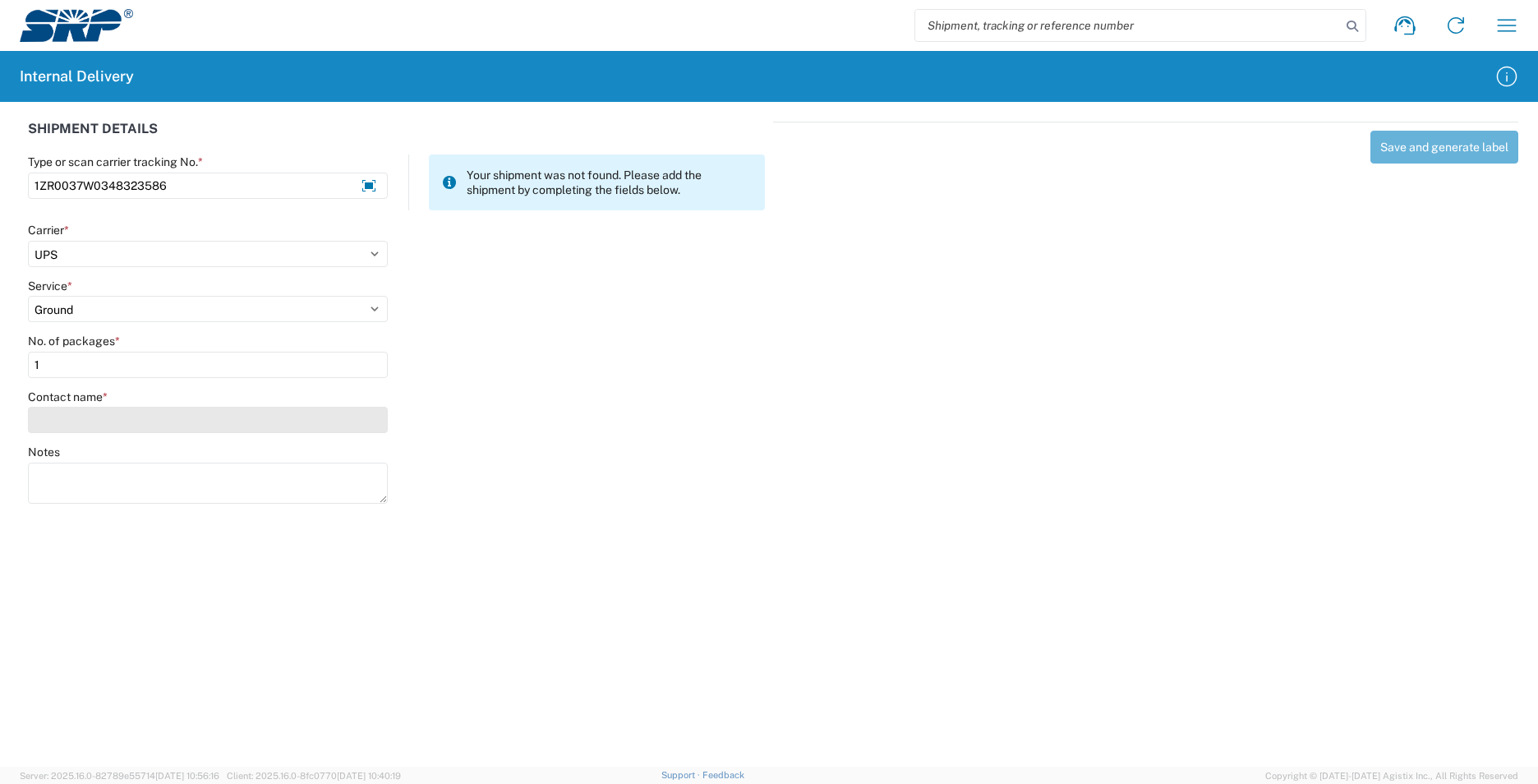
type input "1"
click at [67, 420] on input "Contact name *" at bounding box center [208, 420] width 360 height 26
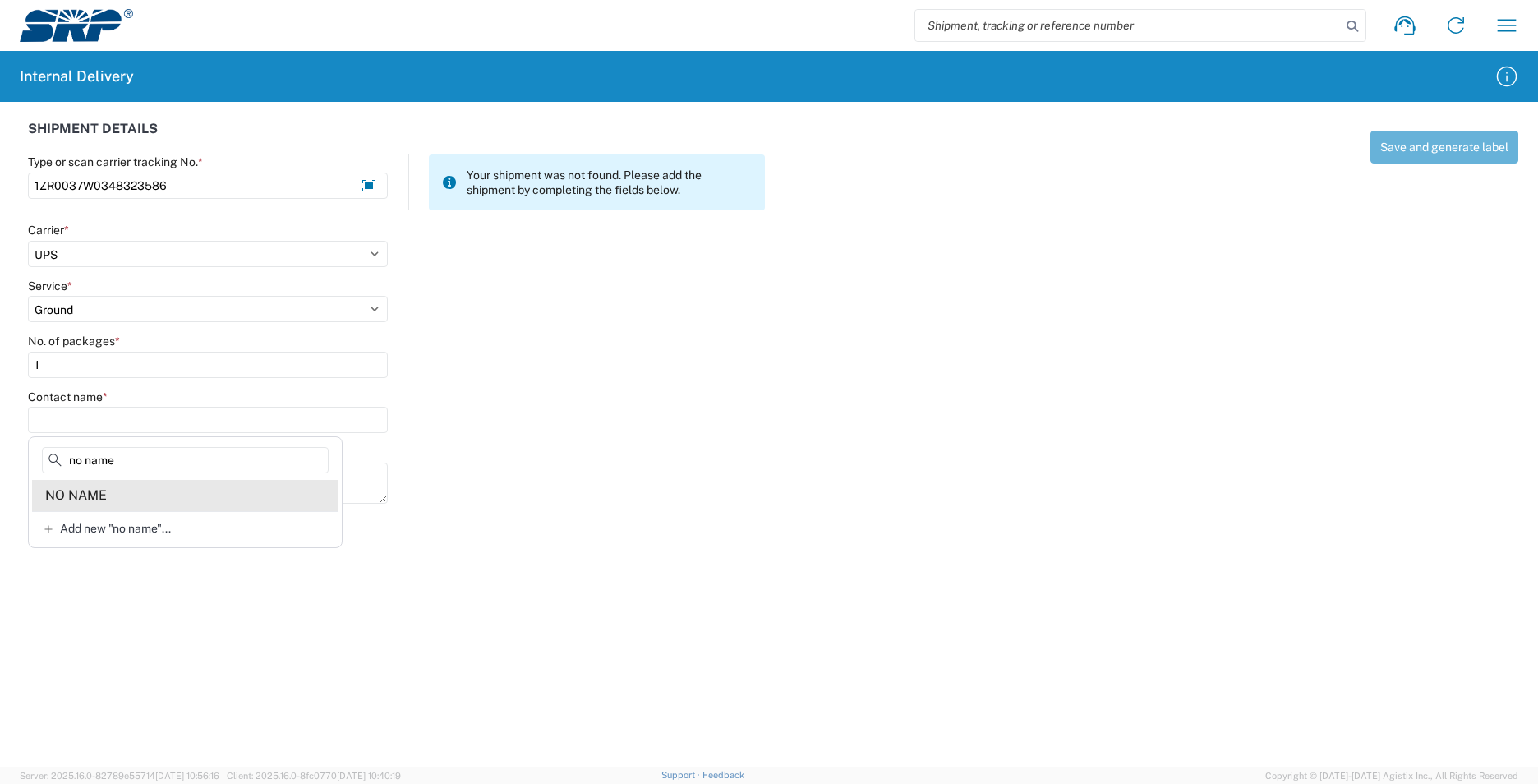
type input "no name"
click at [127, 491] on agx-address-suggestion-item "NO NAME" at bounding box center [185, 494] width 306 height 31
type input "NO NAME"
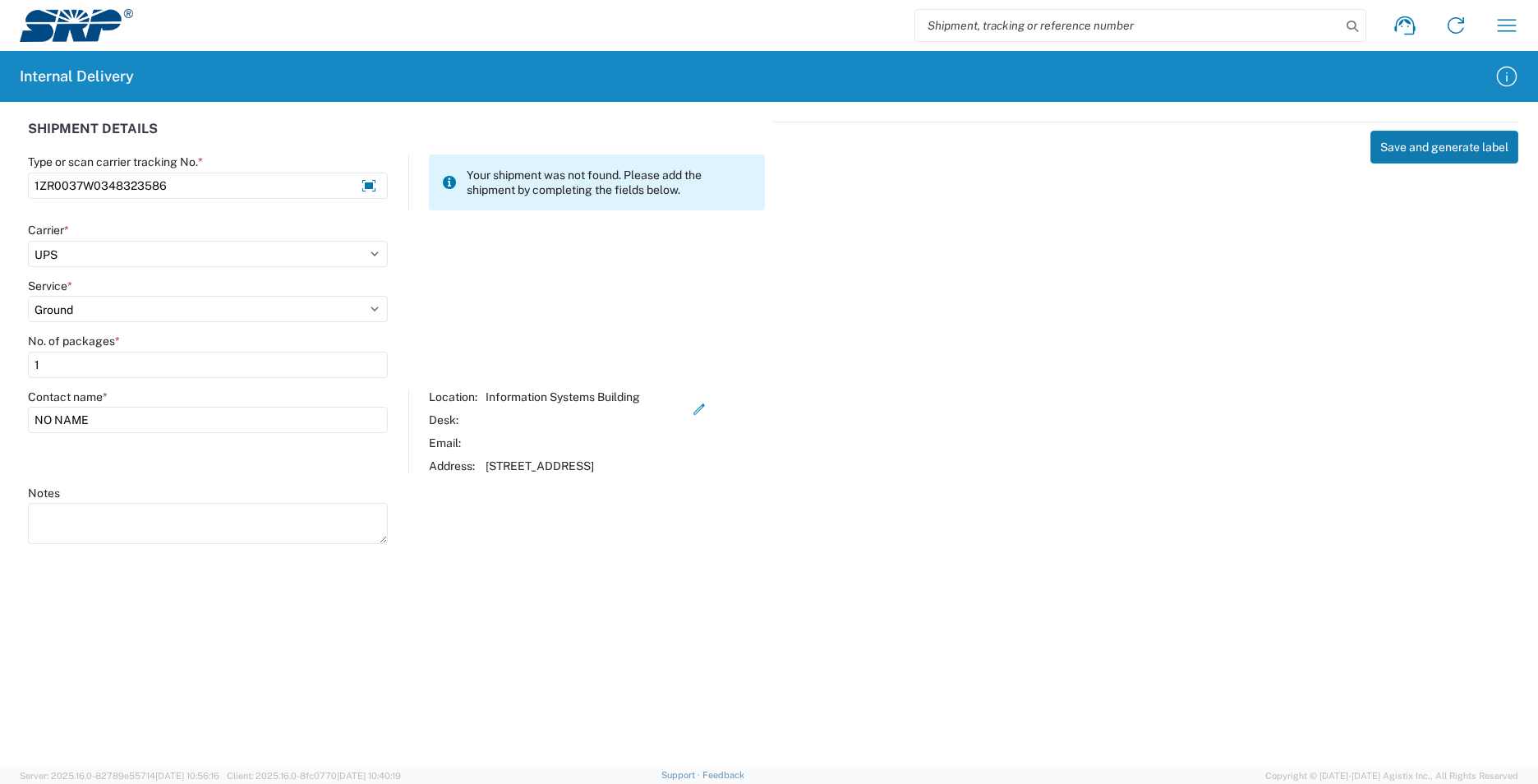
click at [1413, 147] on button "Save and generate label" at bounding box center [1444, 147] width 148 height 33
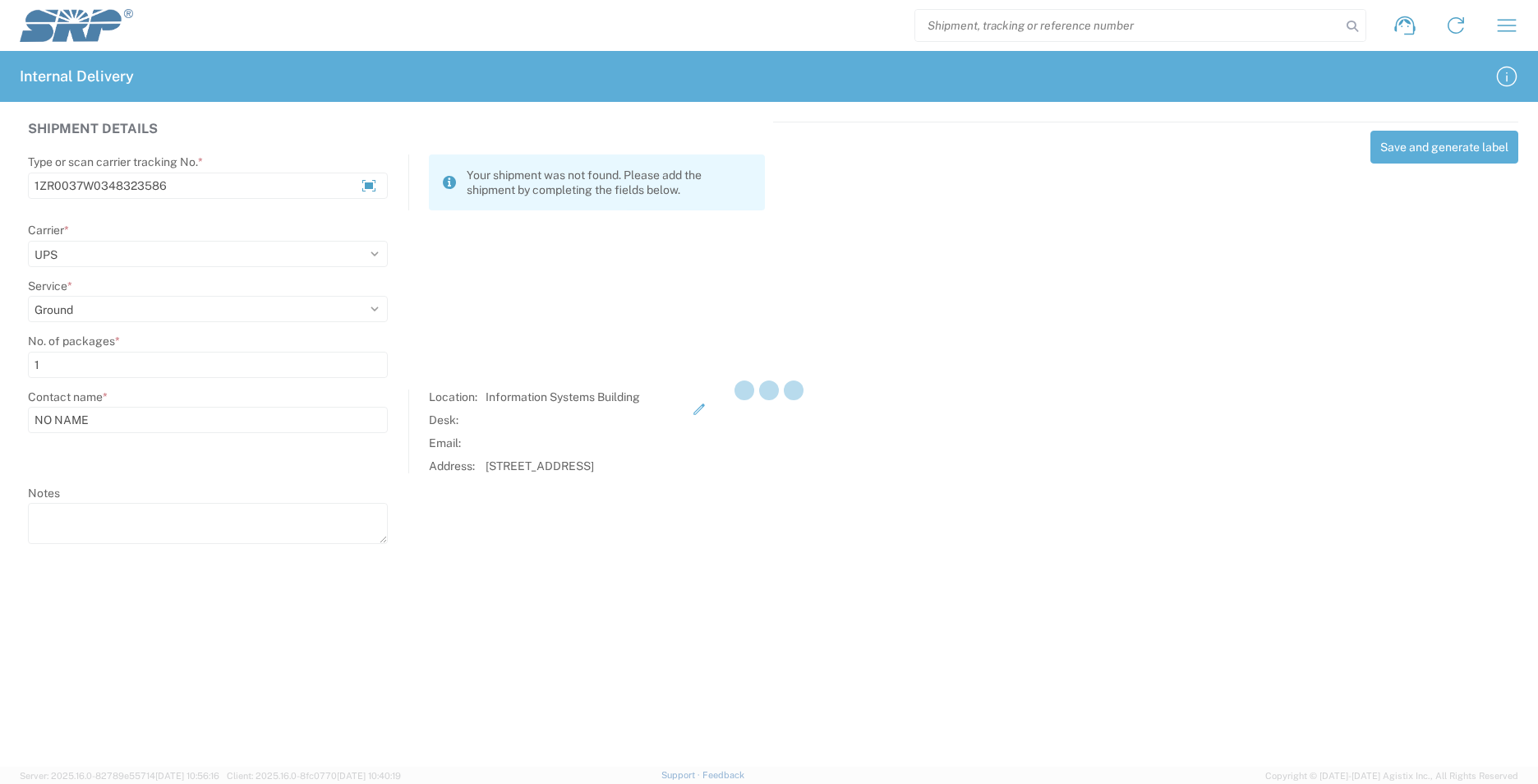
select select
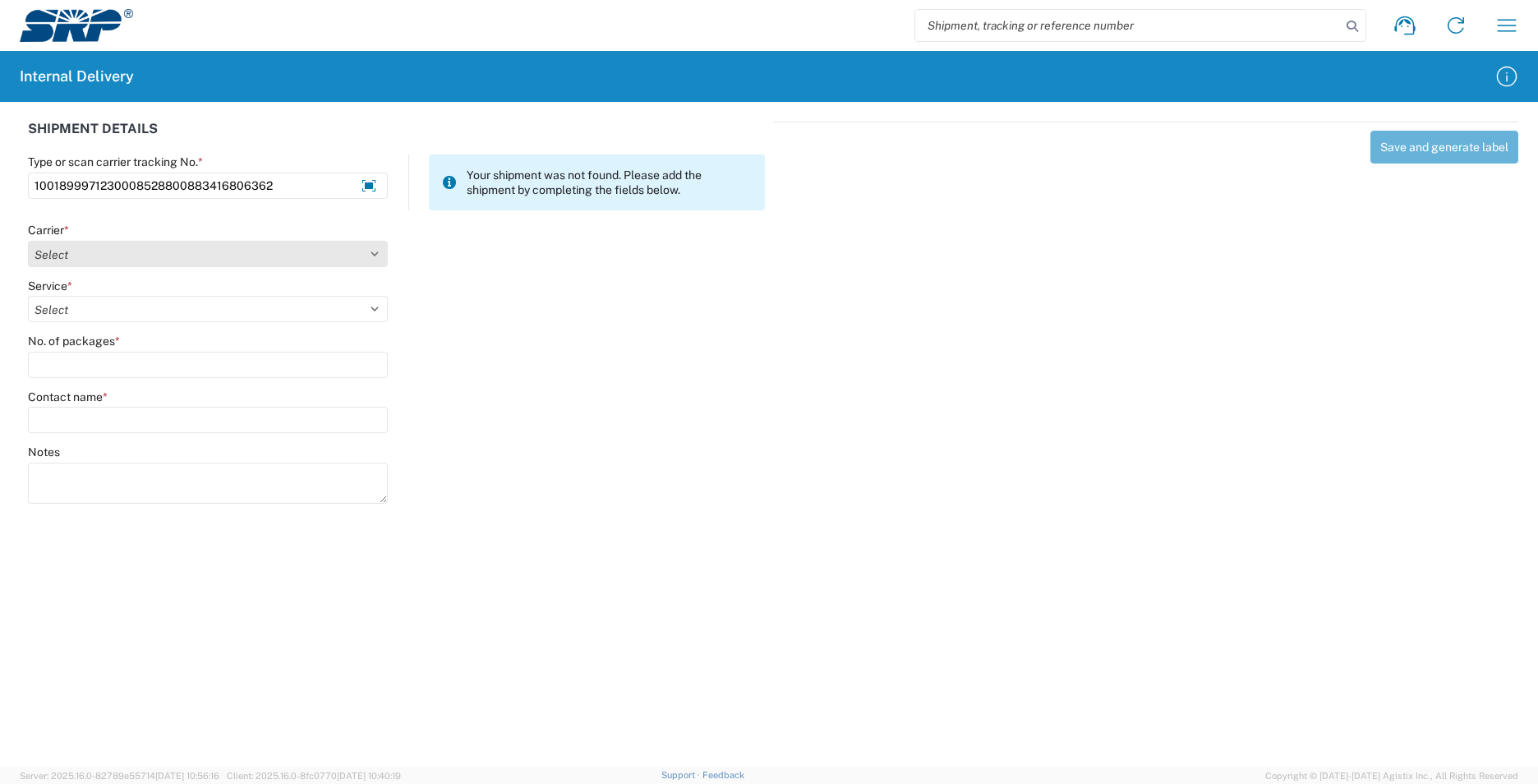
type input "1001899971230008528800883416806362"
click at [101, 259] on select "Select AcctPay Amazon Logistics ATI Trucking BC Dimerco Logistics Empire Southw…" at bounding box center [208, 254] width 360 height 26
select select "5"
click at [28, 241] on select "Select AcctPay Amazon Logistics ATI Trucking BC Dimerco Logistics Empire Southw…" at bounding box center [208, 254] width 360 height 26
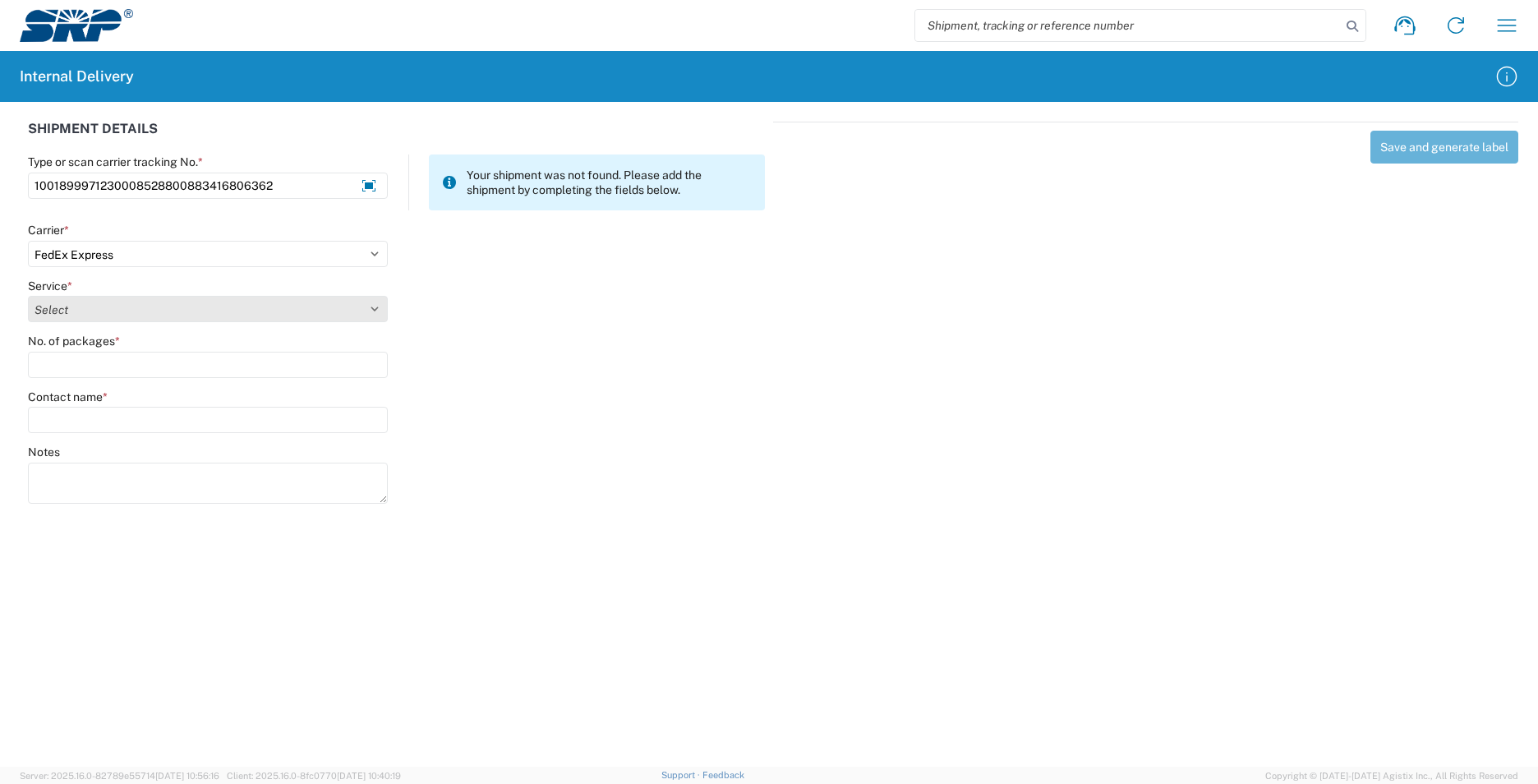
click at [69, 304] on select "Select 1Day Freight 2Day 2Day AM 2Day AM One Rate 2Day Freight 2Day One Rate 3 …" at bounding box center [208, 309] width 360 height 26
select select "8"
click at [67, 305] on select "Select 1Day Freight 2Day 2Day AM 2Day AM One Rate 2Day Freight 2Day One Rate 3 …" at bounding box center [208, 309] width 360 height 26
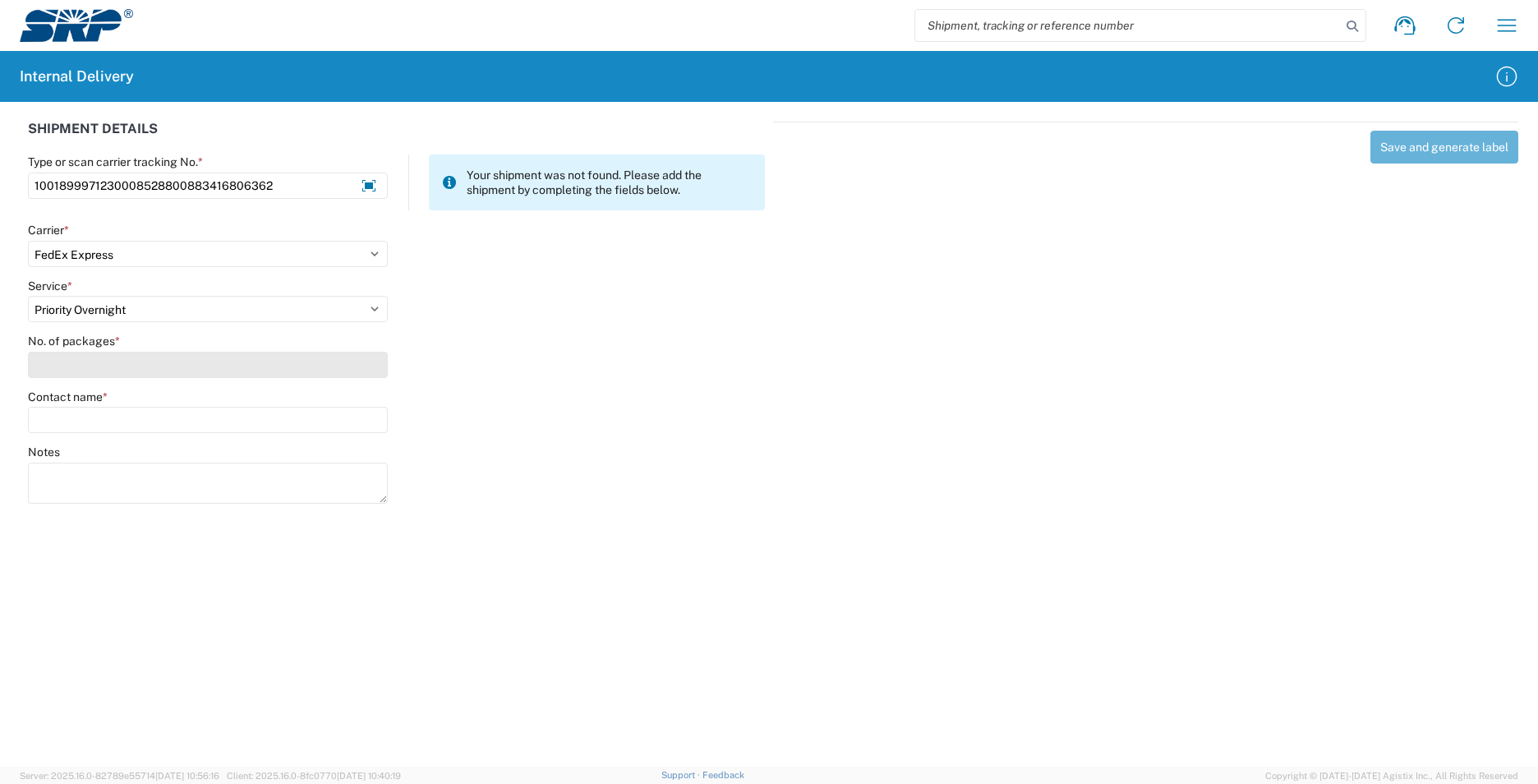
click at [69, 366] on input "No. of packages *" at bounding box center [208, 365] width 360 height 26
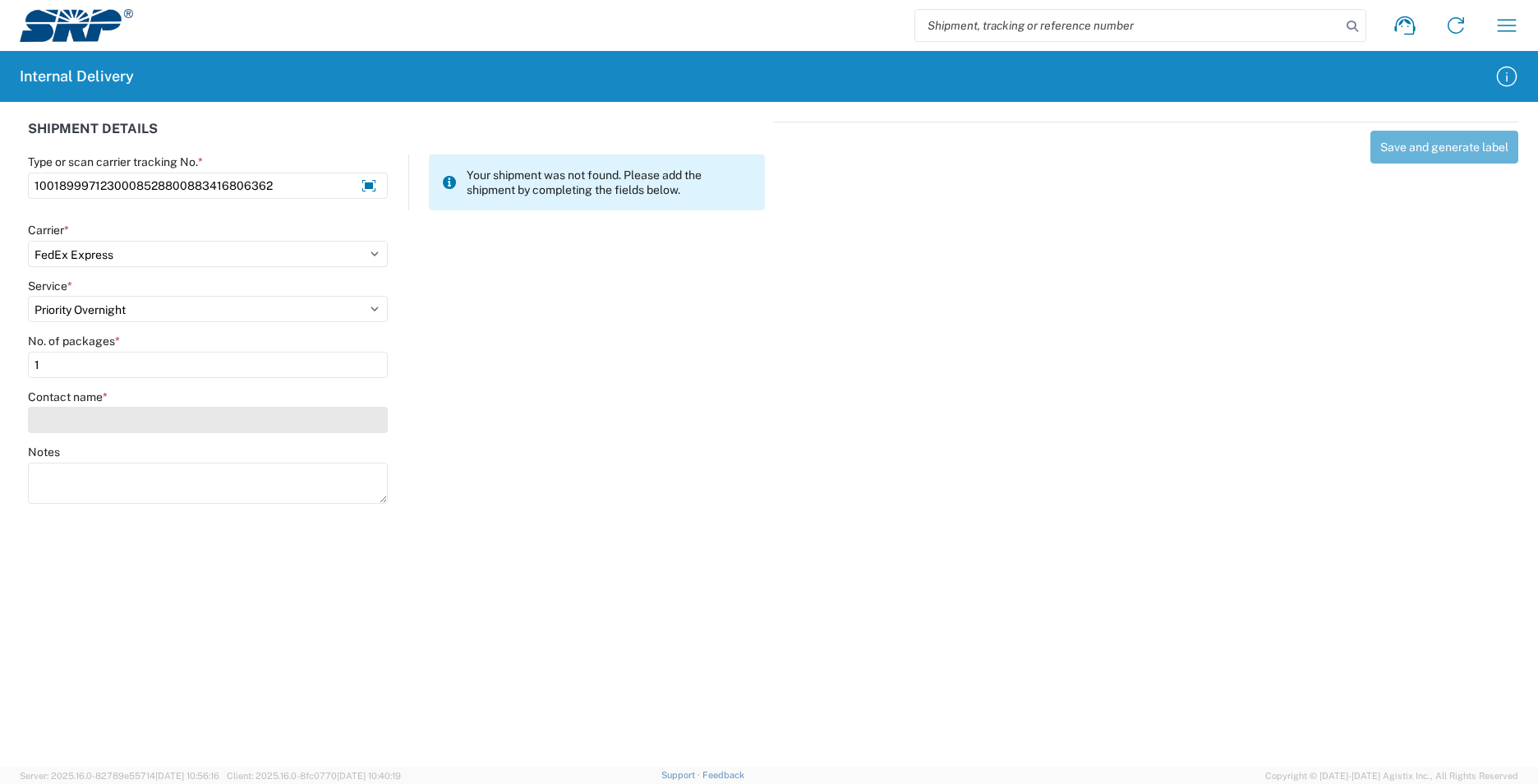
type input "1"
click at [102, 417] on input "Contact name *" at bounding box center [208, 420] width 360 height 26
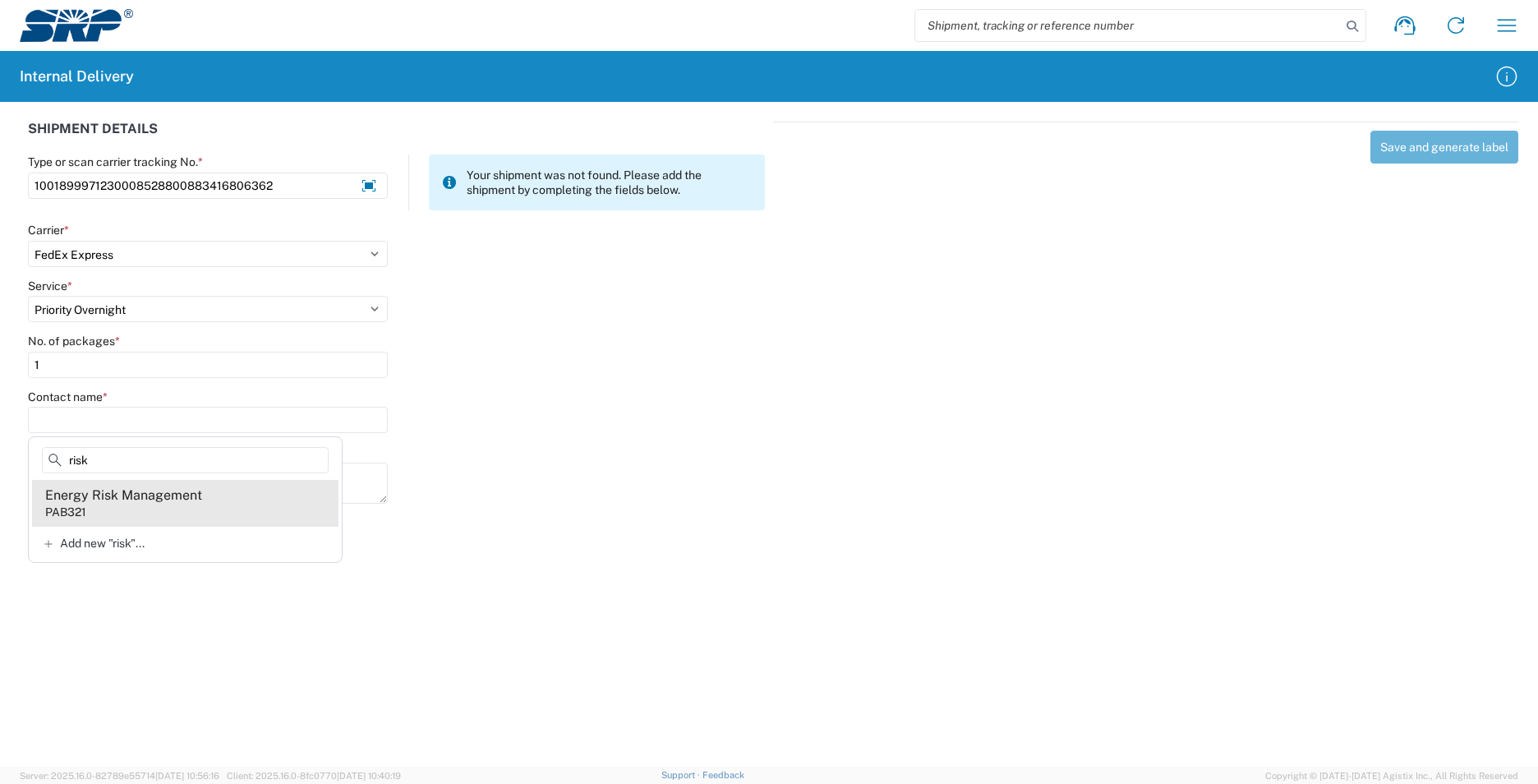
type input "risk"
click at [137, 504] on div "Energy Risk Management" at bounding box center [123, 494] width 157 height 18
type input "Energy Risk Management"
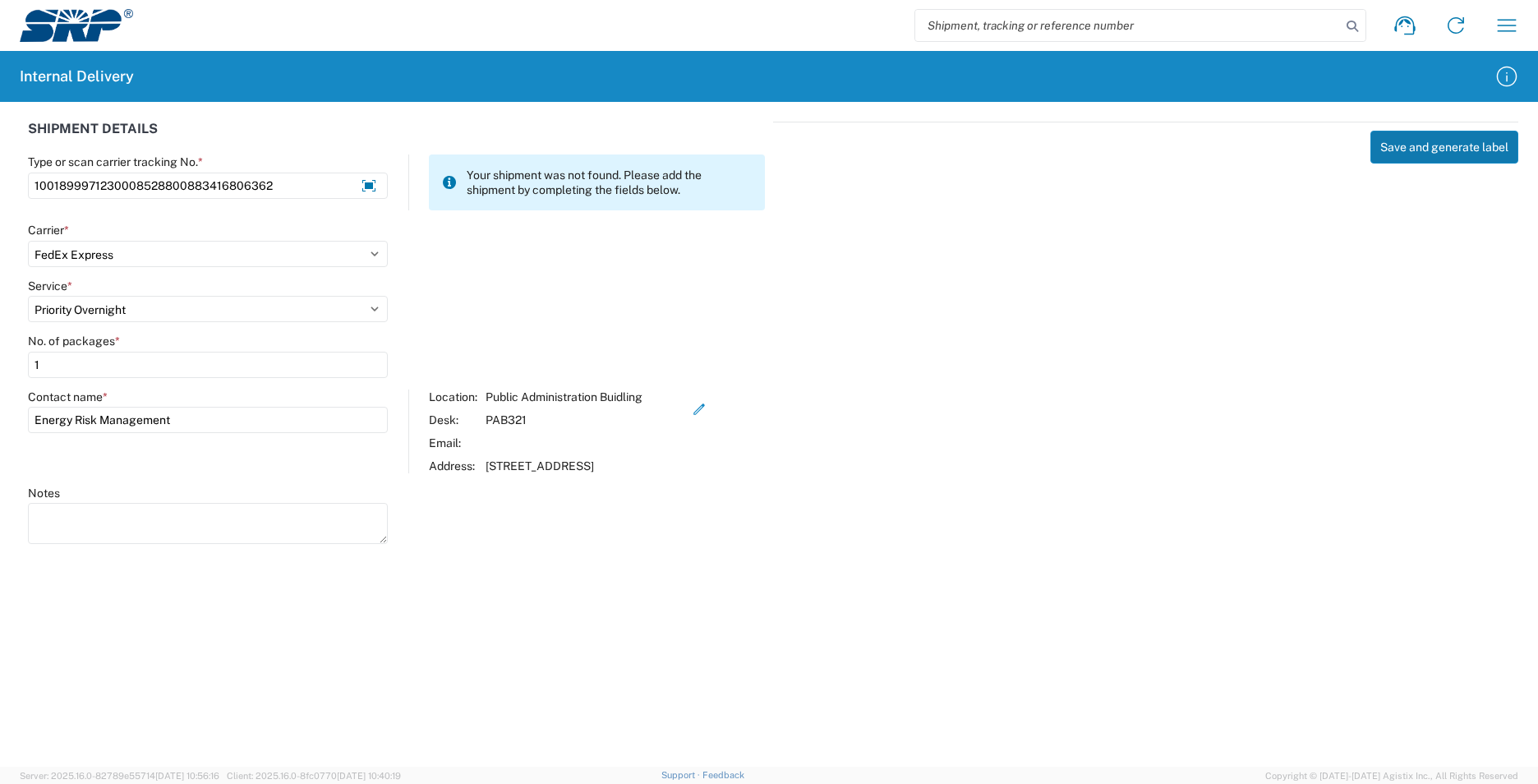
click at [1451, 145] on button "Save and generate label" at bounding box center [1444, 147] width 148 height 33
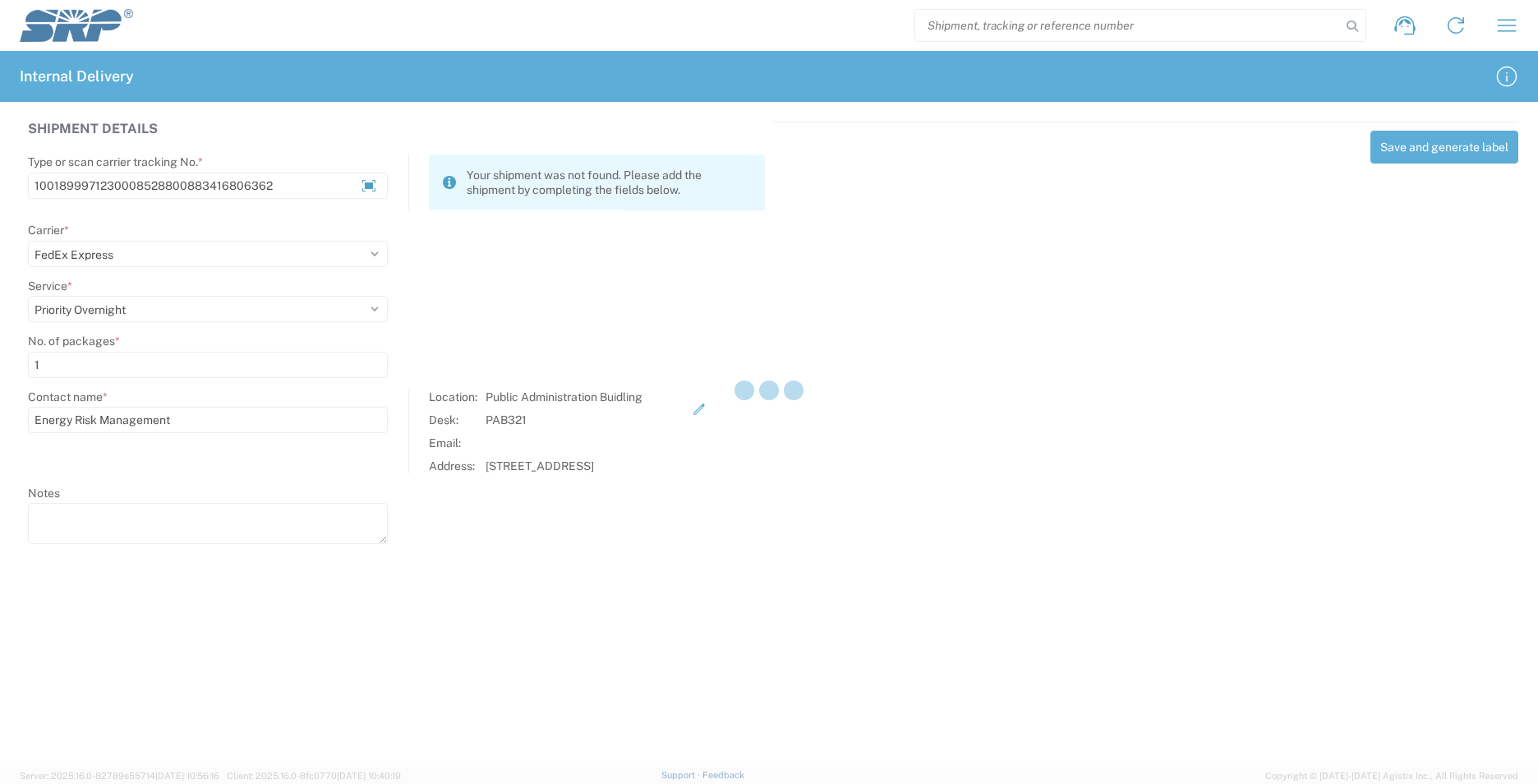
select select
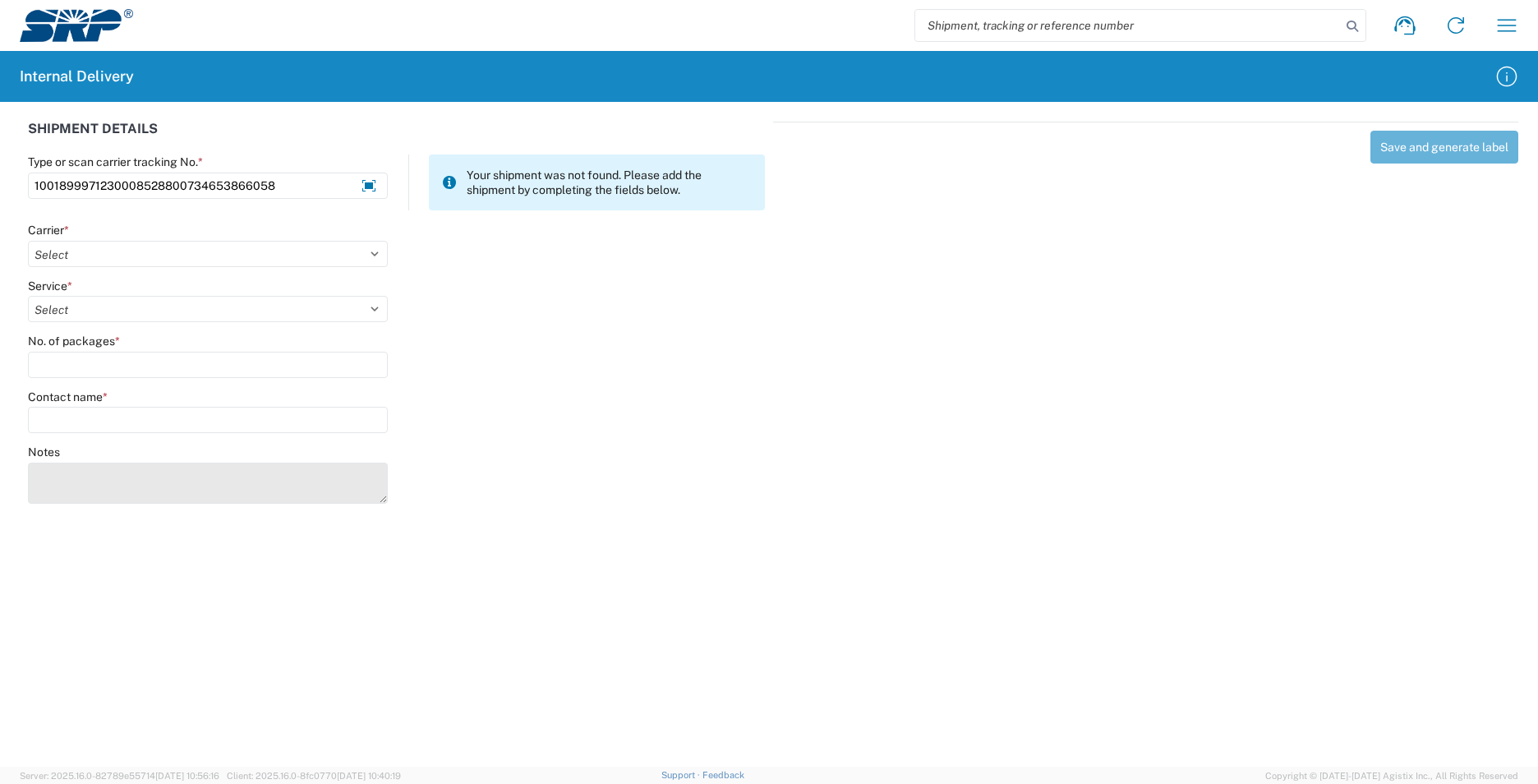
type input "1001899971230008528800734653866058"
click at [155, 478] on textarea "Notes" at bounding box center [208, 483] width 360 height 41
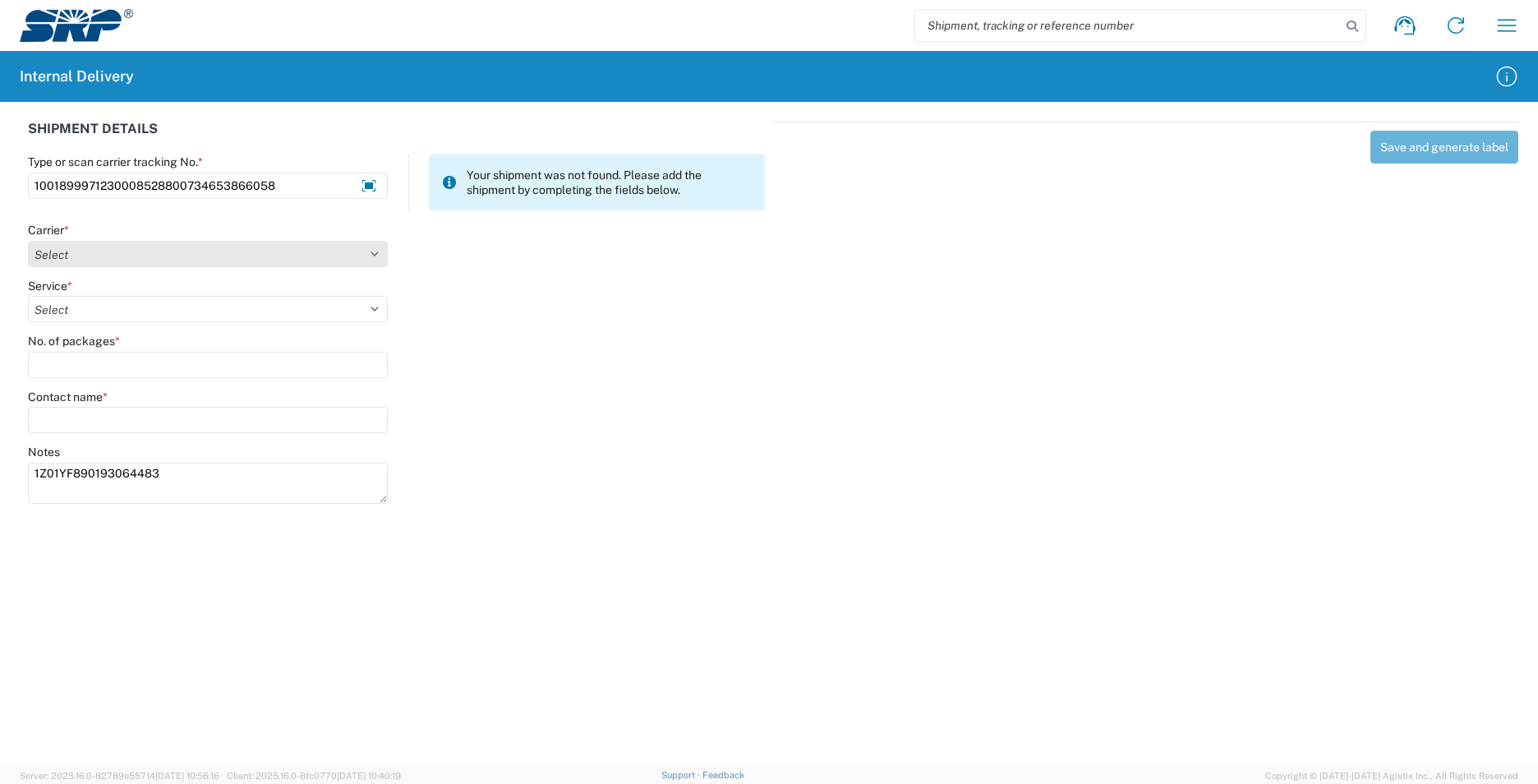
type textarea "1Z01YF890193064483"
click at [78, 258] on select "Select AcctPay Amazon Logistics ATI Trucking BC Dimerco Logistics Empire Southw…" at bounding box center [208, 254] width 360 height 26
click at [28, 241] on select "Select AcctPay Amazon Logistics ATI Trucking BC Dimerco Logistics Empire Southw…" at bounding box center [208, 254] width 360 height 26
click at [105, 248] on select "Select AcctPay Amazon Logistics ATI Trucking BC Dimerco Logistics Empire Southw…" at bounding box center [208, 254] width 360 height 26
select select "5"
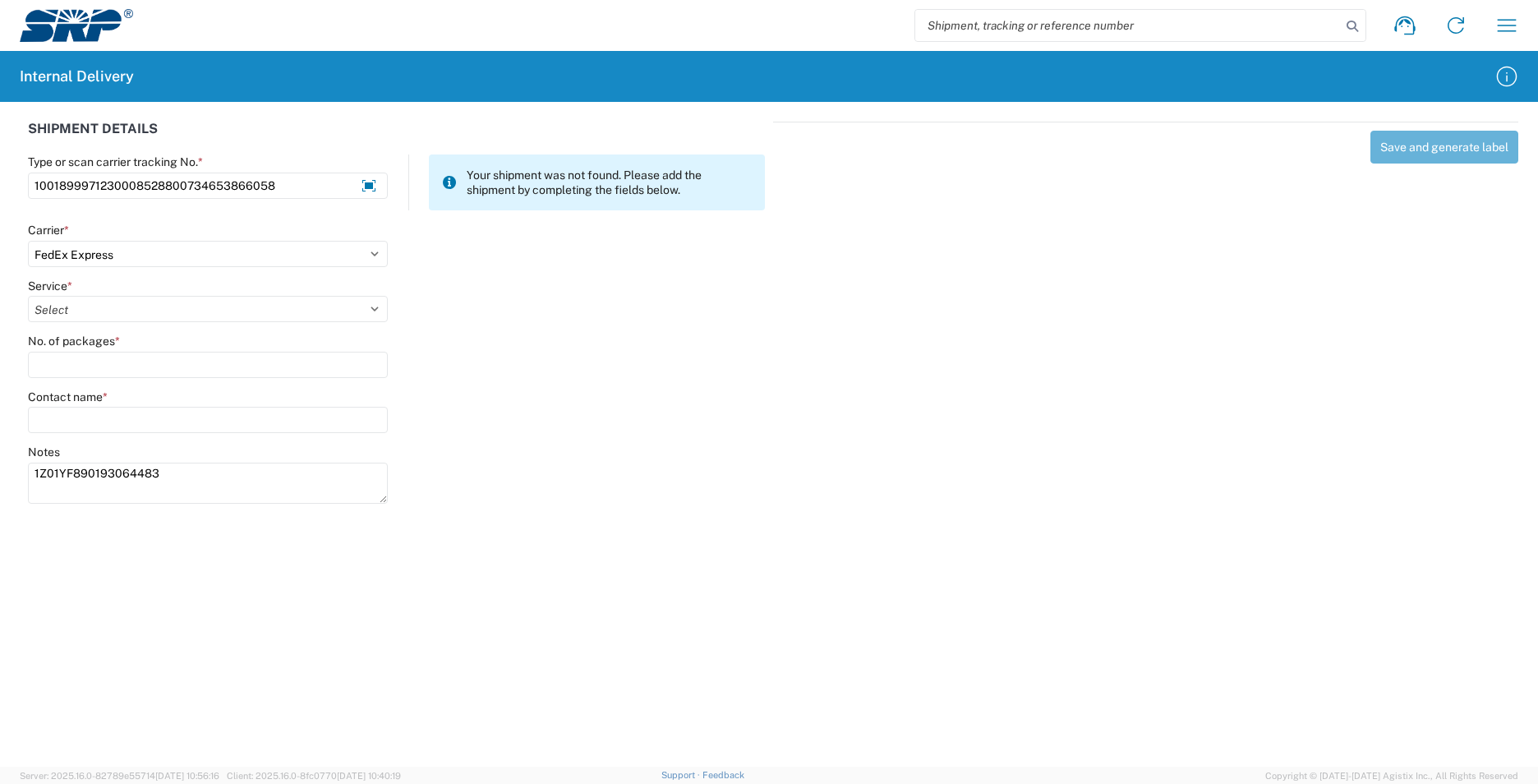
click at [28, 241] on select "Select AcctPay Amazon Logistics ATI Trucking BC Dimerco Logistics Empire Southw…" at bounding box center [208, 254] width 360 height 26
click at [93, 314] on select "Select 1Day Freight 2Day 2Day AM 2Day AM One Rate 2Day Freight 2Day One Rate 3 …" at bounding box center [208, 309] width 360 height 26
select select "8"
click at [106, 308] on select "Select 1Day Freight 2Day 2Day AM 2Day AM One Rate 2Day Freight 2Day One Rate 3 …" at bounding box center [208, 309] width 360 height 26
click at [94, 358] on input "No. of packages *" at bounding box center [208, 365] width 360 height 26
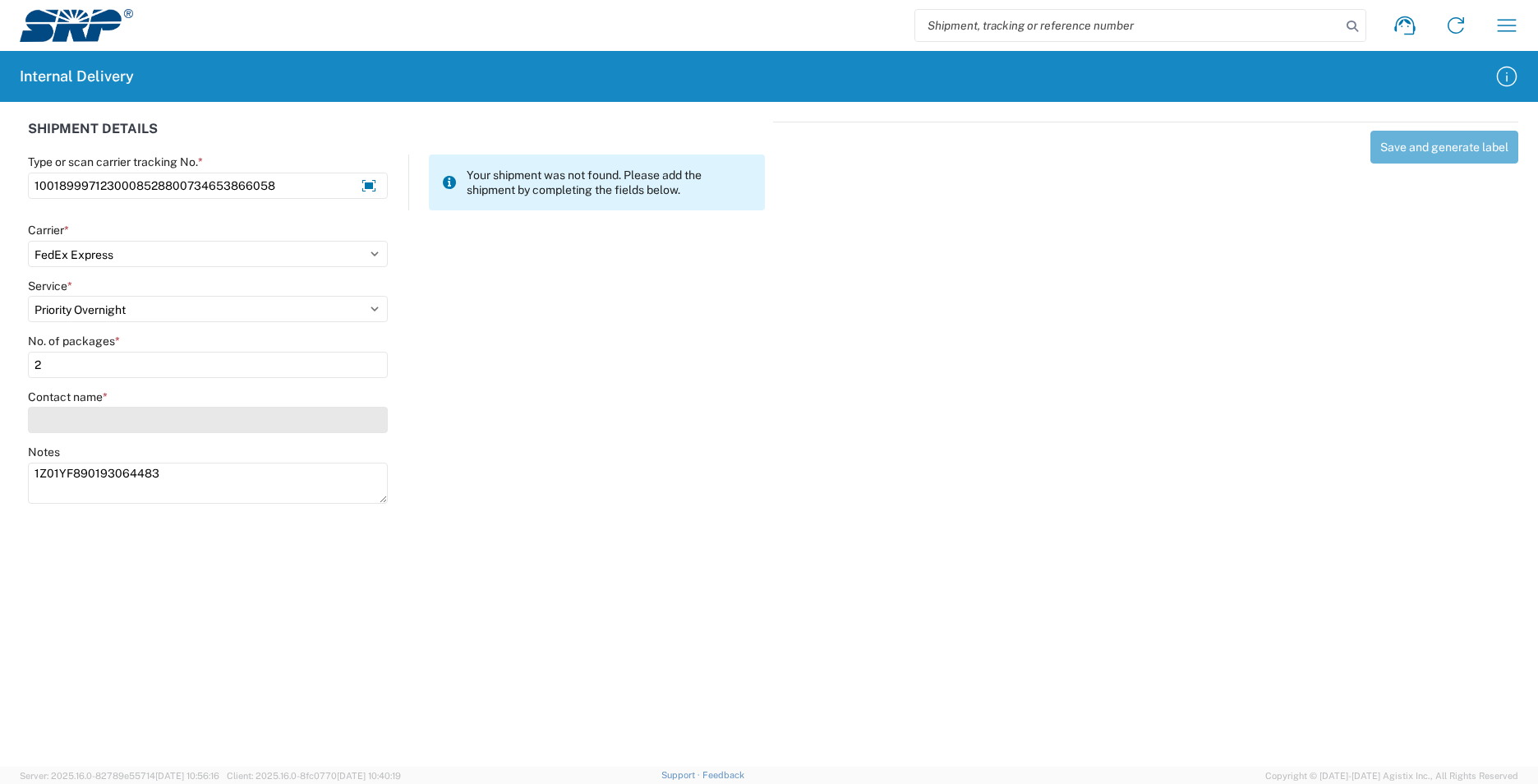
type input "2"
click at [99, 408] on input "Contact name *" at bounding box center [208, 420] width 360 height 26
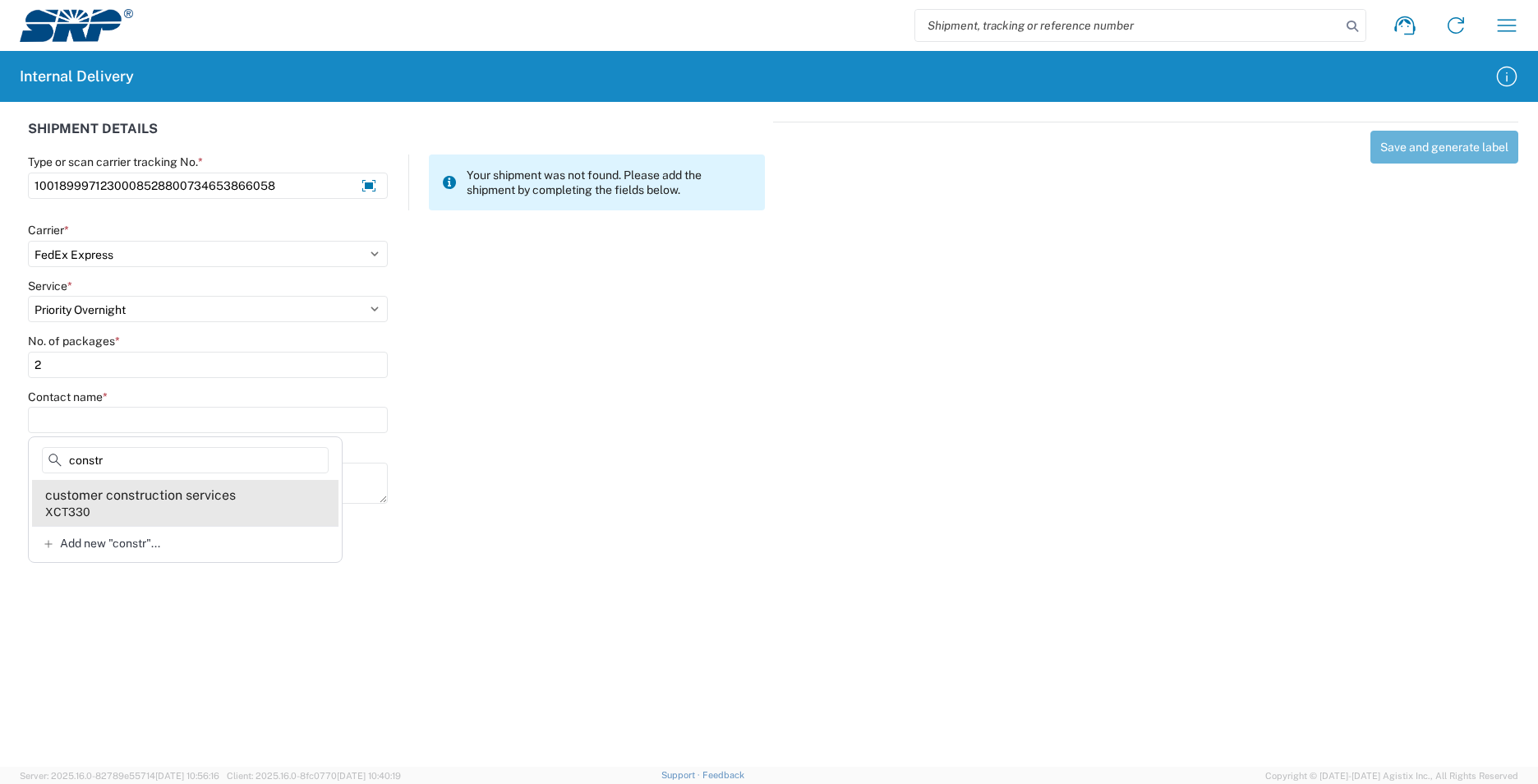
type input "constr"
click at [128, 497] on div "customer construction services" at bounding box center [140, 494] width 191 height 18
type input "customer construction services"
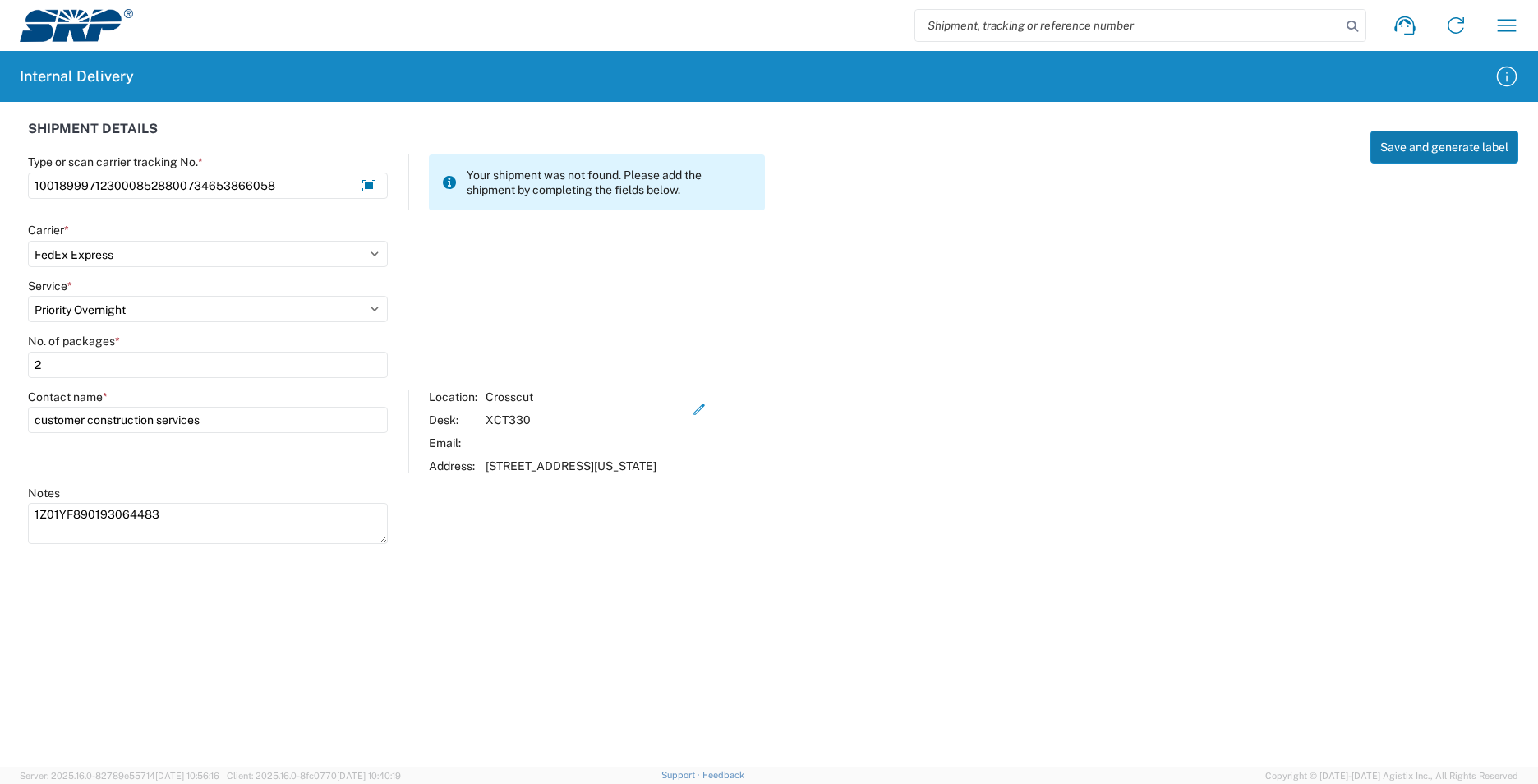
click at [1427, 144] on button "Save and generate label" at bounding box center [1444, 147] width 148 height 33
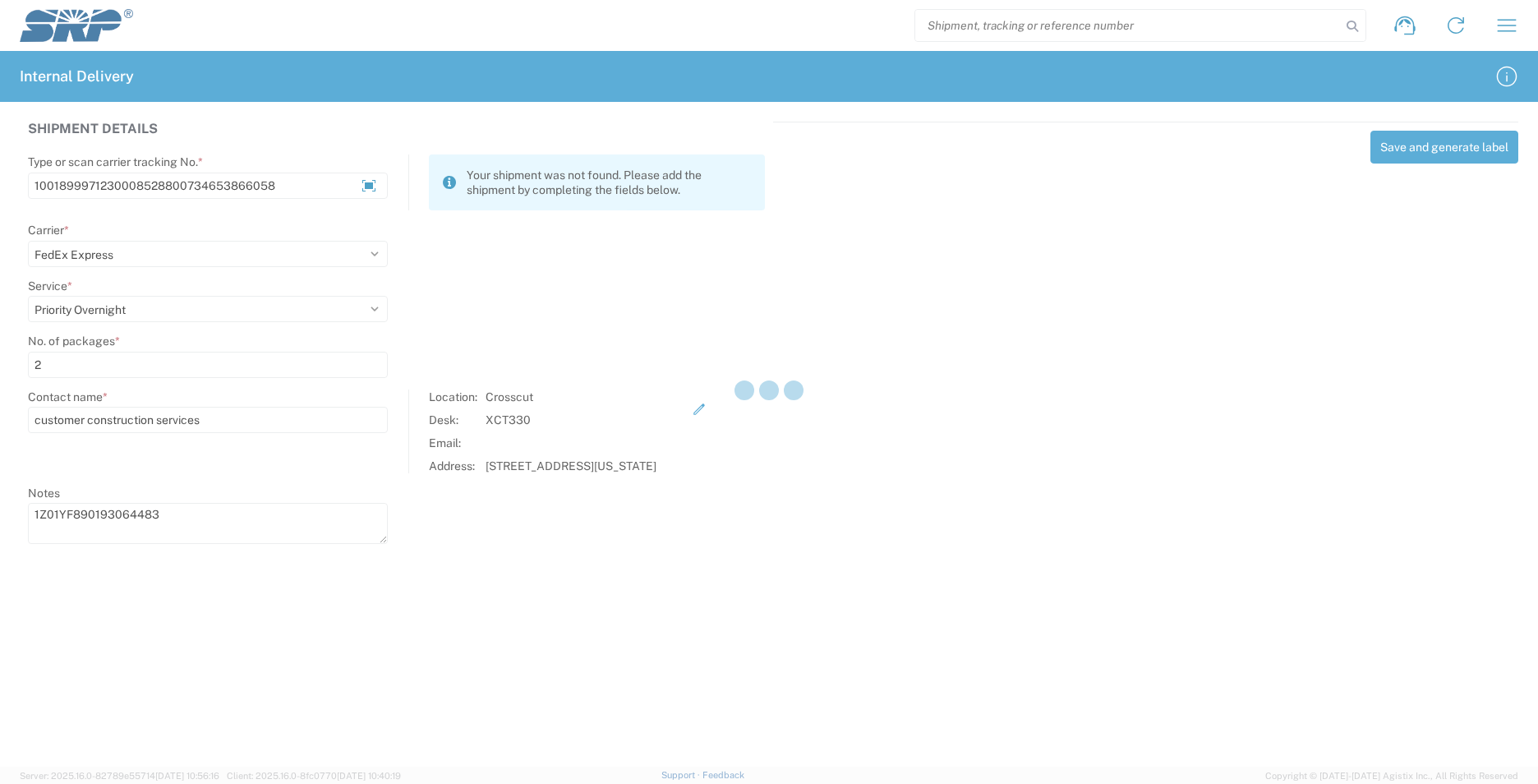
select select
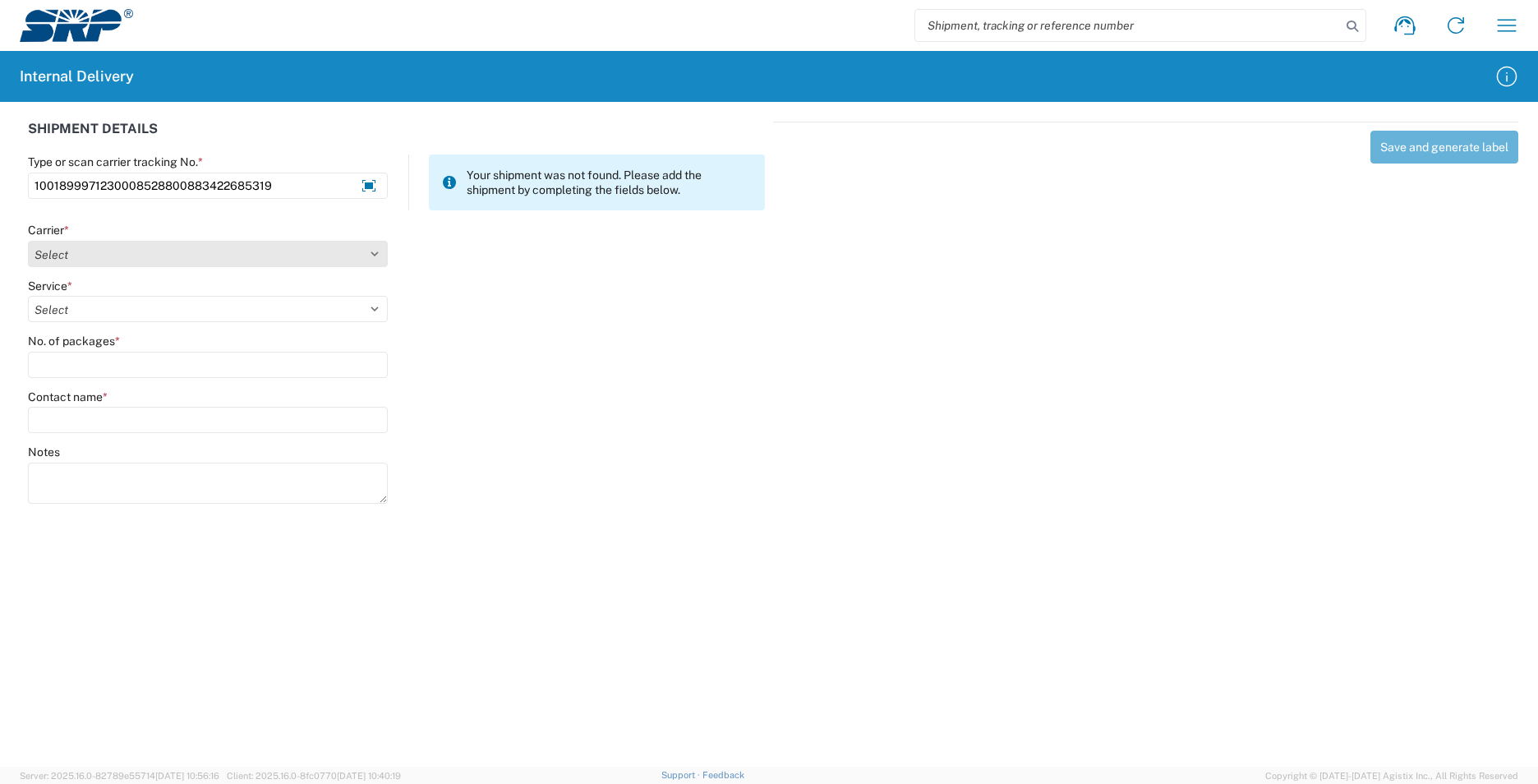
type input "1001899971230008528800883422685319"
click at [49, 259] on select "Select AcctPay Amazon Logistics ATI Trucking BC Dimerco Logistics Empire Southw…" at bounding box center [208, 254] width 360 height 26
select select "5"
click at [28, 241] on select "Select AcctPay Amazon Logistics ATI Trucking BC Dimerco Logistics Empire Southw…" at bounding box center [208, 254] width 360 height 26
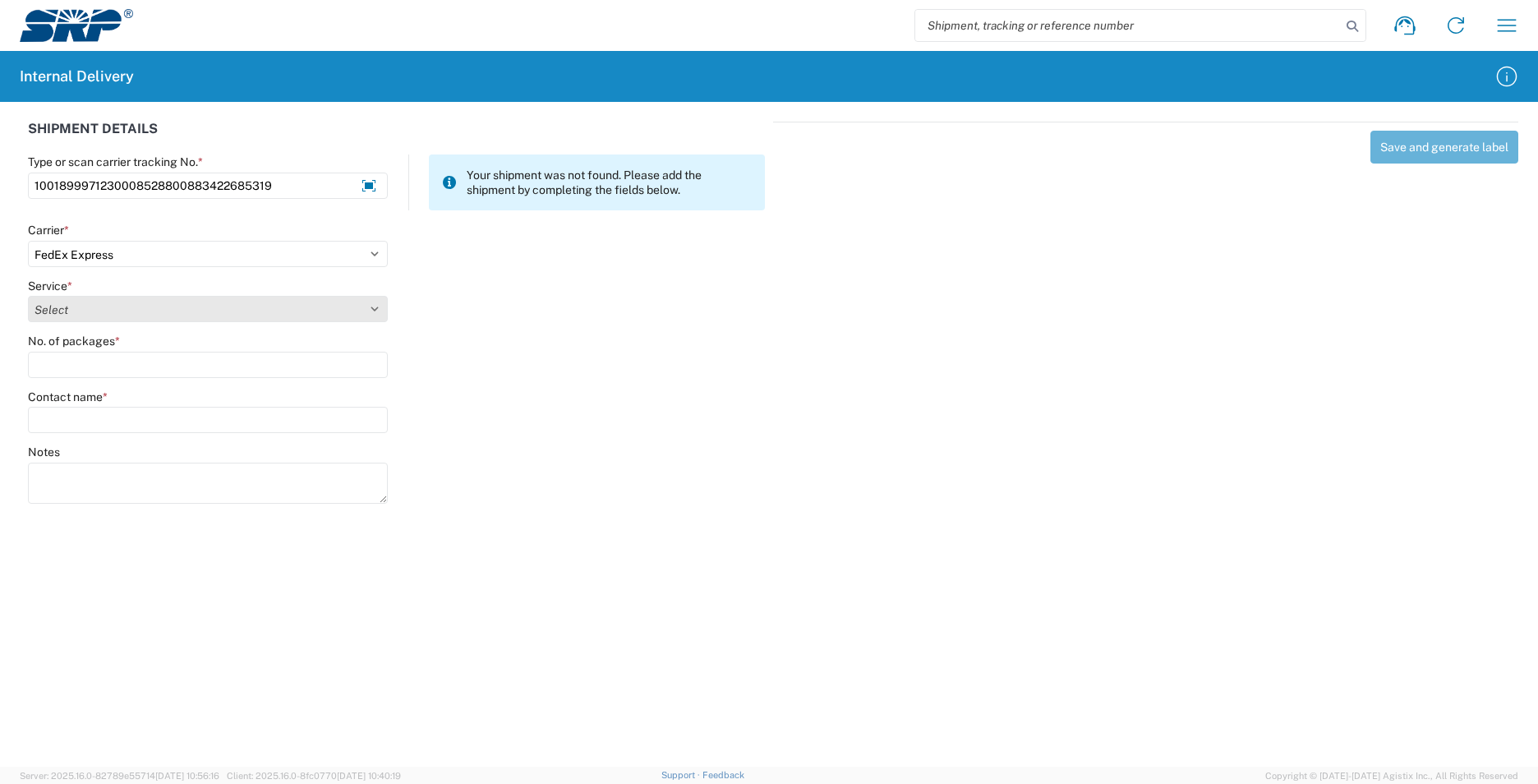
click at [61, 313] on select "Select 1Day Freight 2Day 2Day AM 2Day AM One Rate 2Day Freight 2Day One Rate 3 …" at bounding box center [208, 309] width 360 height 26
select select "8"
click at [83, 304] on select "Select 1Day Freight 2Day 2Day AM 2Day AM One Rate 2Day Freight 2Day One Rate 3 …" at bounding box center [208, 309] width 360 height 26
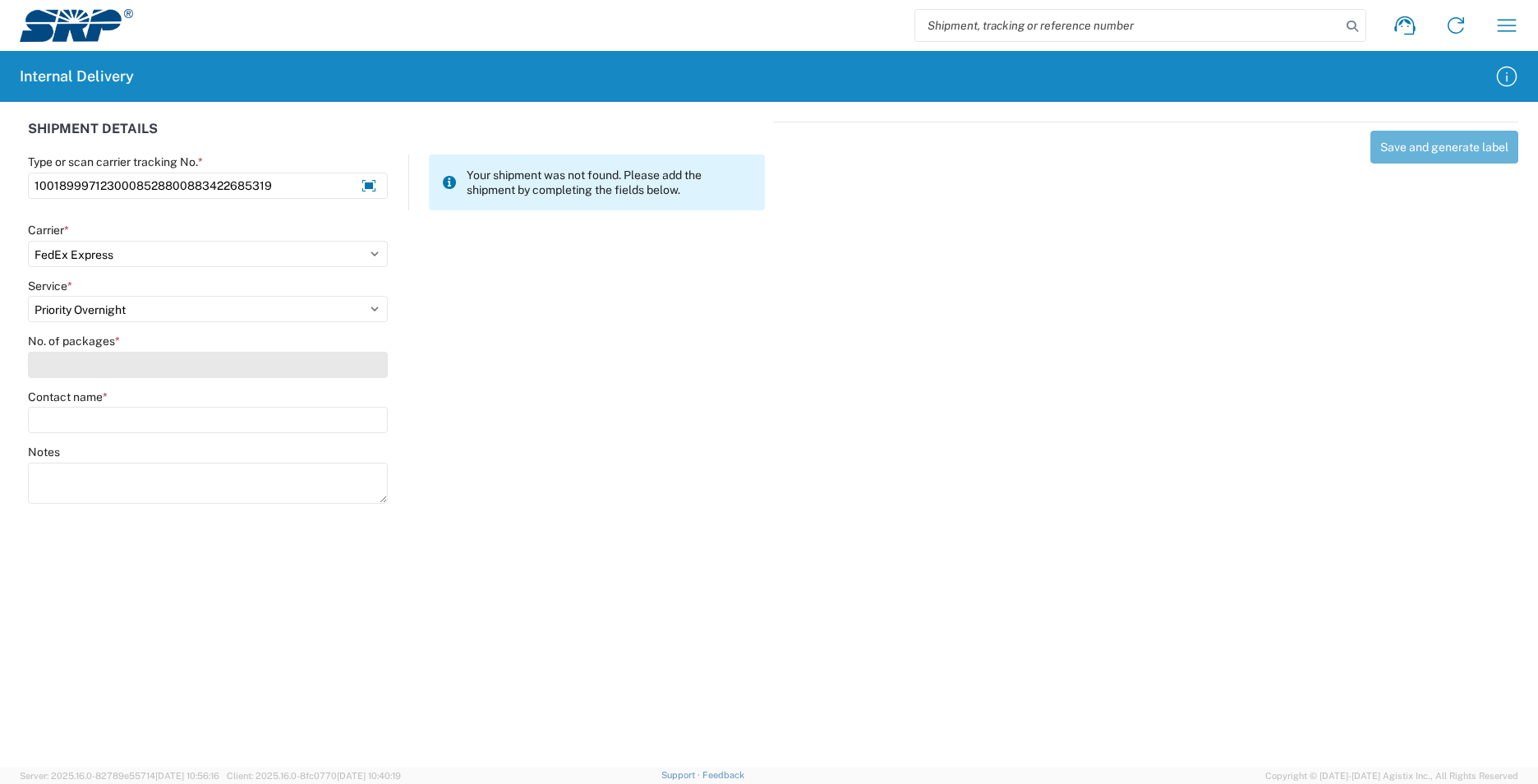
click at [62, 368] on input "No. of packages *" at bounding box center [208, 365] width 360 height 26
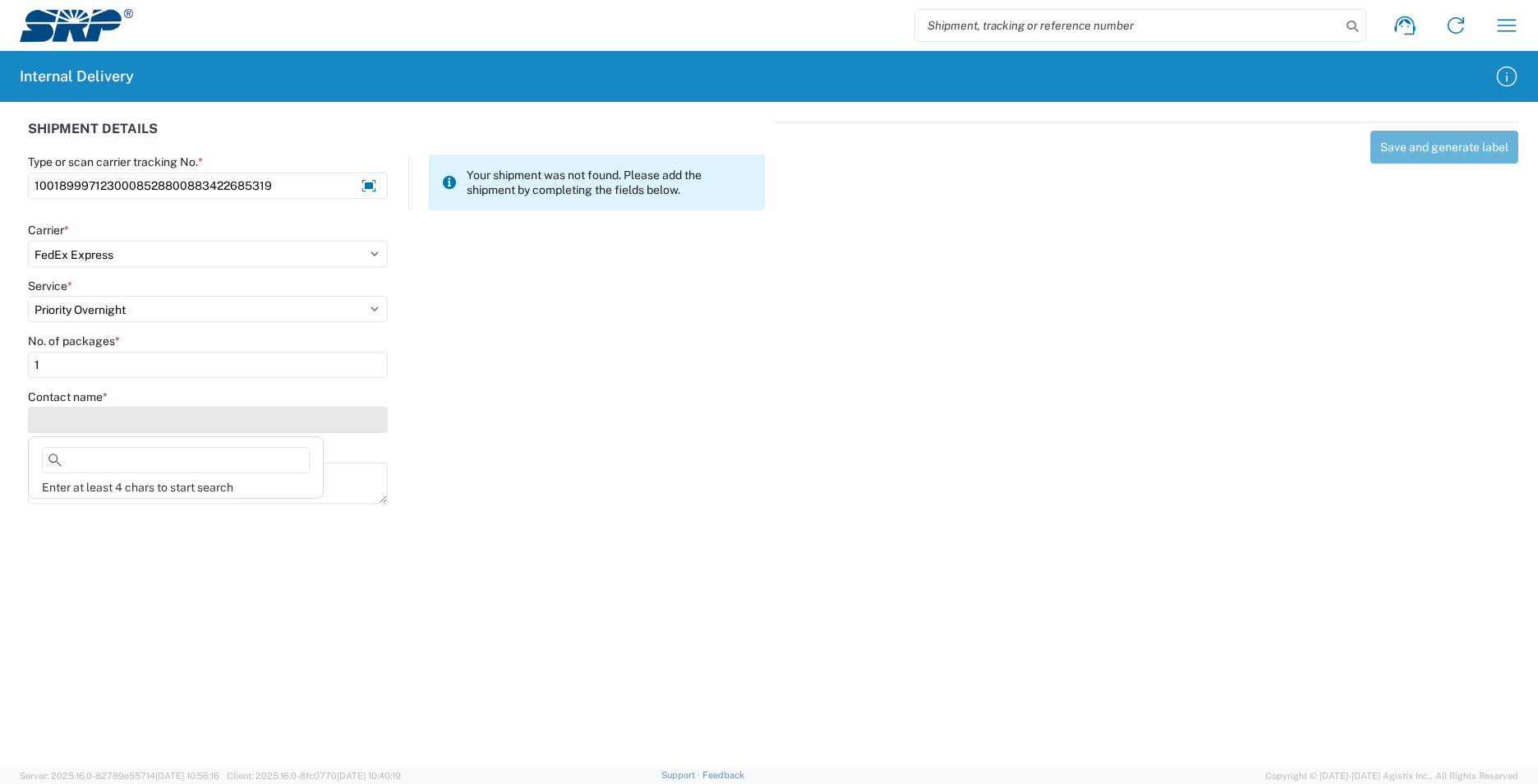
click at [73, 408] on input "Contact name *" at bounding box center [208, 420] width 360 height 26
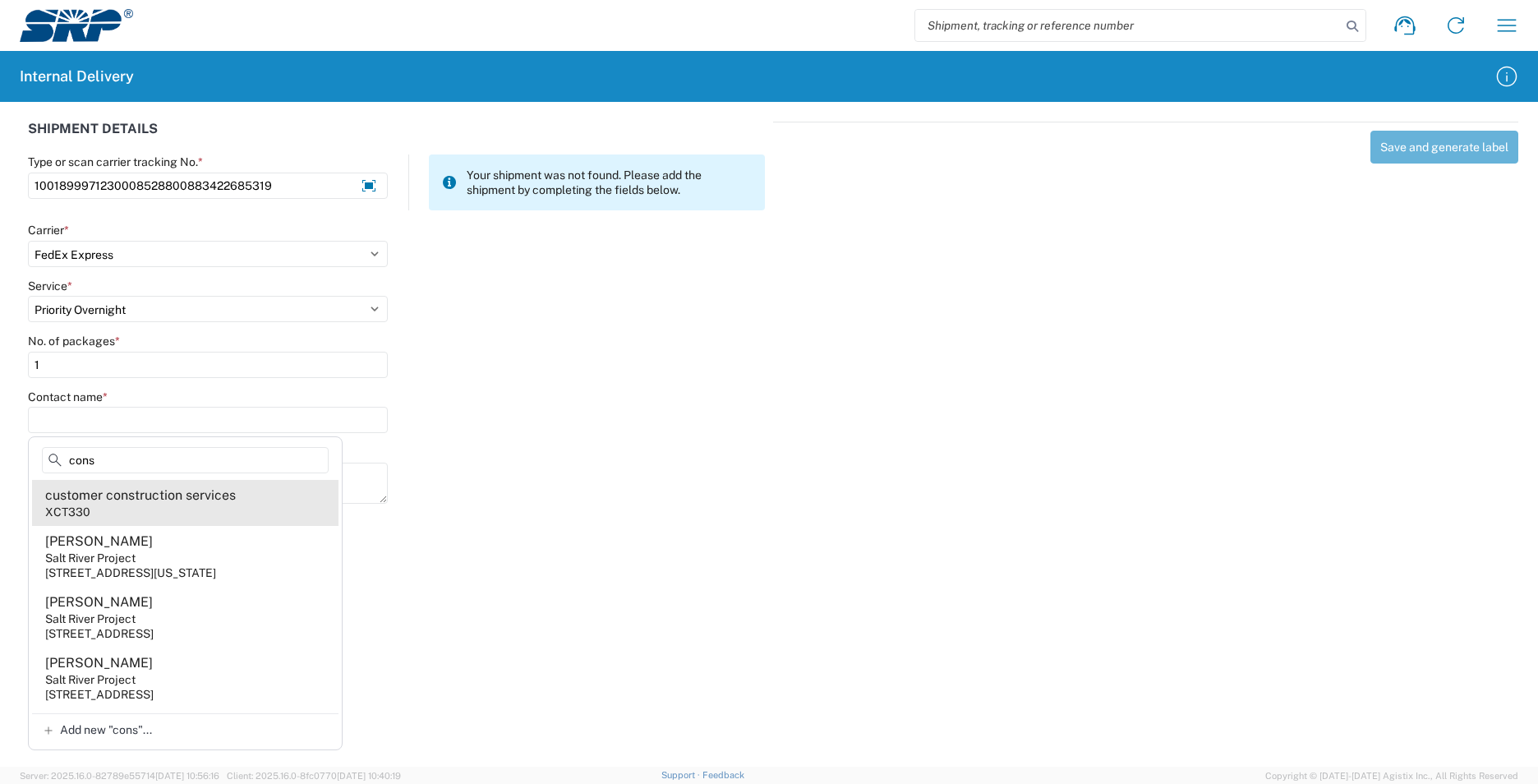
click at [247, 511] on agx-address-suggestion-item "customer construction services XCT330" at bounding box center [185, 502] width 306 height 46
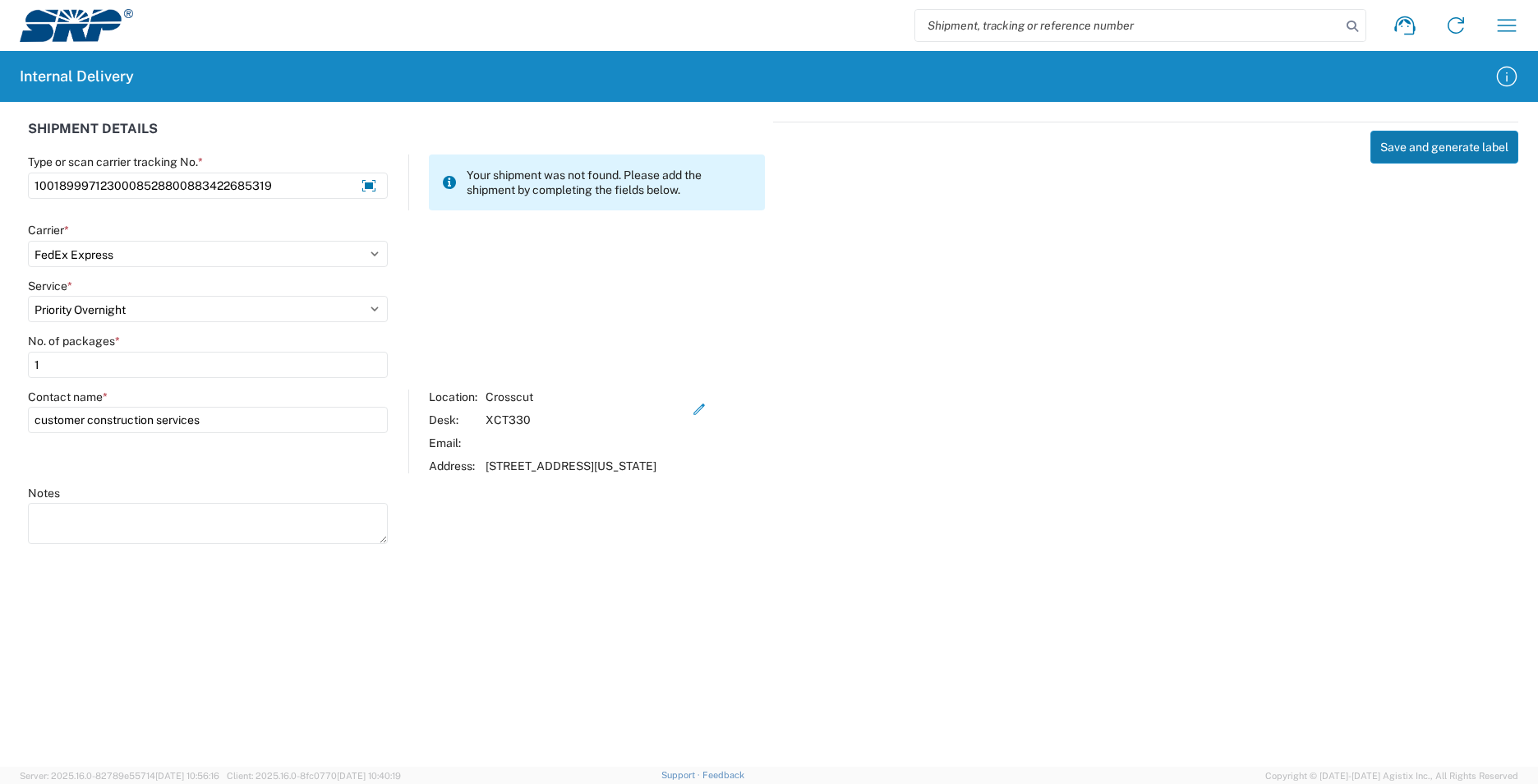
click at [1435, 144] on button "Save and generate label" at bounding box center [1444, 147] width 148 height 33
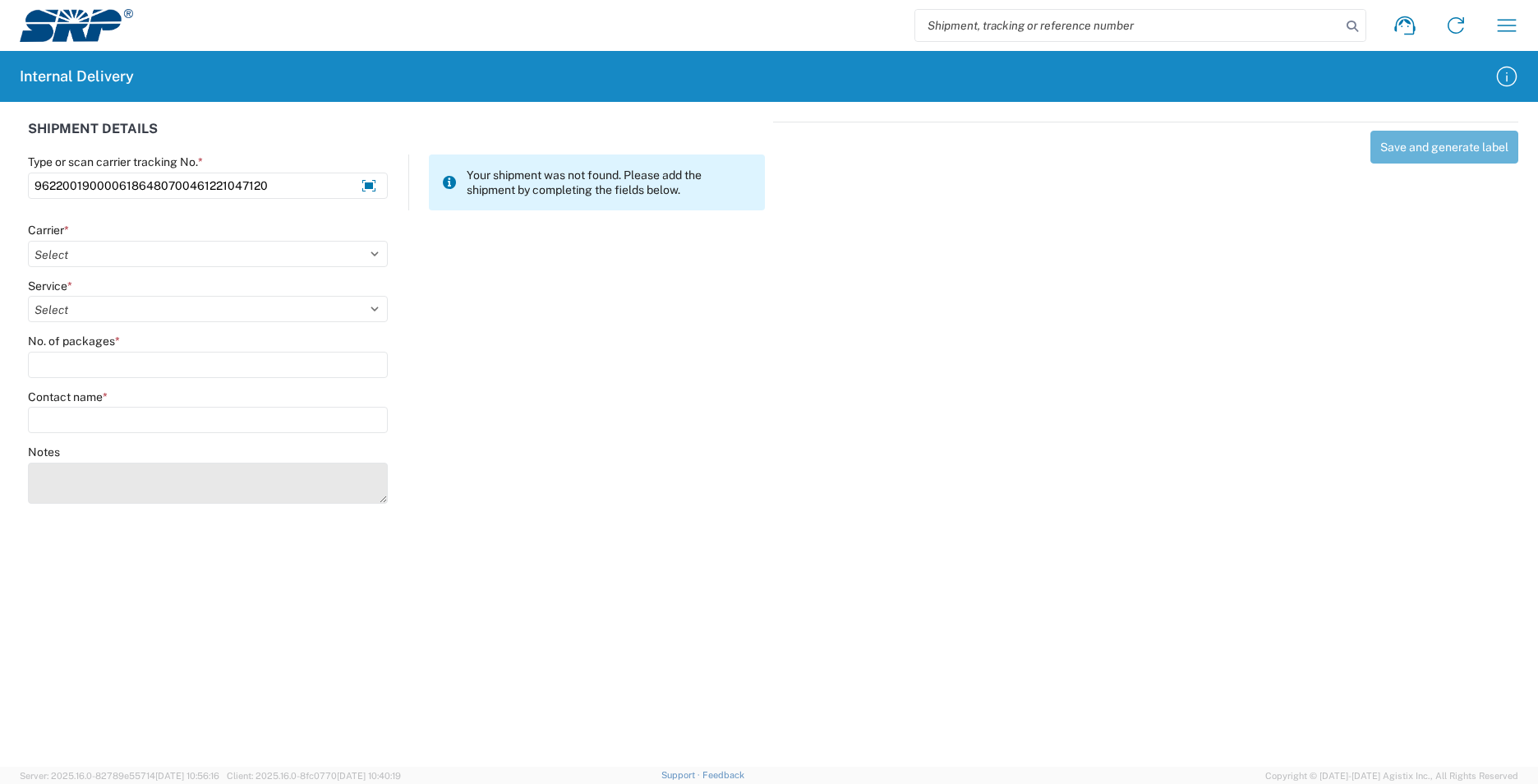
click at [106, 492] on textarea "Notes" at bounding box center [208, 483] width 360 height 41
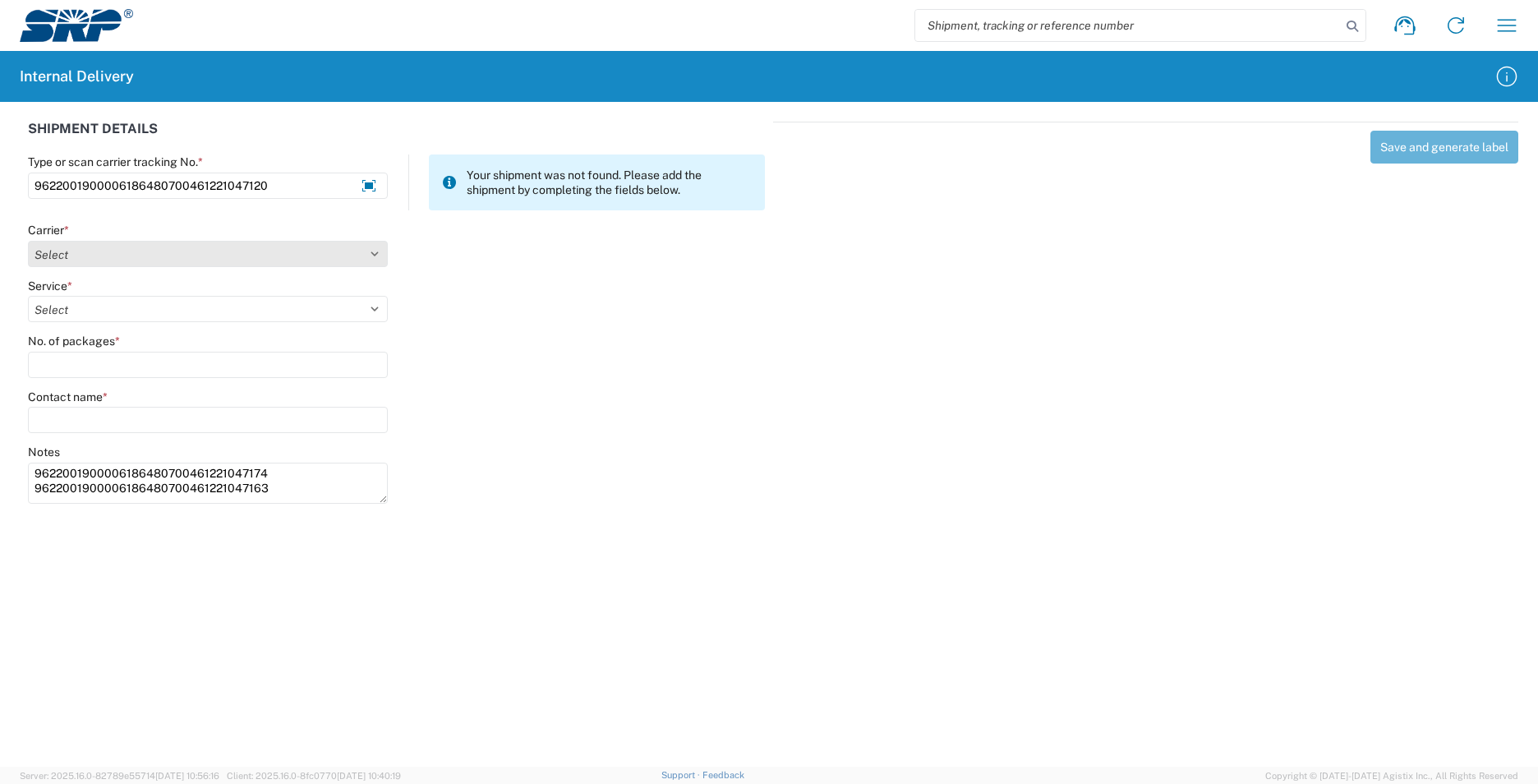
click at [91, 261] on select "Select AcctPay Amazon Logistics ATI Trucking BC Dimerco Logistics Empire Southw…" at bounding box center [208, 254] width 360 height 26
click at [28, 241] on select "Select AcctPay Amazon Logistics ATI Trucking BC Dimerco Logistics Empire Southw…" at bounding box center [208, 254] width 360 height 26
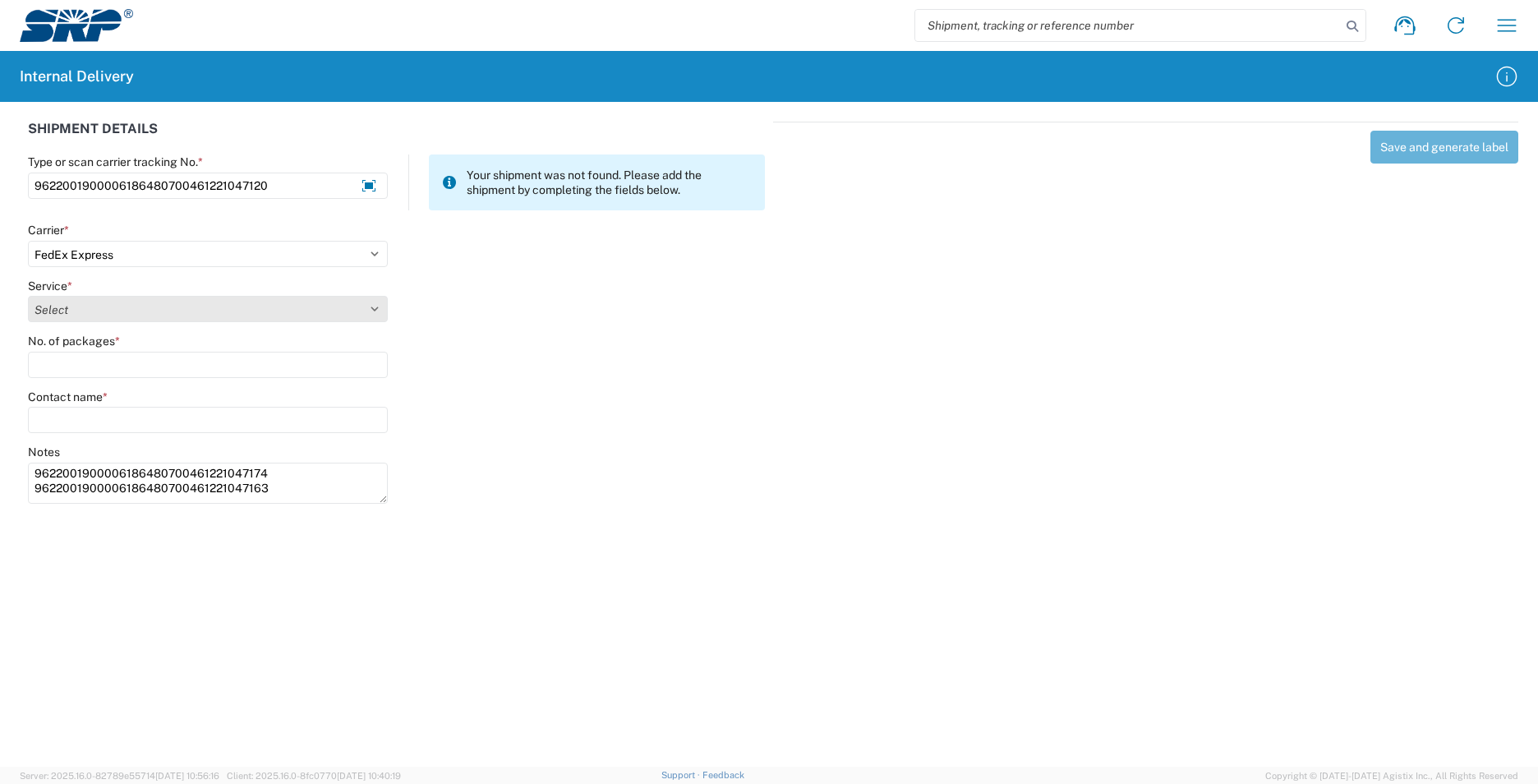
click at [84, 315] on select "Select" at bounding box center [208, 309] width 360 height 26
click at [83, 317] on select "Select 1Day Freight 2Day 2Day AM 2Day AM One Rate 2Day Freight 2Day One Rate 3 …" at bounding box center [208, 309] width 360 height 26
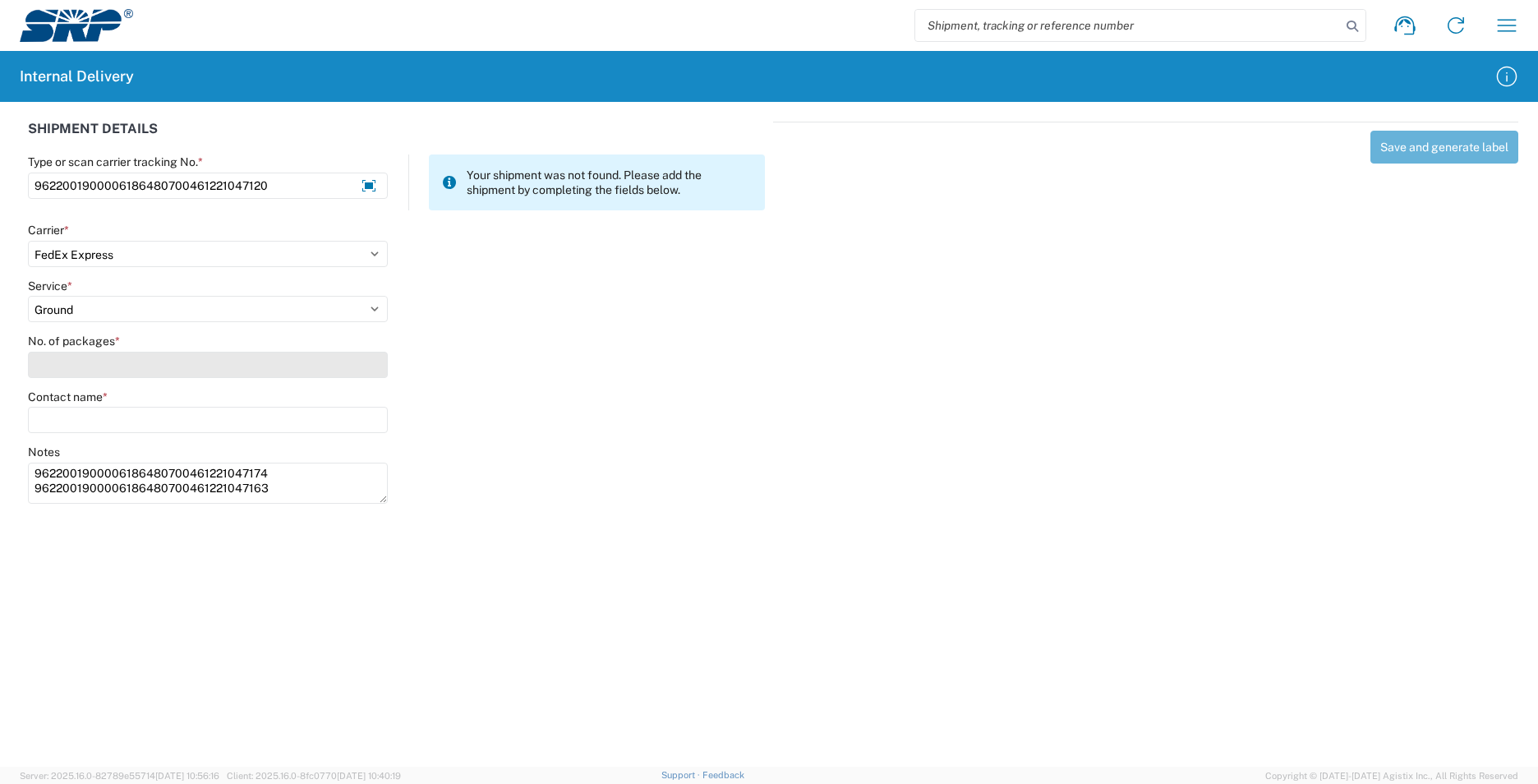
click at [82, 360] on input "No. of packages *" at bounding box center [208, 365] width 360 height 26
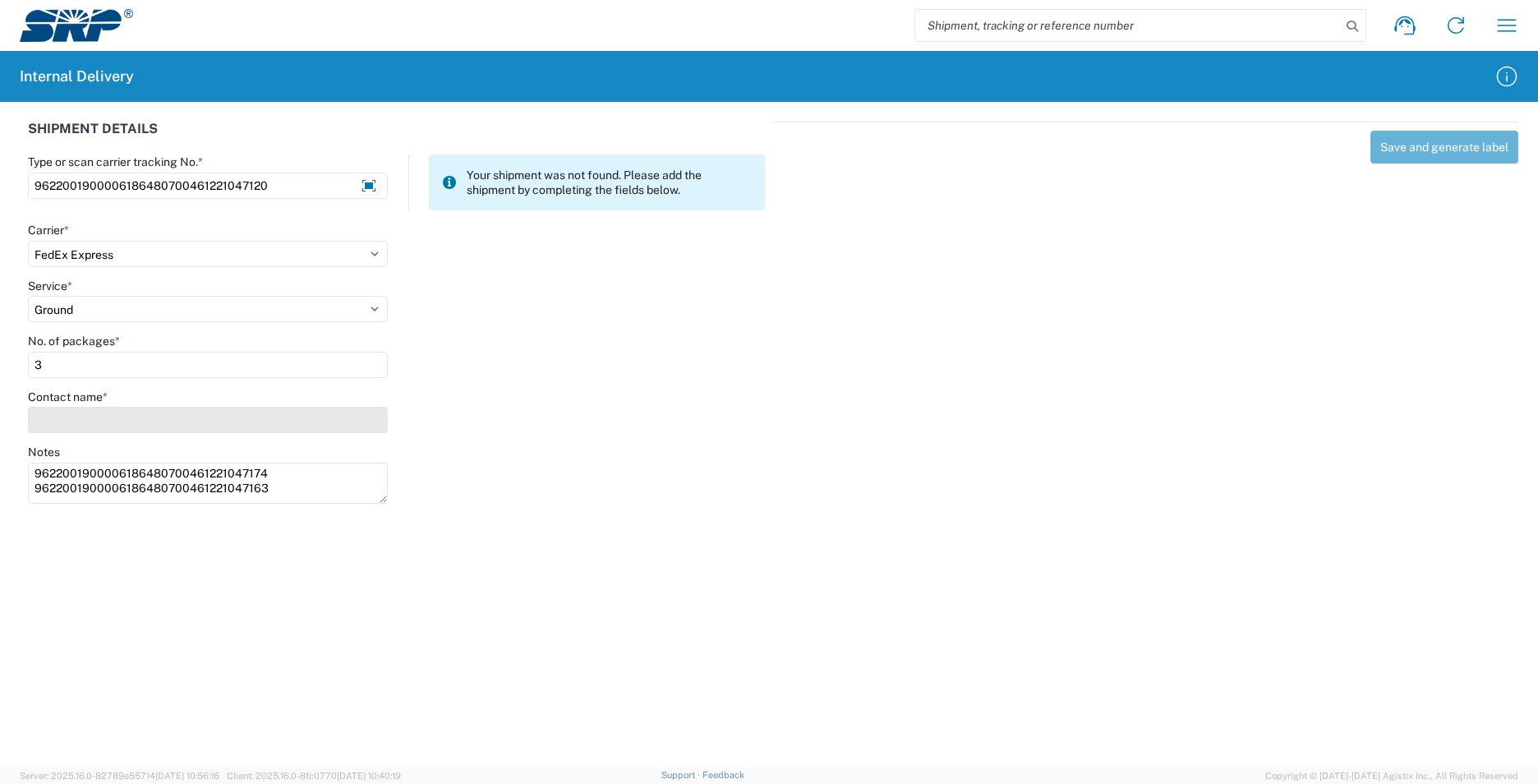
click at [88, 408] on input "Contact name *" at bounding box center [208, 420] width 360 height 26
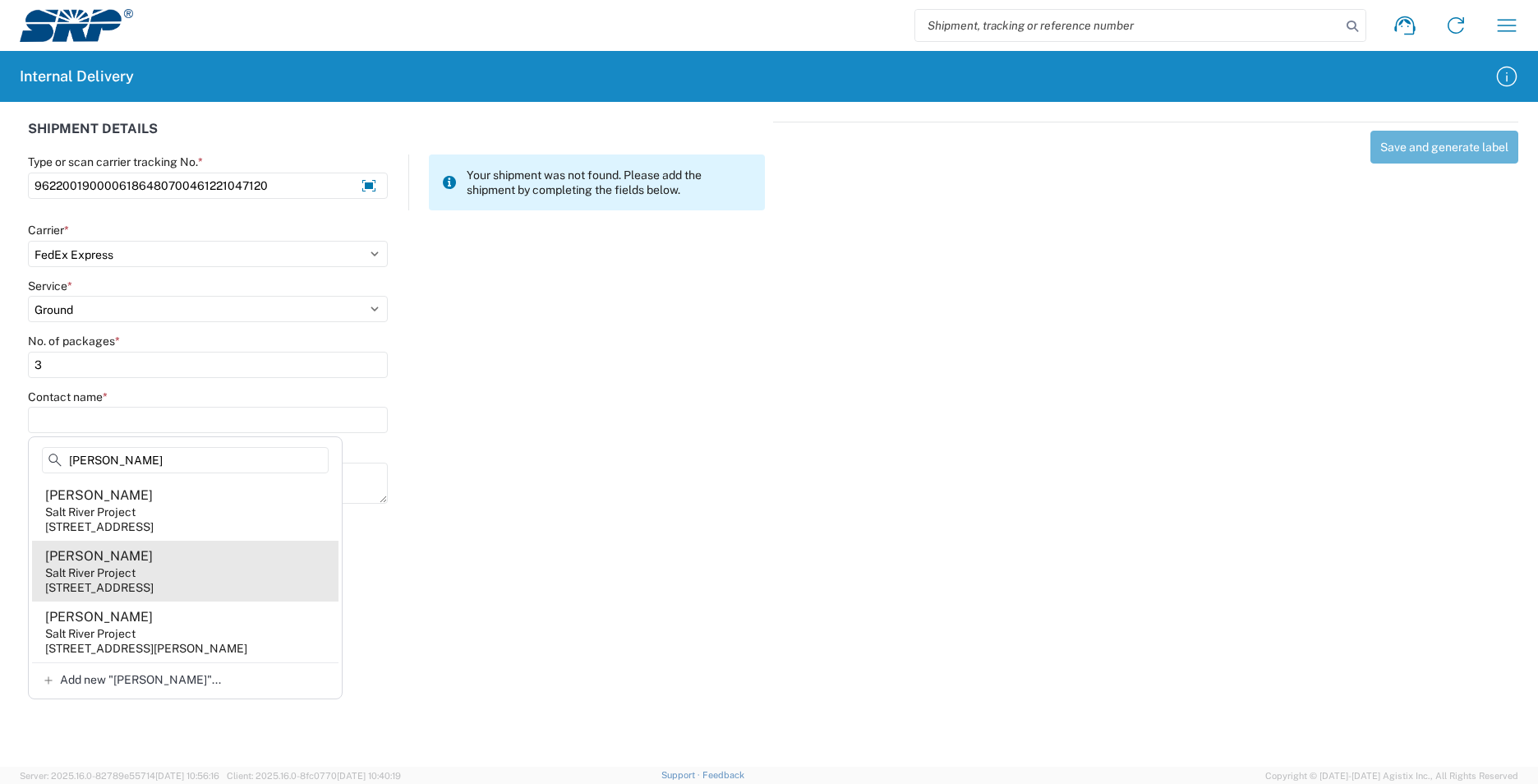
click at [217, 569] on agx-address-suggestion-item "[PERSON_NAME] Salt River Project [STREET_ADDRESS]" at bounding box center [185, 571] width 306 height 61
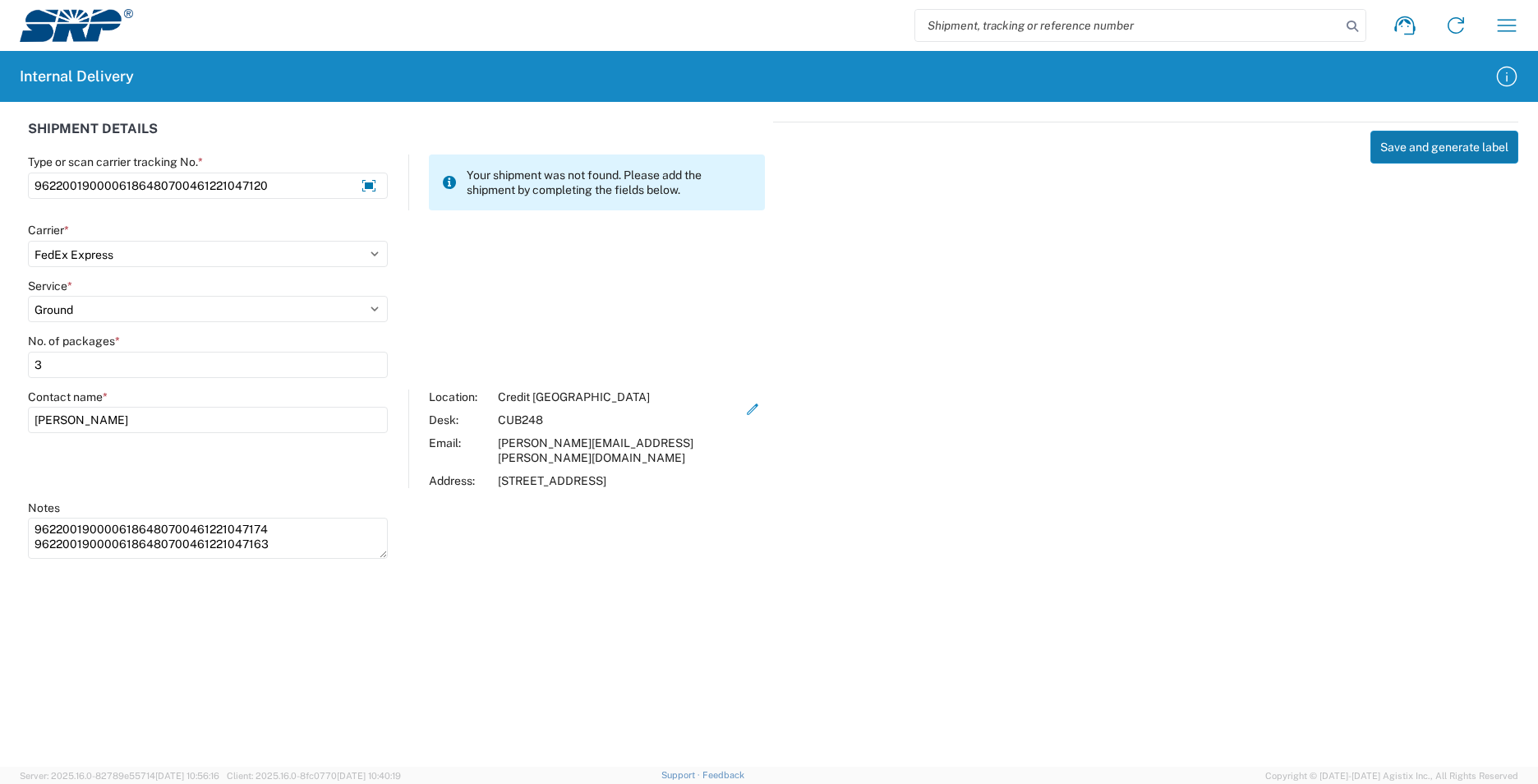
click at [1448, 152] on button "Save and generate label" at bounding box center [1444, 147] width 148 height 33
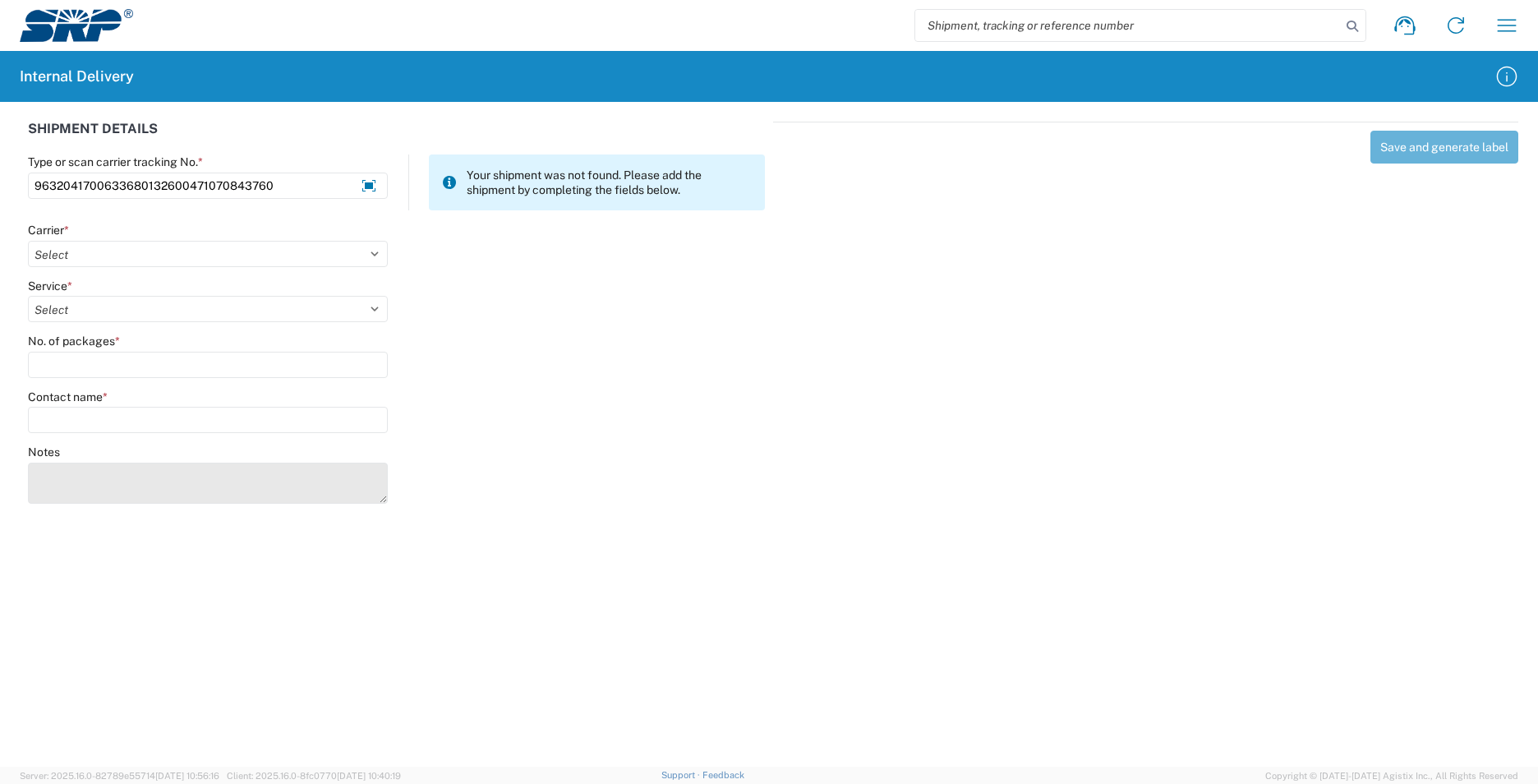
click at [75, 486] on textarea "Notes" at bounding box center [208, 483] width 360 height 41
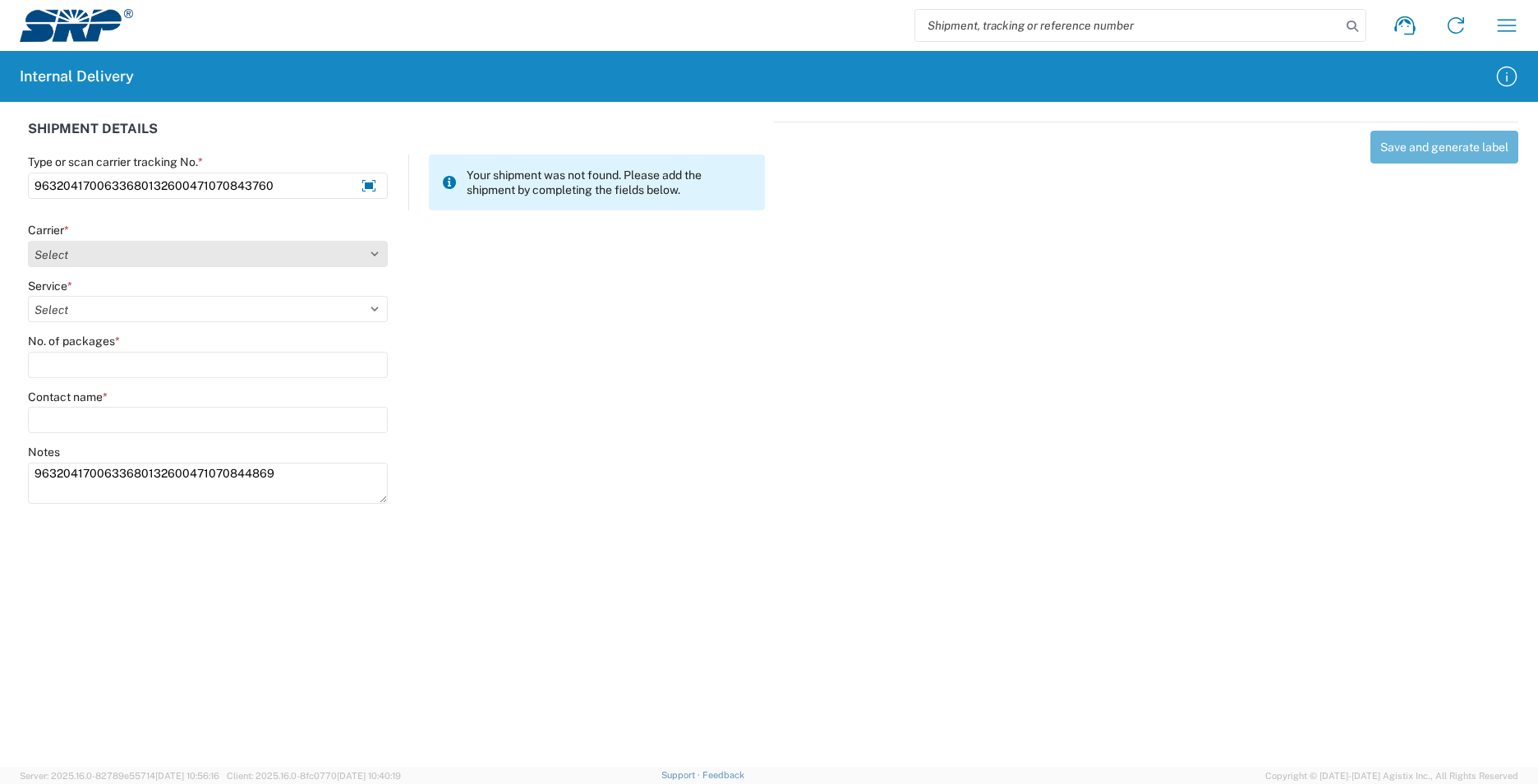
click at [80, 254] on select "Select AcctPay Amazon Logistics ATI Trucking BC Dimerco Logistics Empire Southw…" at bounding box center [208, 254] width 360 height 26
click at [28, 241] on select "Select AcctPay Amazon Logistics ATI Trucking BC Dimerco Logistics Empire Southw…" at bounding box center [208, 254] width 360 height 26
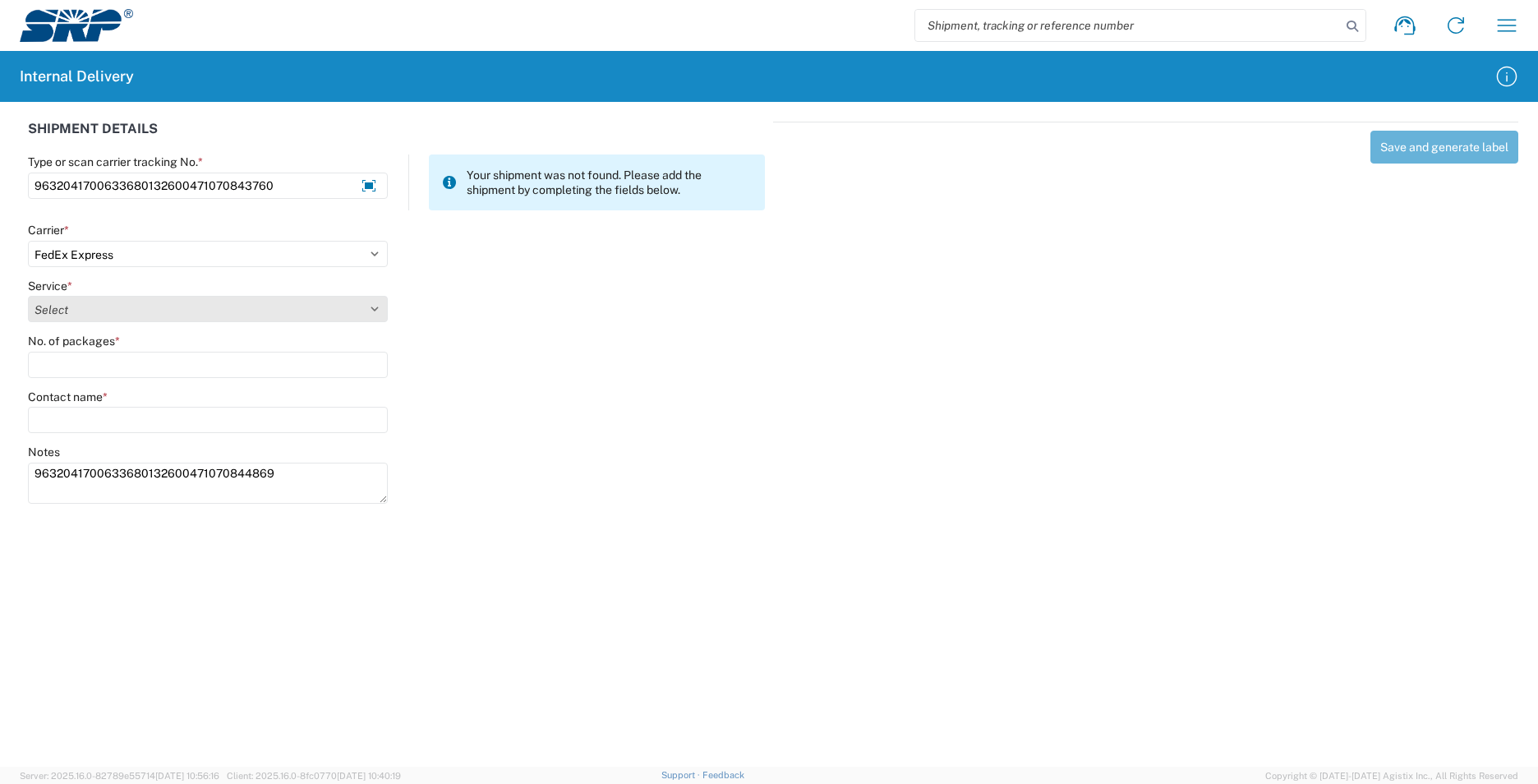
click at [71, 307] on select "Select 1Day Freight 2Day 2Day AM 2Day AM One Rate 2Day Freight 2Day One Rate 3 …" at bounding box center [208, 309] width 360 height 26
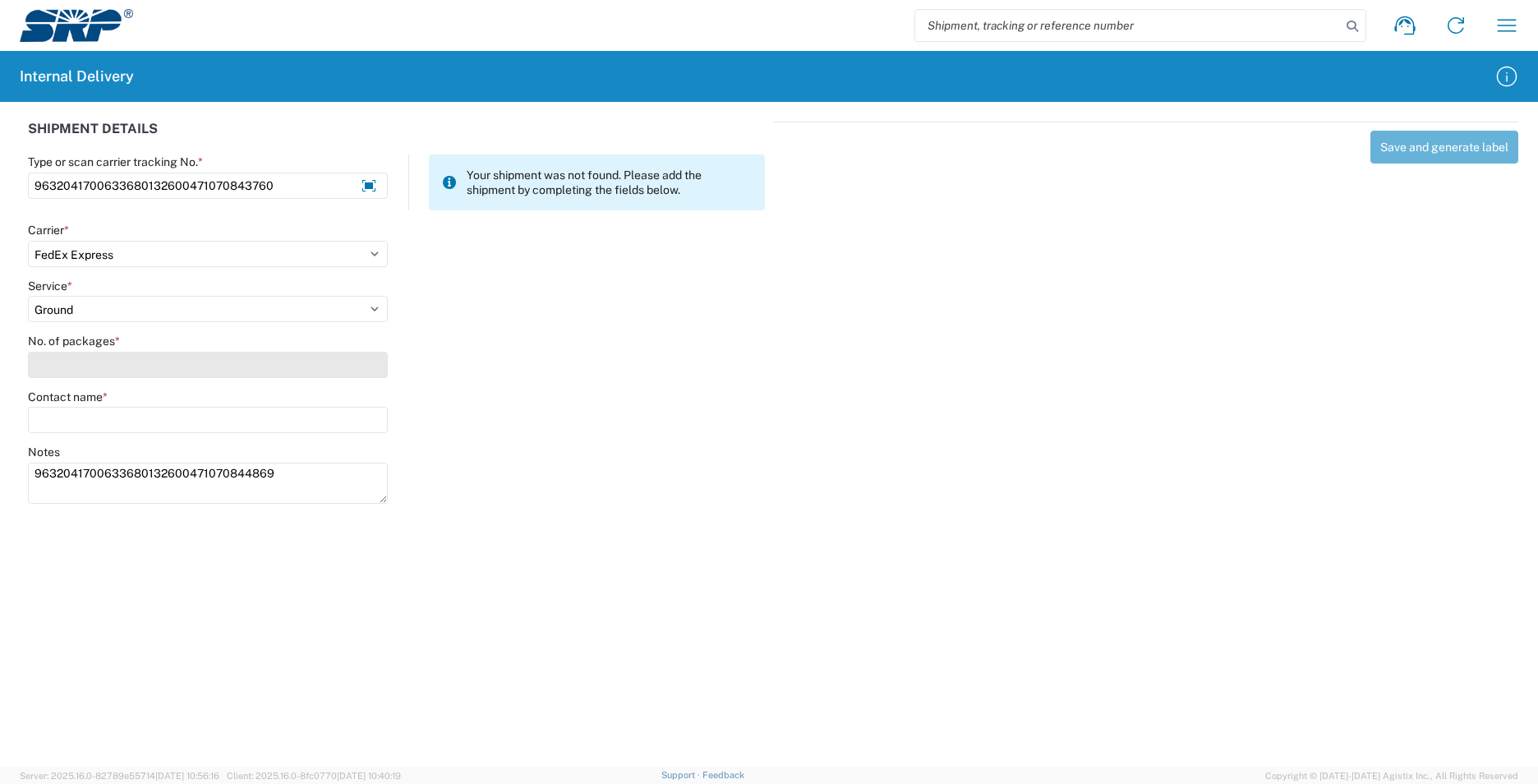
click at [84, 362] on input "No. of packages *" at bounding box center [208, 365] width 360 height 26
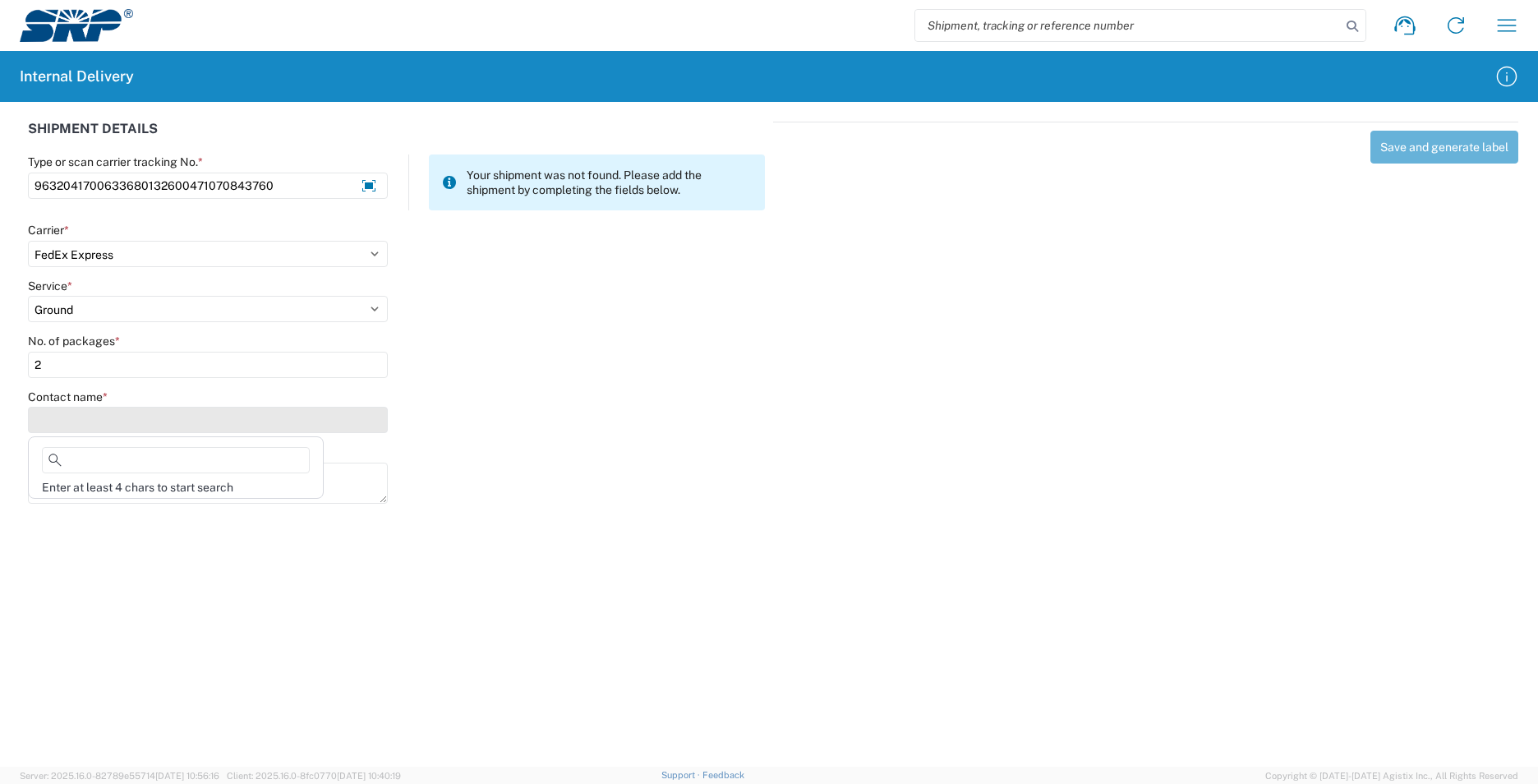
click at [87, 420] on input "Contact name *" at bounding box center [208, 420] width 360 height 26
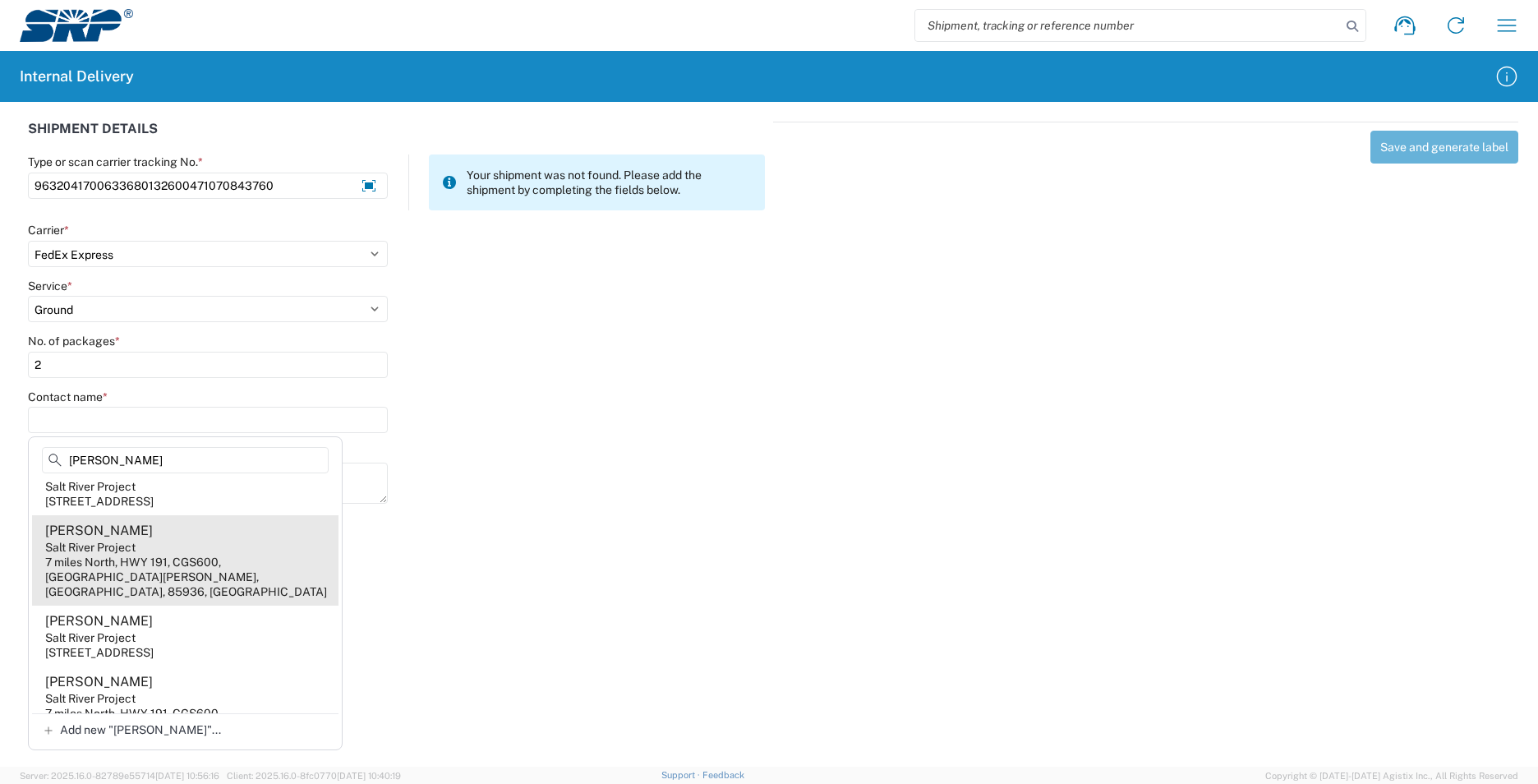
scroll to position [39, 0]
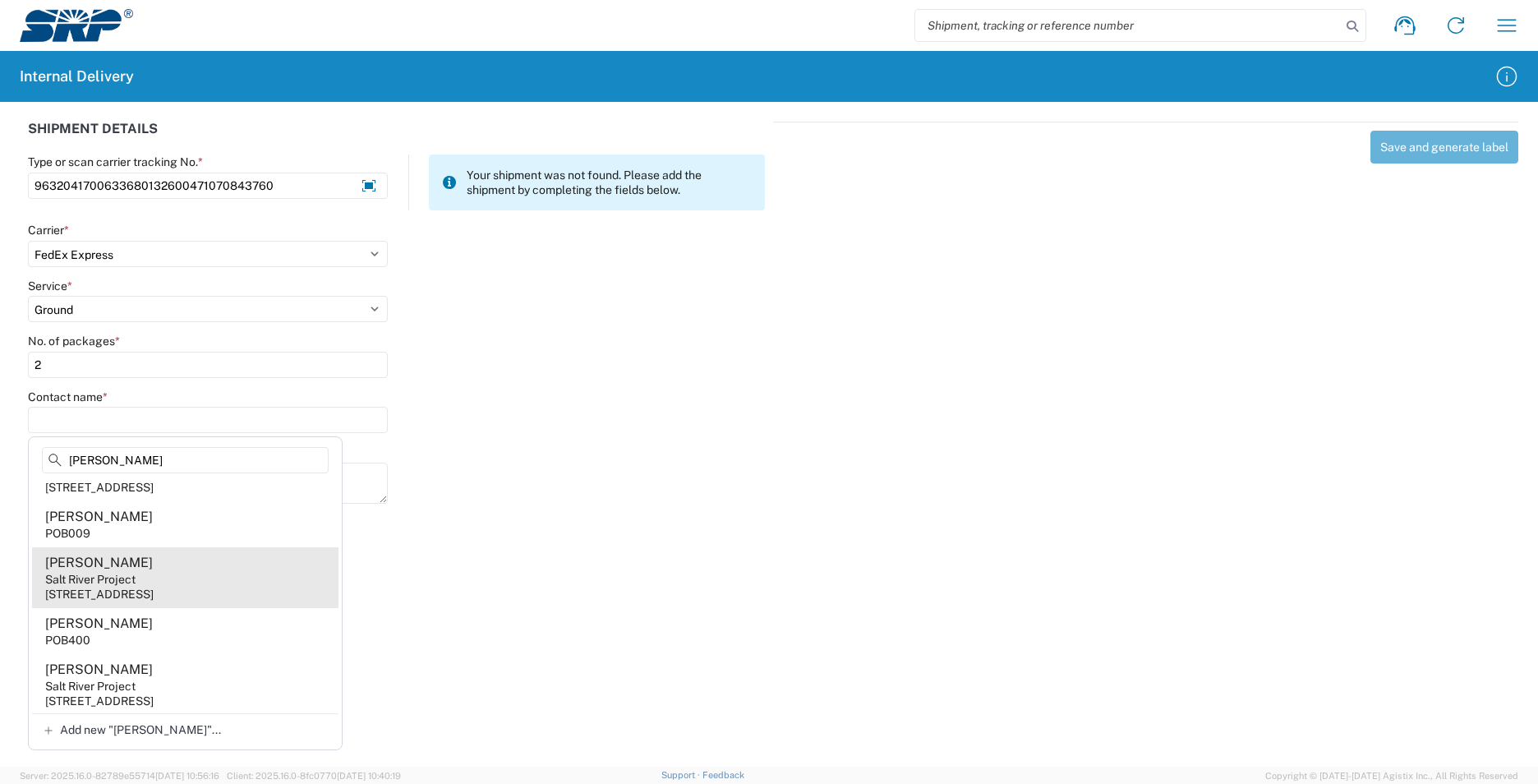
click at [231, 572] on agx-address-suggestion-item "[PERSON_NAME] Salt River Project [STREET_ADDRESS]" at bounding box center [185, 577] width 306 height 61
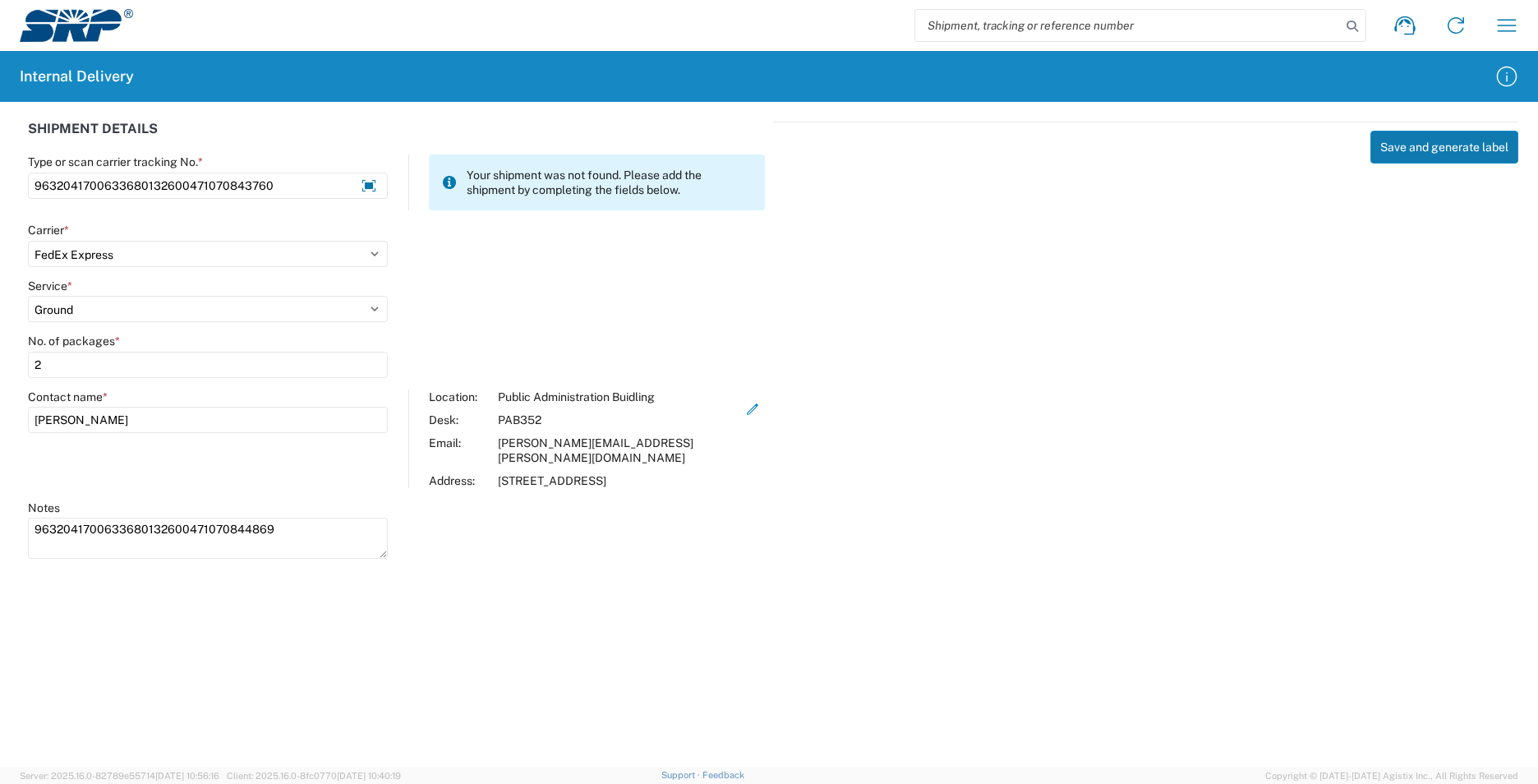
click at [1422, 149] on button "Save and generate label" at bounding box center [1444, 147] width 148 height 33
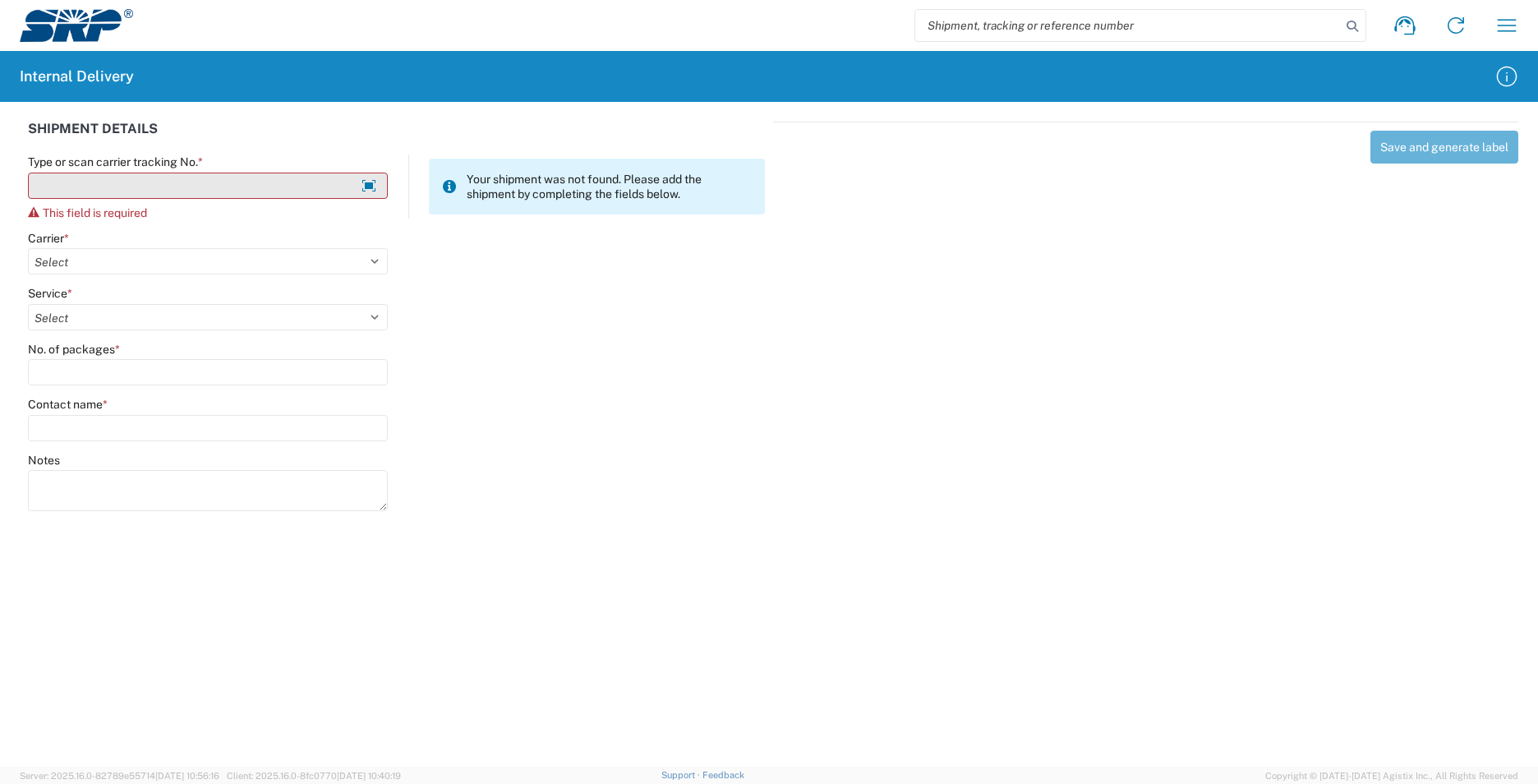
click at [86, 188] on input "Type or scan carrier tracking No. *" at bounding box center [208, 186] width 360 height 26
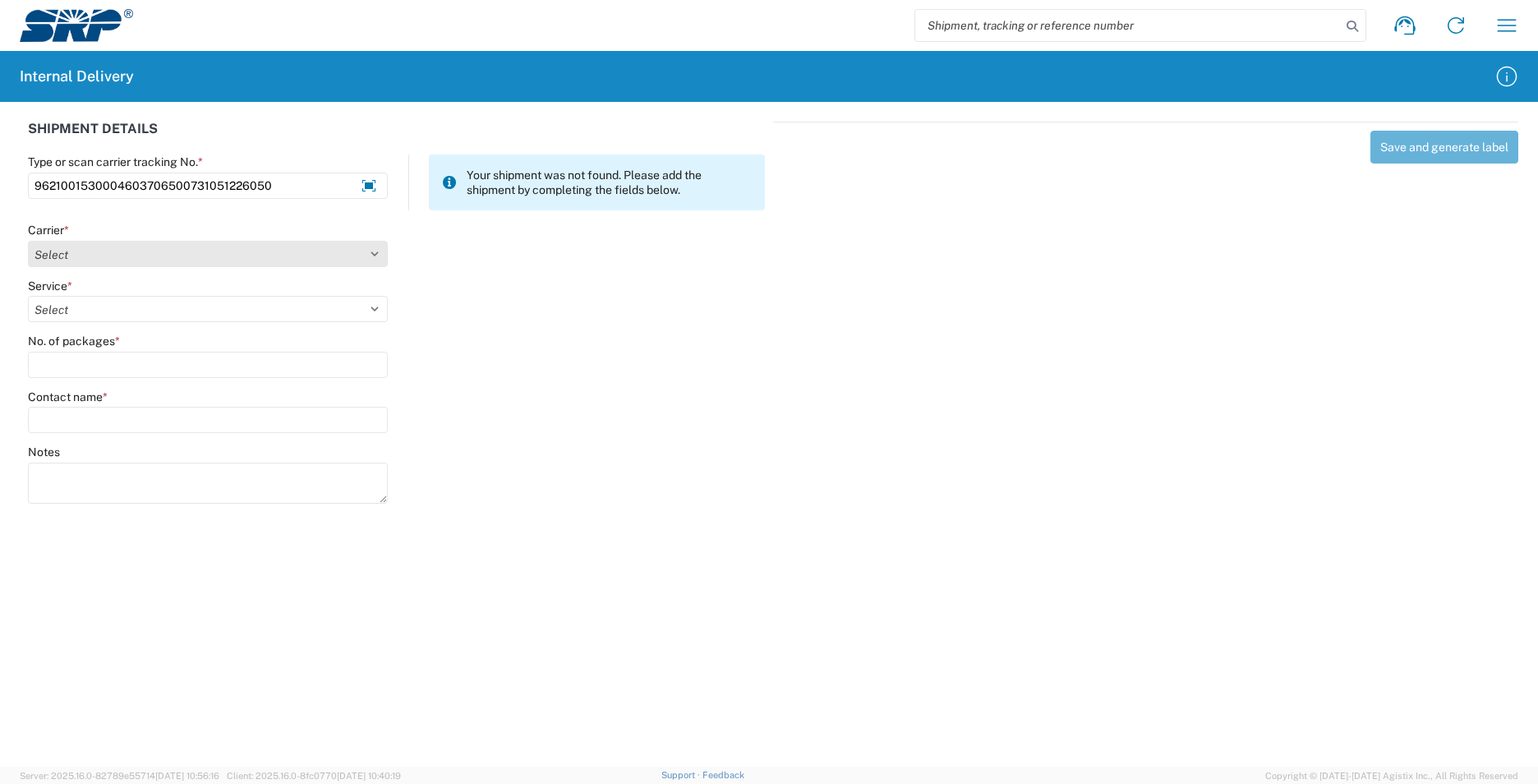
click at [58, 259] on select "Select AcctPay Amazon Logistics ATI Trucking BC Dimerco Logistics Empire Southw…" at bounding box center [208, 254] width 360 height 26
click at [28, 241] on select "Select AcctPay Amazon Logistics ATI Trucking BC Dimerco Logistics Empire Southw…" at bounding box center [208, 254] width 360 height 26
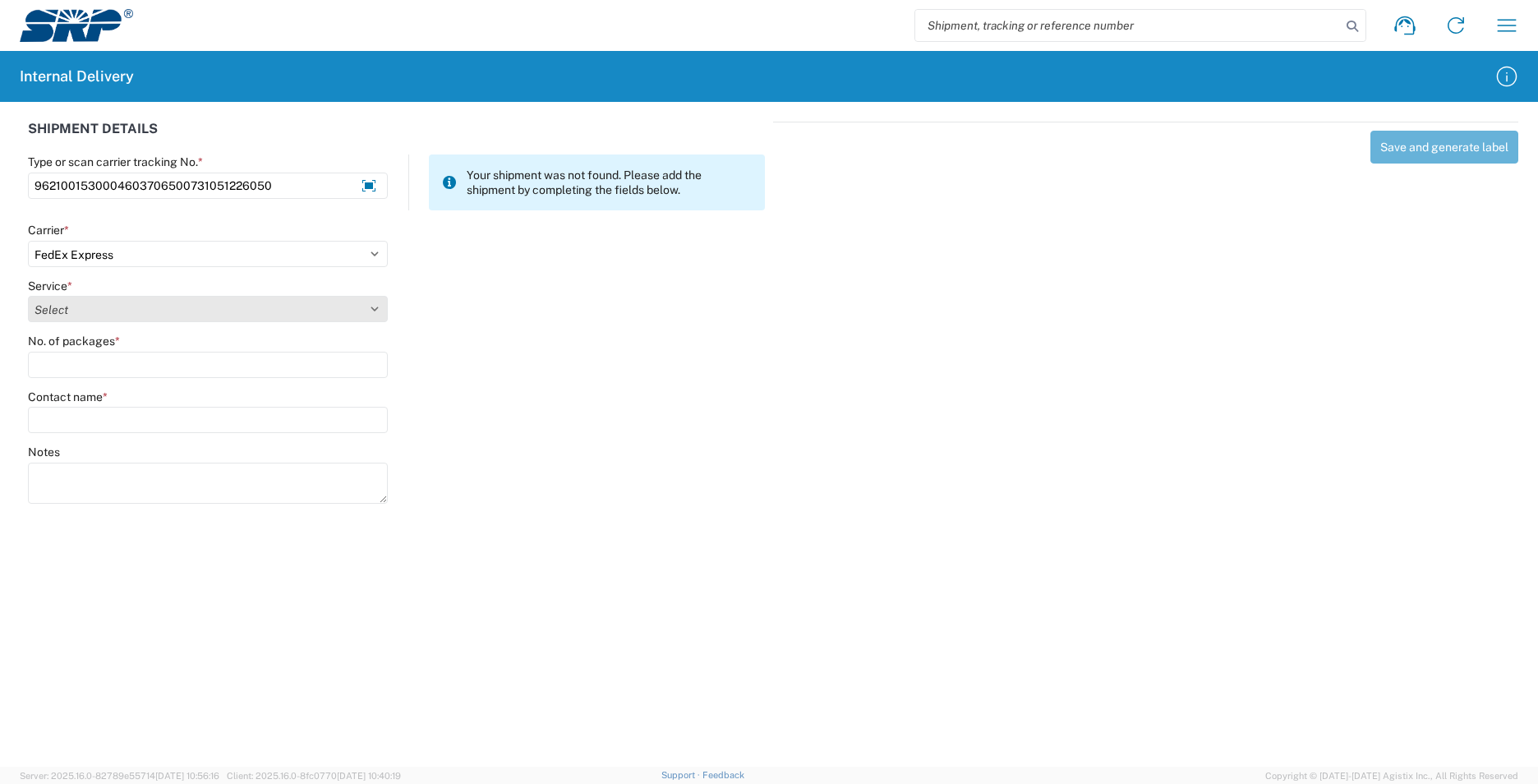
click at [69, 307] on select "Select" at bounding box center [208, 309] width 360 height 26
click at [66, 309] on select "Select 1Day Freight 2Day 2Day AM 2Day AM One Rate 2Day Freight 2Day One Rate 3 …" at bounding box center [208, 309] width 360 height 26
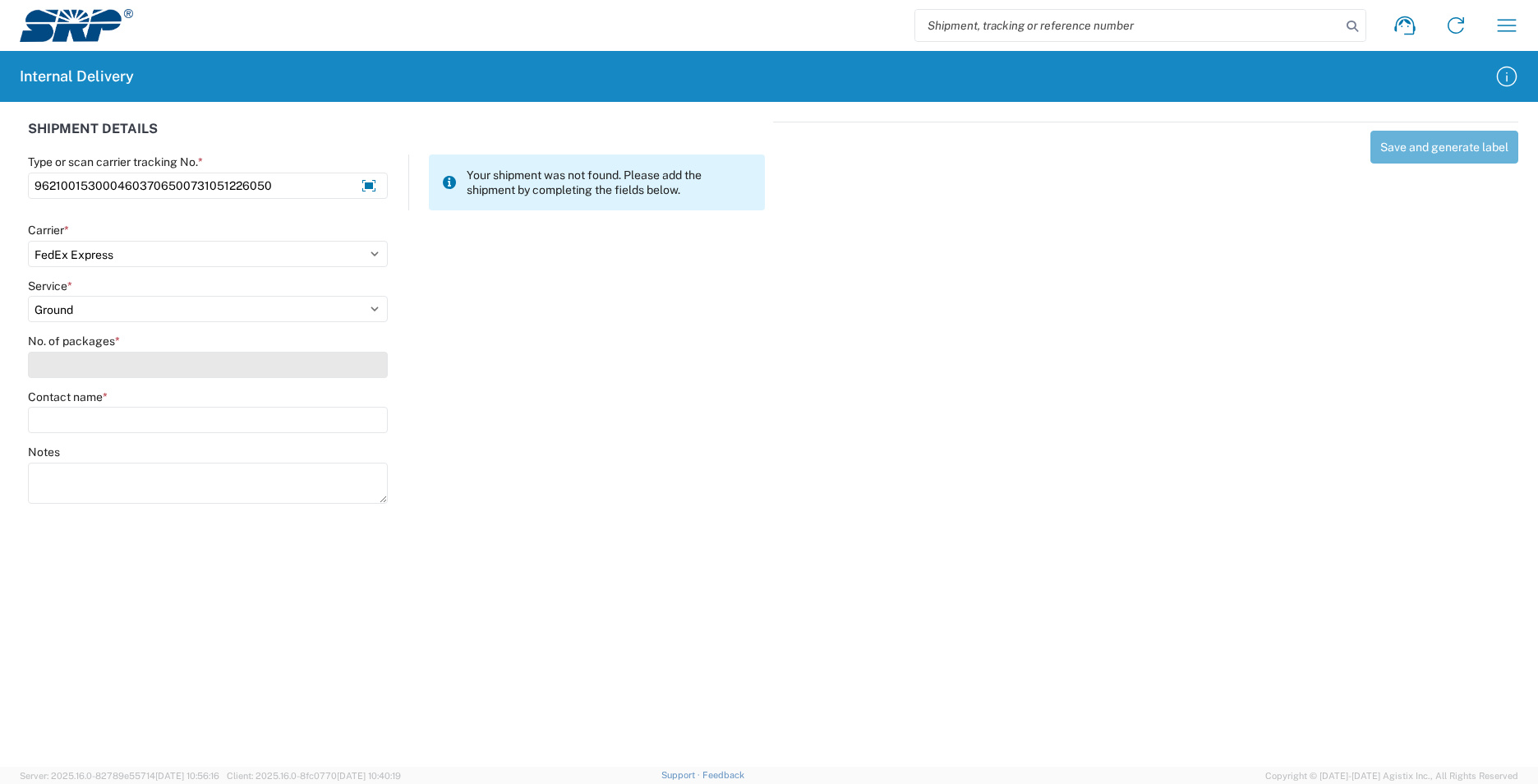
click at [69, 362] on input "No. of packages *" at bounding box center [208, 365] width 360 height 26
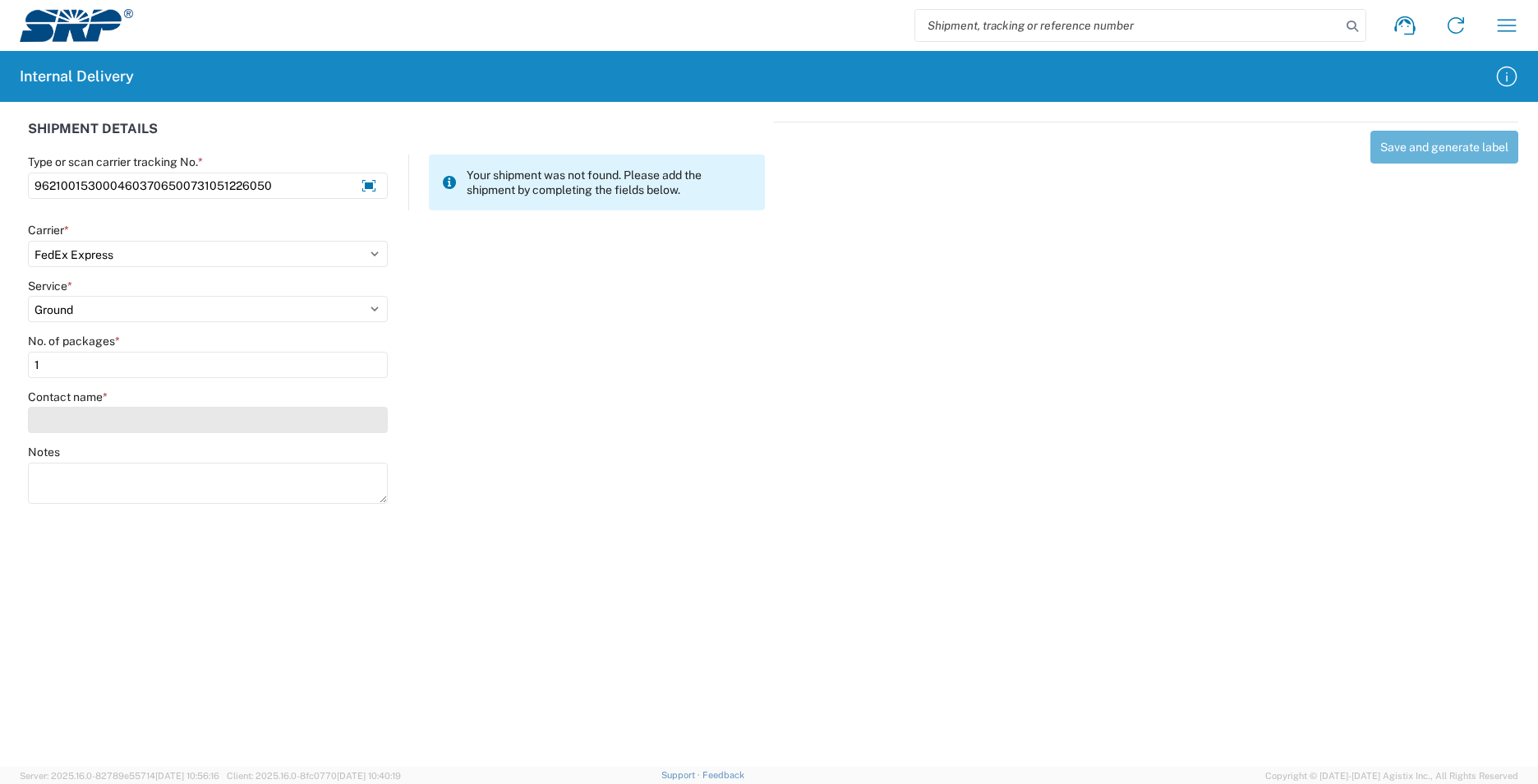
click at [76, 424] on input "Contact name *" at bounding box center [208, 420] width 360 height 26
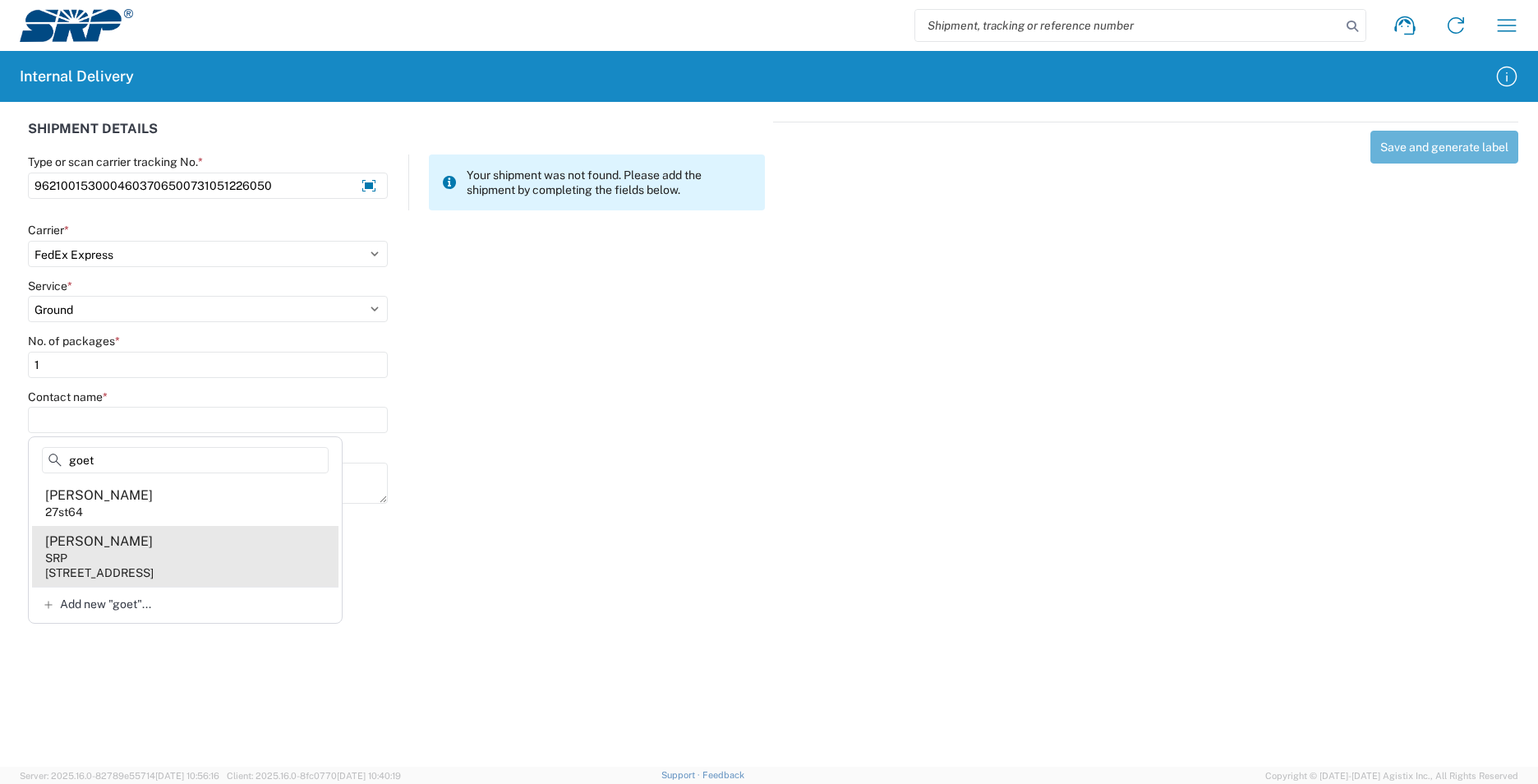
click at [160, 552] on agx-address-suggestion-item "[PERSON_NAME] SRP [STREET_ADDRESS]" at bounding box center [185, 556] width 306 height 61
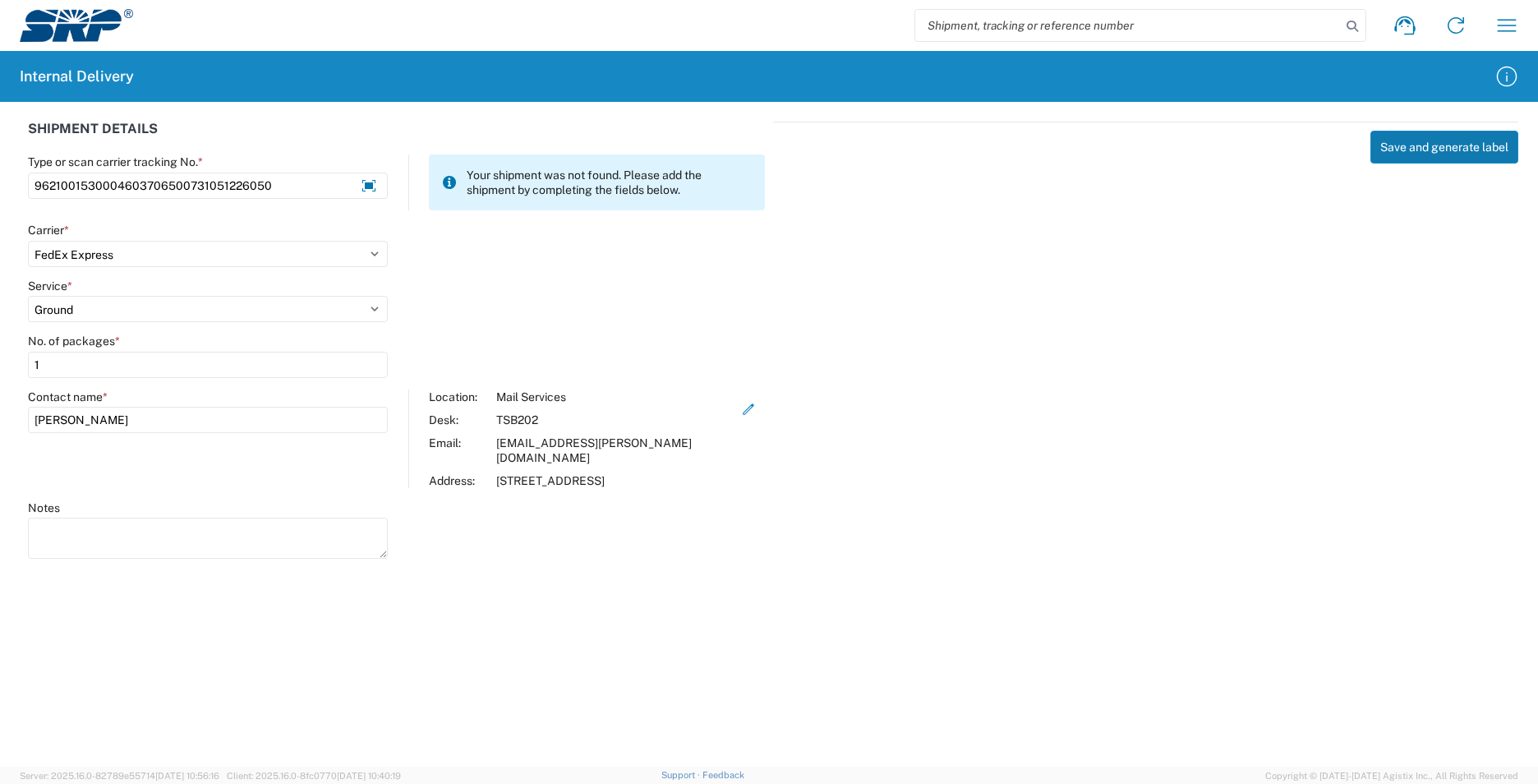
click at [1449, 141] on button "Save and generate label" at bounding box center [1444, 147] width 148 height 33
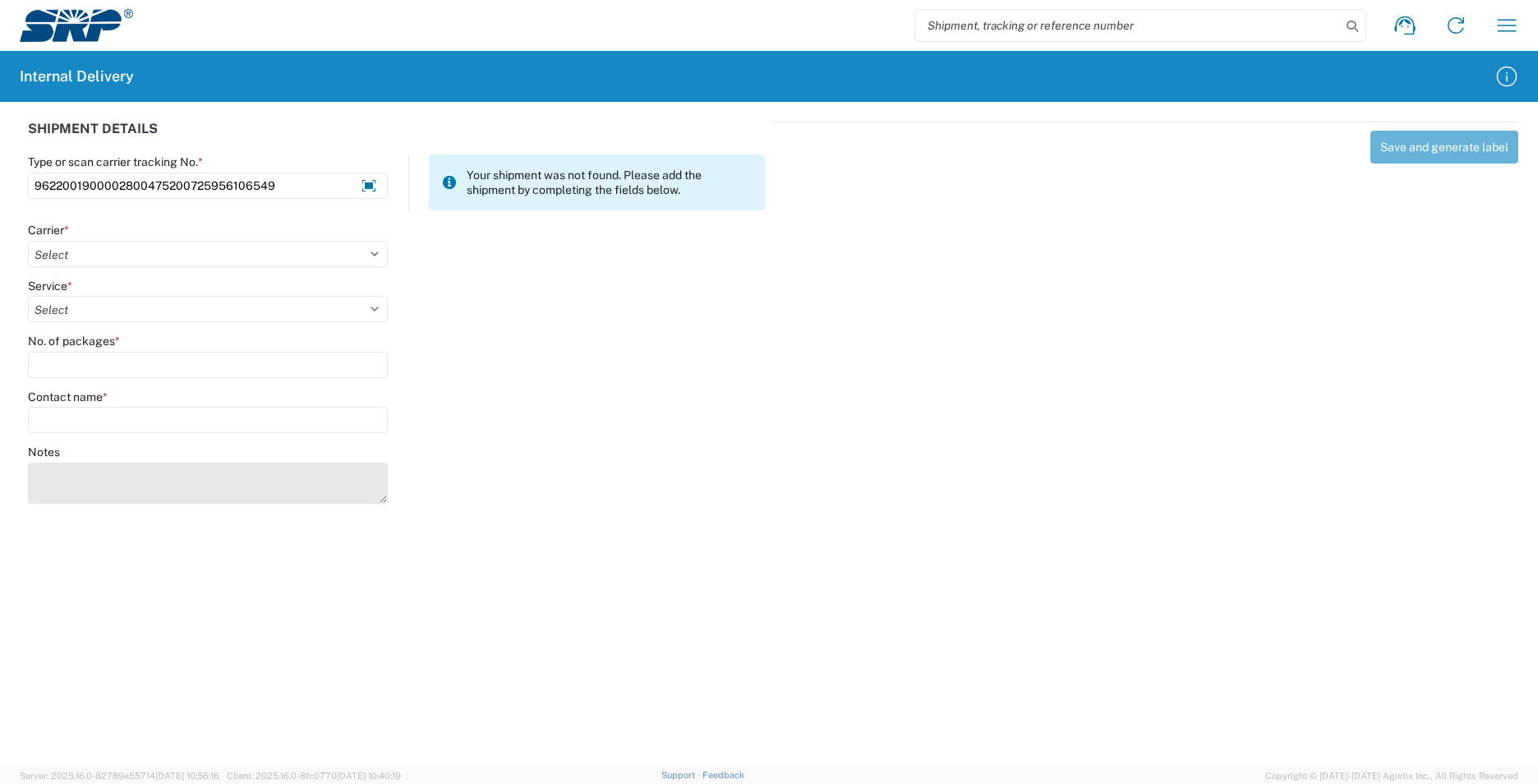
click at [89, 478] on textarea "Notes" at bounding box center [208, 483] width 360 height 41
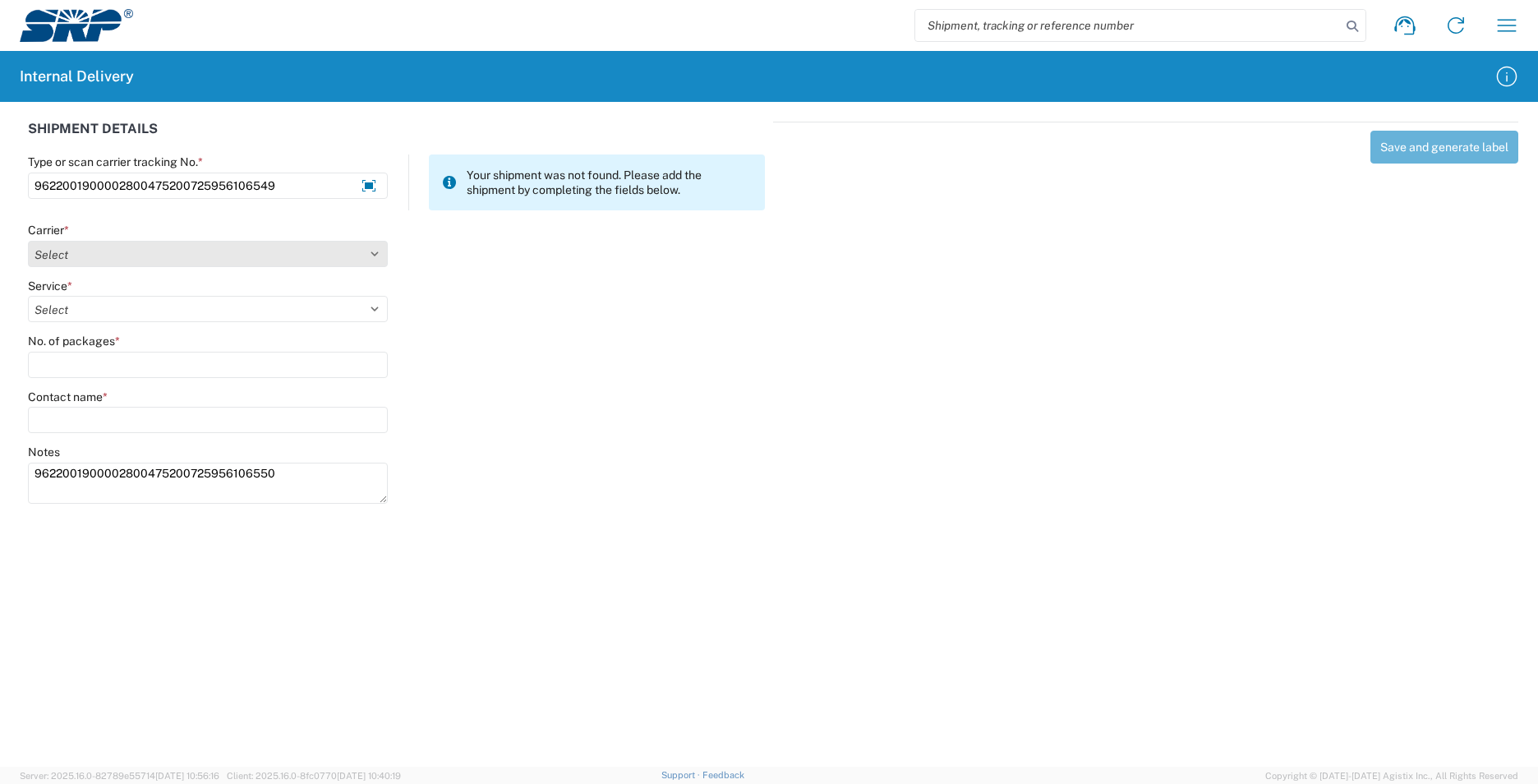
click at [93, 256] on select "Select AcctPay Amazon Logistics ATI Trucking BC Dimerco Logistics Empire Southw…" at bounding box center [208, 254] width 360 height 26
click at [28, 241] on select "Select AcctPay Amazon Logistics ATI Trucking BC Dimerco Logistics Empire Southw…" at bounding box center [208, 254] width 360 height 26
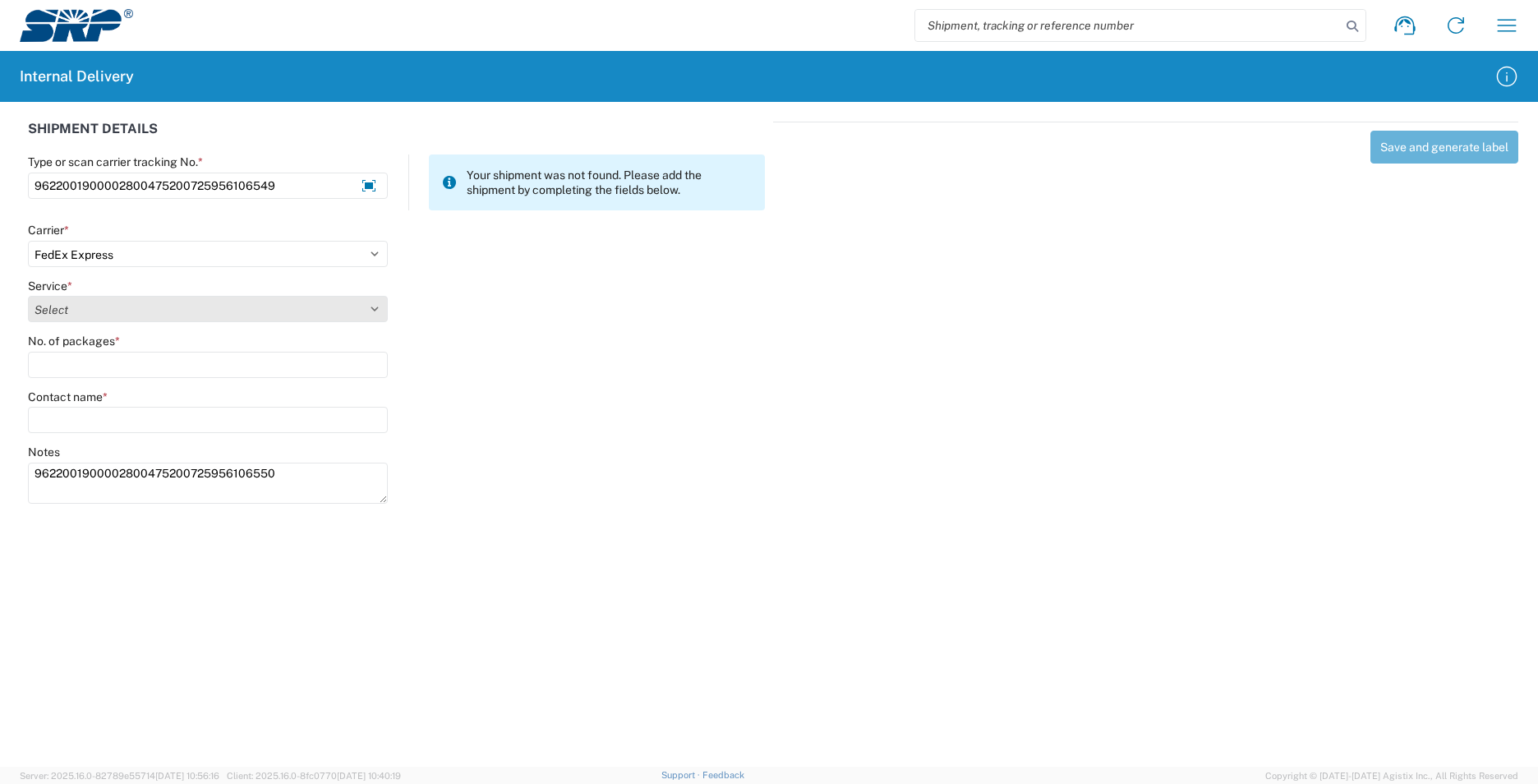
click at [65, 307] on select "Select 1Day Freight 2Day 2Day AM 2Day AM One Rate 2Day Freight 2Day One Rate 3 …" at bounding box center [208, 309] width 360 height 26
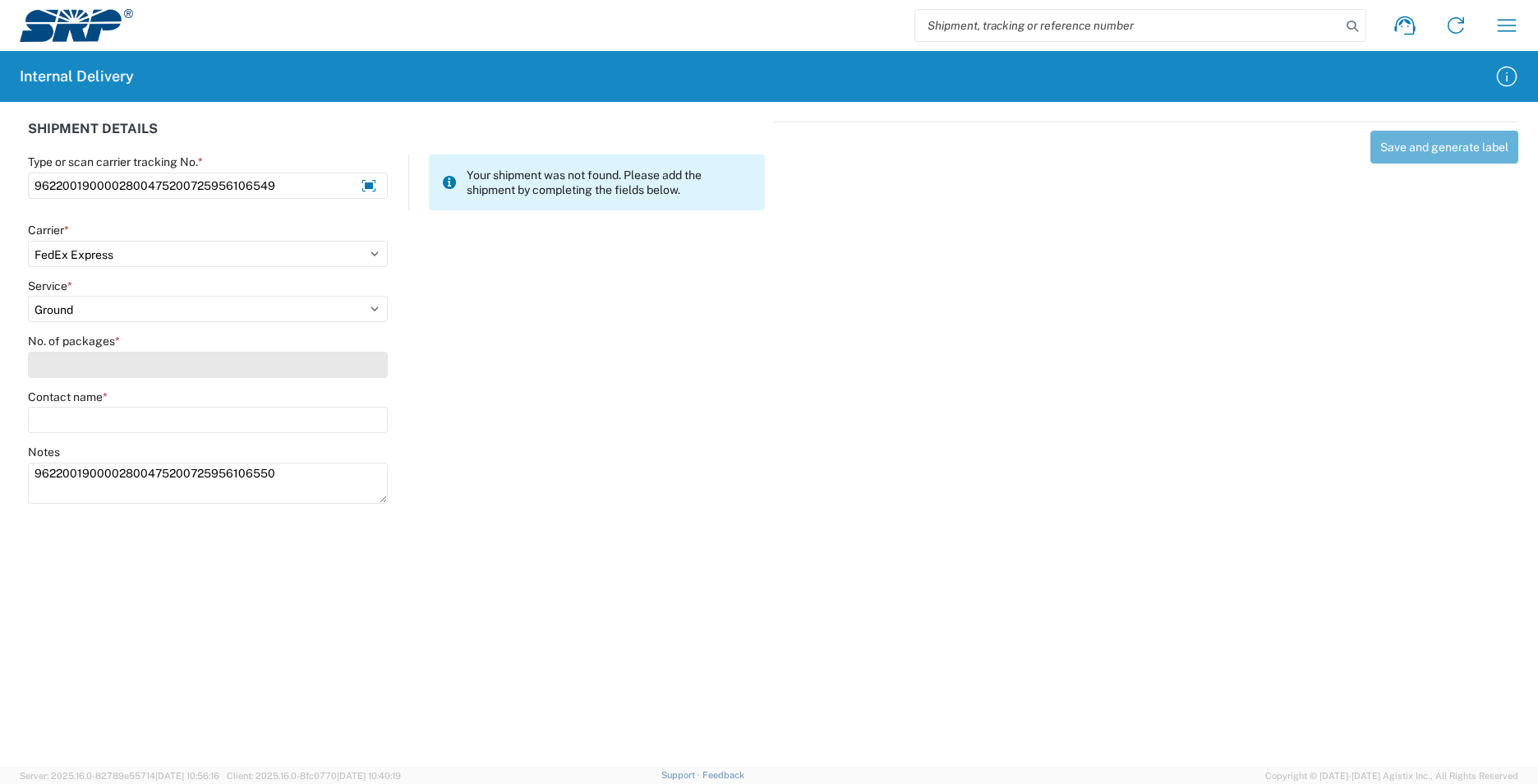
click at [62, 365] on input "No. of packages *" at bounding box center [208, 365] width 360 height 26
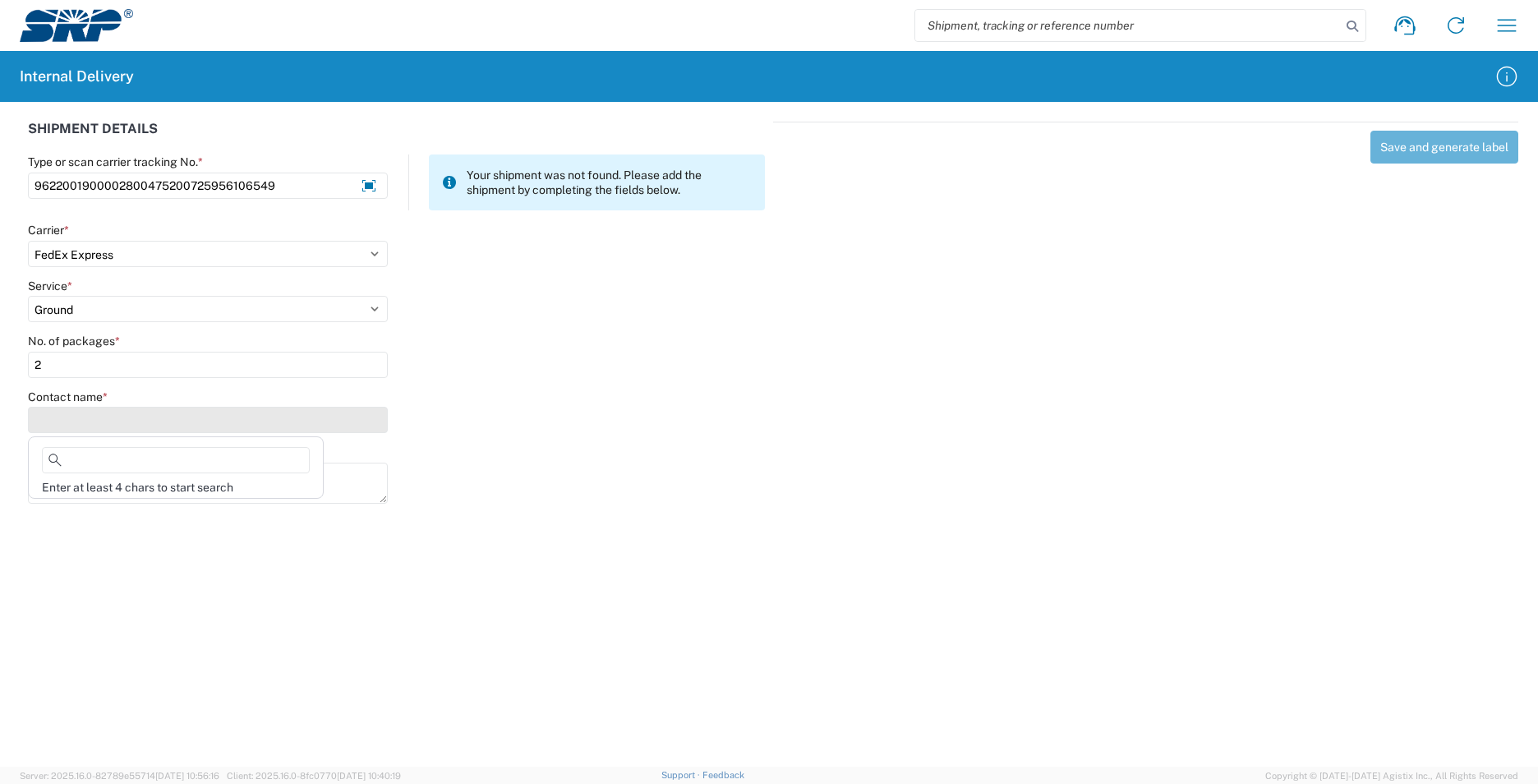
click at [66, 414] on input "Contact name *" at bounding box center [208, 420] width 360 height 26
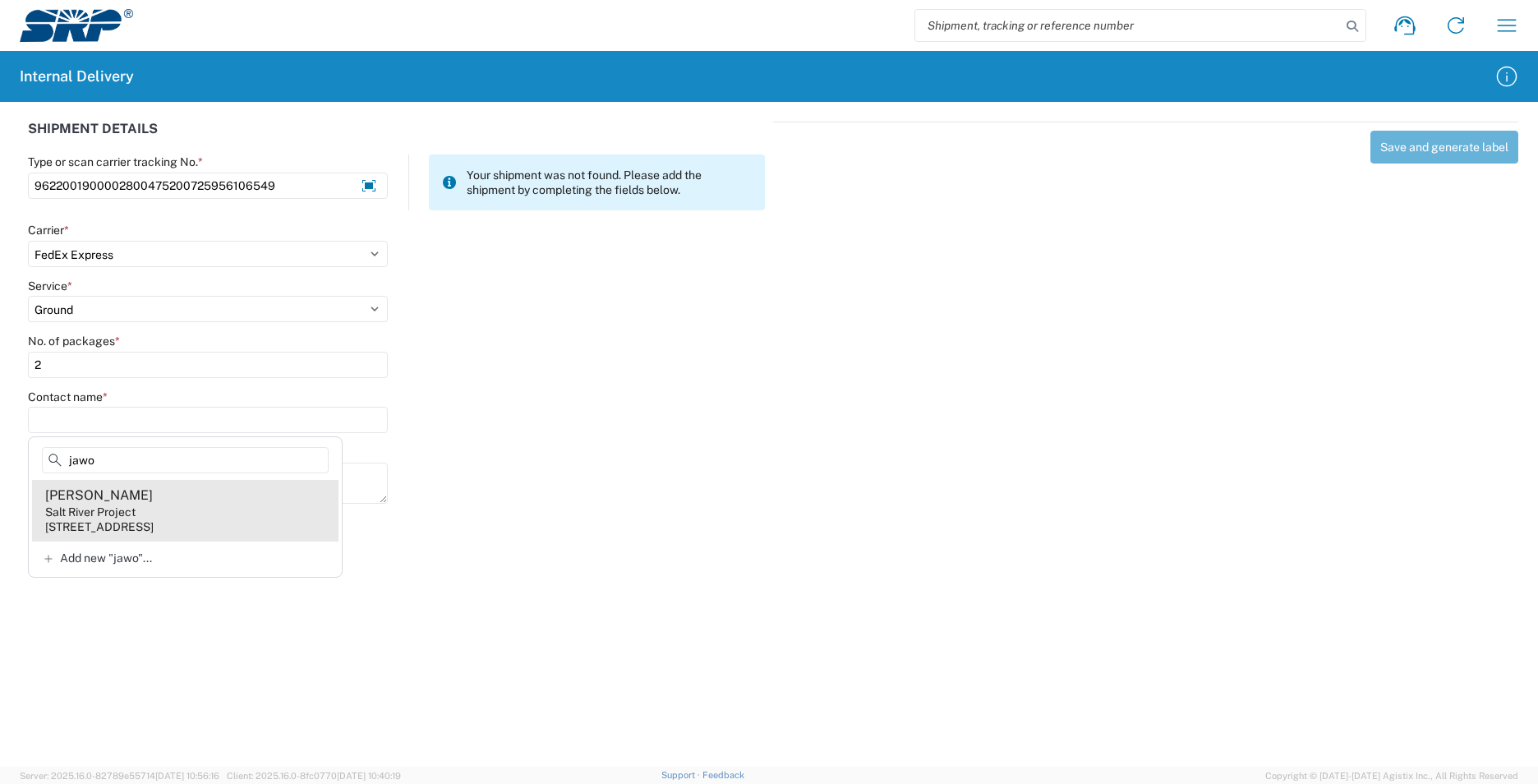
click at [270, 513] on agx-address-suggestion-item "[PERSON_NAME] Salt River Project [STREET_ADDRESS]" at bounding box center [185, 510] width 306 height 61
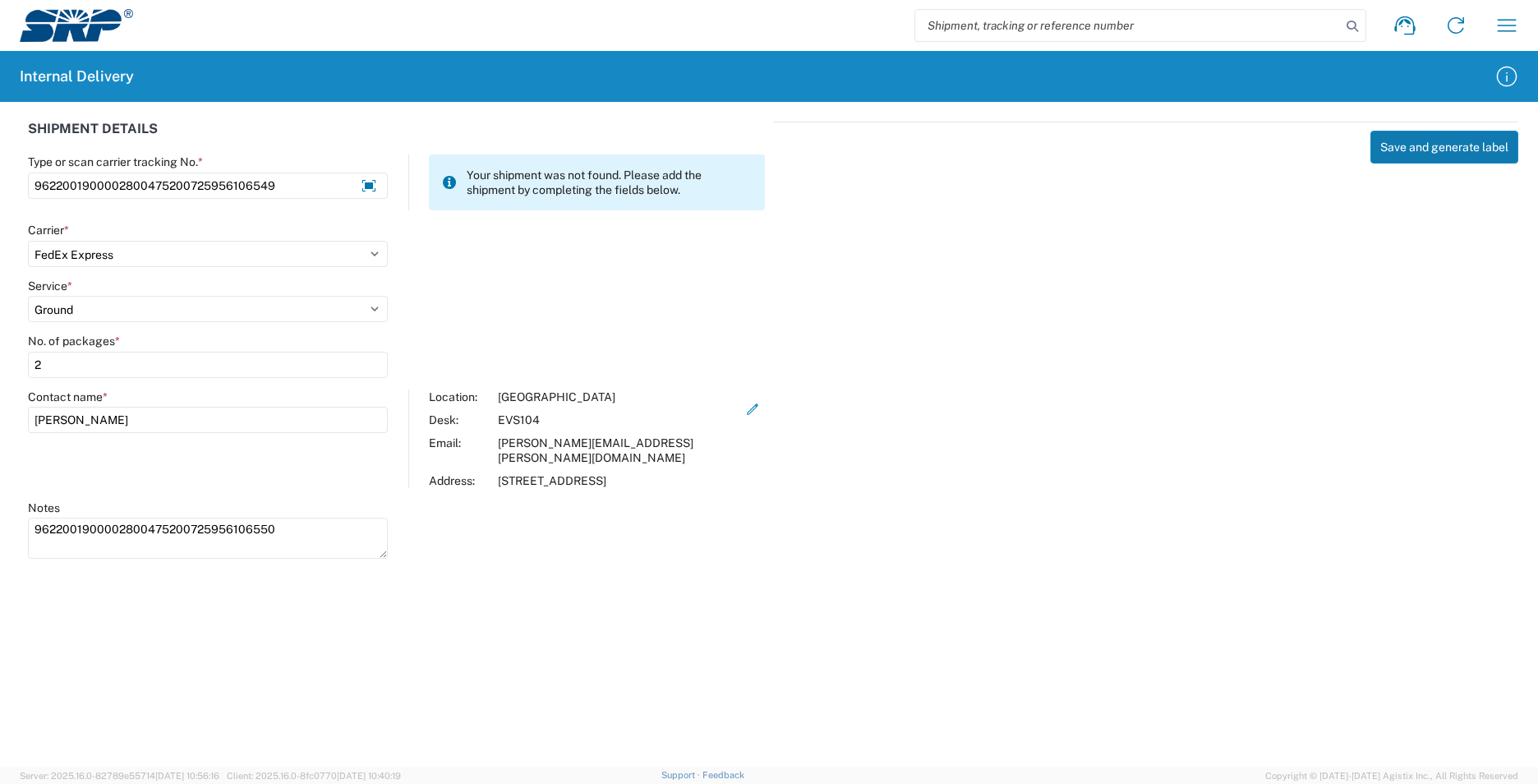
click at [1405, 146] on button "Save and generate label" at bounding box center [1444, 147] width 148 height 33
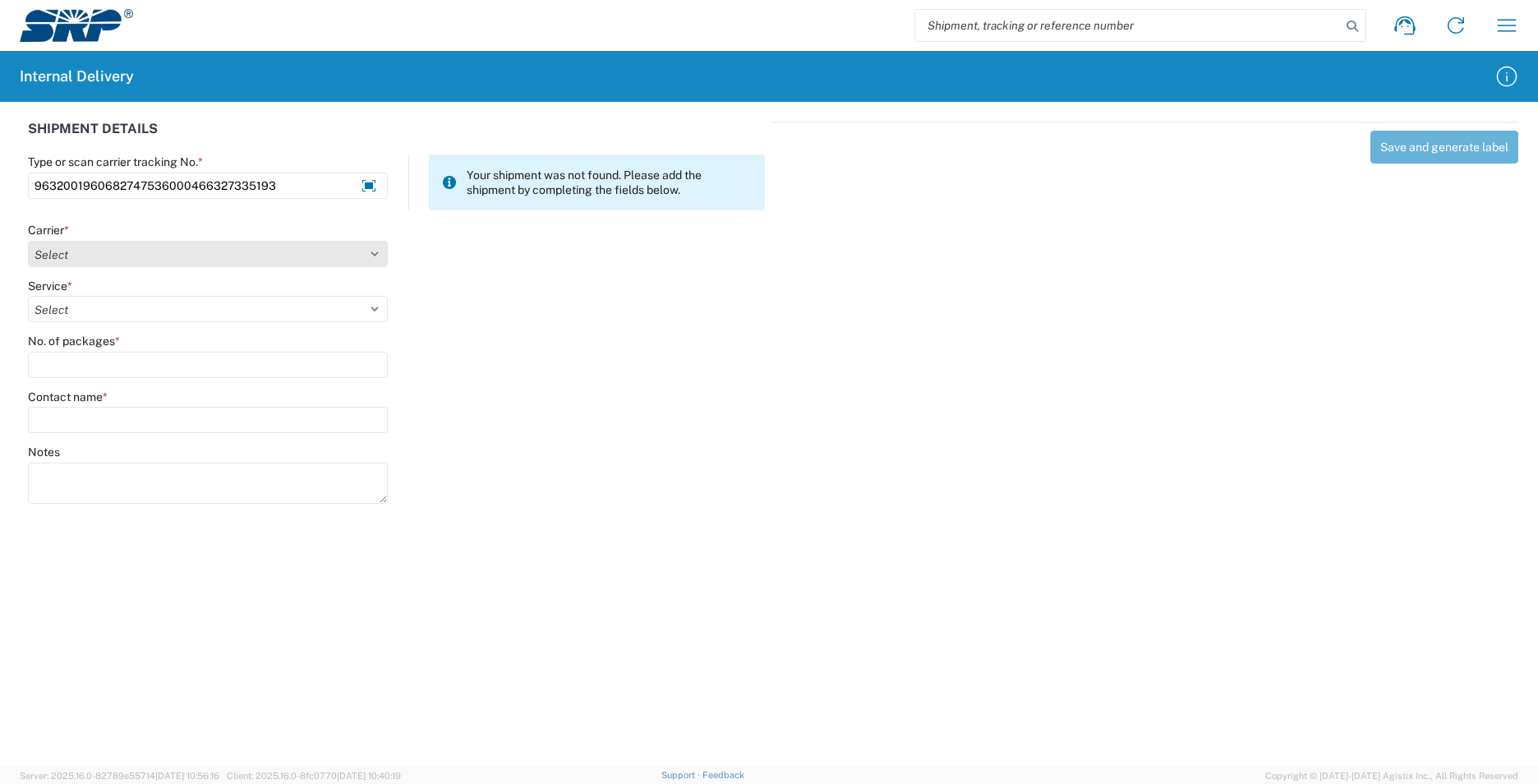
click at [116, 258] on select "Select AcctPay Amazon Logistics ATI Trucking BC Dimerco Logistics Empire Southw…" at bounding box center [208, 254] width 360 height 26
click at [28, 241] on select "Select AcctPay Amazon Logistics ATI Trucking BC Dimerco Logistics Empire Southw…" at bounding box center [208, 254] width 360 height 26
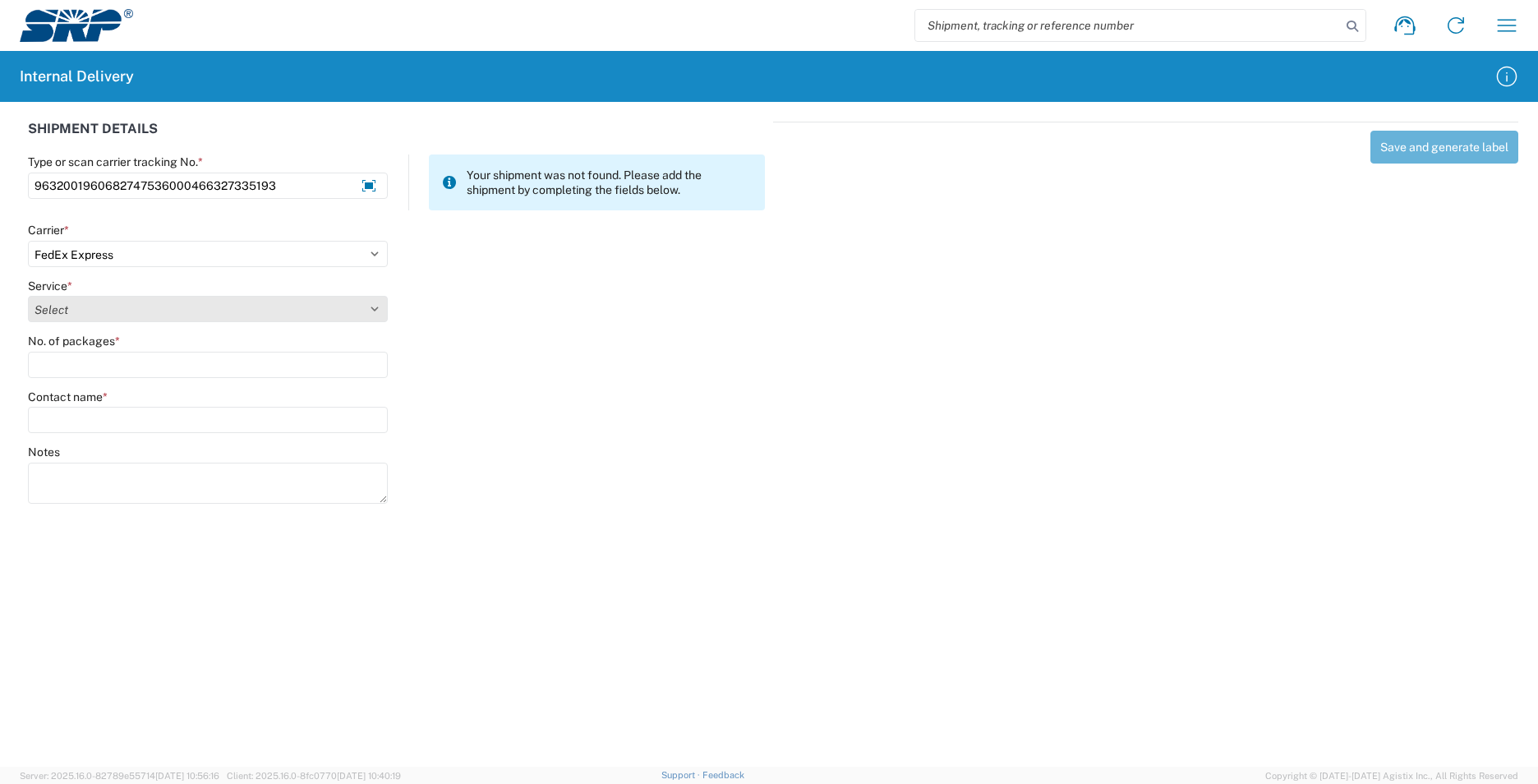
click at [84, 313] on select "Select 1Day Freight 2Day 2Day AM 2Day AM One Rate 2Day Freight 2Day One Rate 3 …" at bounding box center [208, 309] width 360 height 26
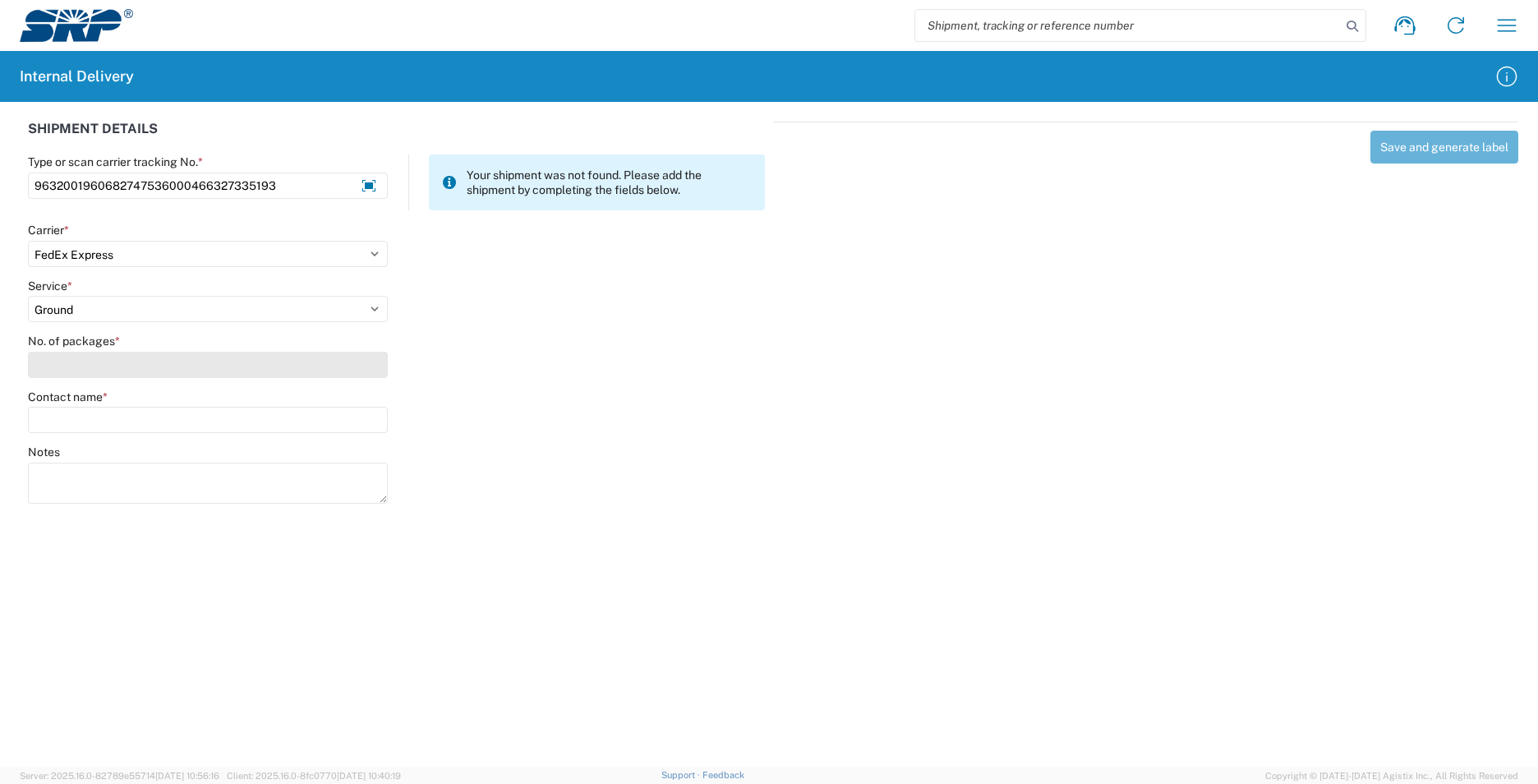
click at [82, 355] on input "No. of packages *" at bounding box center [208, 365] width 360 height 26
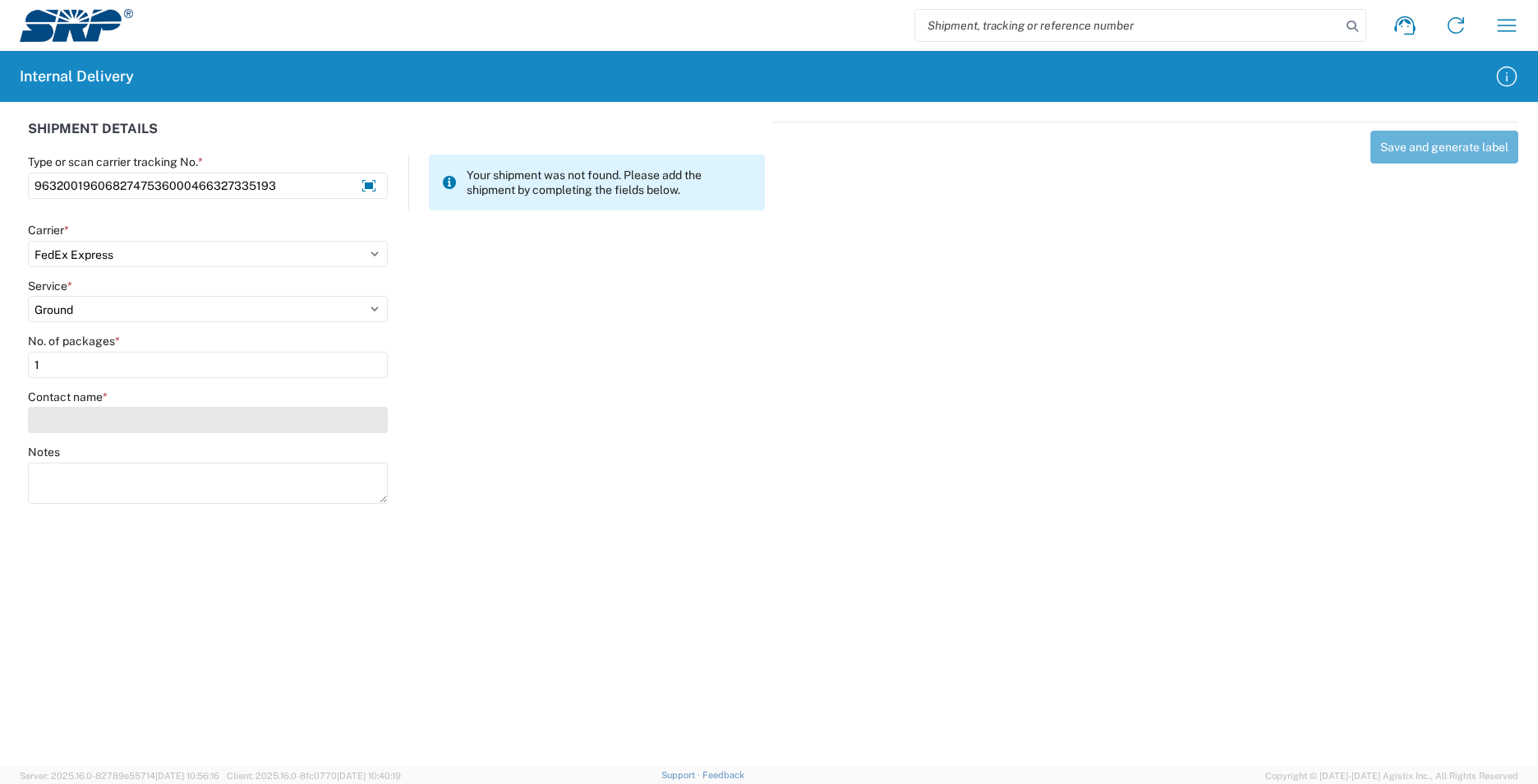
click at [82, 415] on input "Contact name *" at bounding box center [208, 420] width 360 height 26
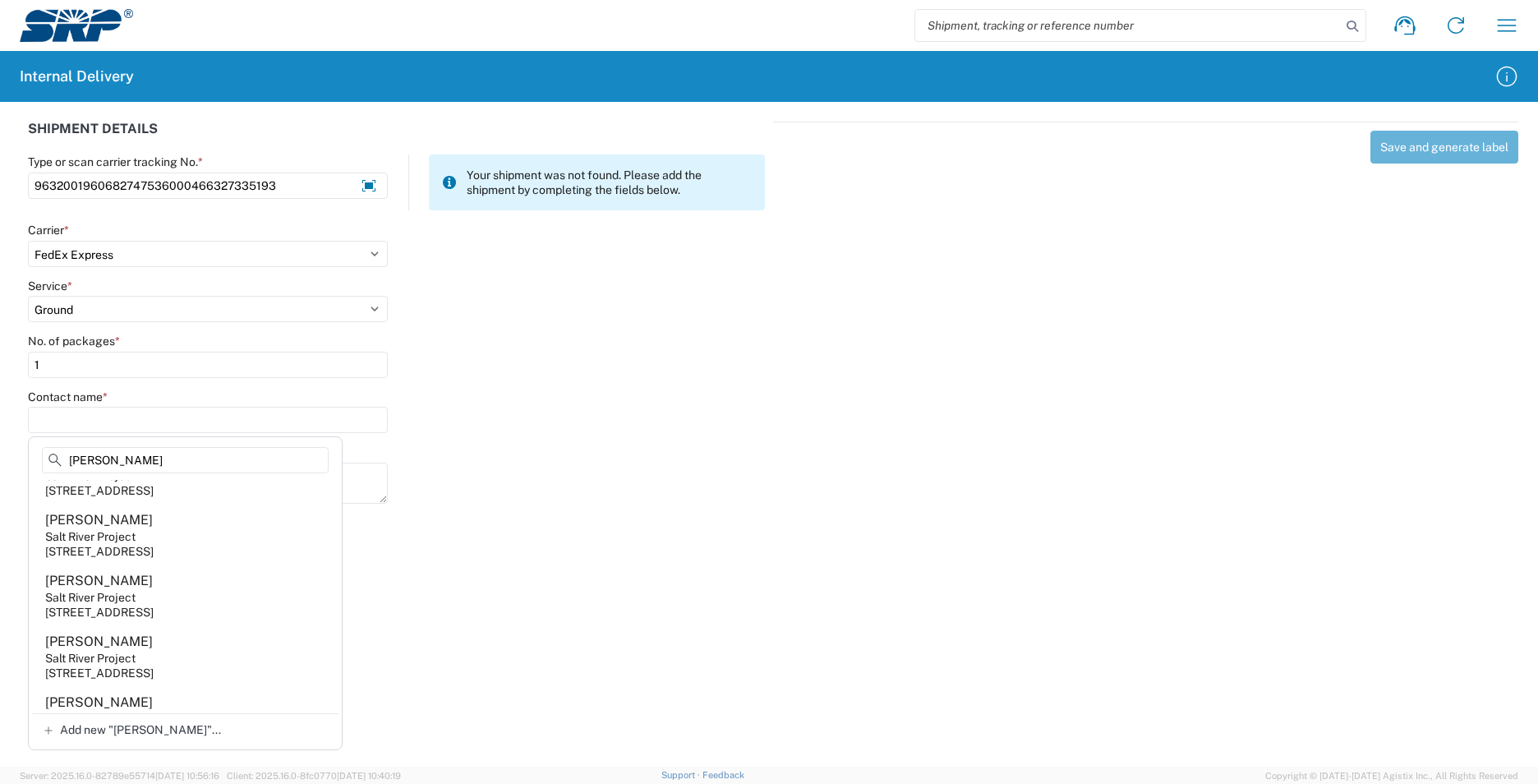
scroll to position [1560, 0]
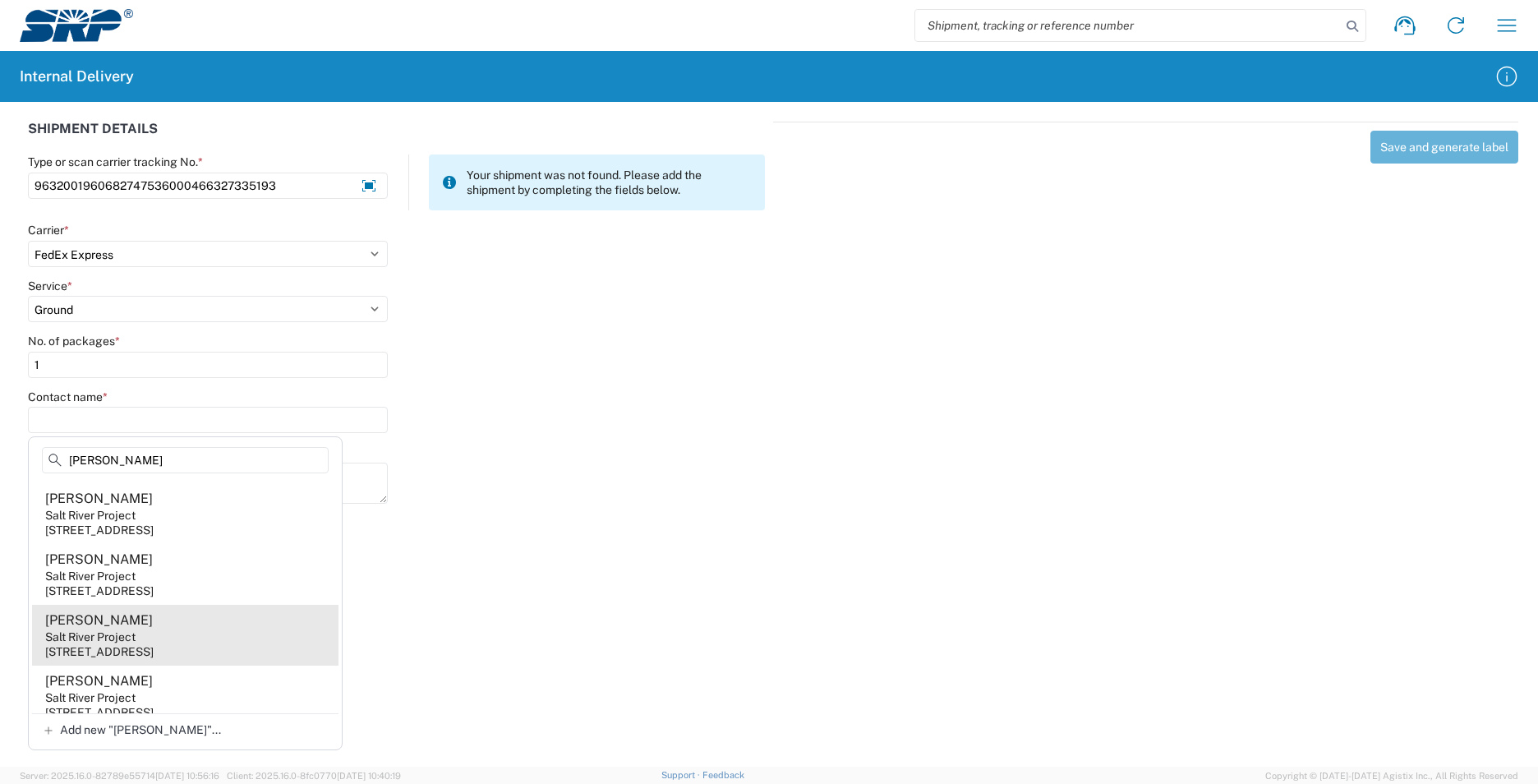
click at [225, 661] on agx-address-suggestion-item "[PERSON_NAME] Salt River Project [STREET_ADDRESS]" at bounding box center [185, 635] width 306 height 61
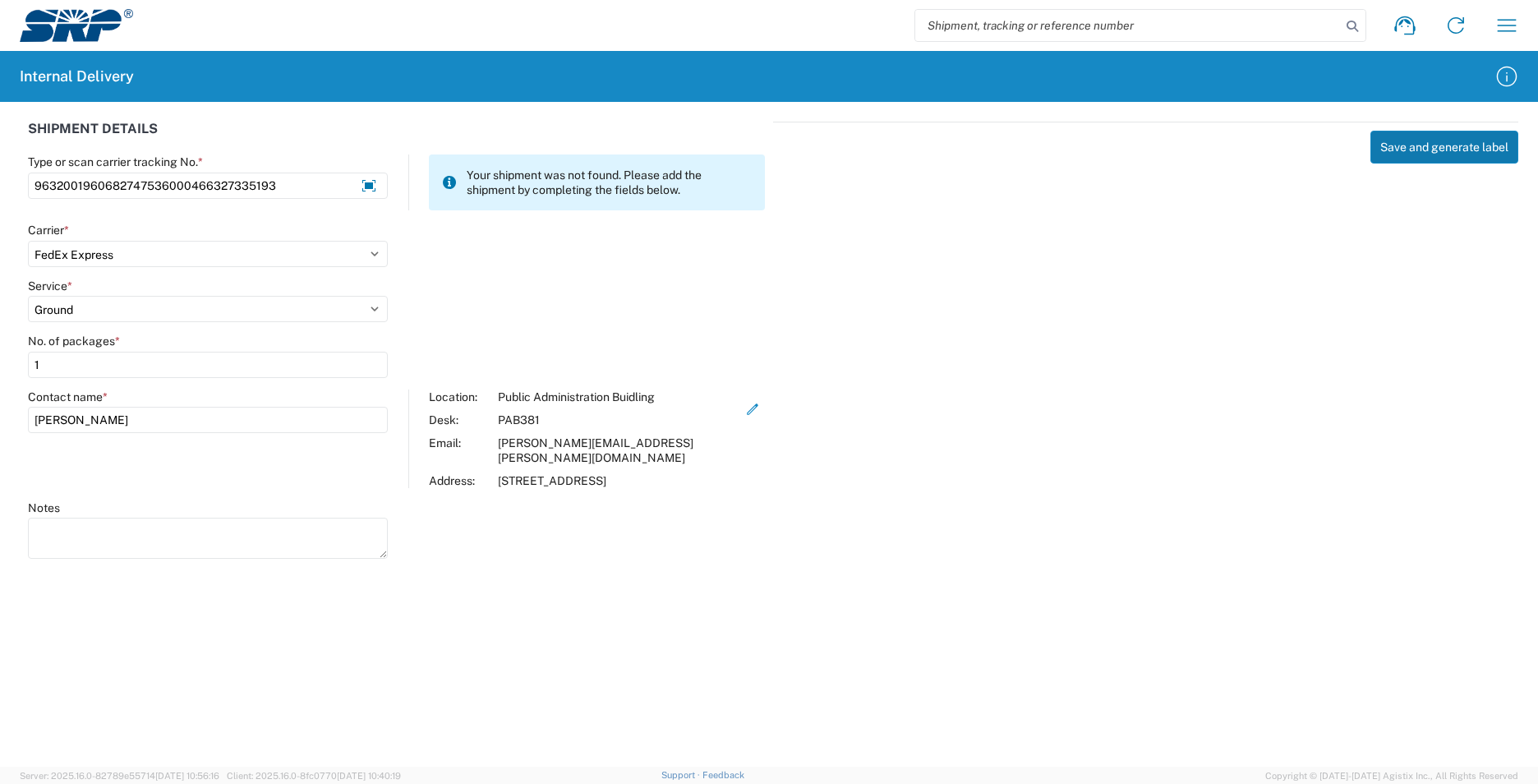
click at [1432, 150] on button "Save and generate label" at bounding box center [1444, 147] width 148 height 33
